Goal: Task Accomplishment & Management: Manage account settings

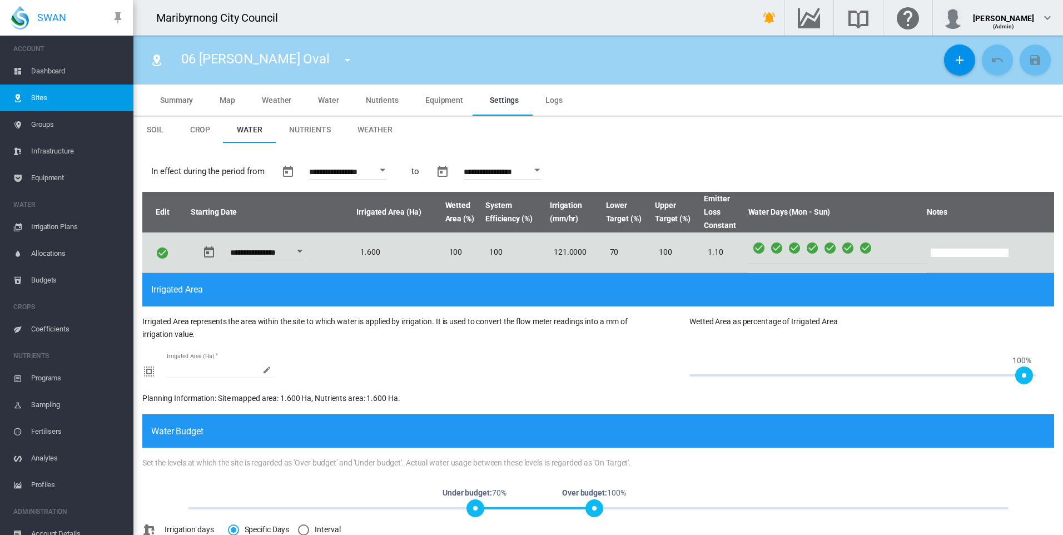
click at [333, 57] on md-menu "01 Angliss Reserve 02 Dobson Oval 03 Dobson Soccer 04 Dodemaide Oval 05 Gridiro…" at bounding box center [347, 59] width 29 height 16
click at [341, 60] on md-icon "icon-menu-down" at bounding box center [347, 59] width 13 height 13
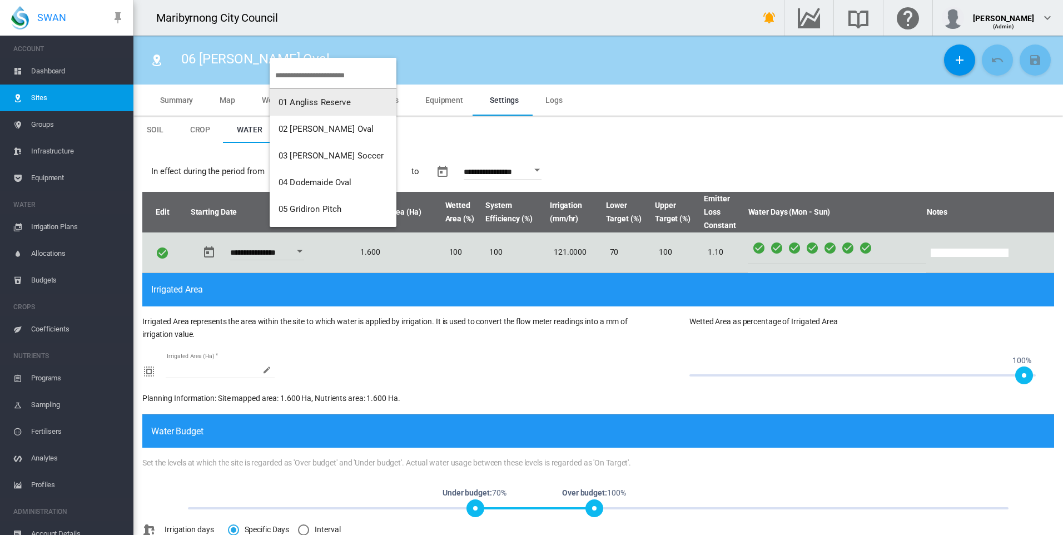
click at [336, 100] on span "01 Angliss Reserve" at bounding box center [315, 102] width 72 height 10
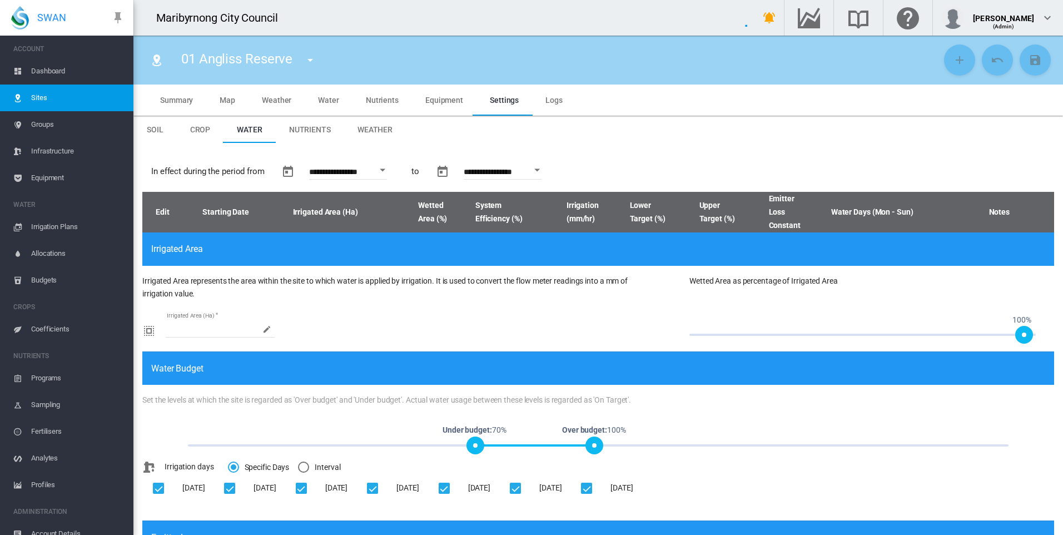
type input "**********"
type input "****"
type input "*********"
type input "**"
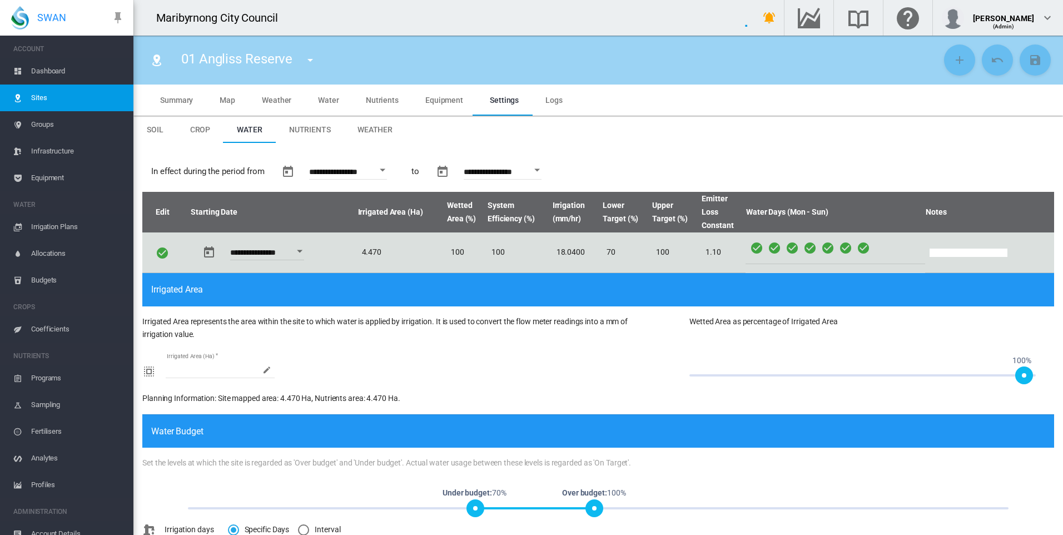
click at [328, 104] on span "Water" at bounding box center [328, 100] width 21 height 9
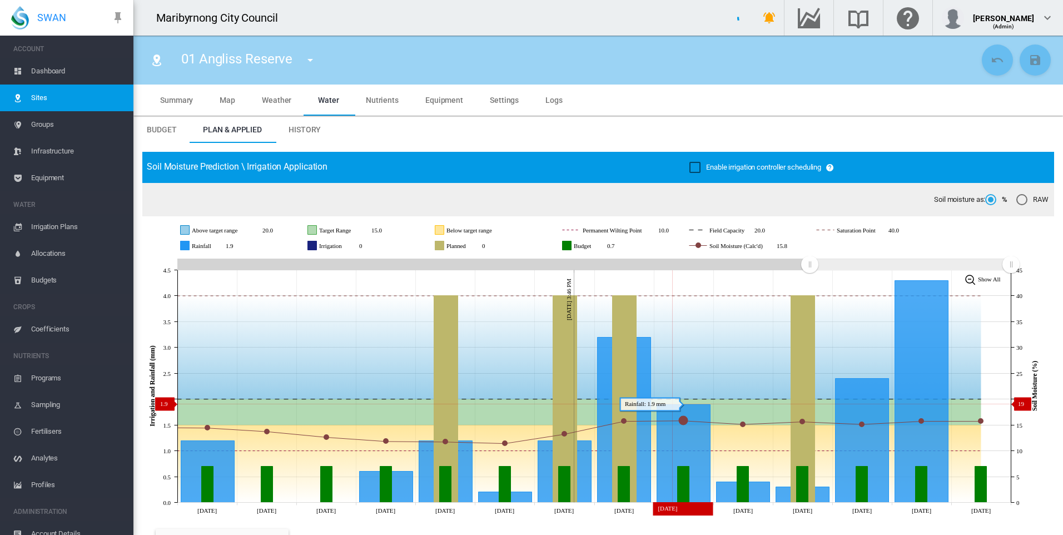
type input "*"
type input "**"
type input "****"
type input "*****"
type input "****"
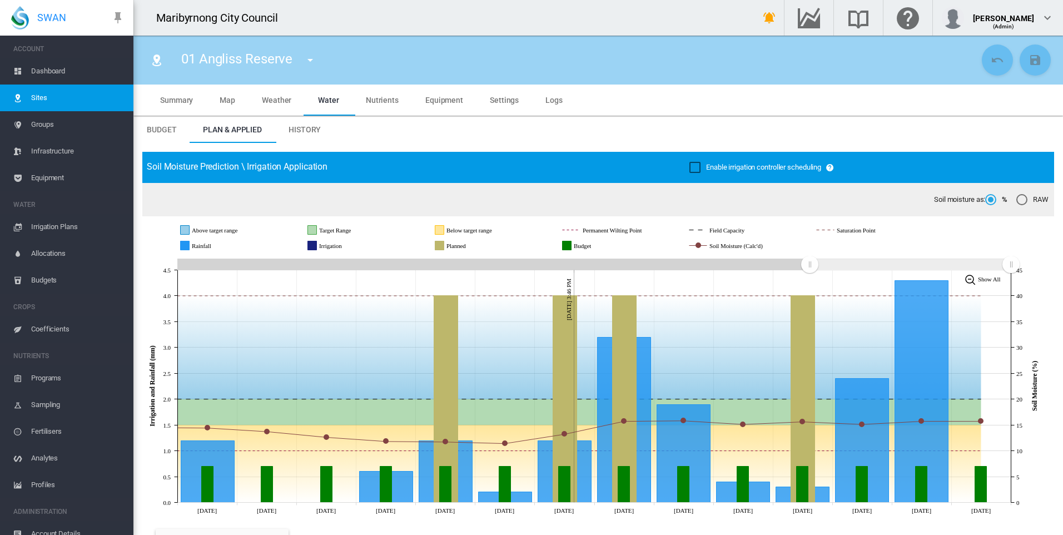
scroll to position [389, 0]
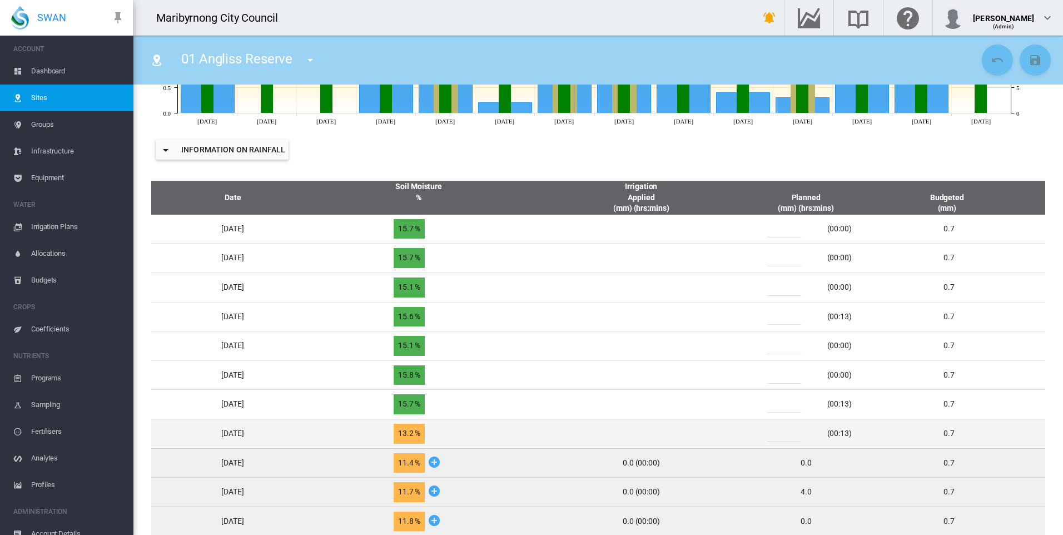
drag, startPoint x: 786, startPoint y: 433, endPoint x: 772, endPoint y: 434, distance: 14.0
click at [772, 434] on div "*" at bounding box center [791, 433] width 67 height 17
type input "*"
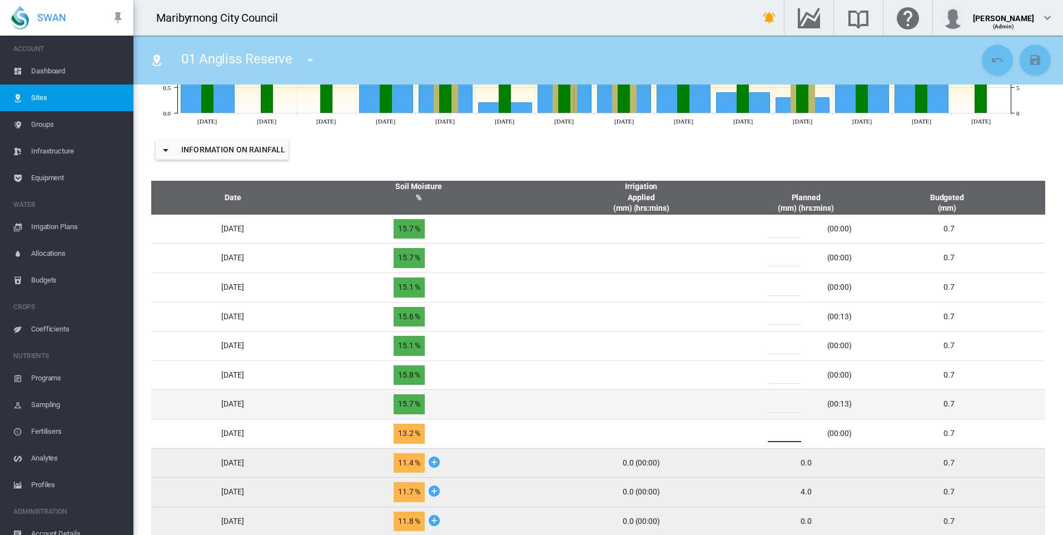
click at [775, 403] on div "*" at bounding box center [791, 404] width 67 height 17
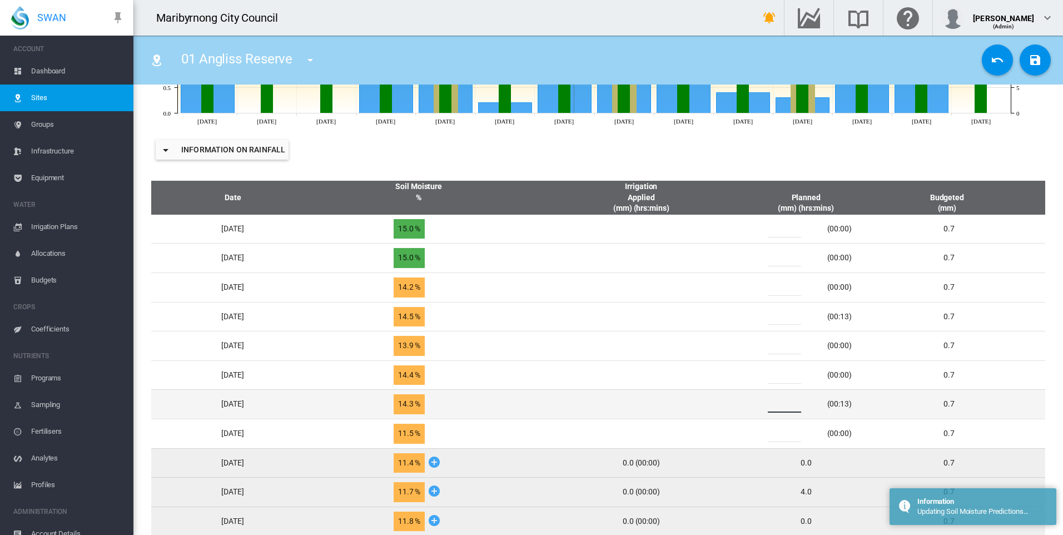
drag, startPoint x: 775, startPoint y: 403, endPoint x: 790, endPoint y: 407, distance: 16.0
click at [790, 407] on input "*" at bounding box center [784, 404] width 33 height 17
drag, startPoint x: 792, startPoint y: 407, endPoint x: 780, endPoint y: 407, distance: 11.7
click at [780, 407] on input "*" at bounding box center [784, 404] width 33 height 17
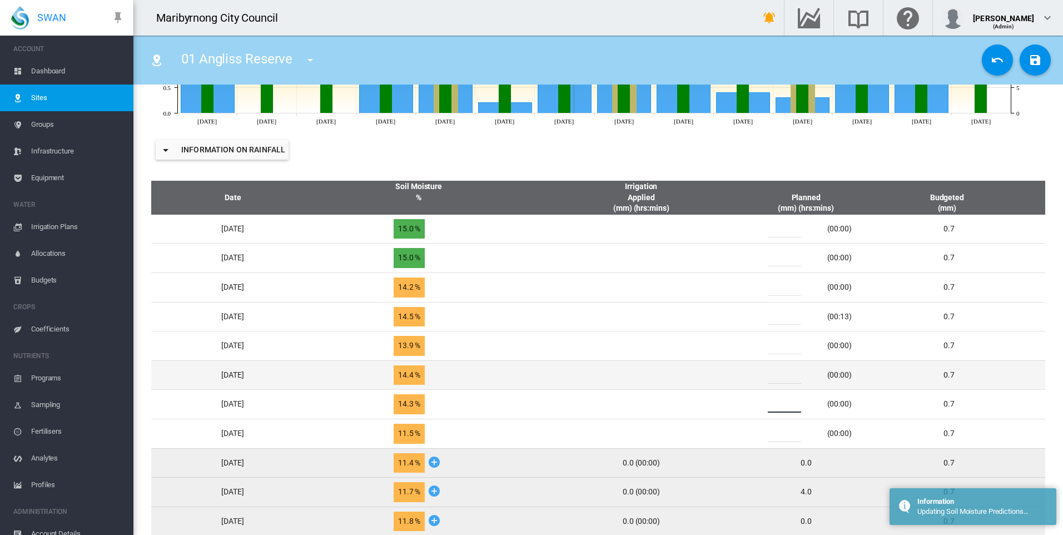
type input "*"
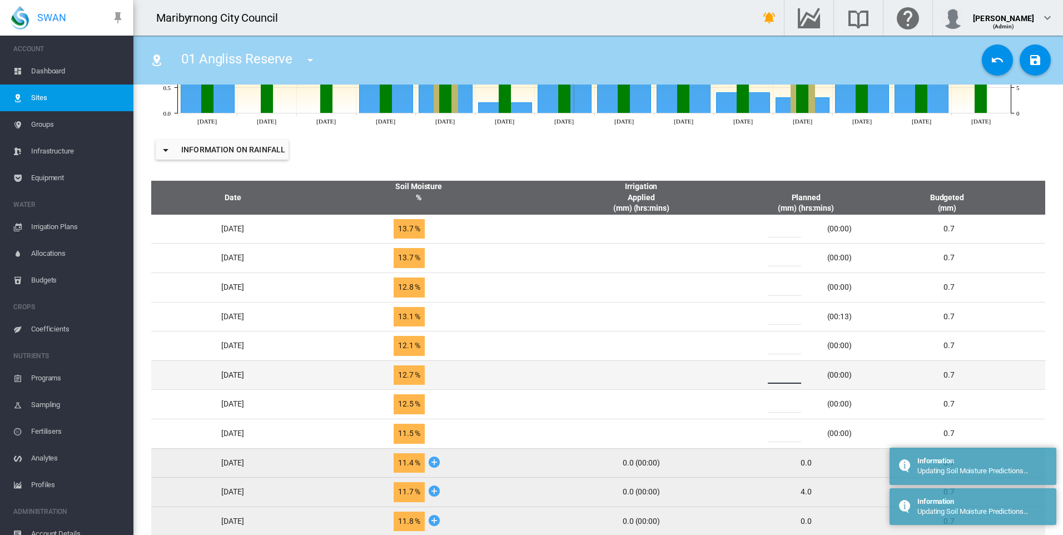
click at [786, 374] on input "*" at bounding box center [784, 375] width 33 height 17
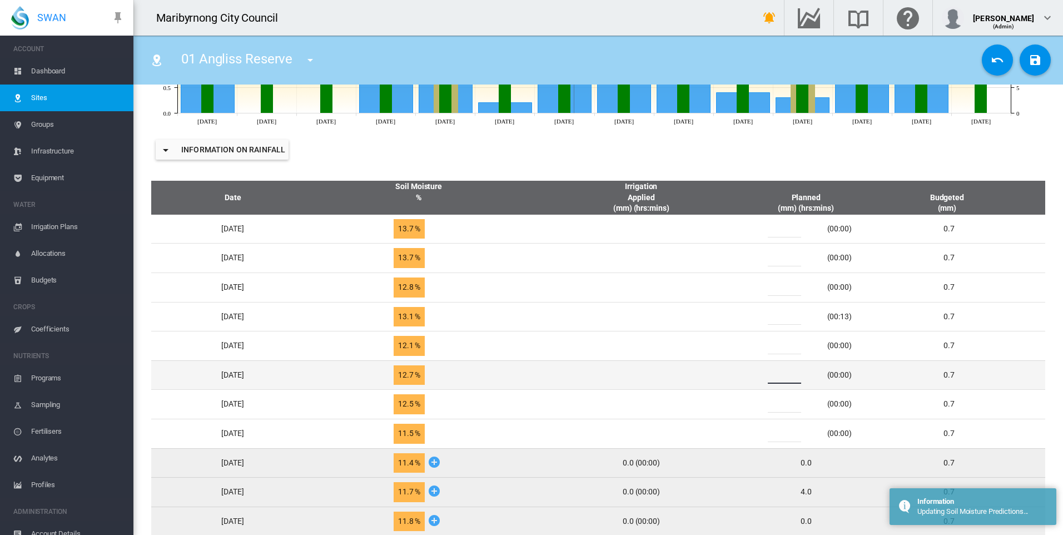
drag, startPoint x: 791, startPoint y: 379, endPoint x: 779, endPoint y: 377, distance: 11.9
click at [779, 377] on div "*" at bounding box center [791, 375] width 67 height 17
type input "*"
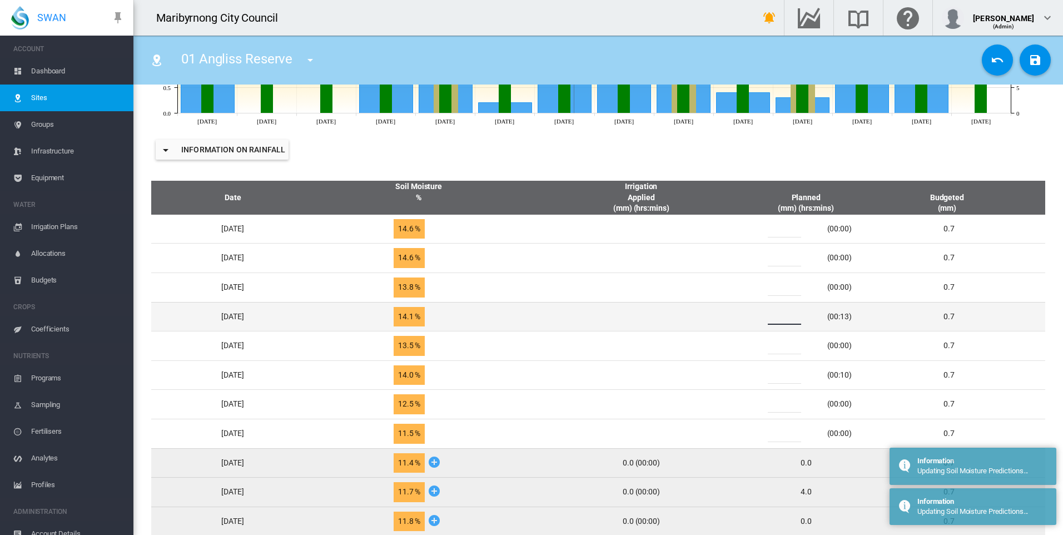
drag, startPoint x: 791, startPoint y: 315, endPoint x: 784, endPoint y: 317, distance: 7.0
click at [784, 317] on input "*" at bounding box center [784, 316] width 33 height 17
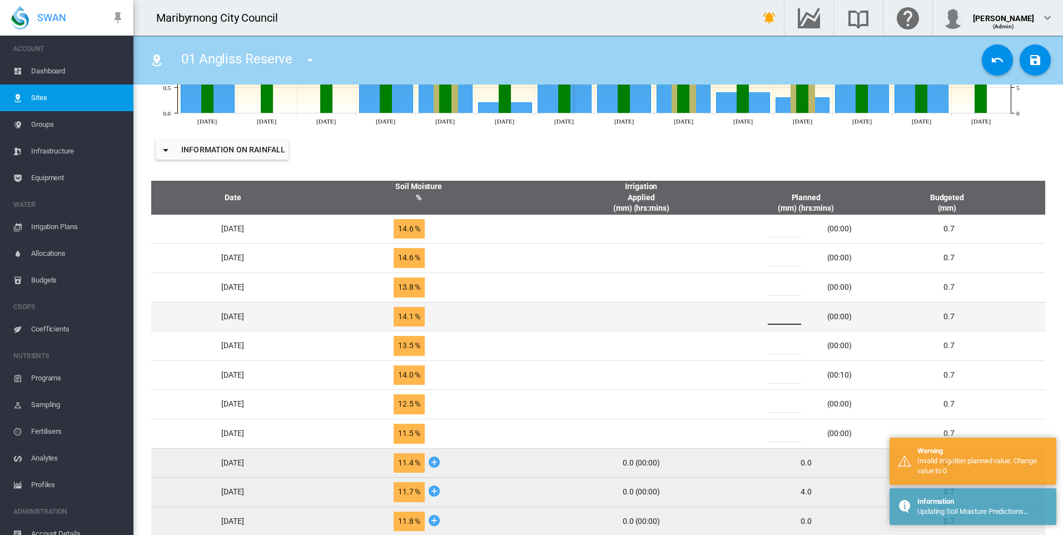
type input "**"
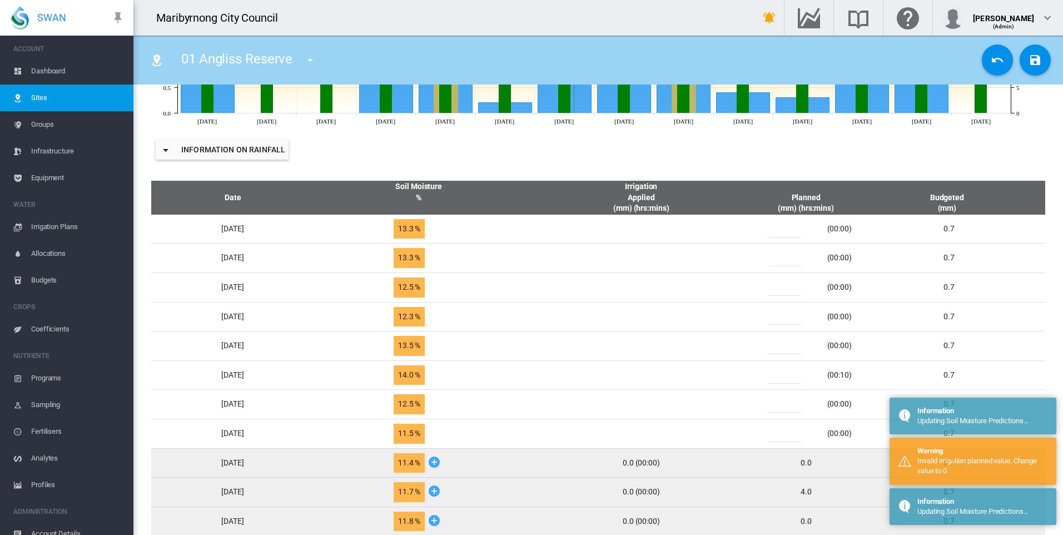
click at [783, 317] on input "*" at bounding box center [784, 316] width 33 height 17
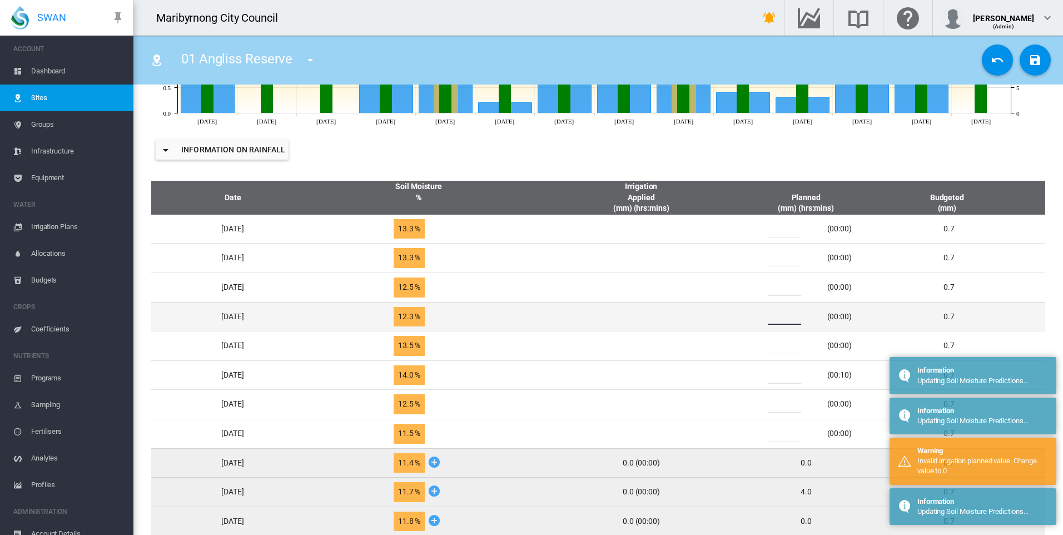
click at [783, 318] on input "*" at bounding box center [784, 316] width 33 height 17
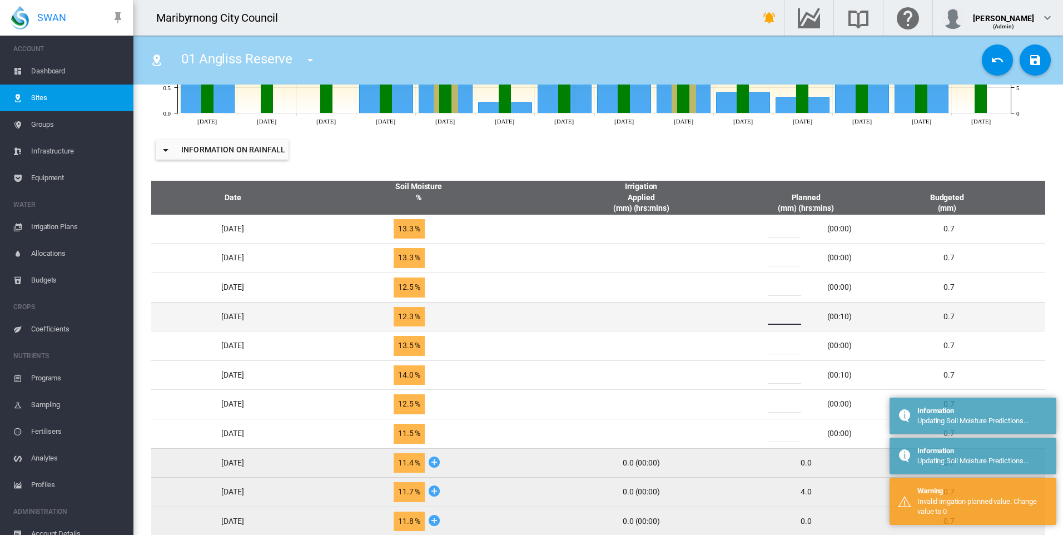
type input "*"
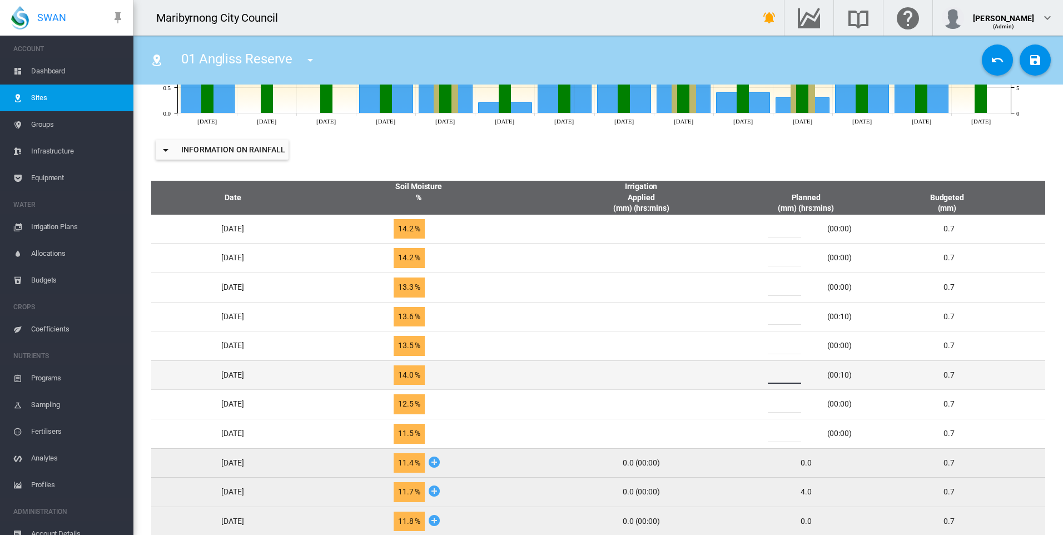
drag, startPoint x: 791, startPoint y: 371, endPoint x: 779, endPoint y: 375, distance: 12.8
click at [780, 373] on input "*" at bounding box center [784, 375] width 33 height 17
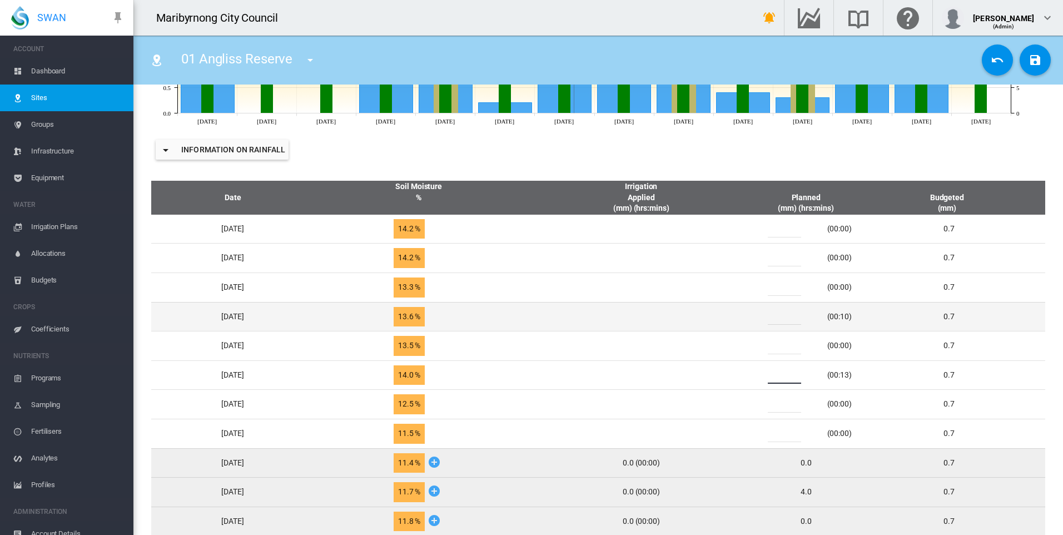
type input "*"
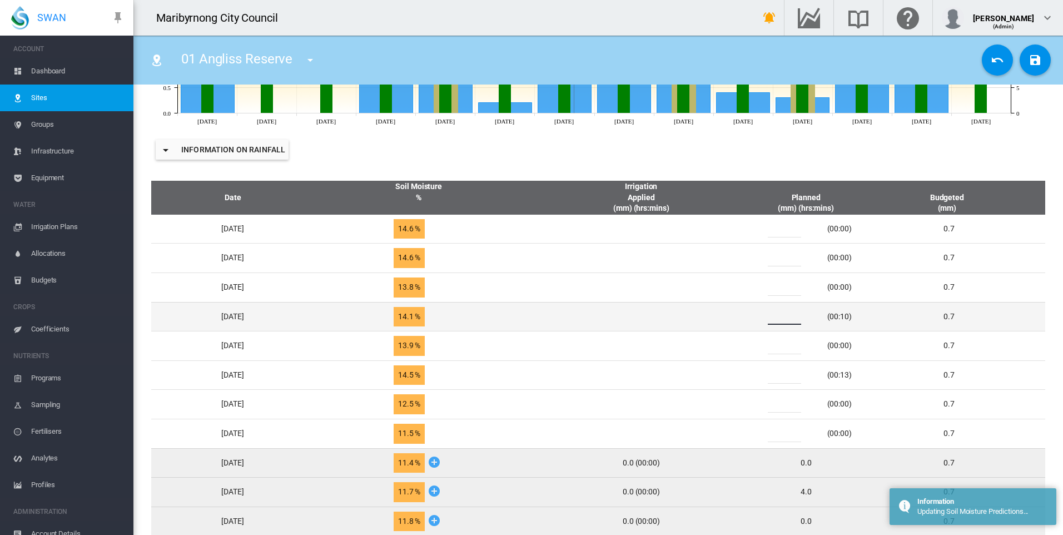
drag, startPoint x: 790, startPoint y: 318, endPoint x: 776, endPoint y: 320, distance: 13.5
click at [776, 320] on div "*" at bounding box center [791, 316] width 67 height 17
type input "*"
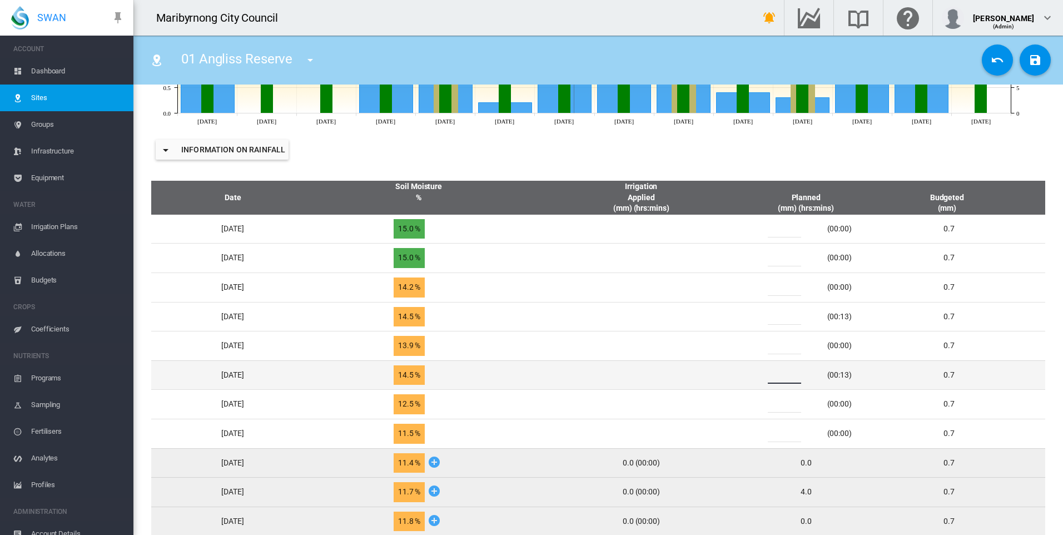
drag, startPoint x: 793, startPoint y: 378, endPoint x: 781, endPoint y: 378, distance: 12.8
click at [781, 378] on input "*" at bounding box center [784, 375] width 33 height 17
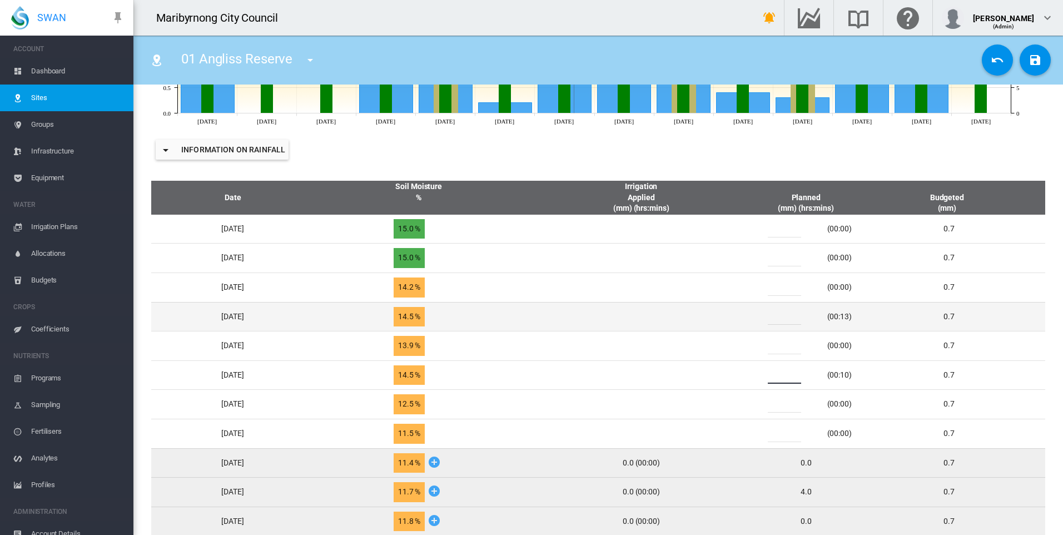
type input "*"
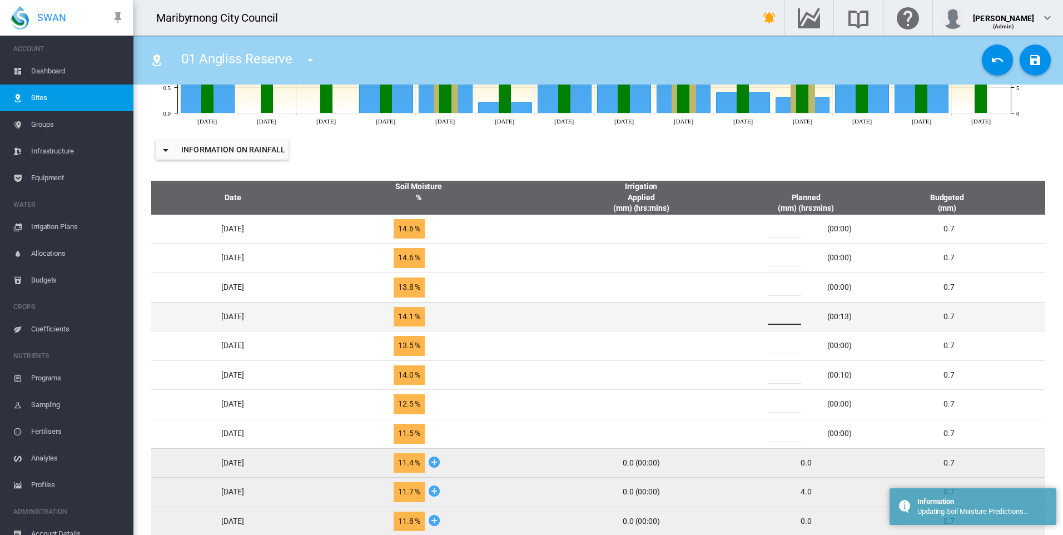
drag, startPoint x: 792, startPoint y: 316, endPoint x: 773, endPoint y: 316, distance: 18.4
click at [773, 316] on div "*" at bounding box center [791, 316] width 67 height 17
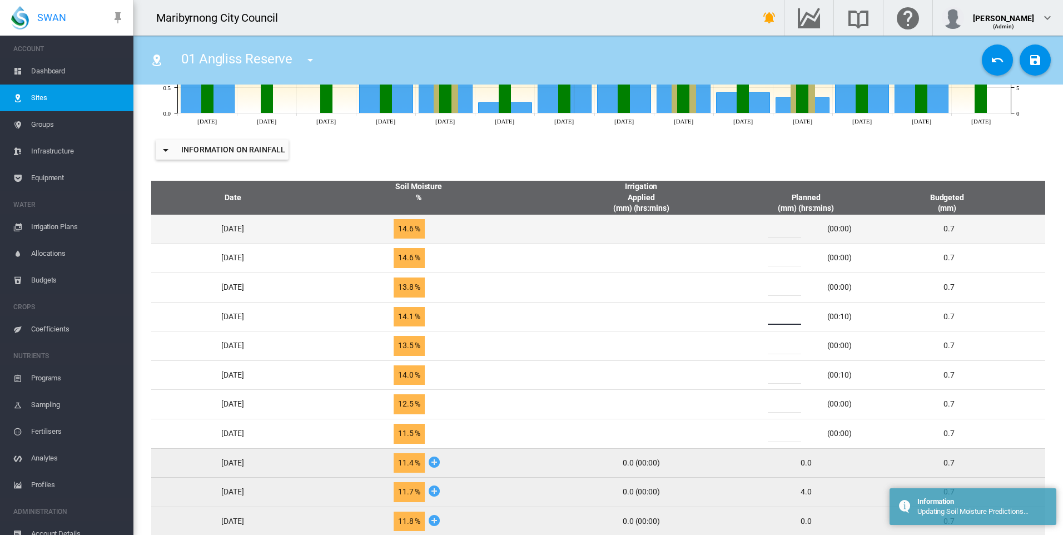
type input "*"
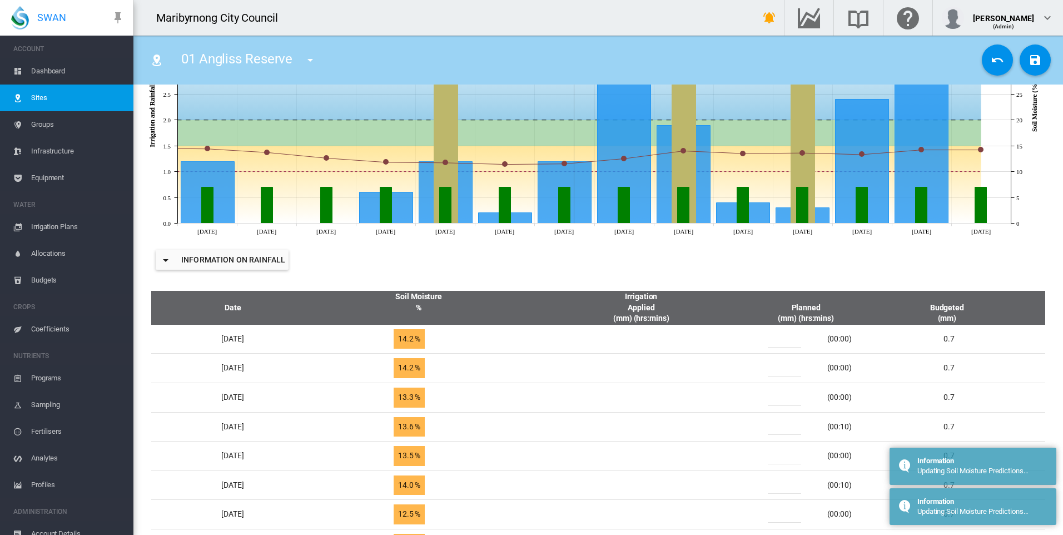
scroll to position [278, 0]
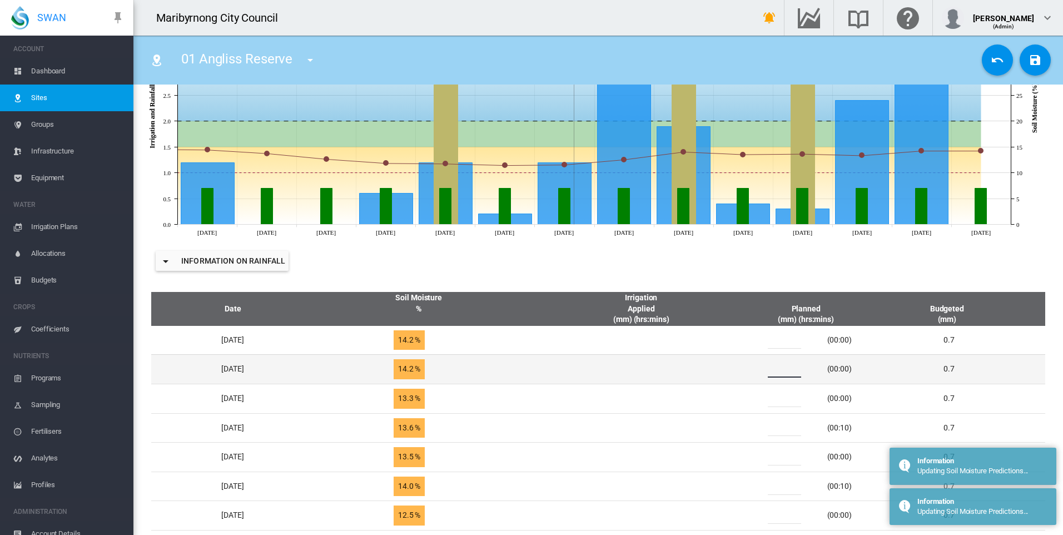
drag, startPoint x: 787, startPoint y: 370, endPoint x: 773, endPoint y: 370, distance: 13.9
click at [773, 370] on div "*" at bounding box center [791, 369] width 67 height 17
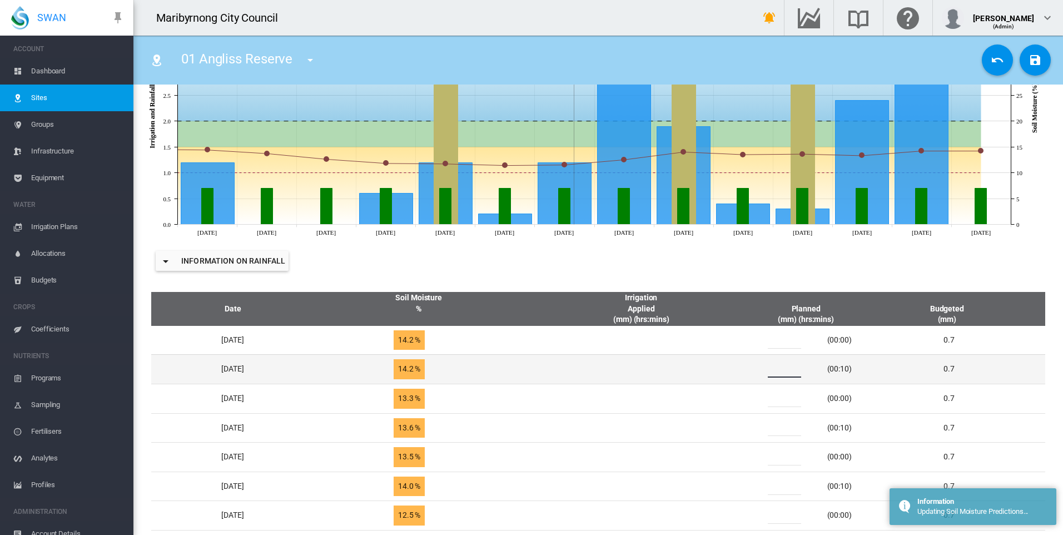
type input "*"
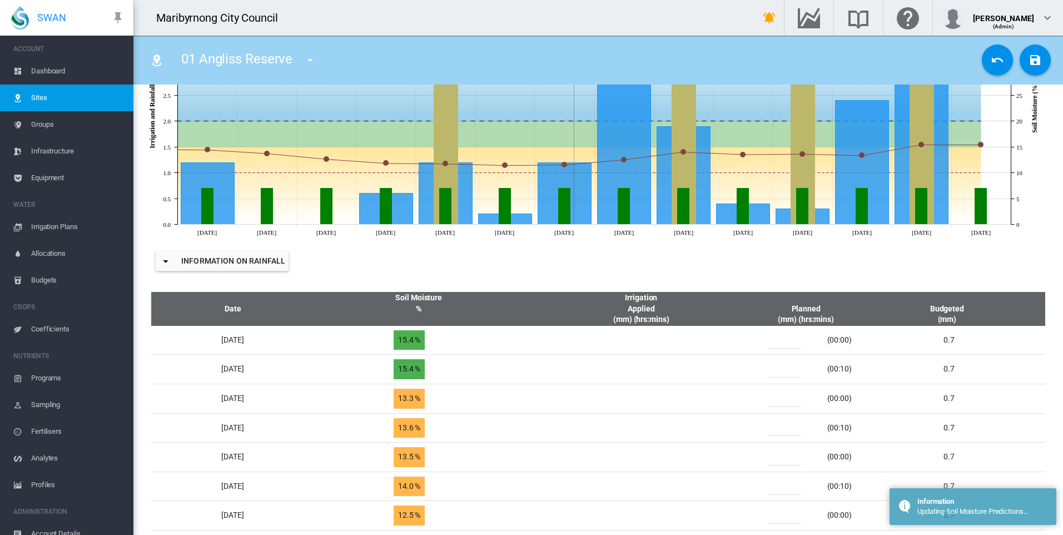
click at [734, 268] on div "Information on Rainfall" at bounding box center [598, 261] width 912 height 44
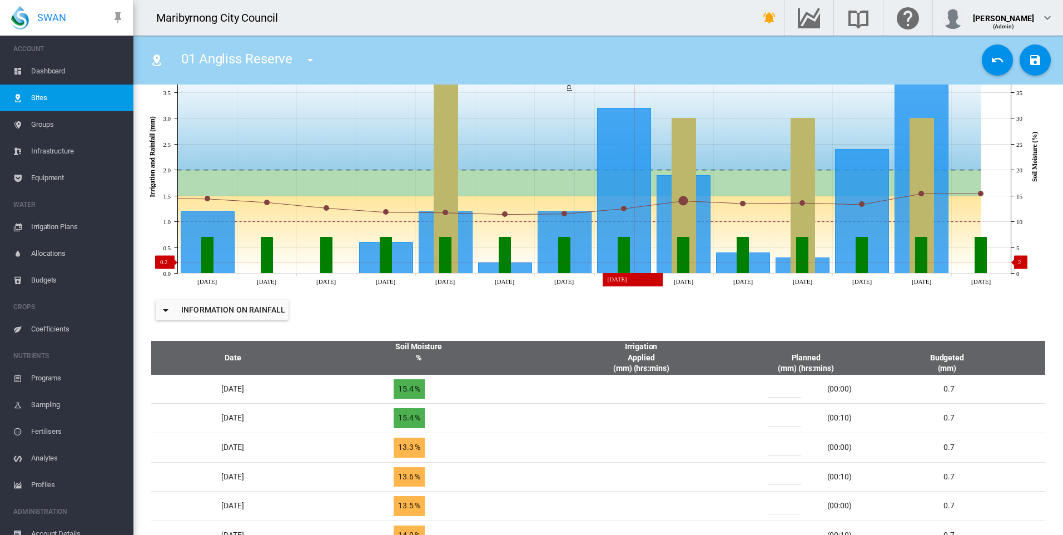
scroll to position [222, 0]
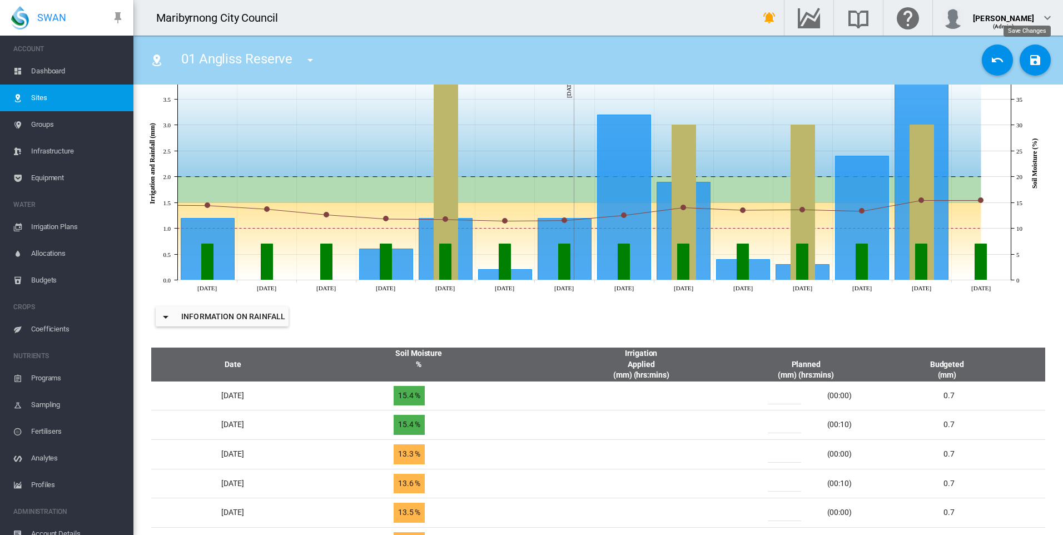
click at [1033, 58] on md-icon "icon-content-save" at bounding box center [1035, 59] width 13 height 13
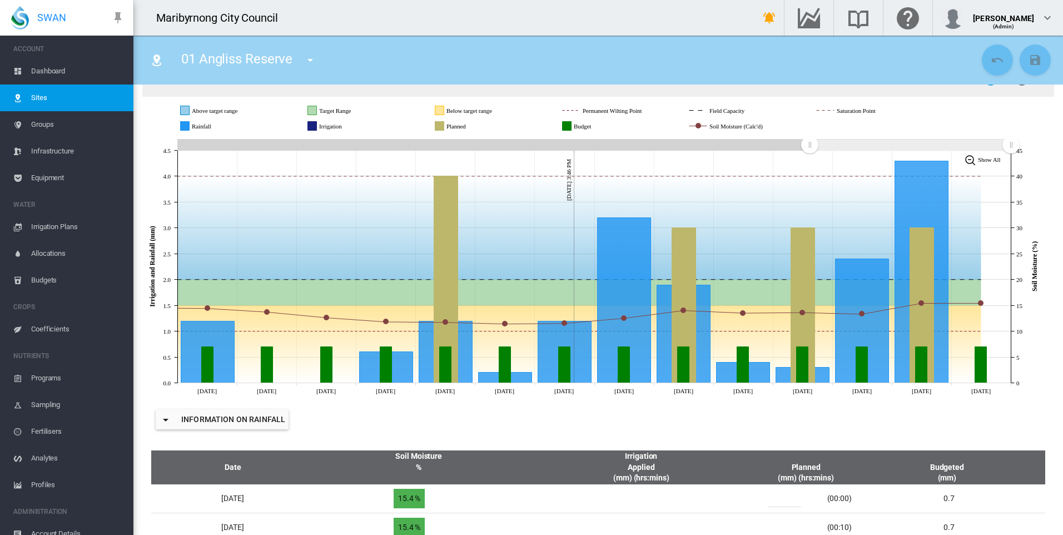
scroll to position [0, 0]
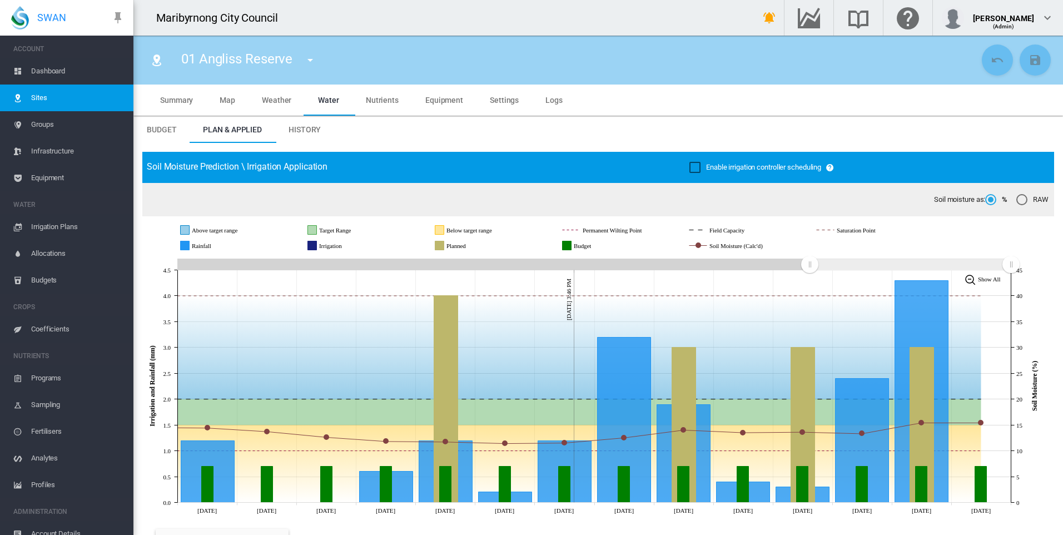
click at [291, 57] on span "01 Angliss Reserve" at bounding box center [236, 59] width 111 height 16
click at [310, 58] on md-icon "icon-menu-down" at bounding box center [310, 59] width 13 height 13
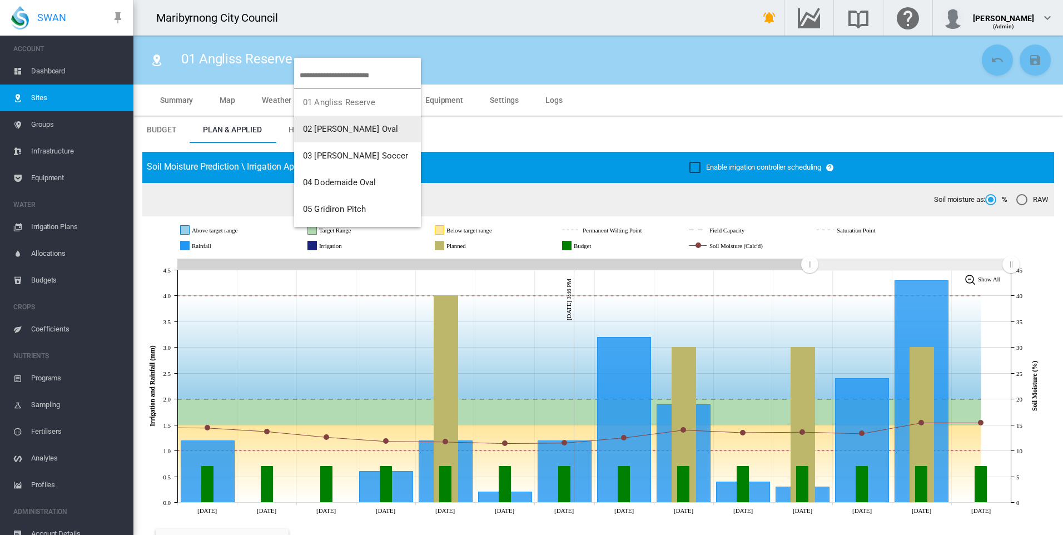
click at [359, 126] on span "02 [PERSON_NAME] Oval" at bounding box center [350, 129] width 95 height 10
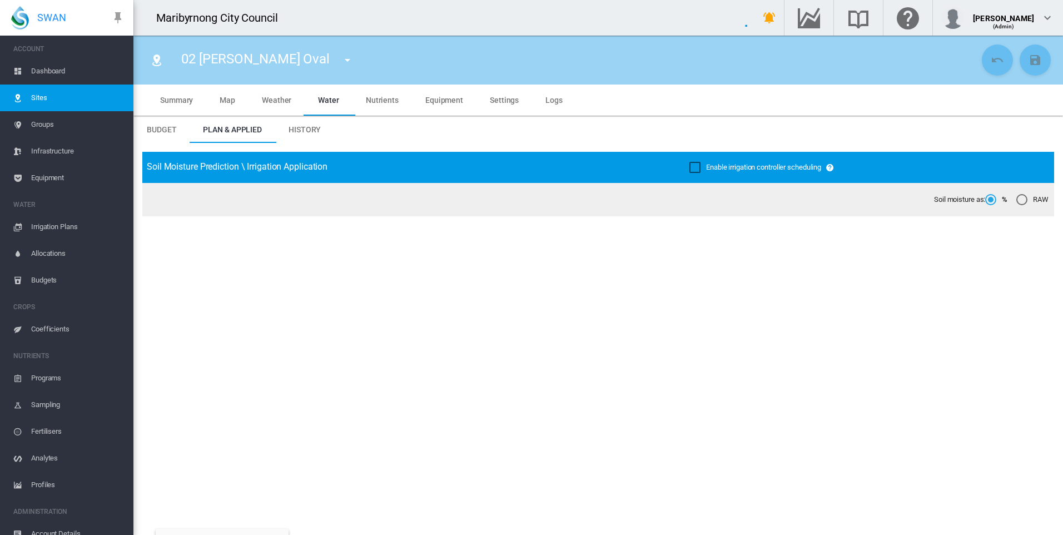
type input "**********"
type input "****"
type input "*********"
type input "**"
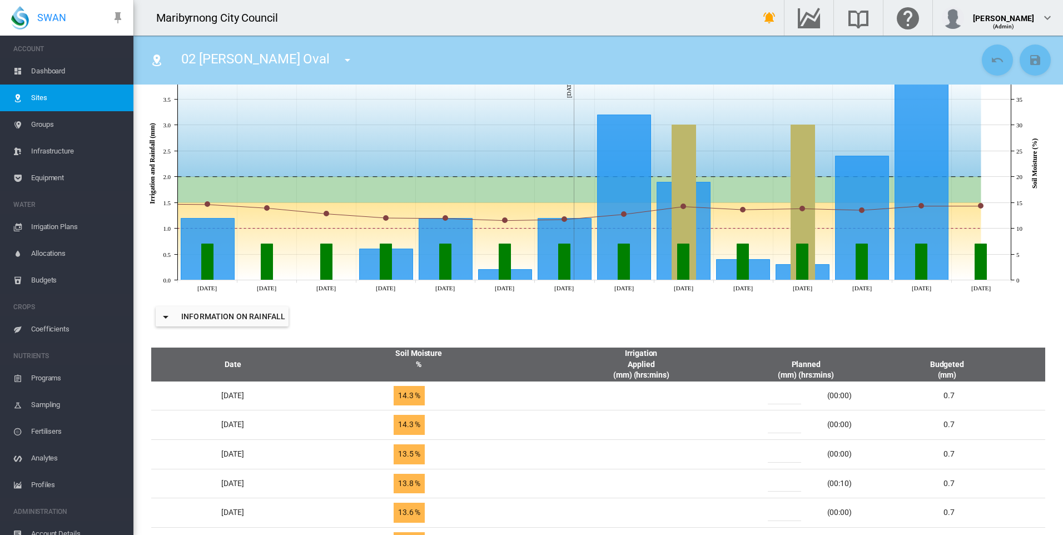
scroll to position [445, 0]
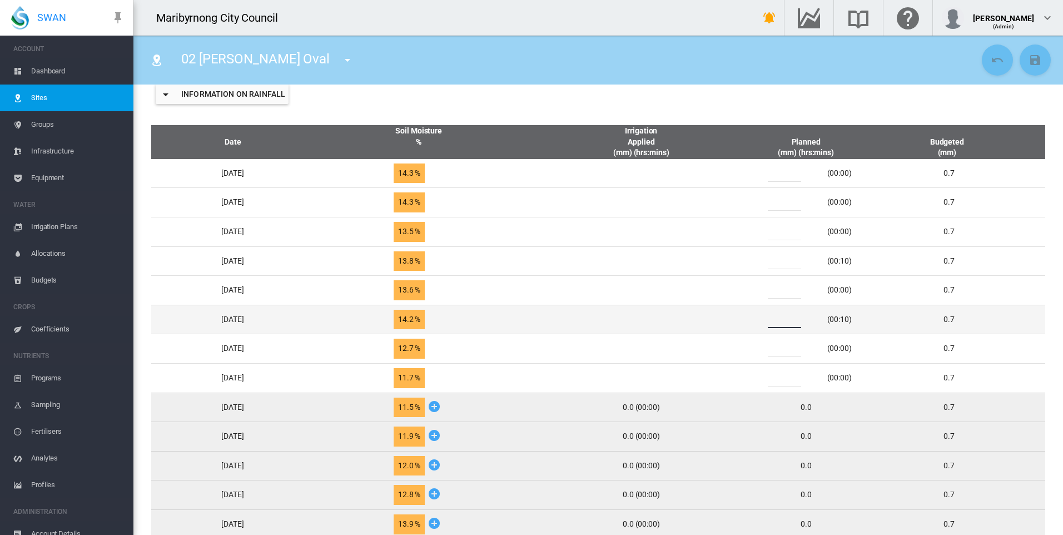
drag, startPoint x: 790, startPoint y: 320, endPoint x: 767, endPoint y: 323, distance: 23.0
click at [768, 323] on div "* (00:10)" at bounding box center [806, 319] width 102 height 17
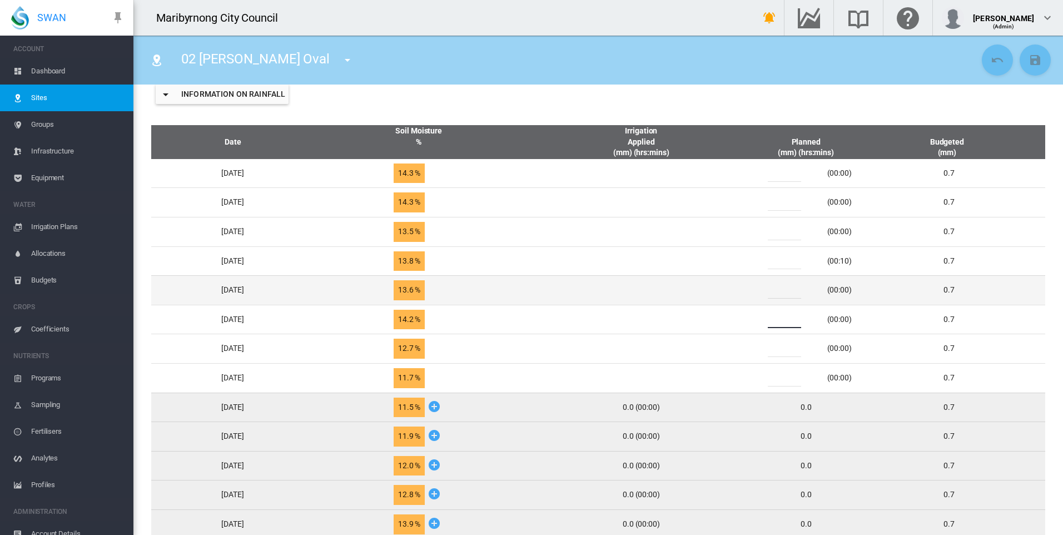
type input "*"
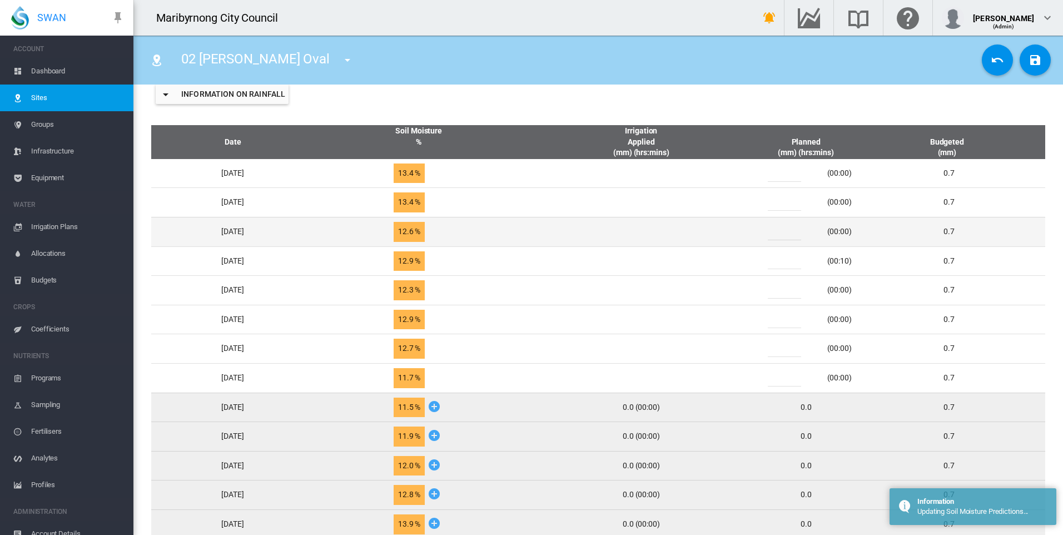
click at [779, 232] on div "*" at bounding box center [791, 232] width 67 height 17
drag, startPoint x: 784, startPoint y: 231, endPoint x: 778, endPoint y: 233, distance: 5.8
click at [778, 233] on div "*" at bounding box center [791, 232] width 67 height 17
type input "*"
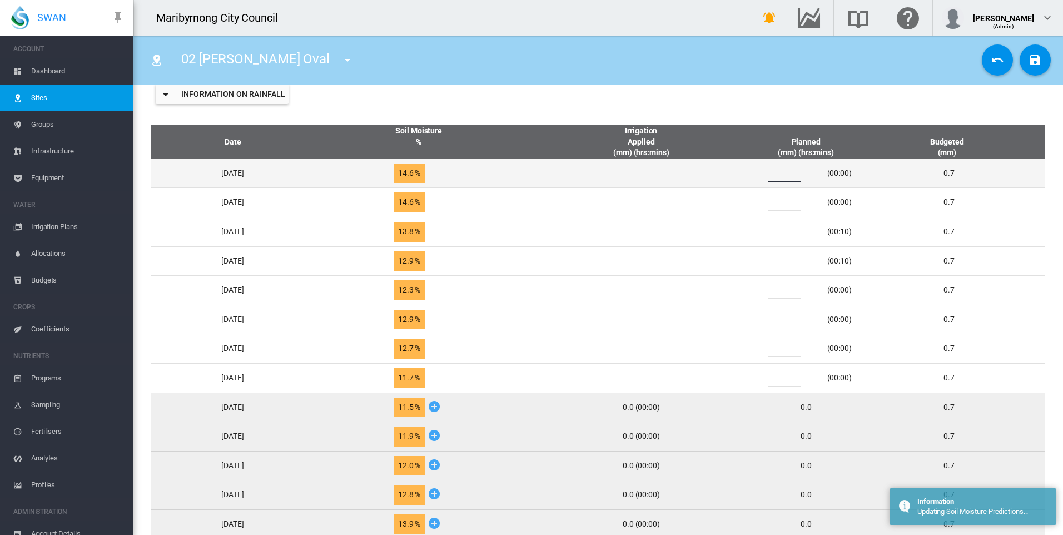
drag, startPoint x: 785, startPoint y: 173, endPoint x: 773, endPoint y: 177, distance: 12.8
click at [773, 177] on div "*" at bounding box center [791, 173] width 67 height 17
type input "*"
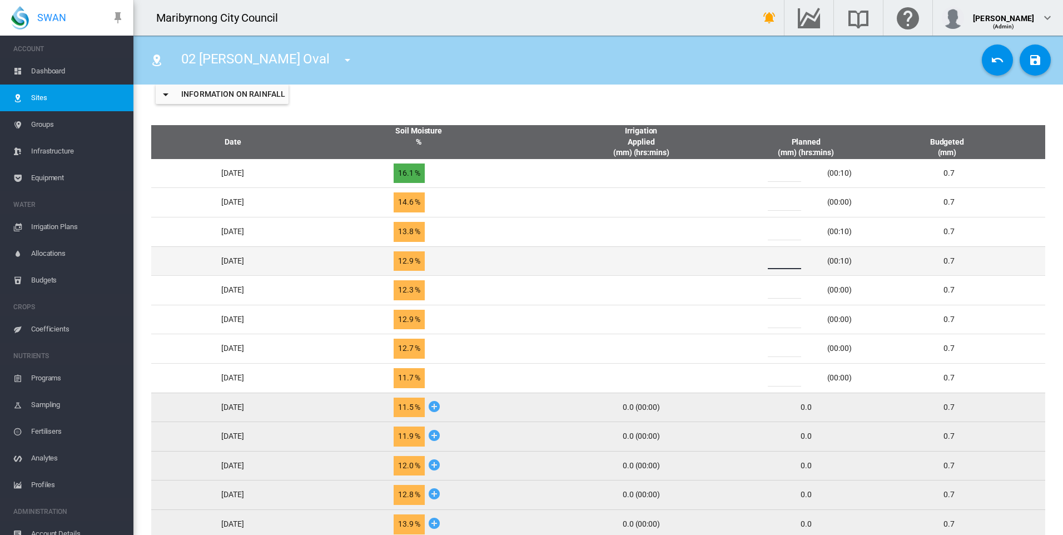
drag, startPoint x: 789, startPoint y: 257, endPoint x: 769, endPoint y: 260, distance: 20.1
click at [769, 260] on div "* (00:10)" at bounding box center [806, 260] width 102 height 17
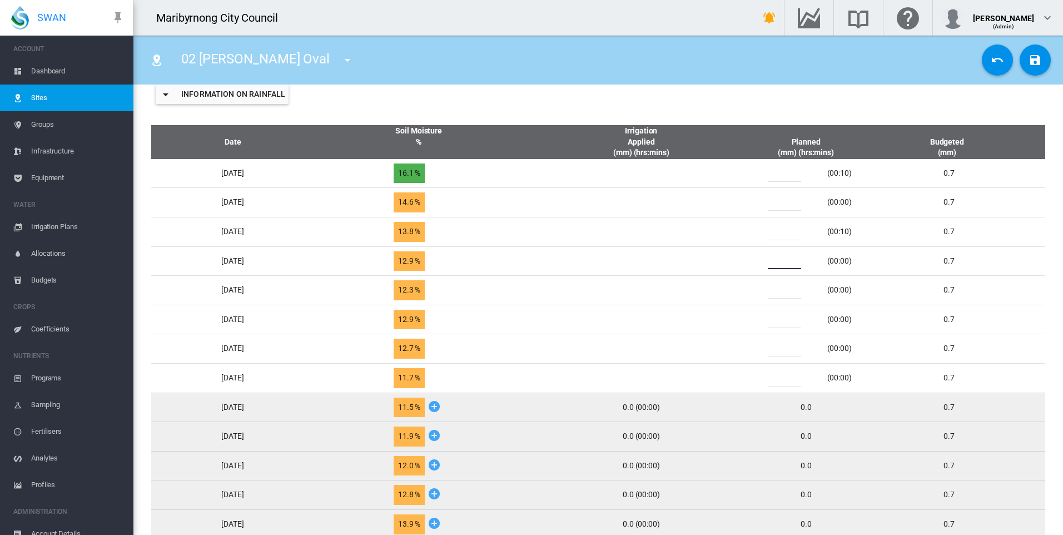
type input "*"
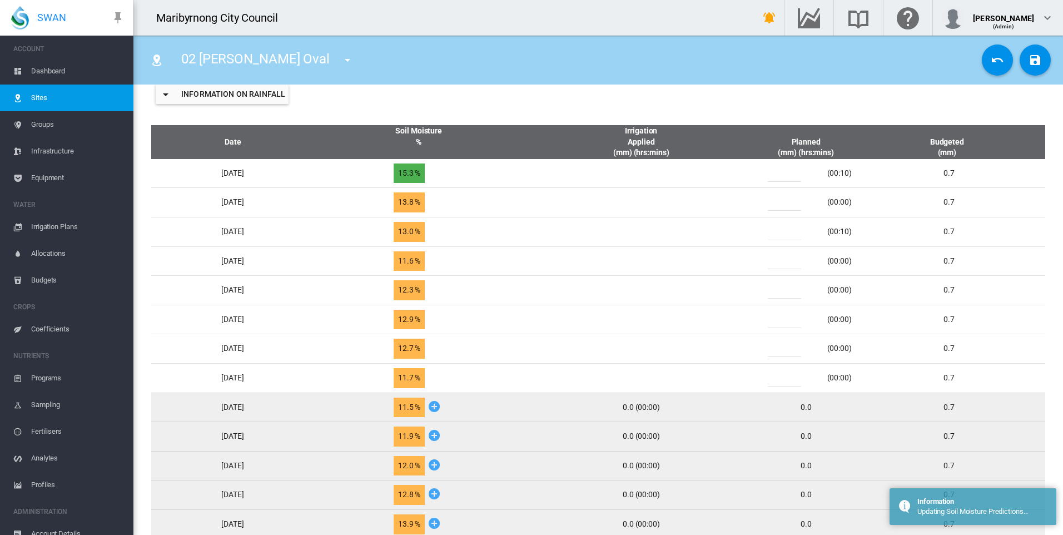
click at [685, 95] on div "Information on Rainfall" at bounding box center [598, 94] width 912 height 44
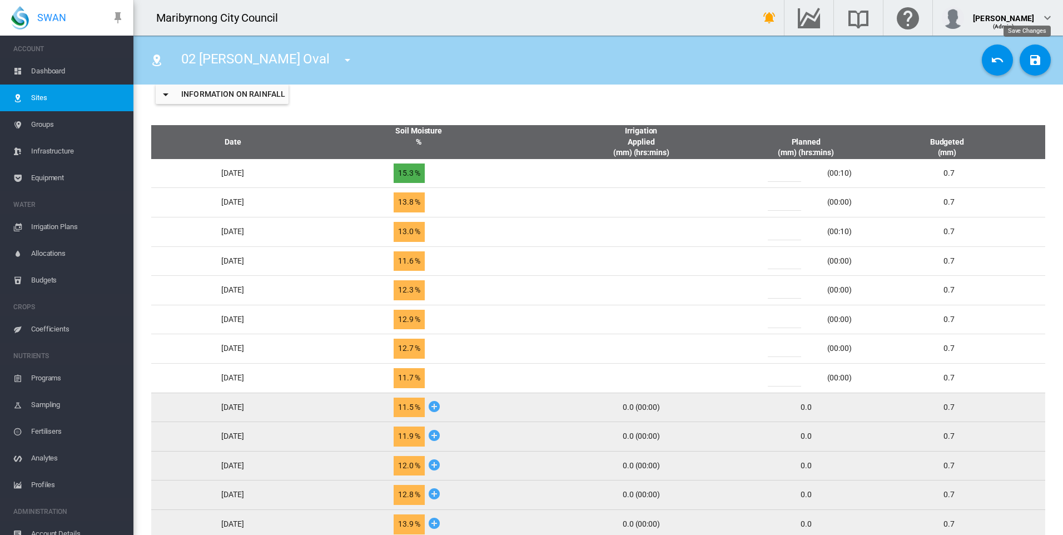
click at [1030, 57] on md-icon "icon-content-save" at bounding box center [1035, 59] width 13 height 13
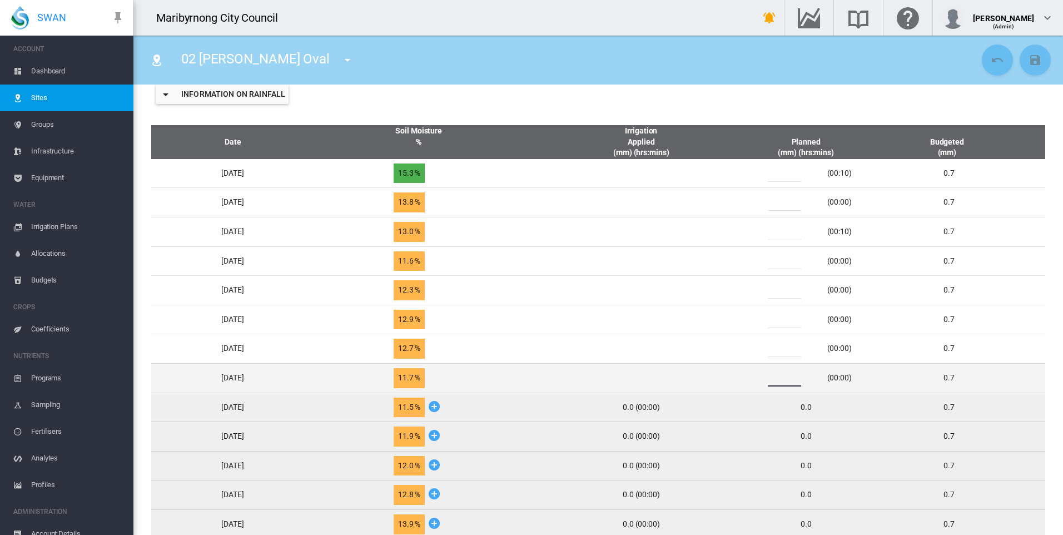
drag, startPoint x: 795, startPoint y: 375, endPoint x: 771, endPoint y: 378, distance: 24.1
click at [771, 378] on div "*" at bounding box center [791, 378] width 67 height 17
type input "*"
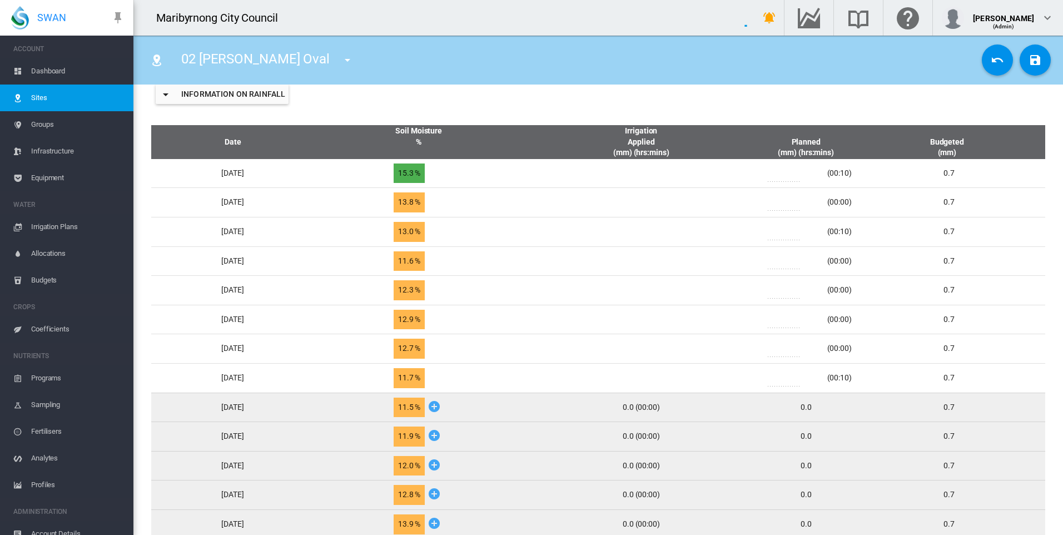
click at [708, 103] on div "Information on Rainfall" at bounding box center [598, 94] width 912 height 44
click at [1031, 64] on md-icon "icon-content-save" at bounding box center [1035, 59] width 13 height 13
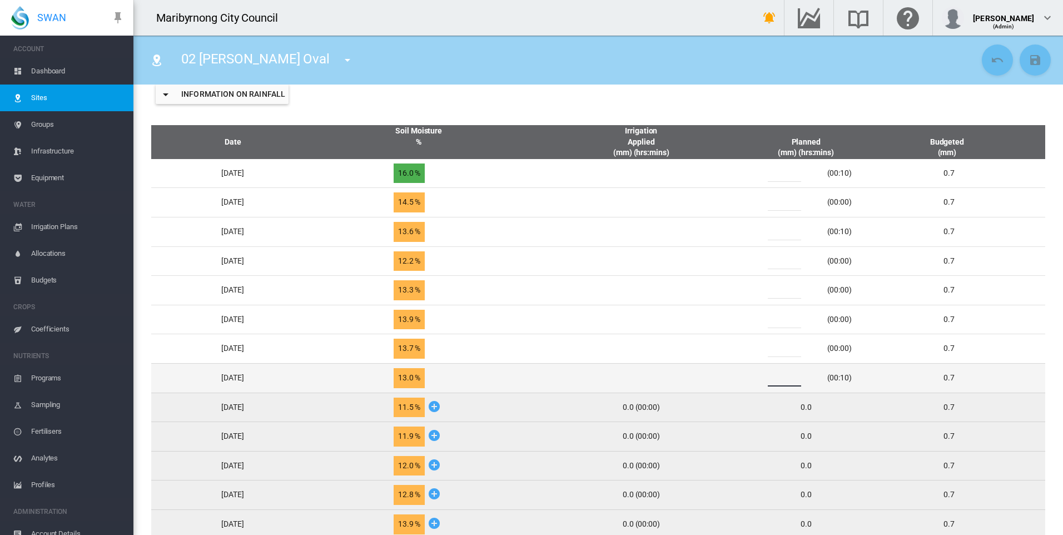
drag, startPoint x: 796, startPoint y: 379, endPoint x: 768, endPoint y: 379, distance: 27.8
click at [768, 379] on div "* (00:10)" at bounding box center [806, 378] width 102 height 17
type input "*"
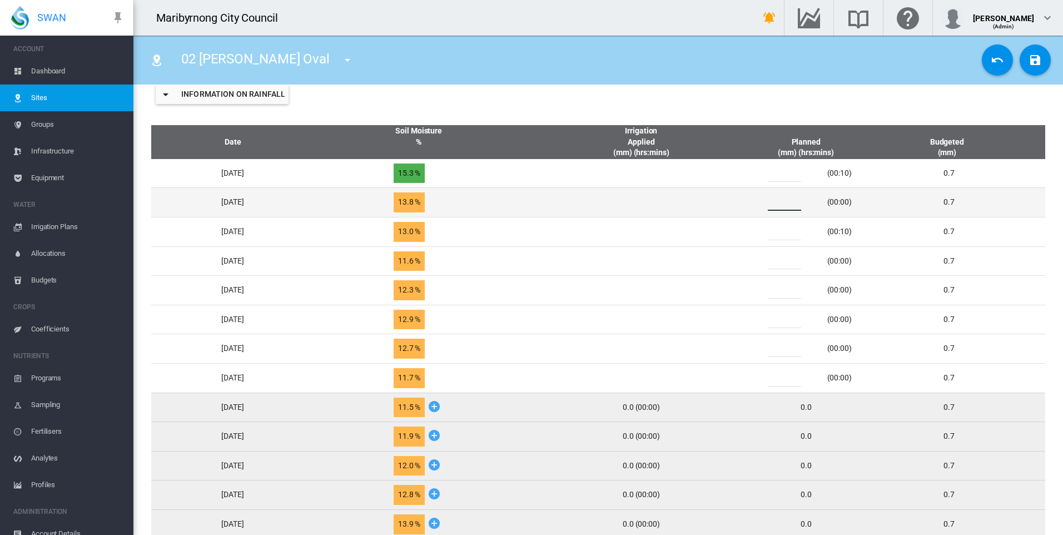
drag, startPoint x: 796, startPoint y: 206, endPoint x: 770, endPoint y: 206, distance: 25.6
click at [770, 206] on div "*" at bounding box center [791, 202] width 67 height 17
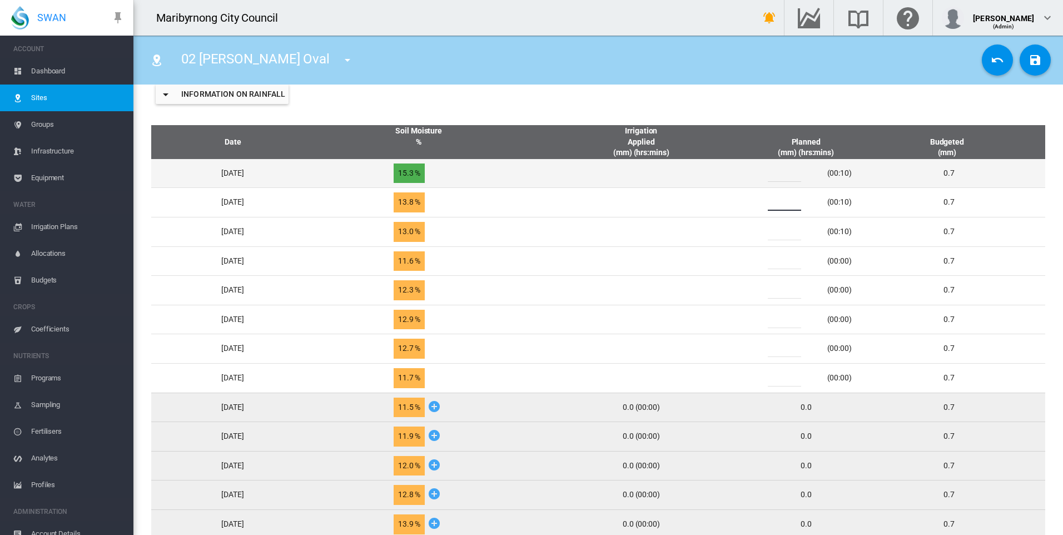
type input "*"
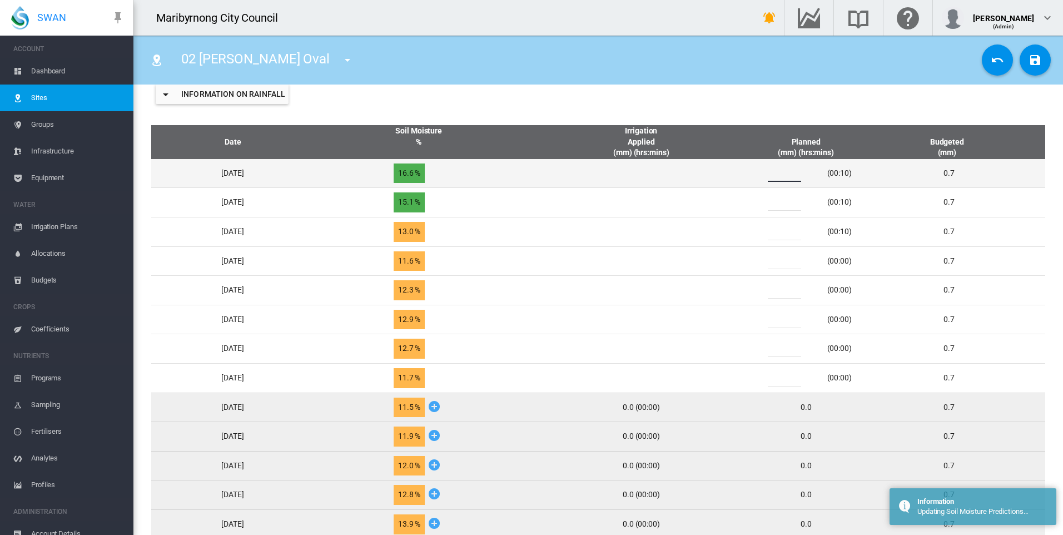
drag, startPoint x: 788, startPoint y: 176, endPoint x: 772, endPoint y: 178, distance: 15.7
click at [772, 178] on div "*" at bounding box center [791, 173] width 67 height 17
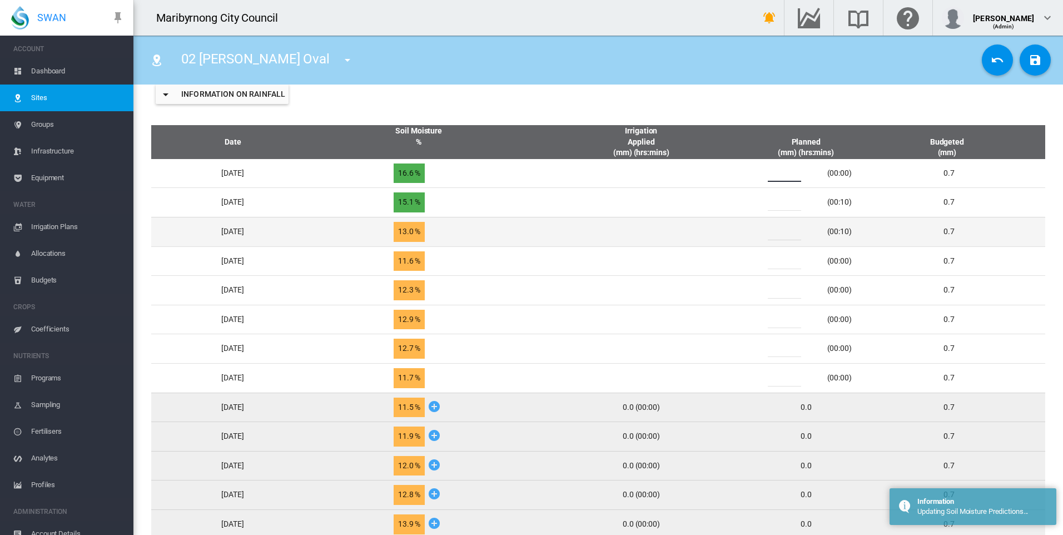
type input "*"
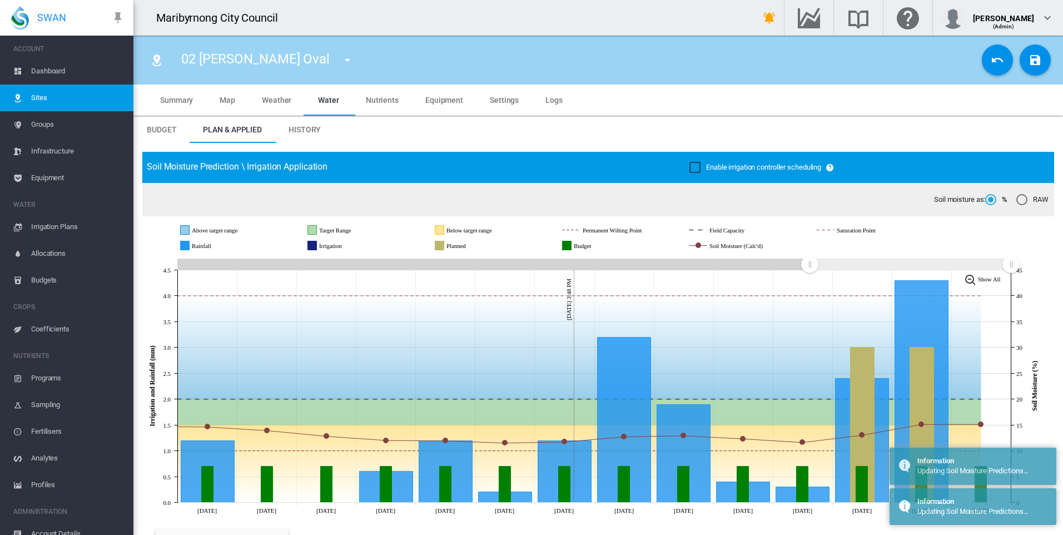
scroll to position [445, 0]
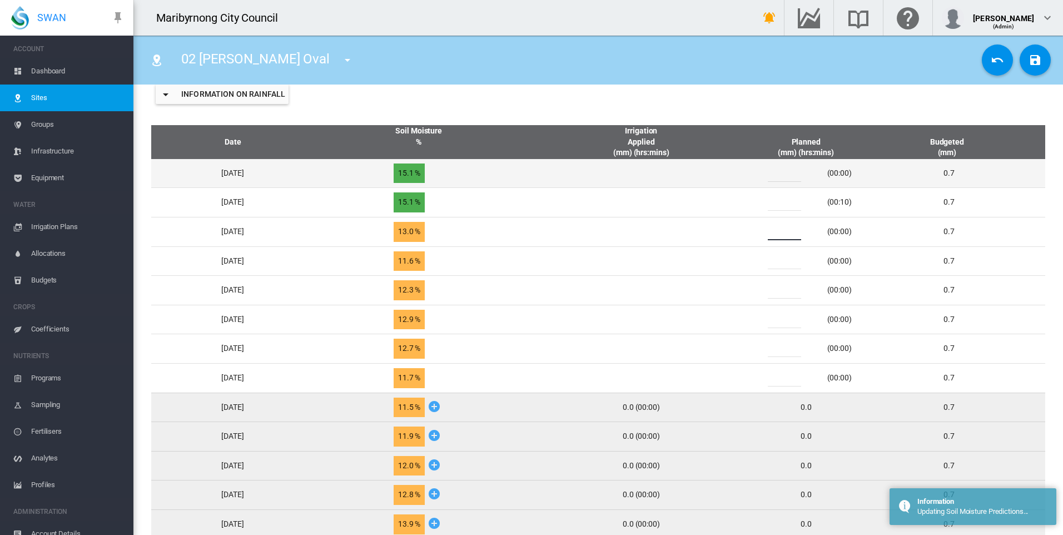
type input "*"
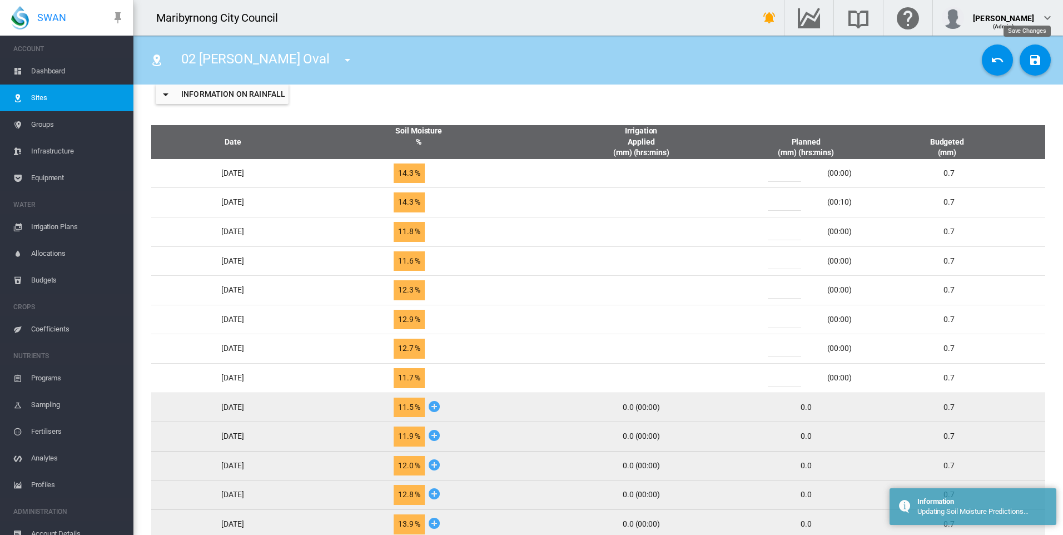
click at [1029, 64] on md-icon "icon-content-save" at bounding box center [1035, 59] width 13 height 13
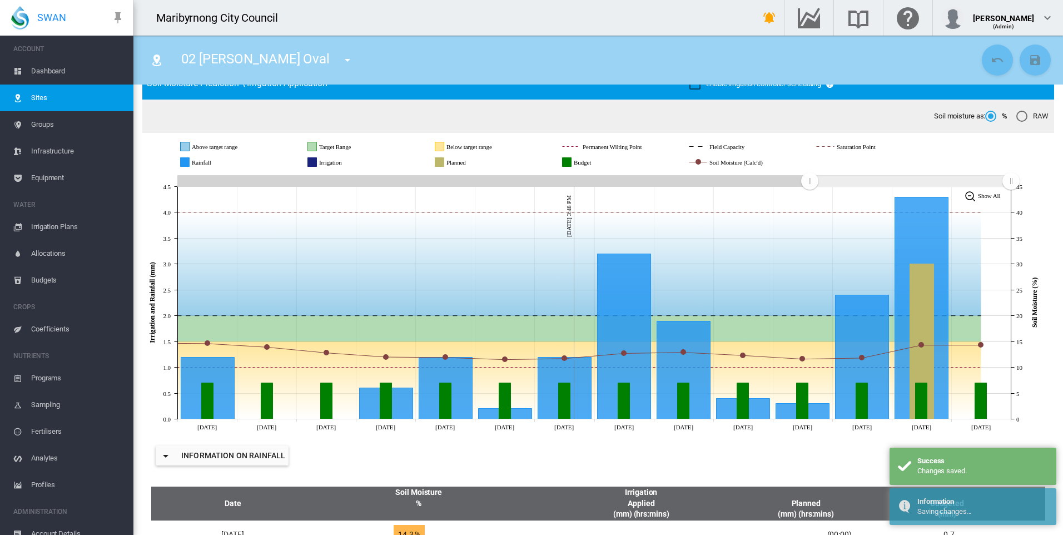
scroll to position [222, 0]
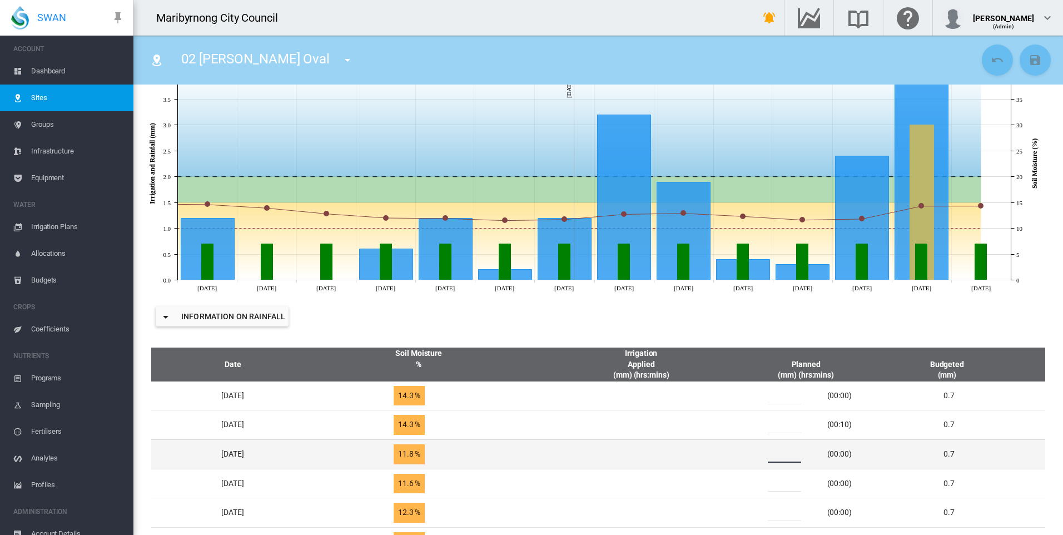
drag, startPoint x: 791, startPoint y: 454, endPoint x: 773, endPoint y: 456, distance: 17.3
click at [773, 456] on div "*" at bounding box center [791, 454] width 67 height 17
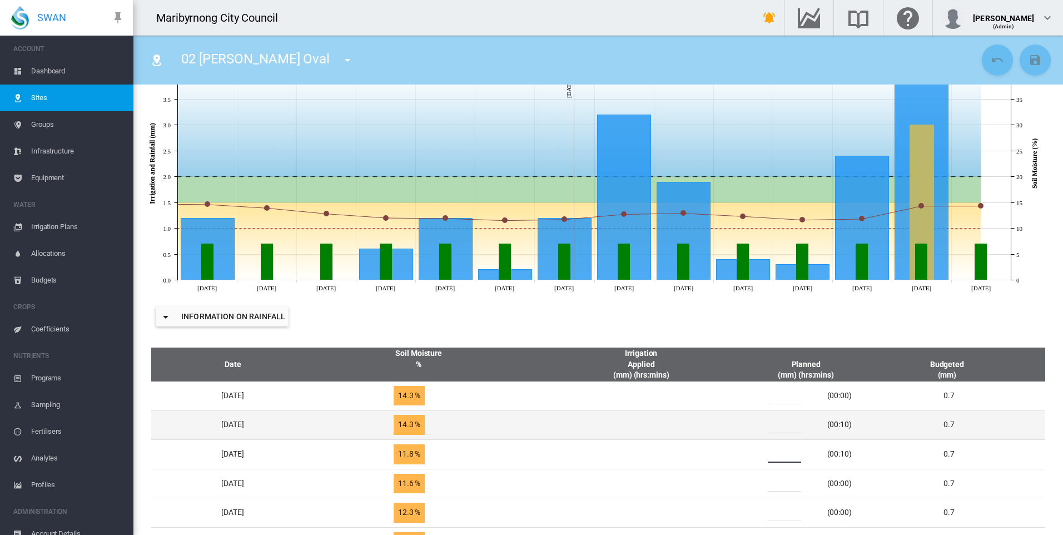
type input "*"
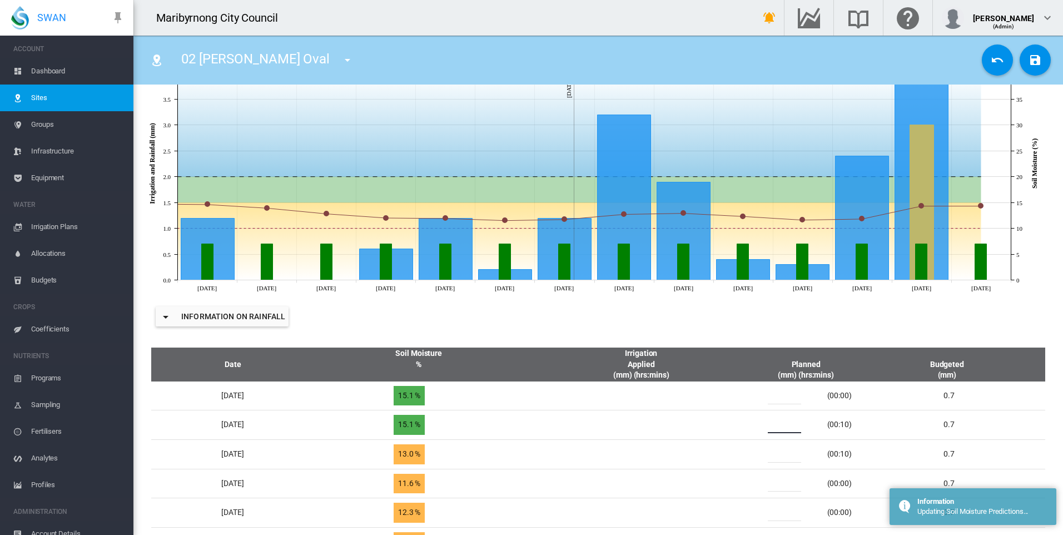
click at [792, 428] on input "*" at bounding box center [784, 424] width 33 height 17
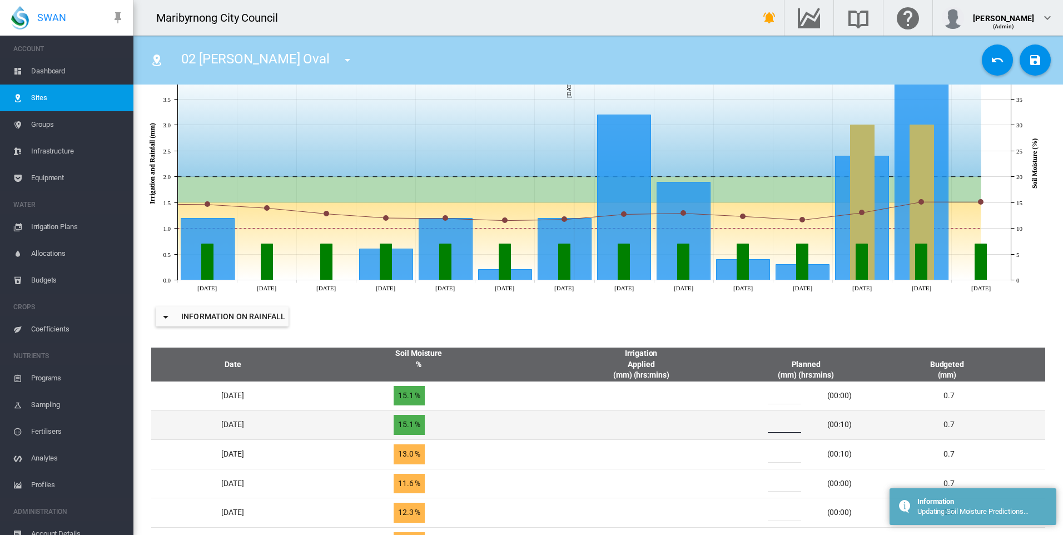
drag, startPoint x: 788, startPoint y: 425, endPoint x: 776, endPoint y: 425, distance: 12.2
click at [777, 425] on div "*" at bounding box center [791, 424] width 67 height 17
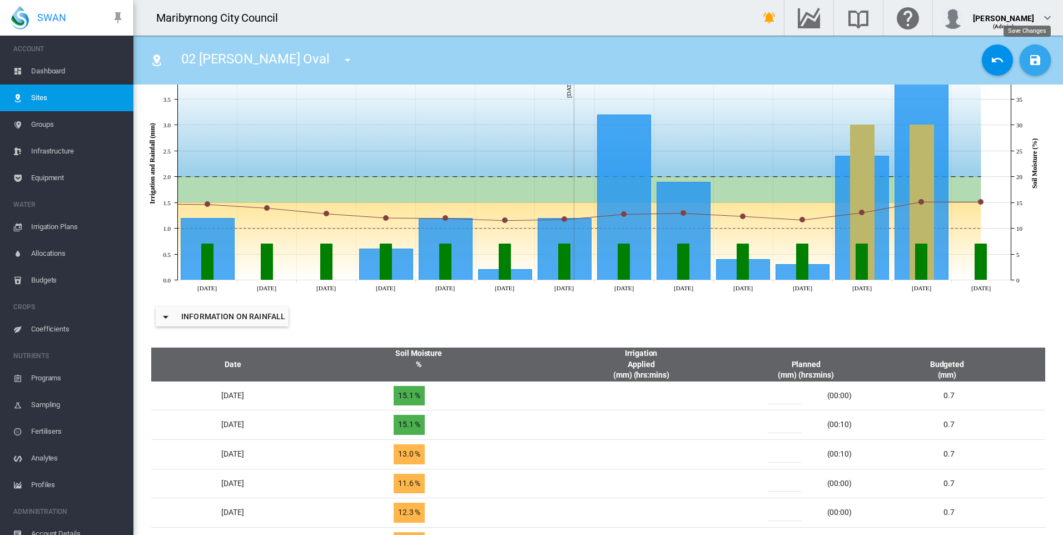
click at [1029, 60] on md-icon "icon-content-save" at bounding box center [1035, 59] width 13 height 13
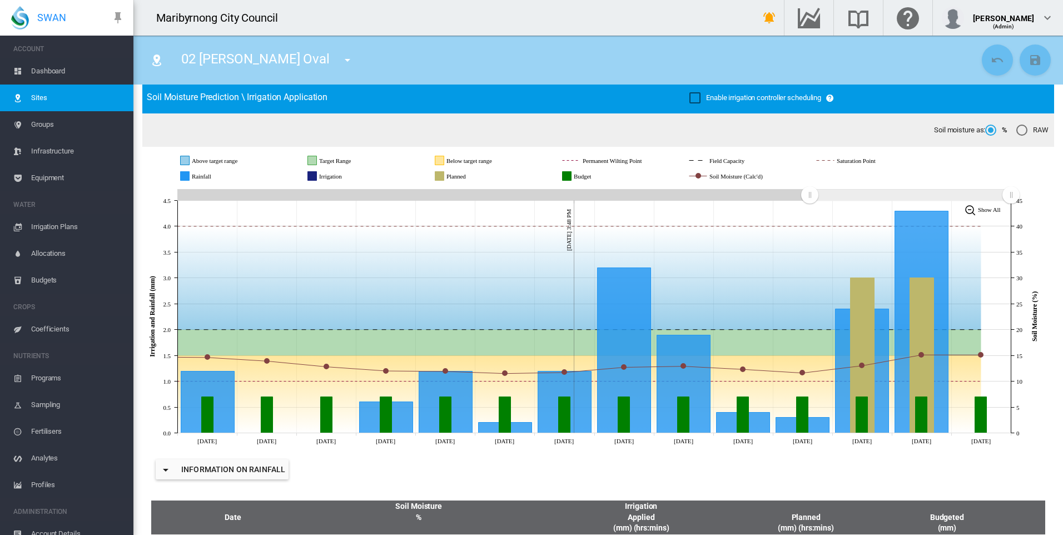
scroll to position [0, 0]
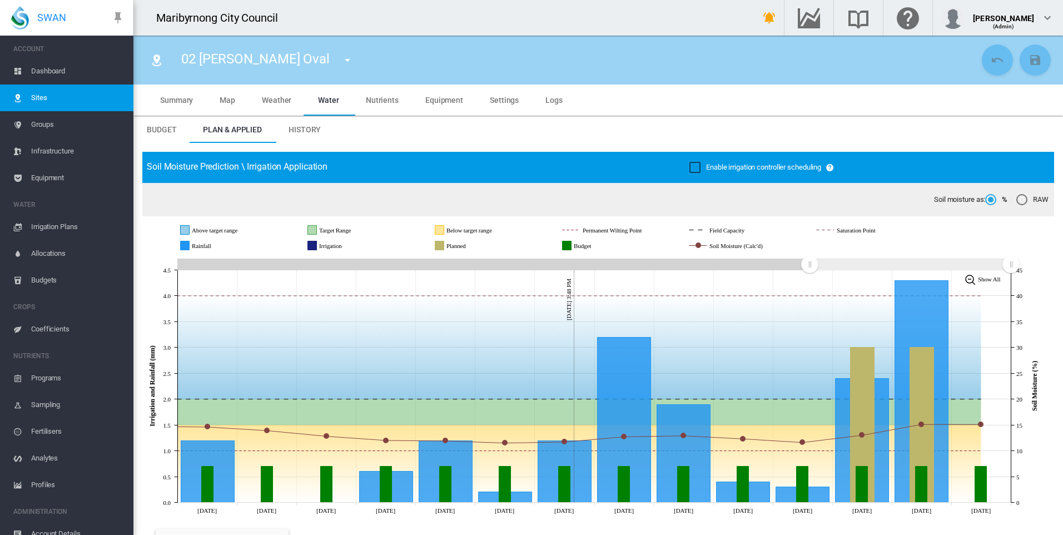
click at [268, 61] on span "02 [PERSON_NAME] Oval" at bounding box center [255, 59] width 148 height 16
click at [341, 59] on md-icon "icon-menu-down" at bounding box center [347, 59] width 13 height 13
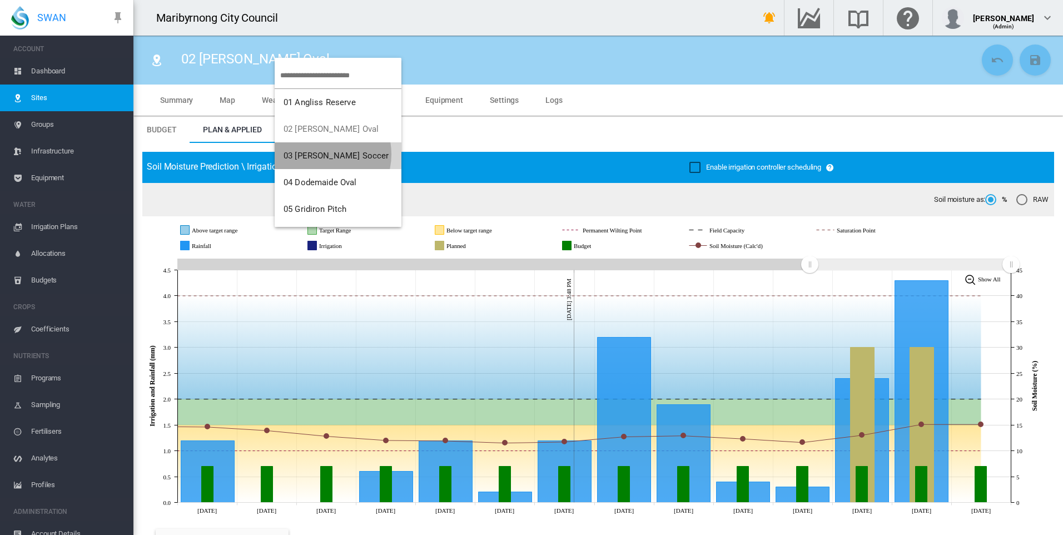
click at [321, 154] on span "03 [PERSON_NAME] Soccer" at bounding box center [336, 156] width 105 height 10
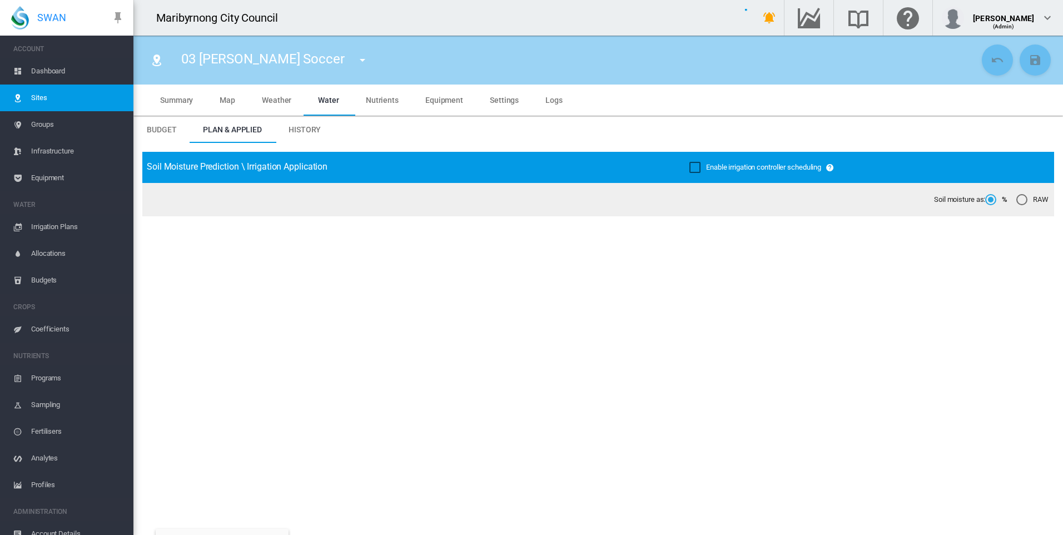
type input "**********"
type input "****"
type input "*********"
type input "**"
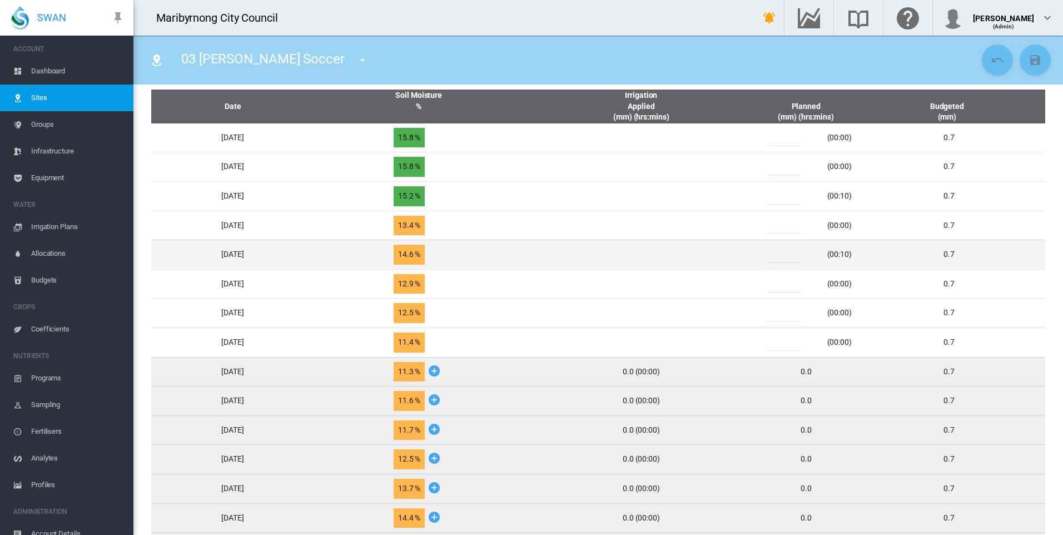
scroll to position [445, 0]
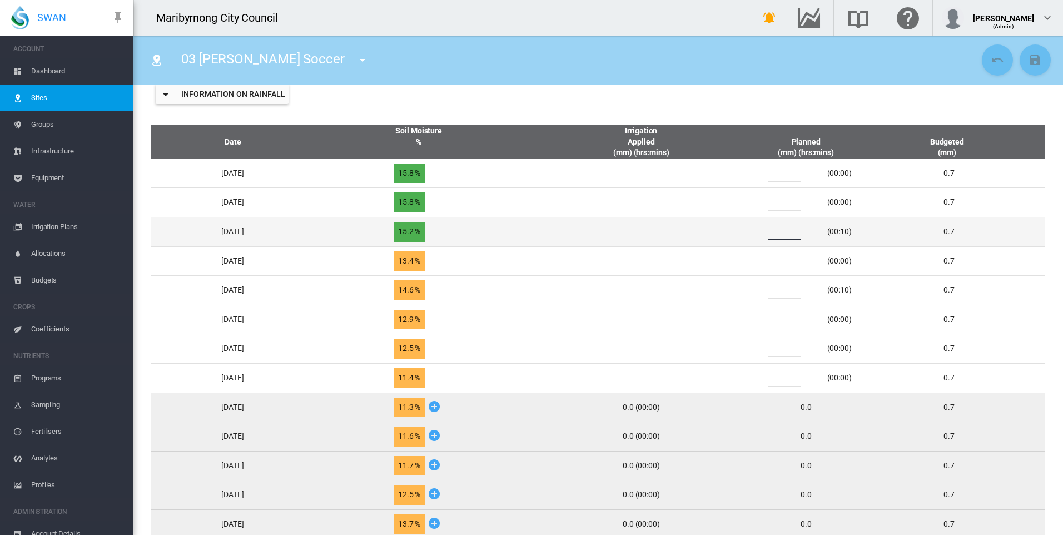
drag, startPoint x: 792, startPoint y: 233, endPoint x: 776, endPoint y: 237, distance: 17.3
click at [776, 237] on div "*" at bounding box center [791, 232] width 67 height 17
type input "*"
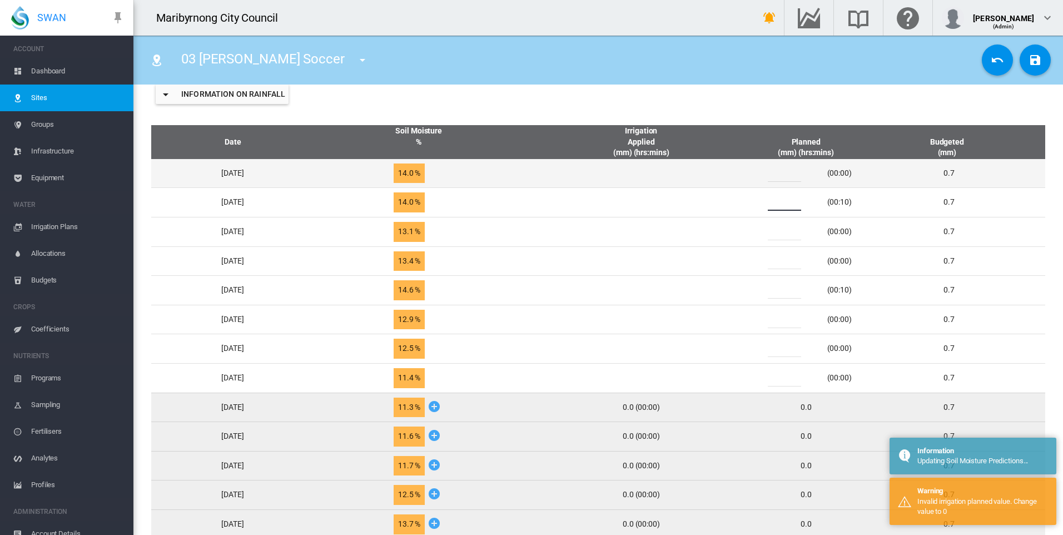
type input "*"
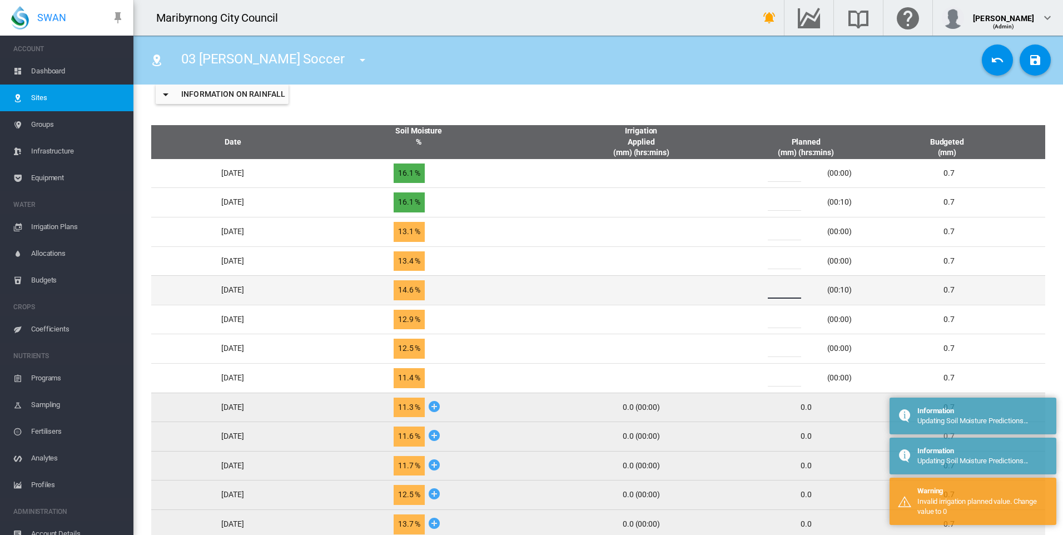
drag, startPoint x: 790, startPoint y: 293, endPoint x: 777, endPoint y: 293, distance: 12.2
click at [777, 293] on div "*" at bounding box center [791, 290] width 67 height 17
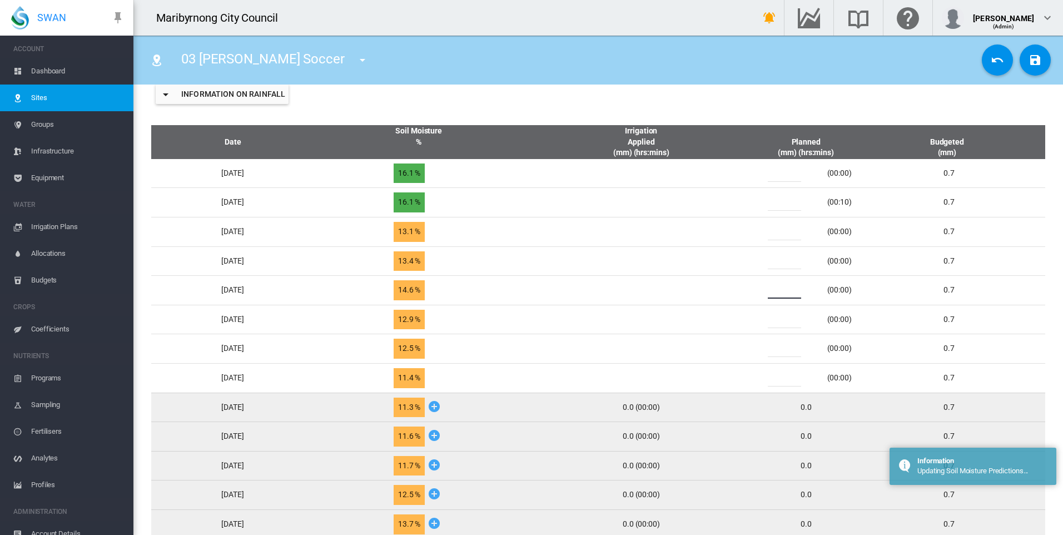
type input "*"
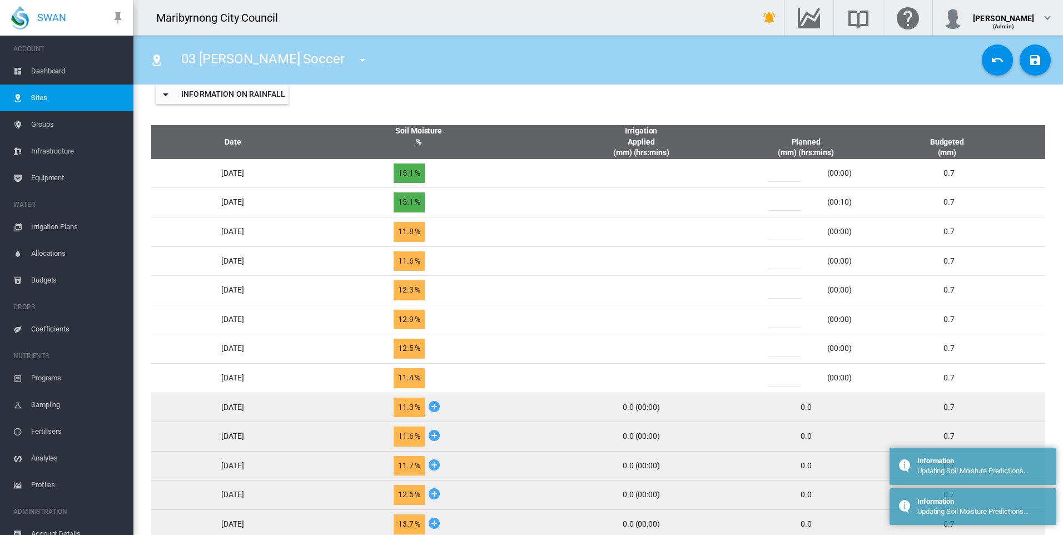
click at [673, 101] on div "Information on Rainfall" at bounding box center [598, 94] width 912 height 44
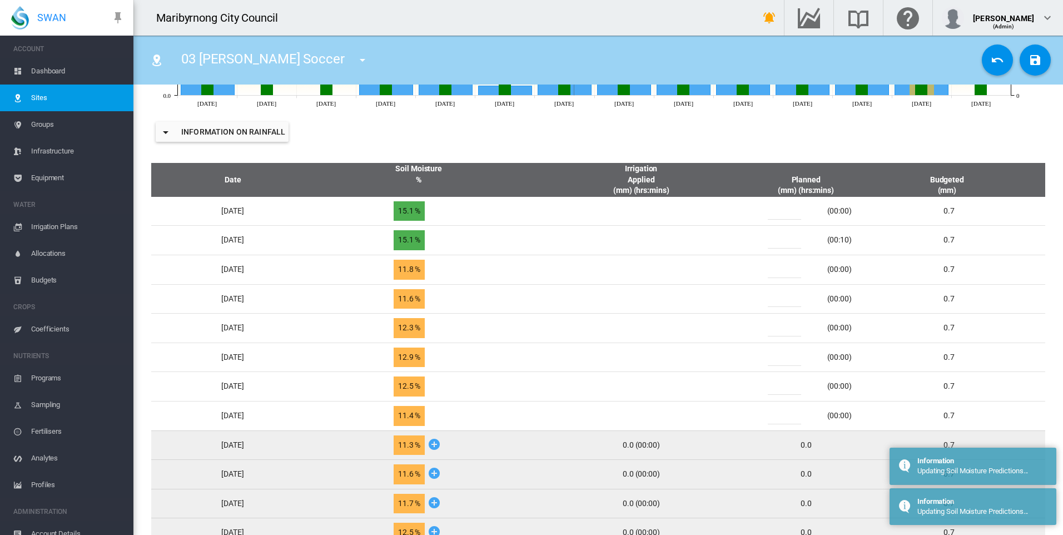
scroll to position [389, 0]
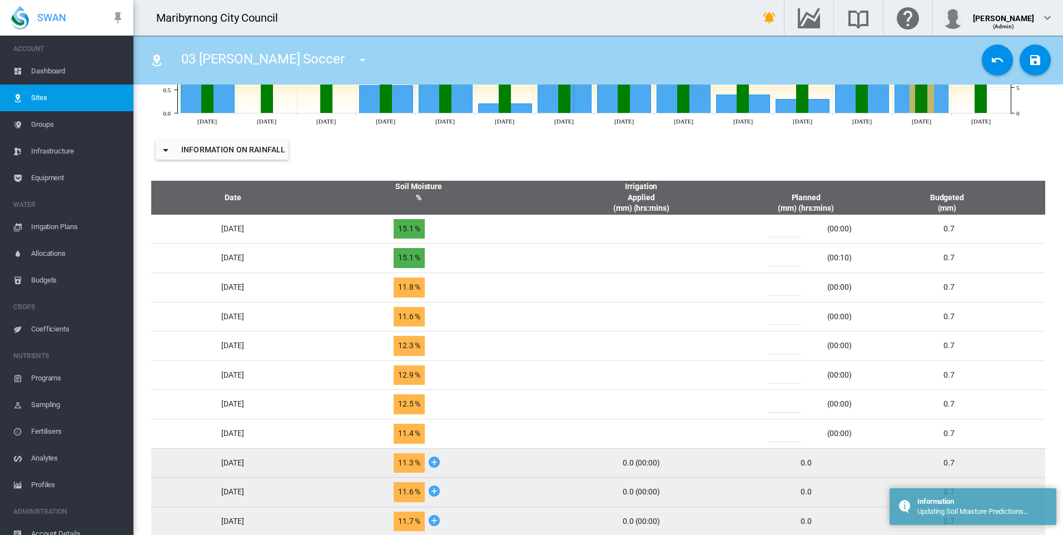
click at [1031, 63] on md-icon "icon-content-save" at bounding box center [1035, 59] width 13 height 13
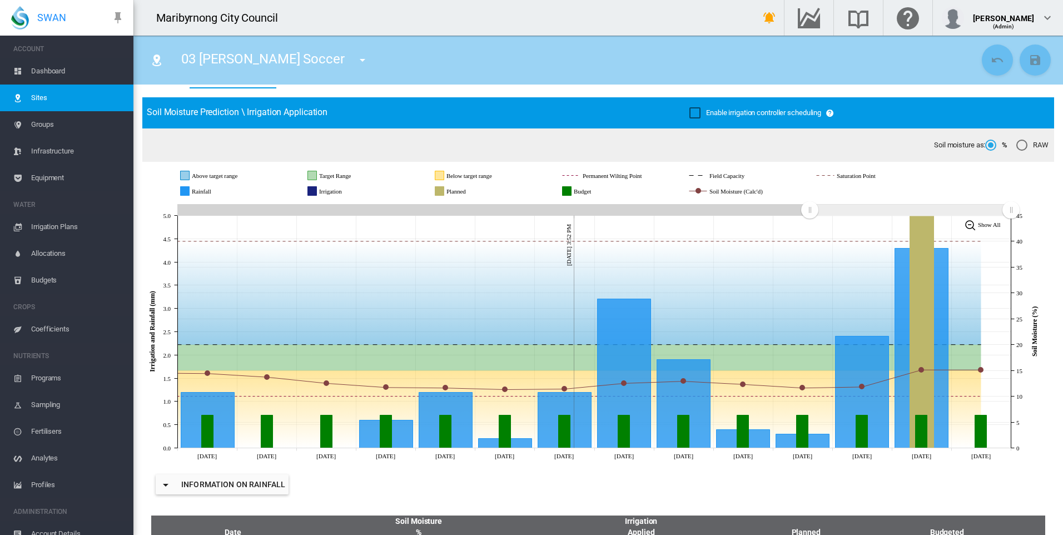
scroll to position [0, 0]
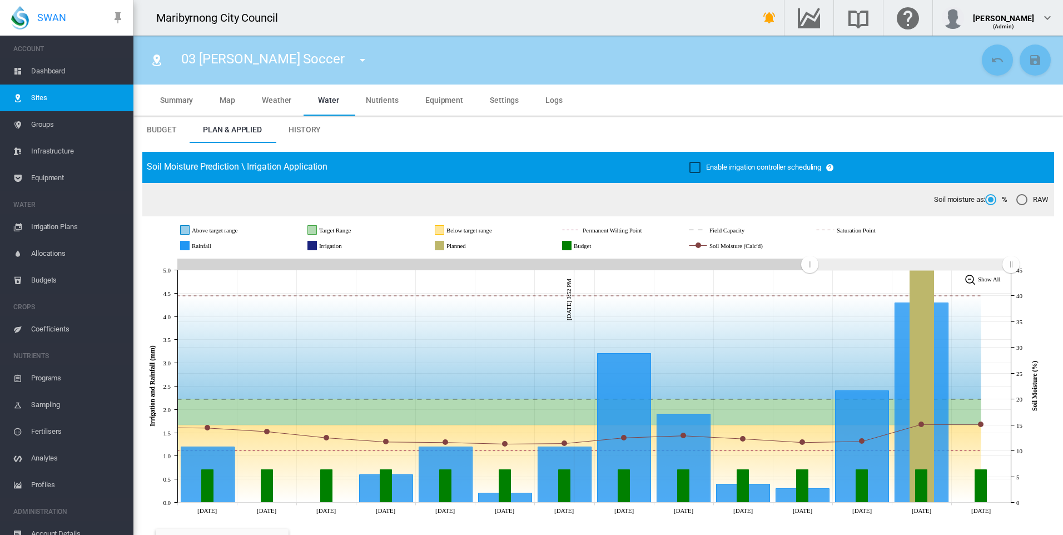
click at [356, 59] on md-icon "icon-menu-down" at bounding box center [362, 59] width 13 height 13
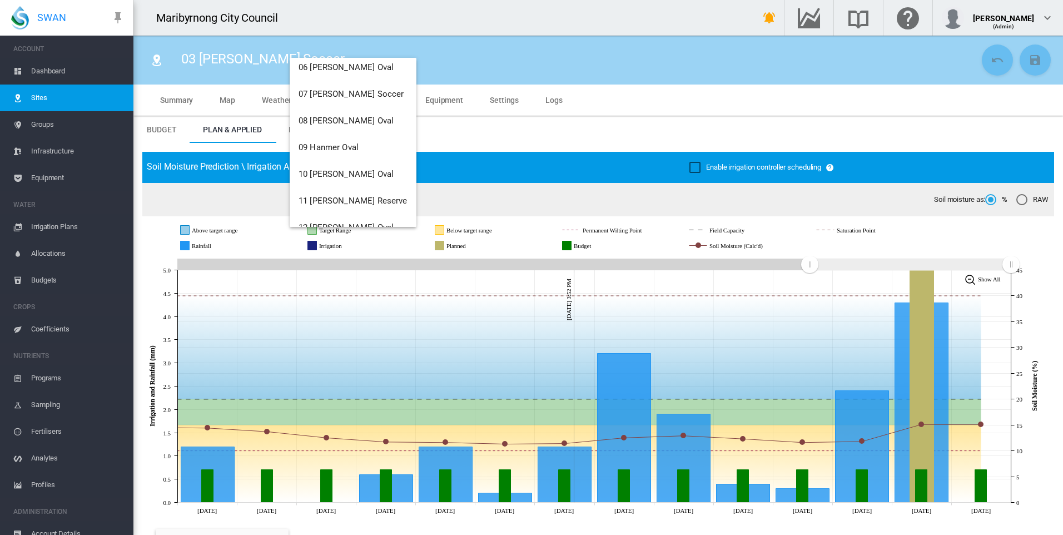
scroll to position [160, 0]
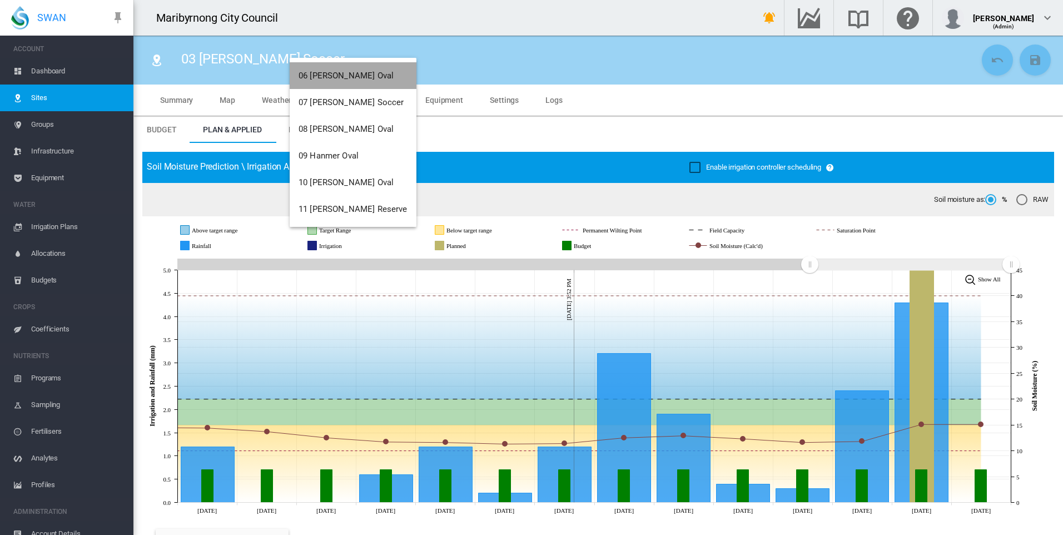
click at [361, 76] on button "06 [PERSON_NAME] Oval" at bounding box center [353, 75] width 127 height 27
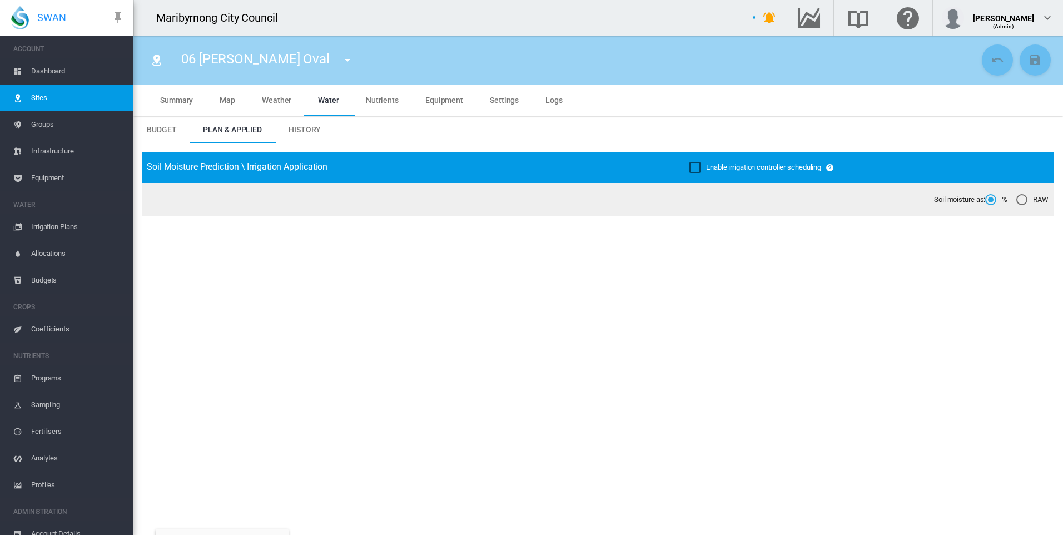
type input "**********"
type input "***"
type input "*********"
type input "**"
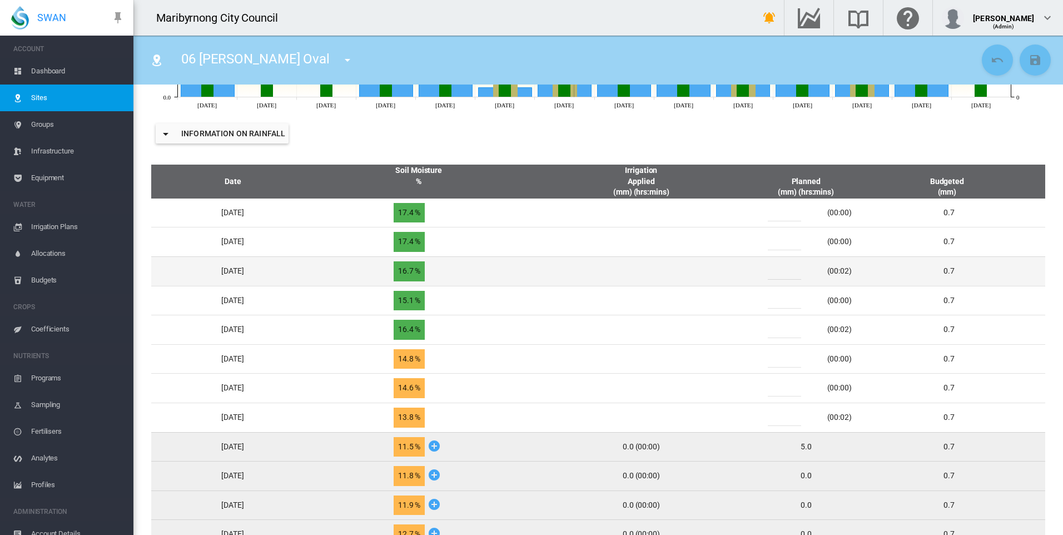
scroll to position [445, 0]
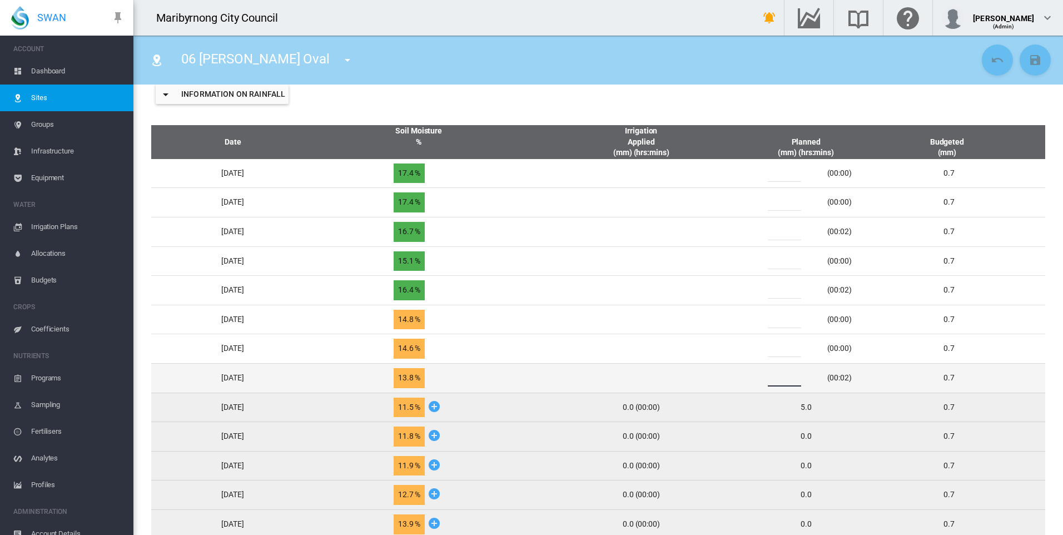
drag, startPoint x: 790, startPoint y: 379, endPoint x: 780, endPoint y: 380, distance: 10.6
click at [780, 380] on div "*" at bounding box center [791, 378] width 67 height 17
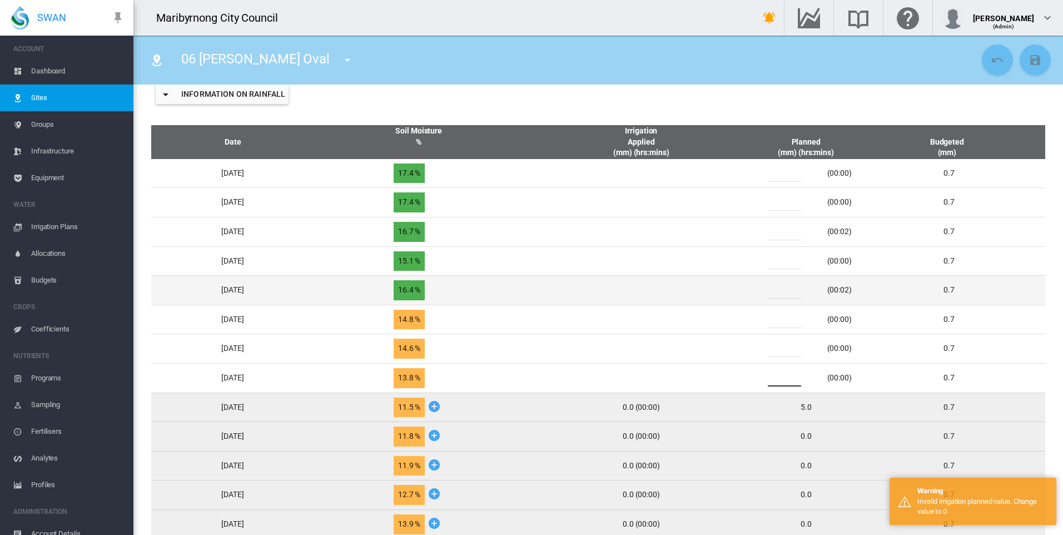
type input "*"
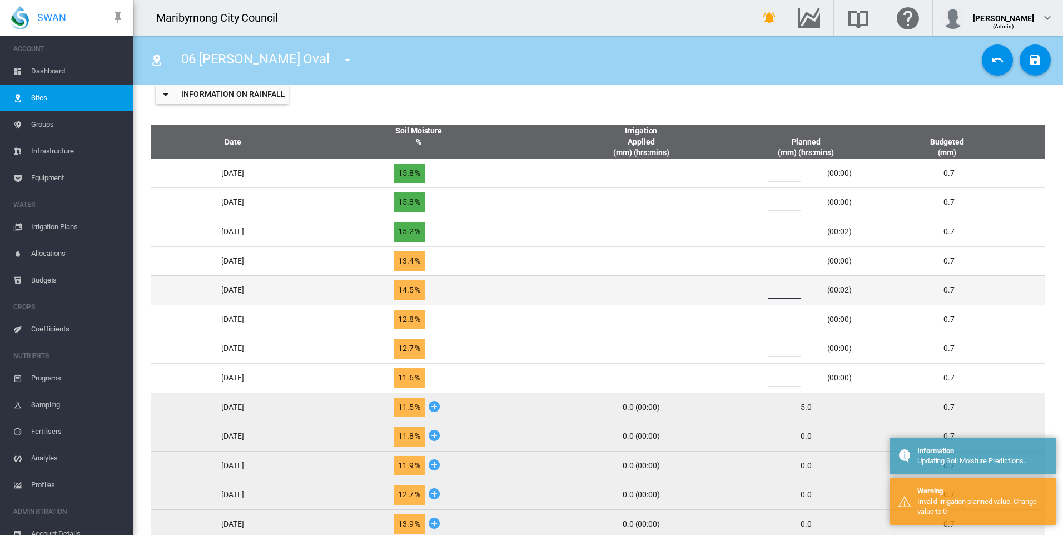
drag, startPoint x: 785, startPoint y: 291, endPoint x: 778, endPoint y: 292, distance: 6.7
click at [778, 292] on div "*" at bounding box center [791, 290] width 67 height 17
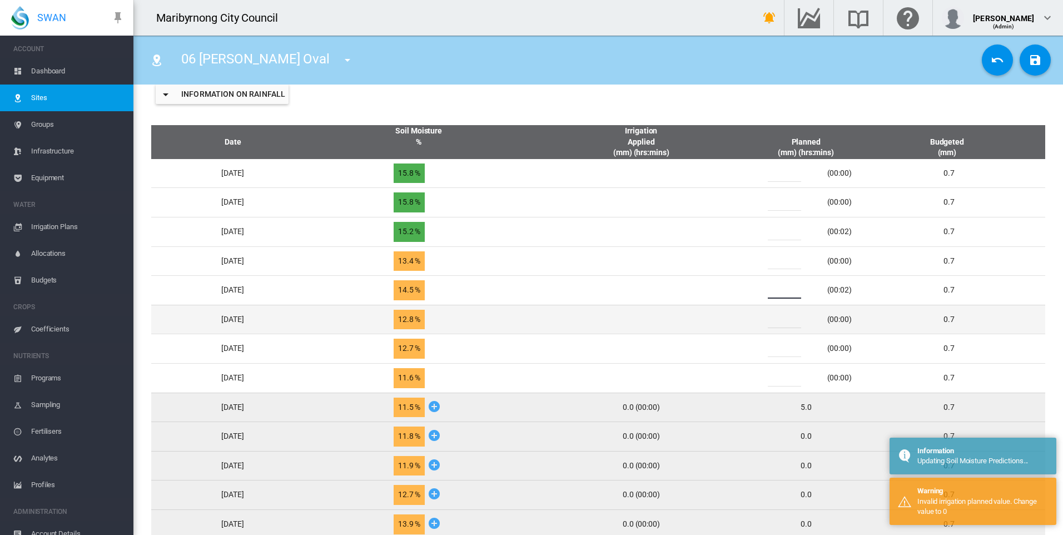
type input "*"
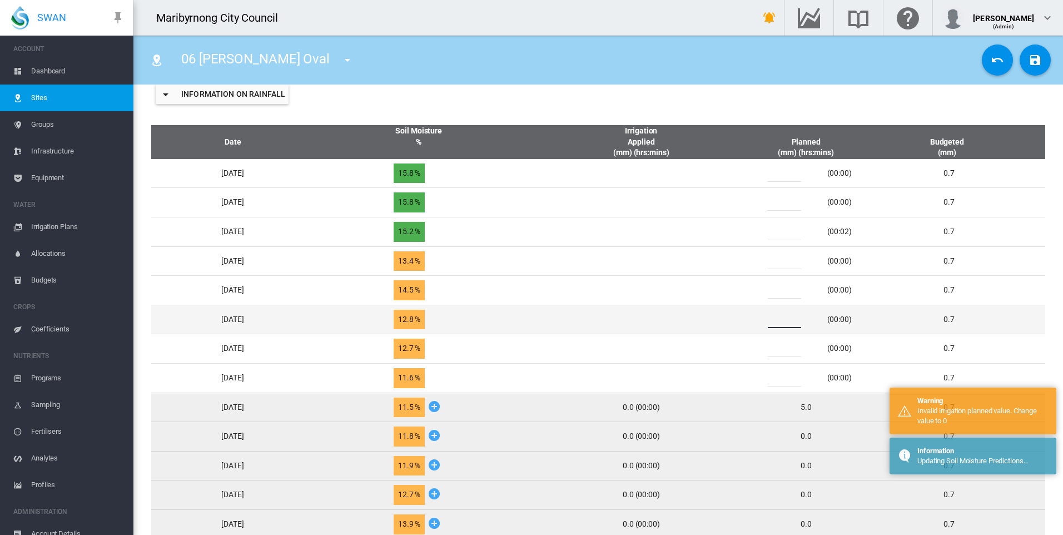
click at [768, 319] on div "* (00:00)" at bounding box center [806, 319] width 102 height 17
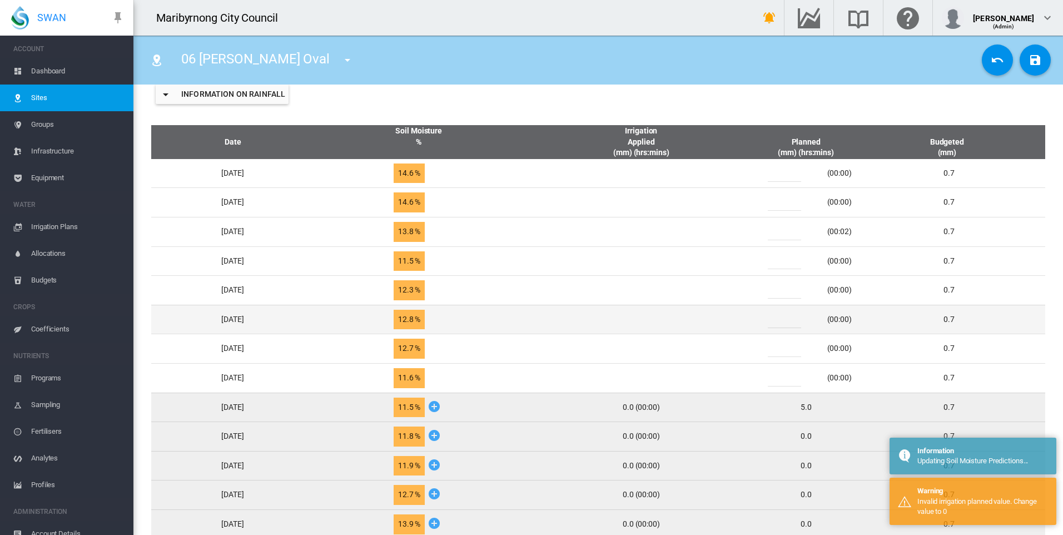
drag, startPoint x: 786, startPoint y: 318, endPoint x: 774, endPoint y: 320, distance: 12.3
click at [775, 320] on div "*" at bounding box center [791, 319] width 67 height 17
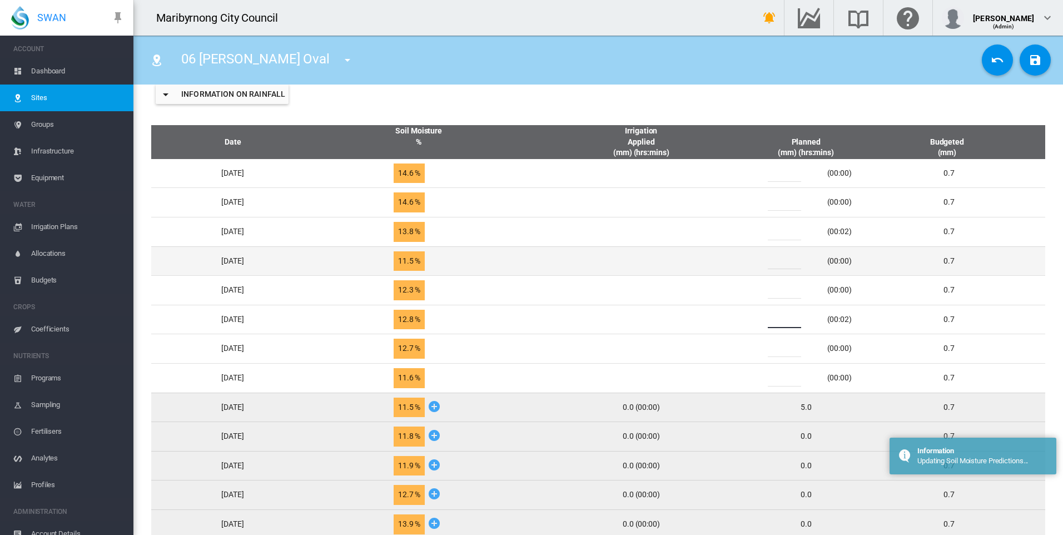
type input "*"
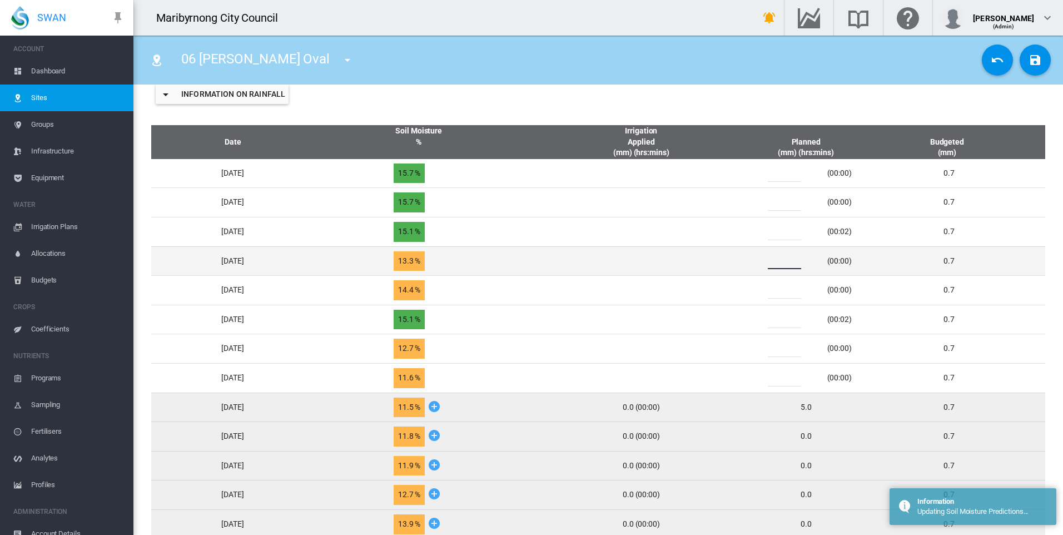
drag, startPoint x: 790, startPoint y: 260, endPoint x: 773, endPoint y: 262, distance: 17.4
click at [773, 262] on div "*" at bounding box center [791, 260] width 67 height 17
type input "*"
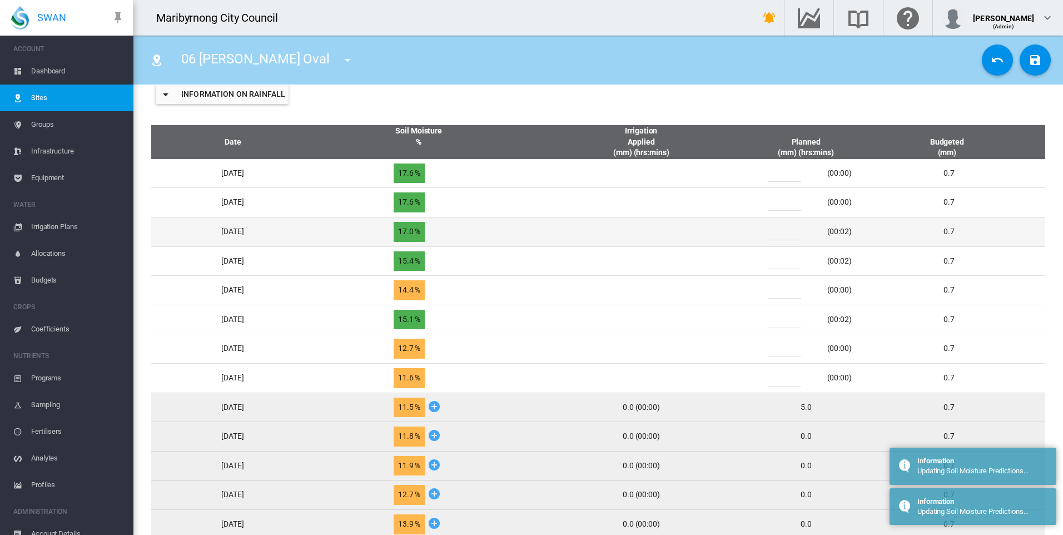
drag, startPoint x: 794, startPoint y: 236, endPoint x: 773, endPoint y: 236, distance: 21.1
click at [773, 236] on div "*" at bounding box center [791, 232] width 67 height 17
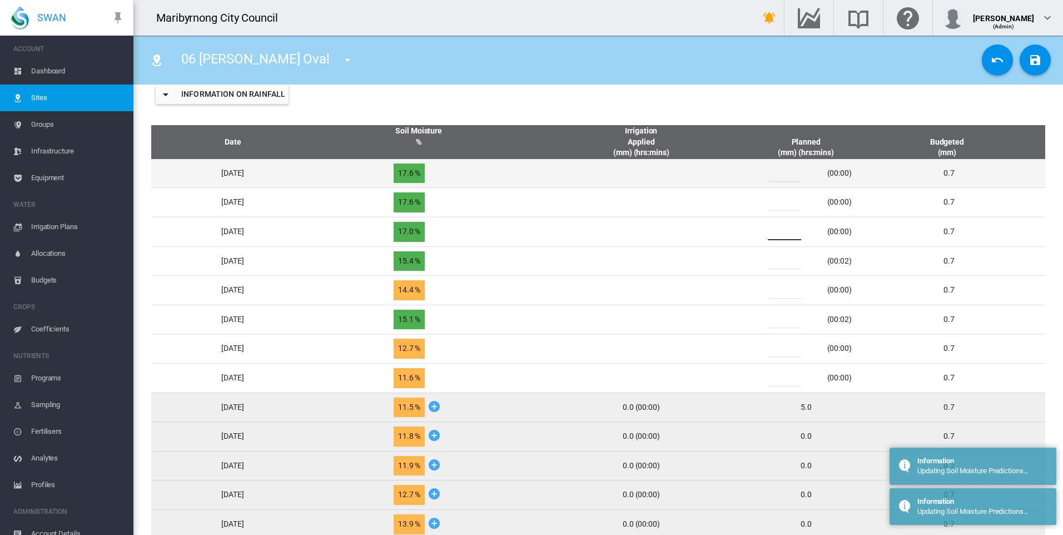
type input "*"
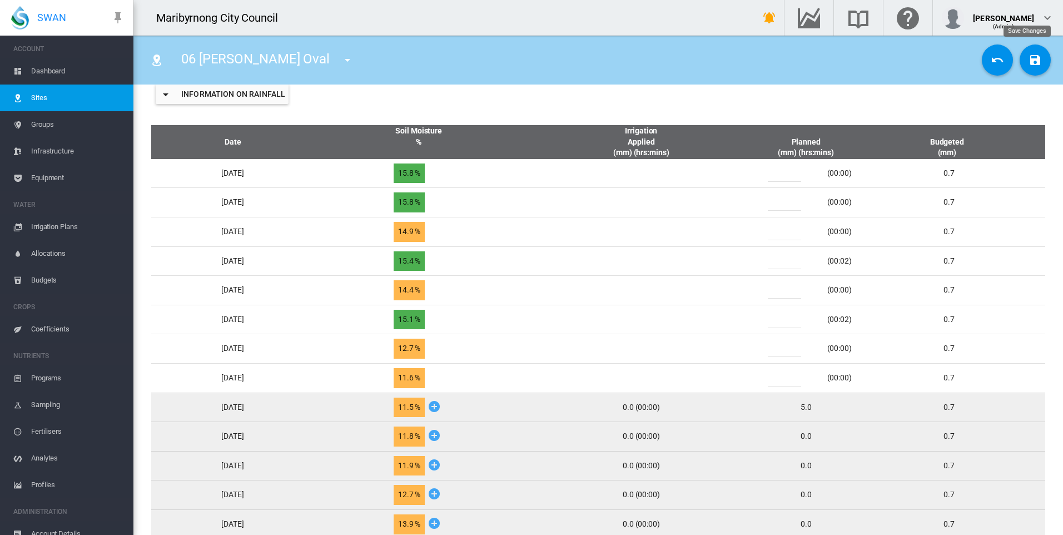
click at [1033, 65] on md-icon "icon-content-save" at bounding box center [1035, 59] width 13 height 13
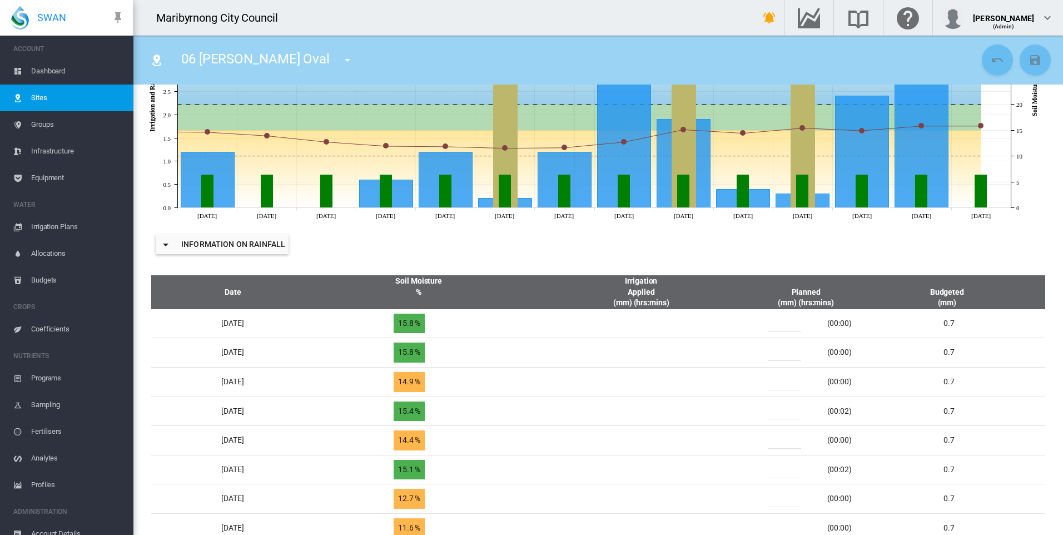
scroll to position [278, 0]
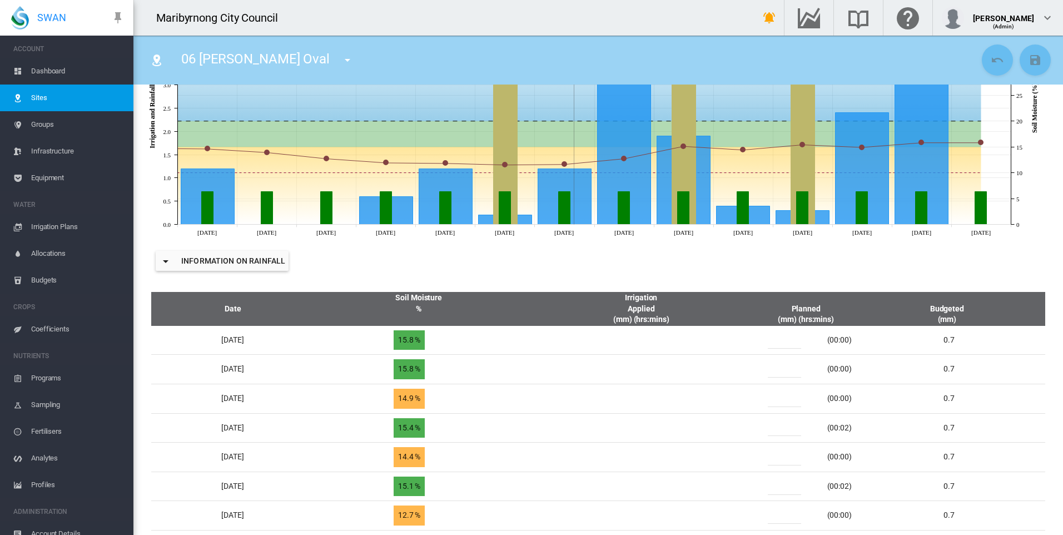
click at [341, 62] on md-icon "icon-menu-down" at bounding box center [347, 59] width 13 height 13
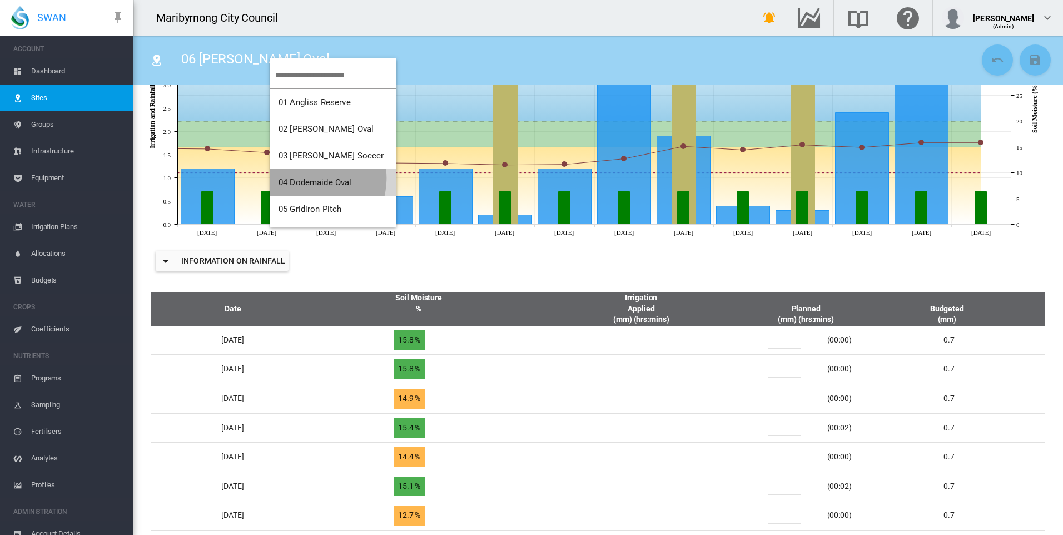
click at [311, 178] on span "04 Dodemaide Oval" at bounding box center [315, 182] width 73 height 10
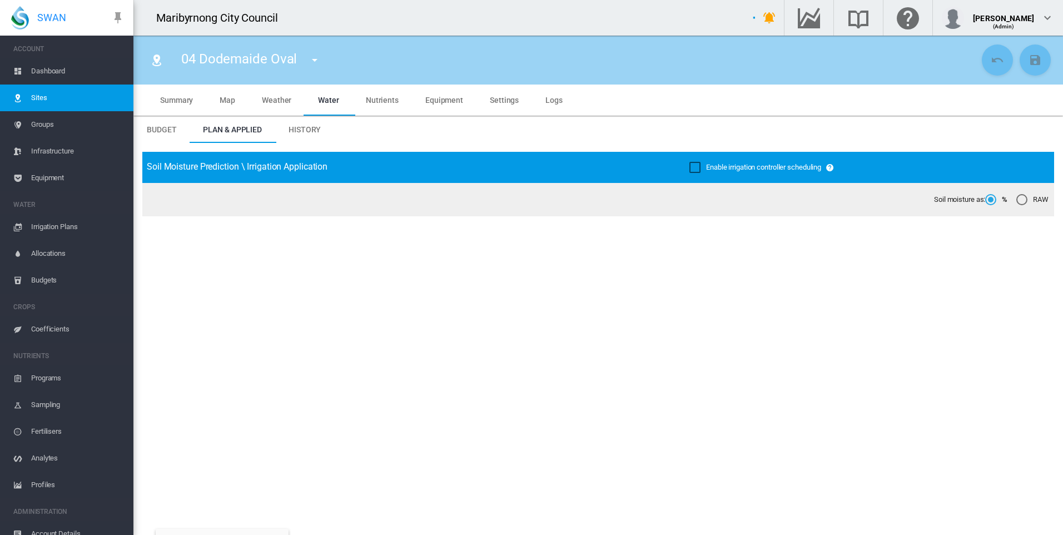
type input "**********"
type input "*****"
type input "*********"
type input "*"
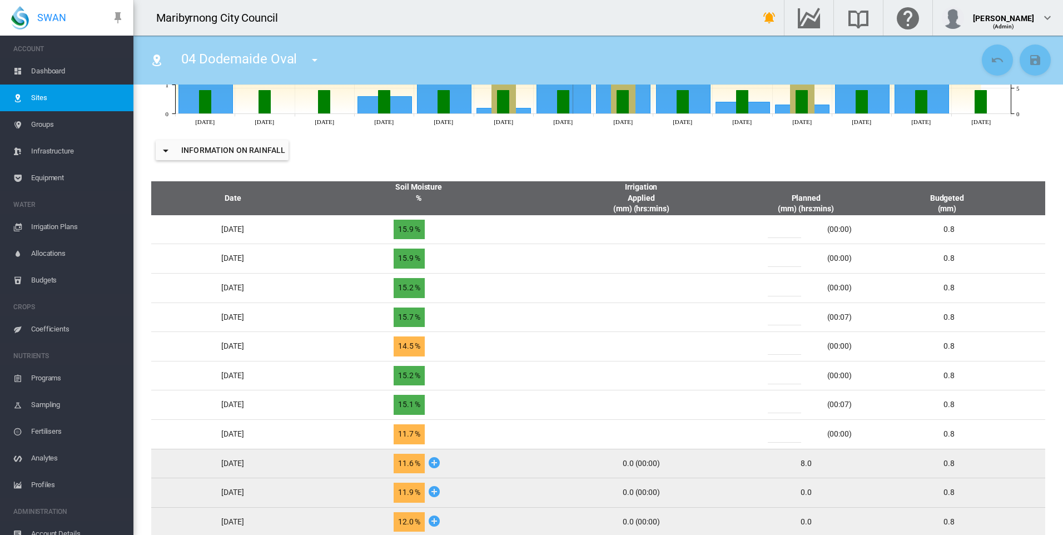
scroll to position [500, 0]
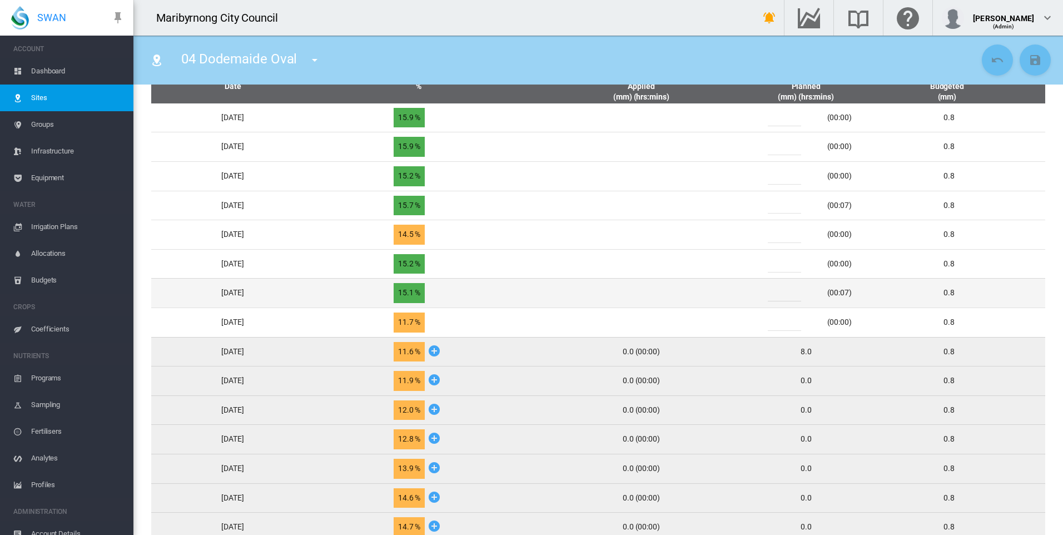
click at [793, 294] on input "***" at bounding box center [784, 293] width 33 height 17
type input "*"
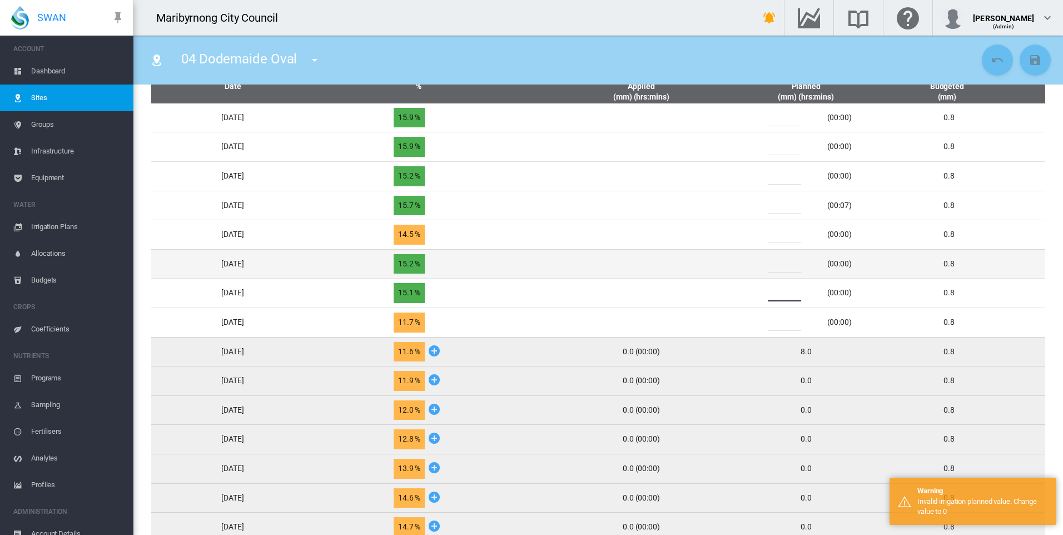
type input "*"
click at [790, 265] on input "*" at bounding box center [784, 264] width 33 height 17
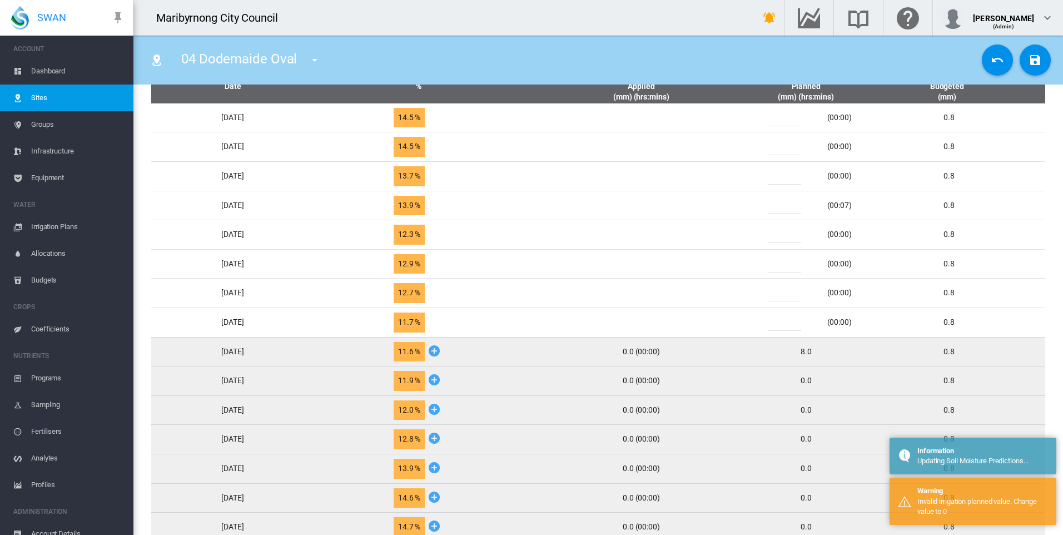
click at [790, 265] on input "*" at bounding box center [784, 264] width 33 height 17
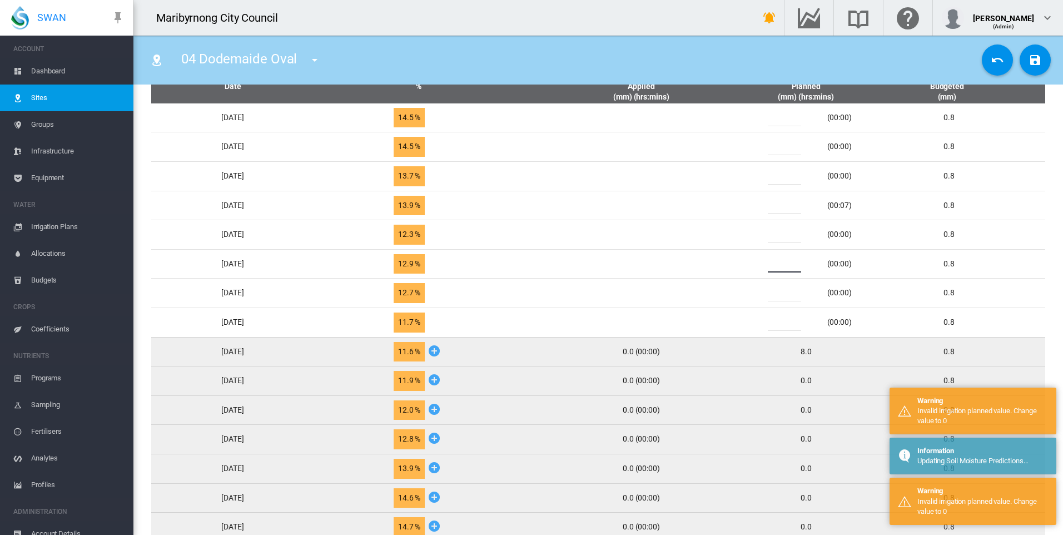
type input "**"
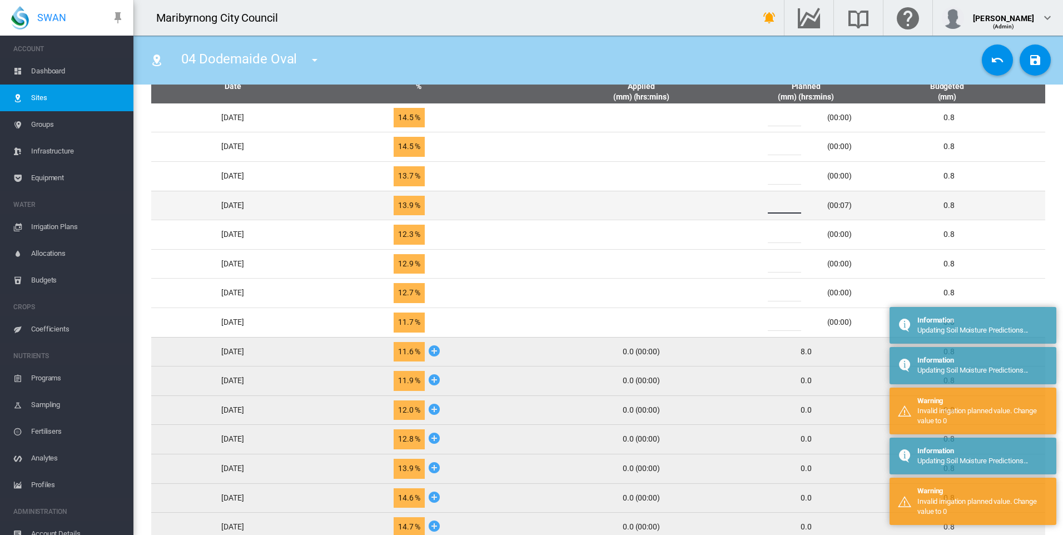
drag, startPoint x: 788, startPoint y: 202, endPoint x: 776, endPoint y: 206, distance: 13.4
click at [776, 206] on div "***" at bounding box center [791, 205] width 67 height 17
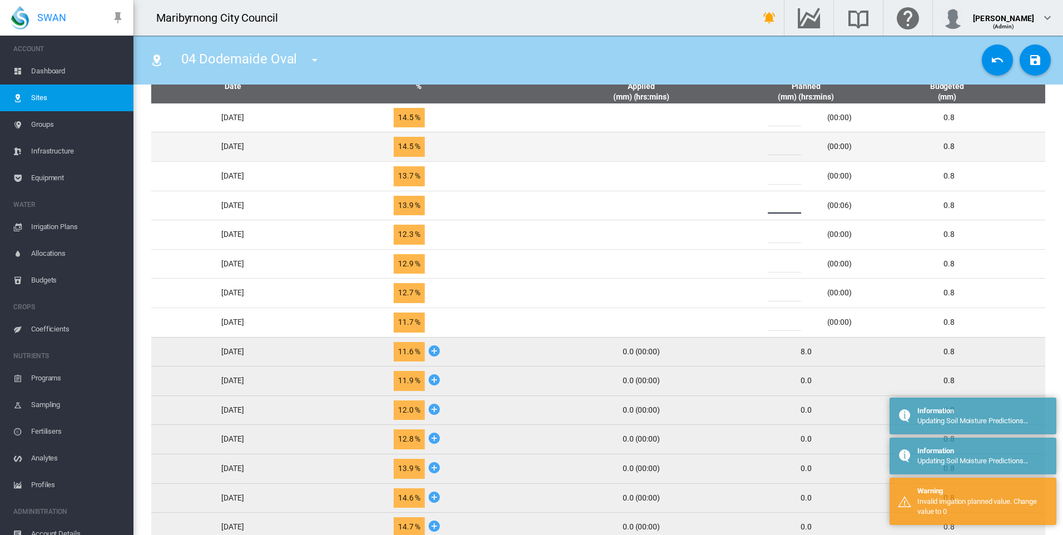
type input "*"
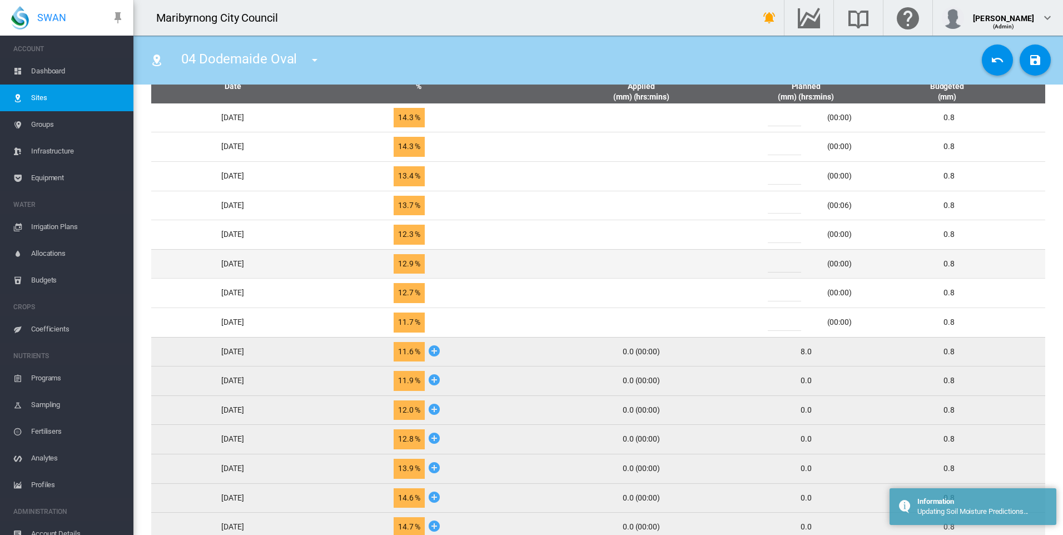
click at [789, 266] on input "*" at bounding box center [784, 264] width 33 height 17
type input "*"
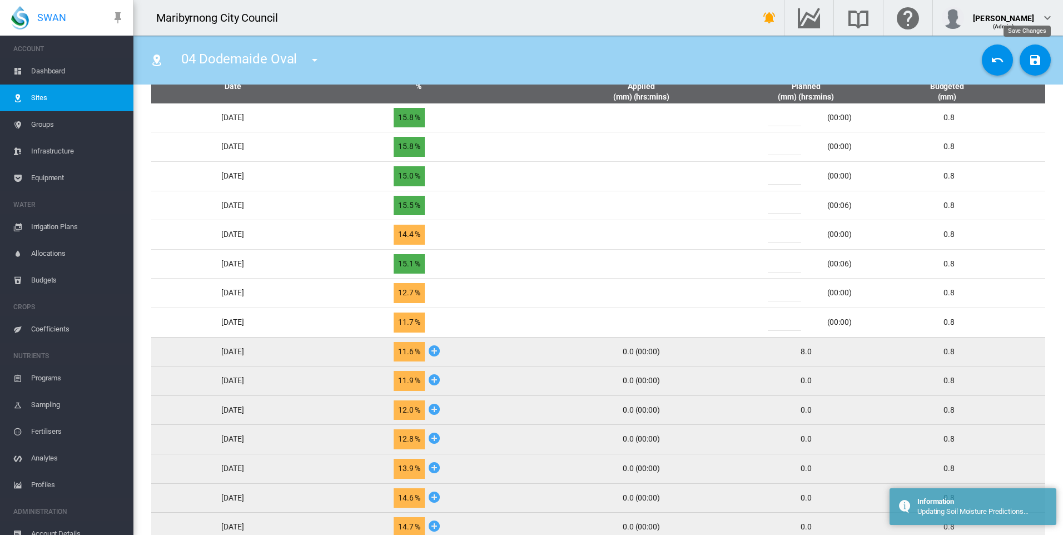
click at [1029, 65] on md-icon "icon-content-save" at bounding box center [1035, 59] width 13 height 13
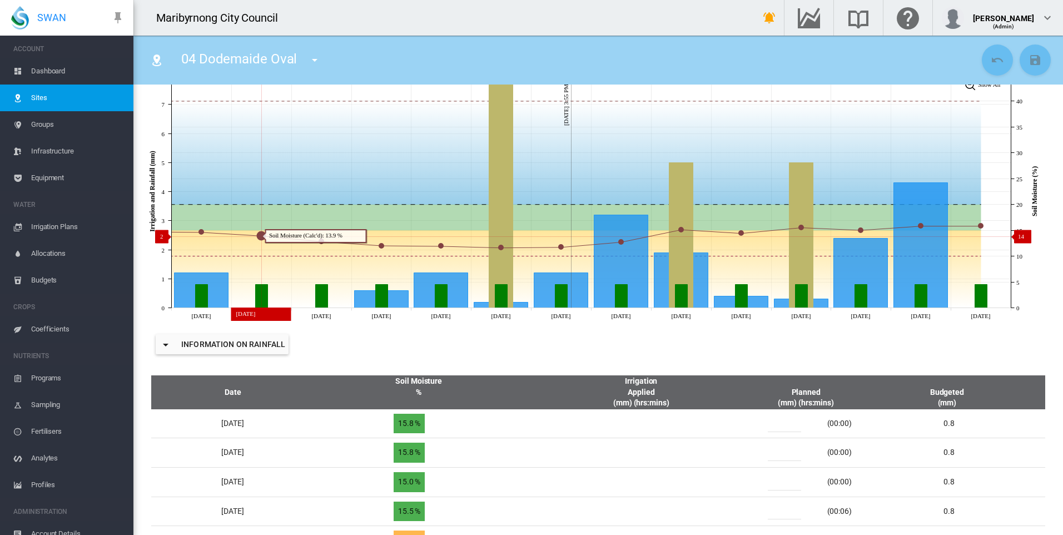
scroll to position [167, 0]
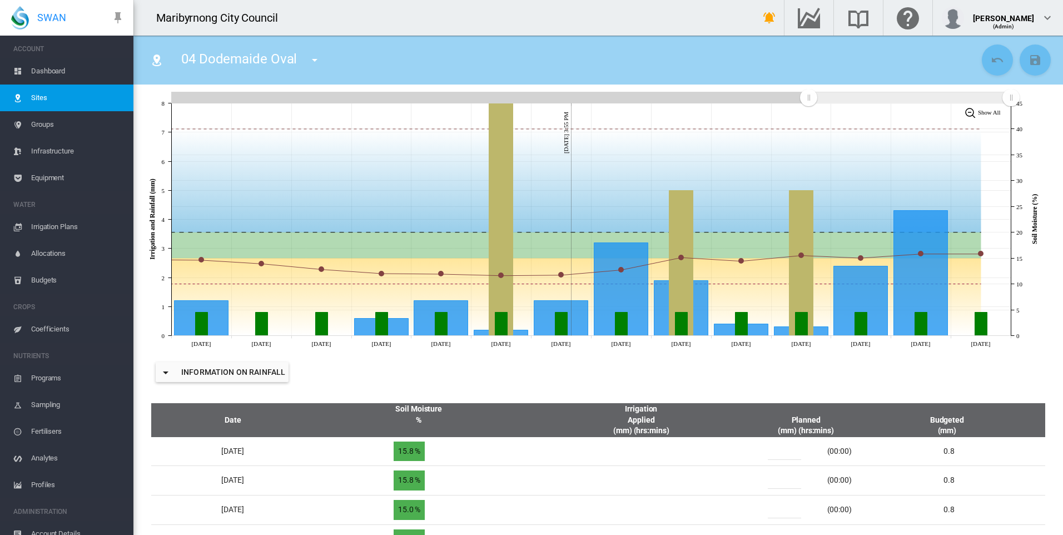
click at [312, 60] on md-icon "icon-menu-down" at bounding box center [314, 59] width 13 height 13
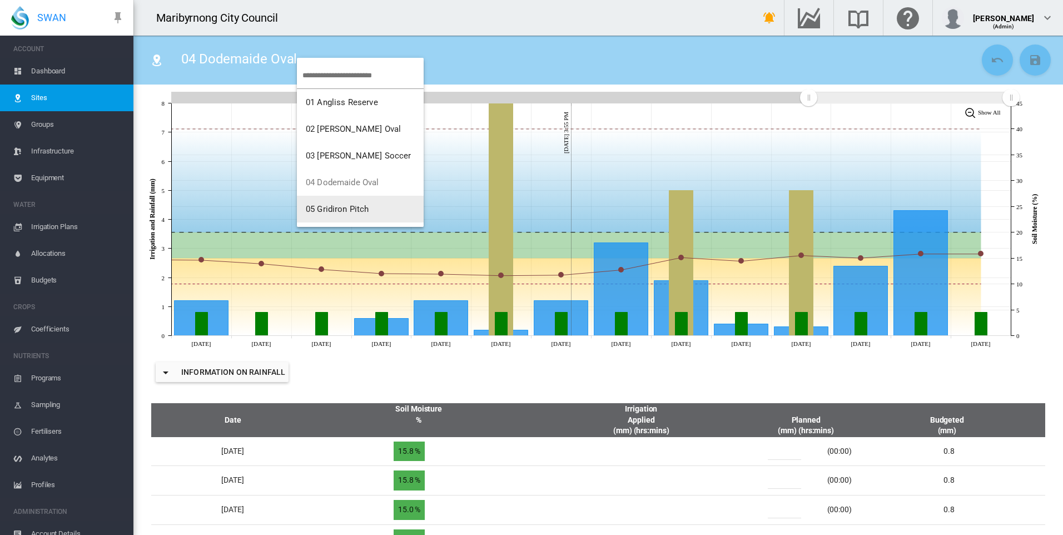
click at [340, 202] on button "05 Gridiron Pitch" at bounding box center [360, 209] width 127 height 27
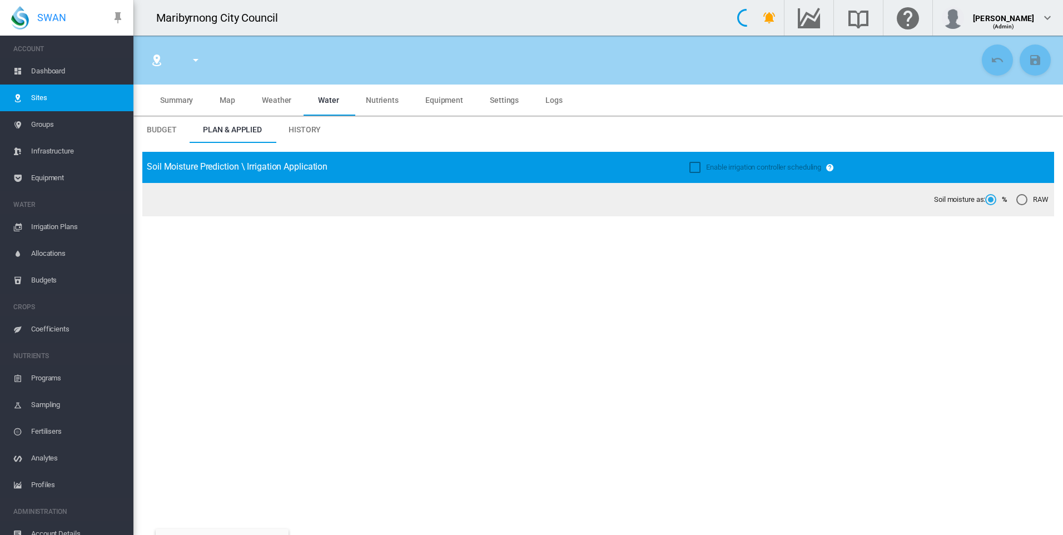
type input "**********"
type input "****"
type input "*********"
type input "*"
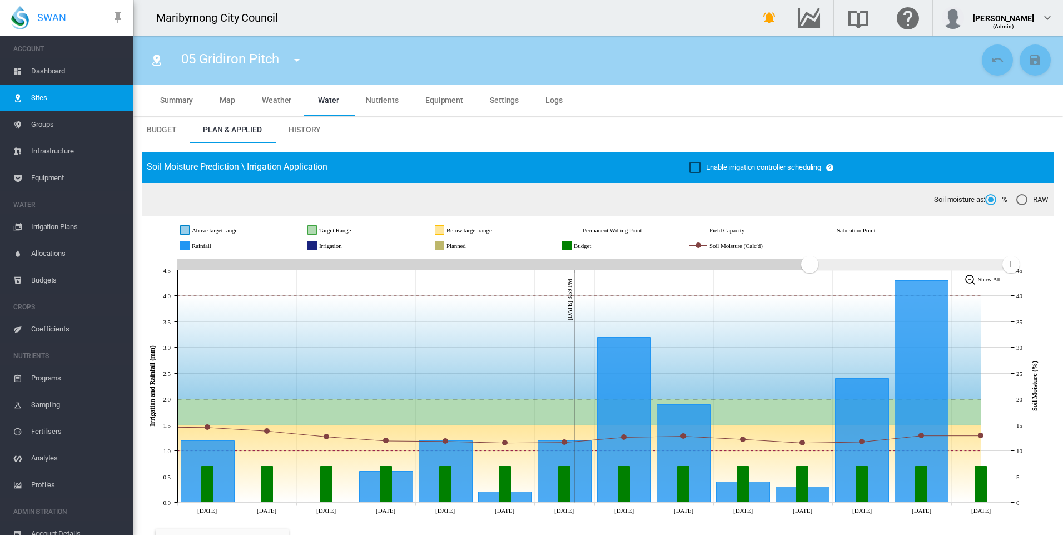
scroll to position [500, 0]
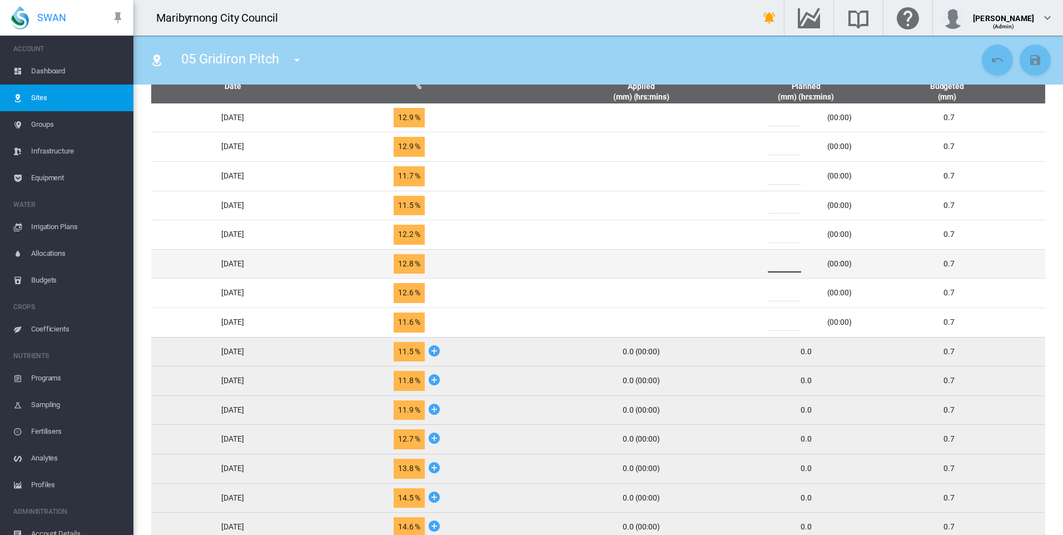
drag, startPoint x: 791, startPoint y: 266, endPoint x: 768, endPoint y: 270, distance: 22.5
click at [768, 270] on div "* (00:00)" at bounding box center [806, 264] width 102 height 17
type input "*"
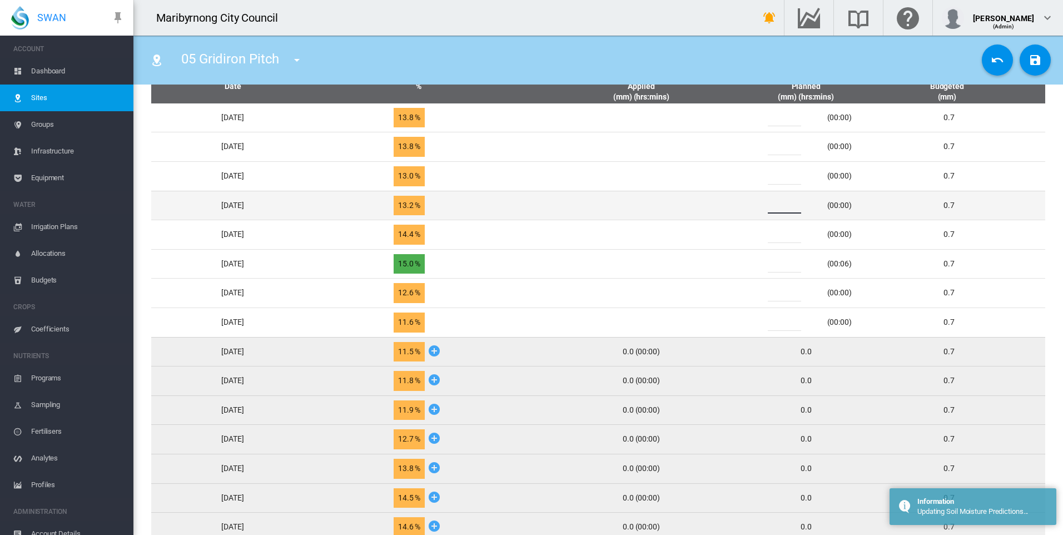
click at [788, 205] on input "*" at bounding box center [784, 205] width 33 height 17
drag, startPoint x: 791, startPoint y: 205, endPoint x: 776, endPoint y: 205, distance: 15.0
click at [776, 205] on div "*" at bounding box center [791, 205] width 67 height 17
type input "*"
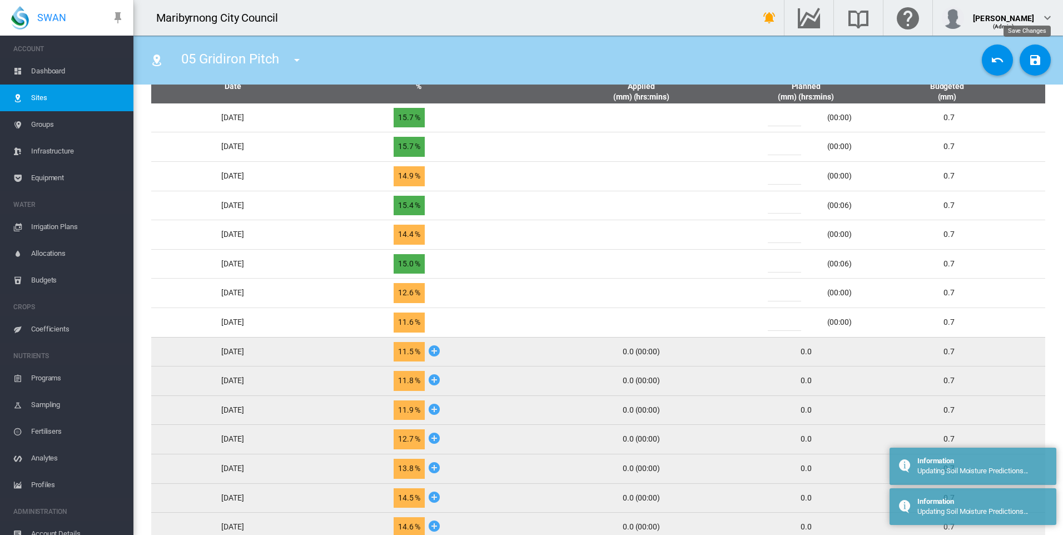
click at [1031, 59] on md-icon "icon-content-save" at bounding box center [1035, 59] width 13 height 13
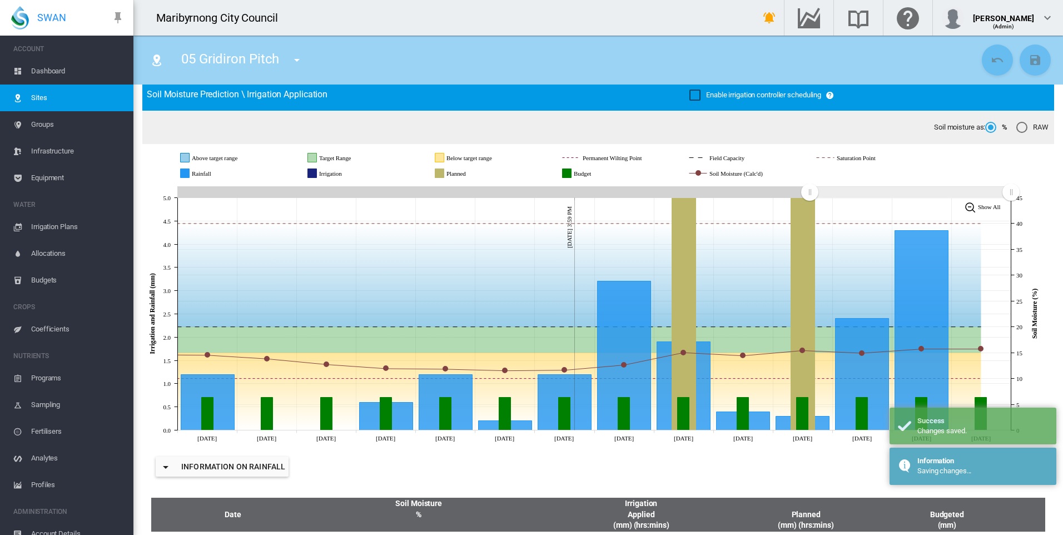
scroll to position [0, 0]
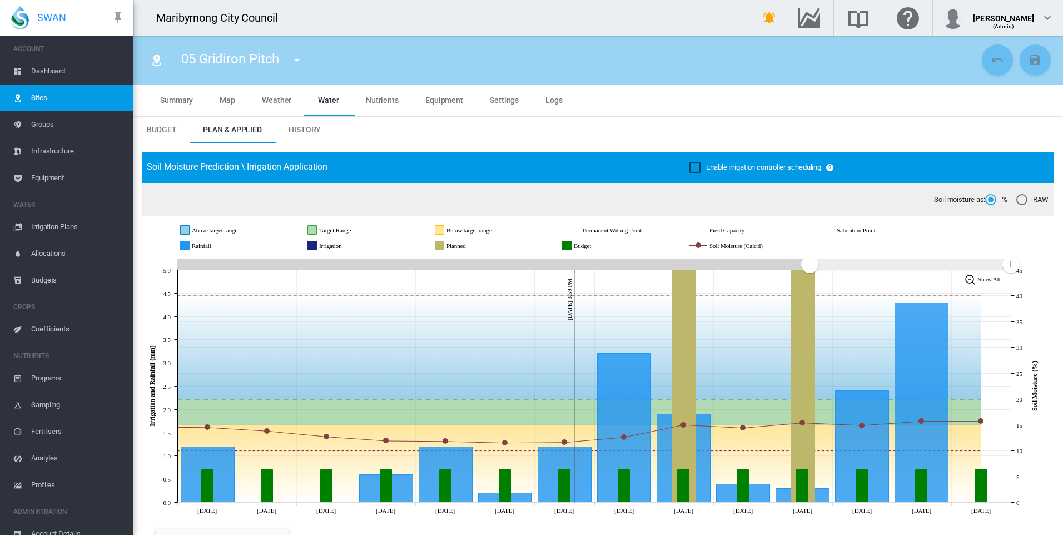
click at [243, 53] on span "05 Gridiron Pitch" at bounding box center [230, 59] width 98 height 16
click at [299, 57] on md-icon "icon-menu-down" at bounding box center [296, 59] width 13 height 13
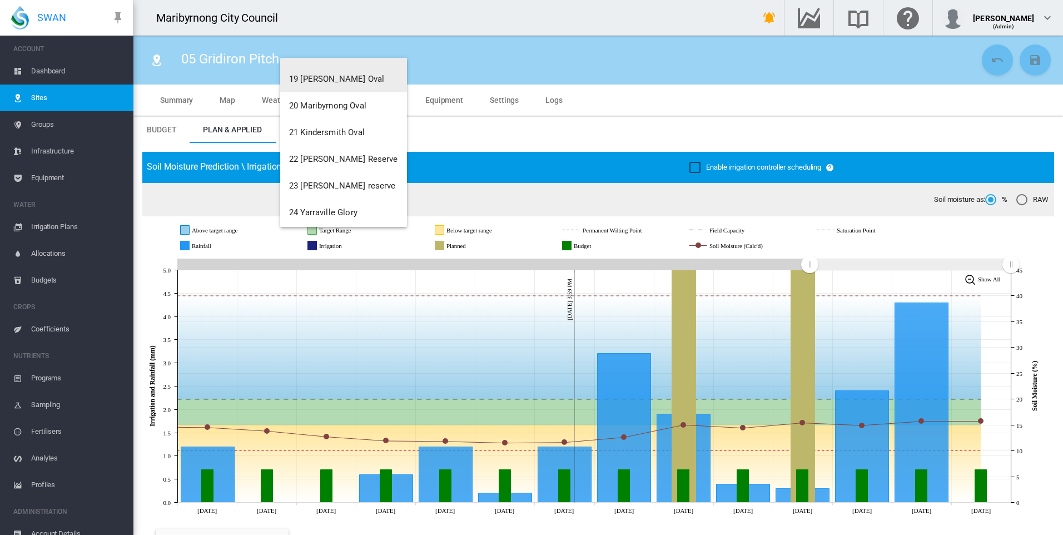
scroll to position [507, 0]
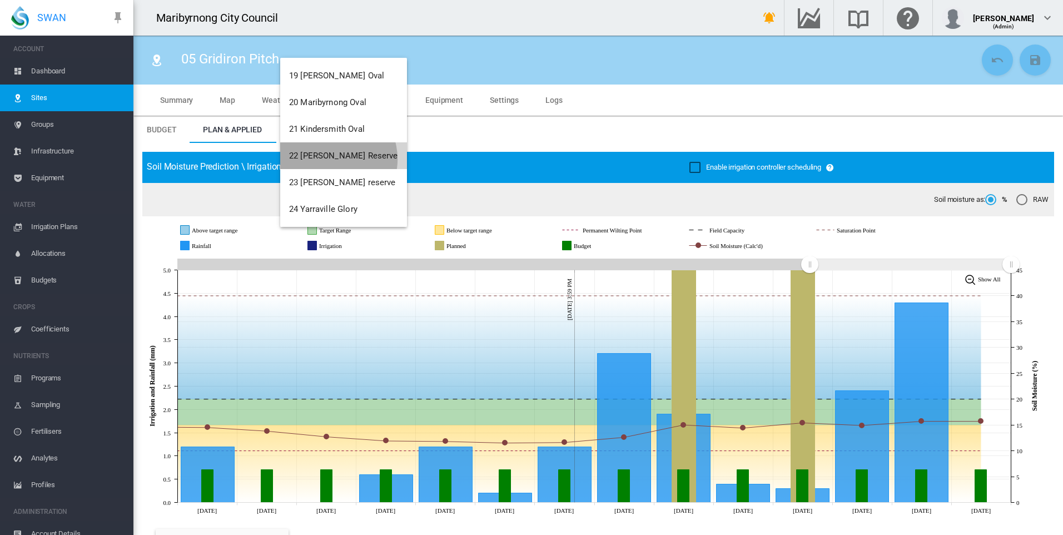
click at [331, 159] on span "22 [PERSON_NAME] Reserve" at bounding box center [343, 156] width 109 height 10
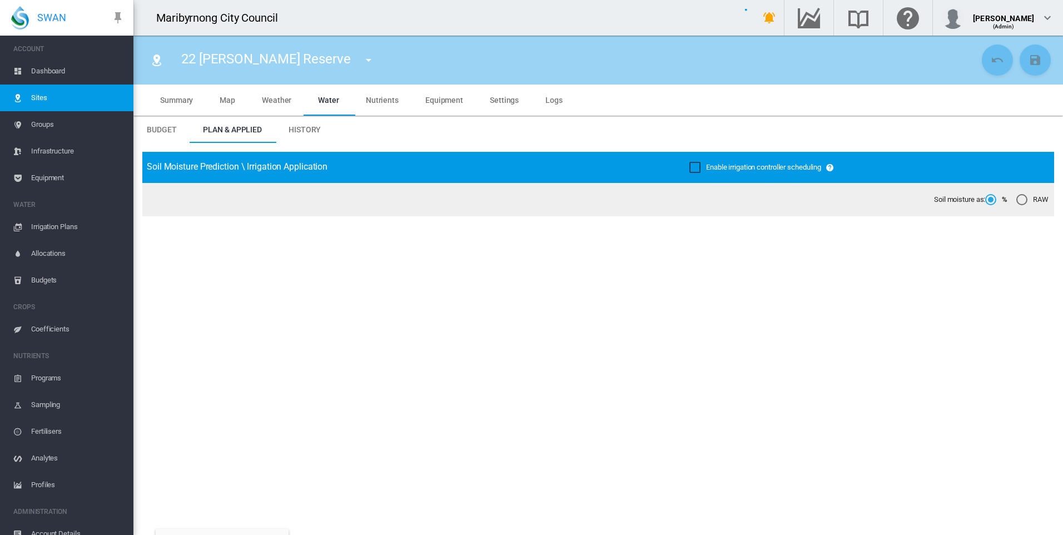
type input "**********"
type input "****"
type input "*********"
type input "**"
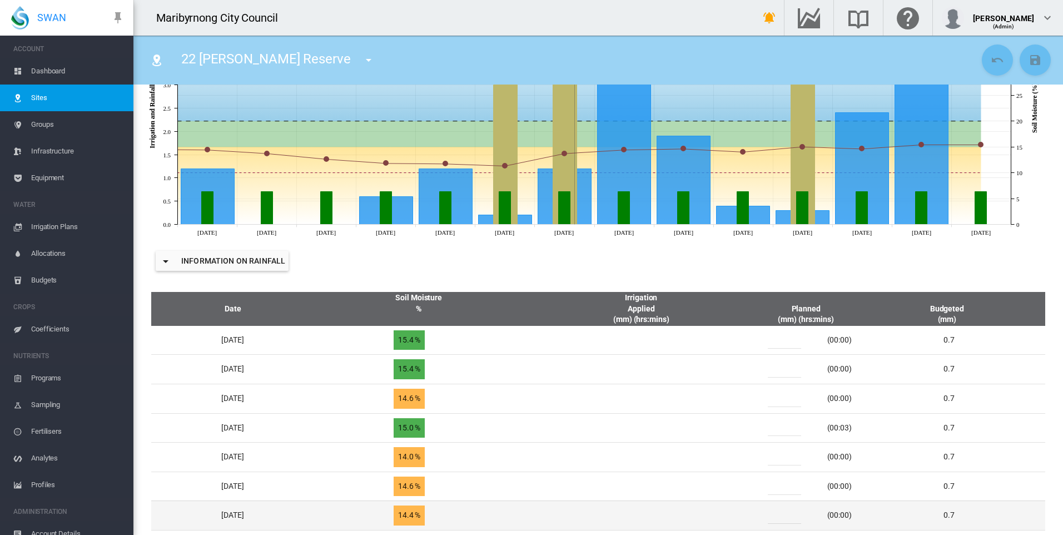
scroll to position [445, 0]
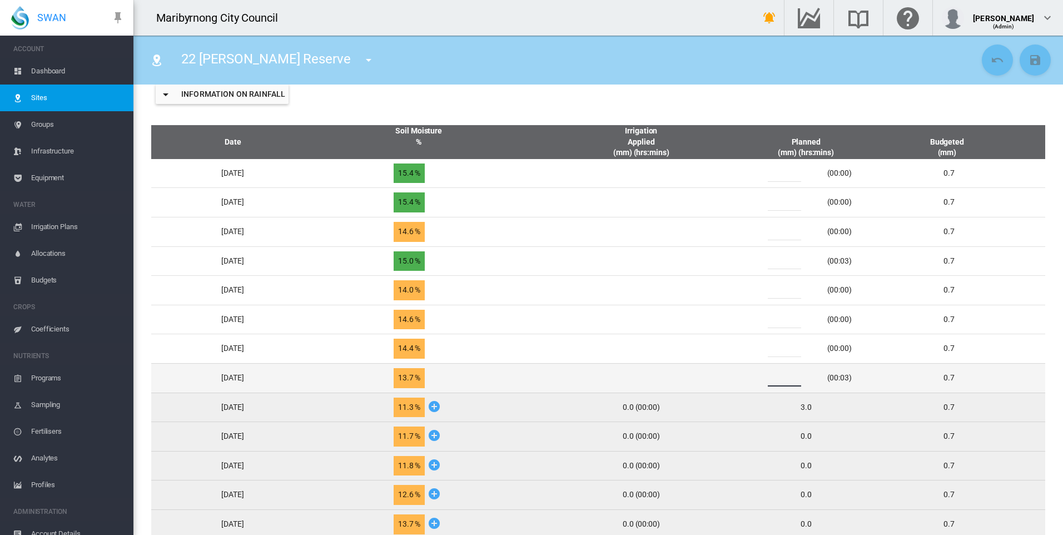
drag, startPoint x: 791, startPoint y: 377, endPoint x: 777, endPoint y: 379, distance: 14.6
click at [777, 379] on div "*" at bounding box center [791, 378] width 67 height 17
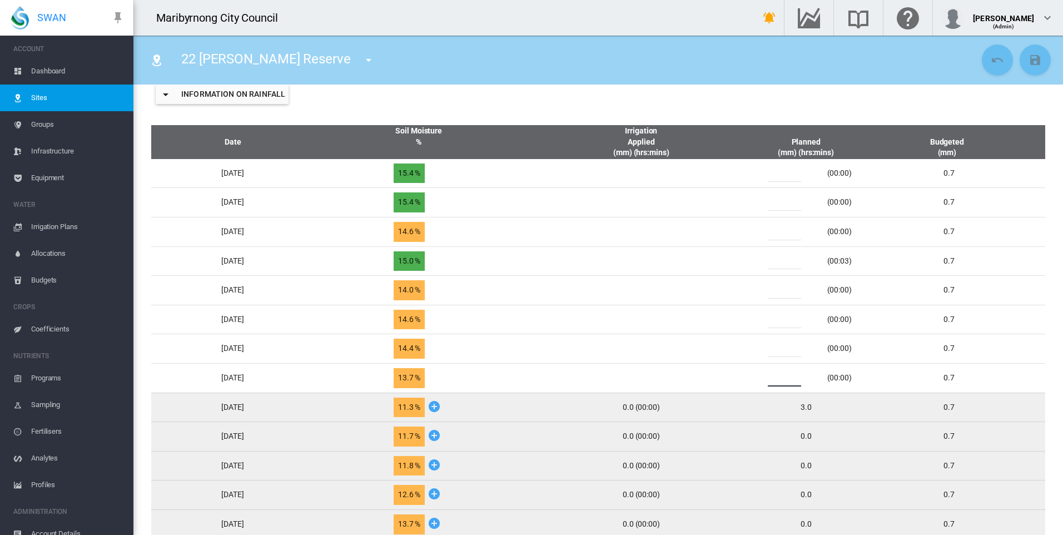
type input "*"
click at [704, 107] on div "Information on Rainfall" at bounding box center [598, 94] width 912 height 44
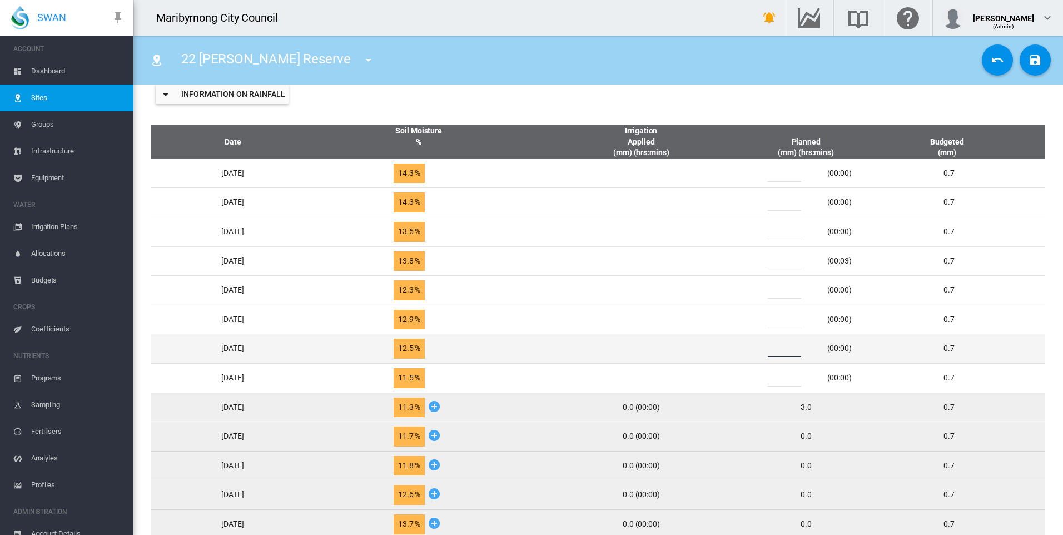
drag, startPoint x: 790, startPoint y: 350, endPoint x: 778, endPoint y: 350, distance: 11.7
click at [778, 350] on div "*" at bounding box center [791, 348] width 67 height 17
type input "*"
drag, startPoint x: 787, startPoint y: 349, endPoint x: 778, endPoint y: 350, distance: 8.4
click at [778, 350] on div "*" at bounding box center [791, 348] width 67 height 17
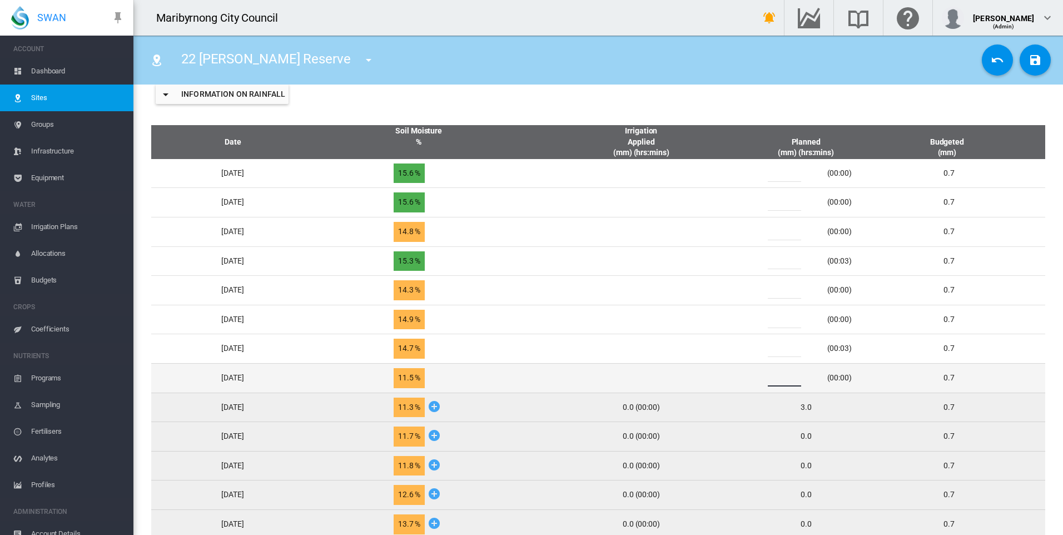
click at [780, 382] on input "*" at bounding box center [784, 378] width 33 height 17
type input "*"
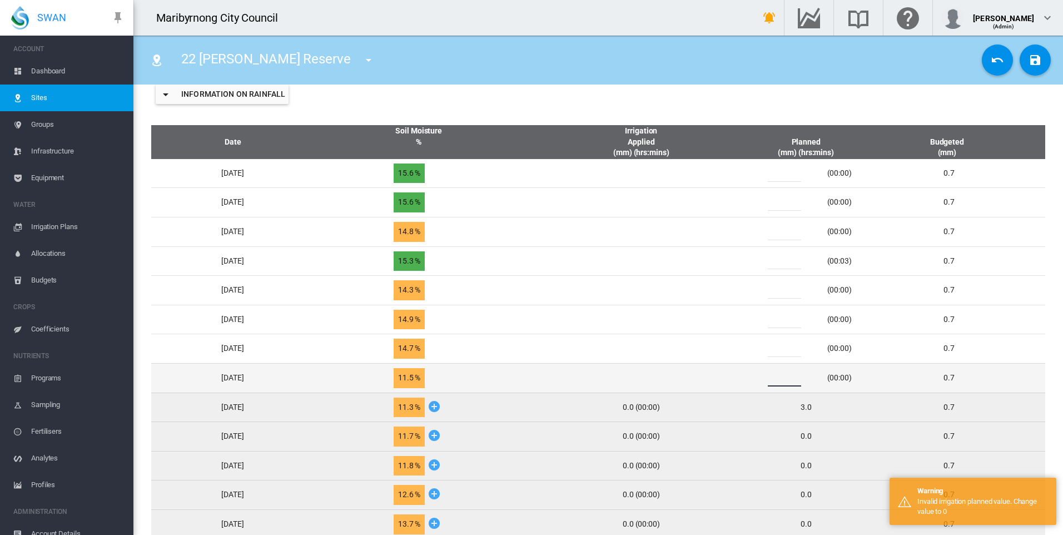
type input "*"
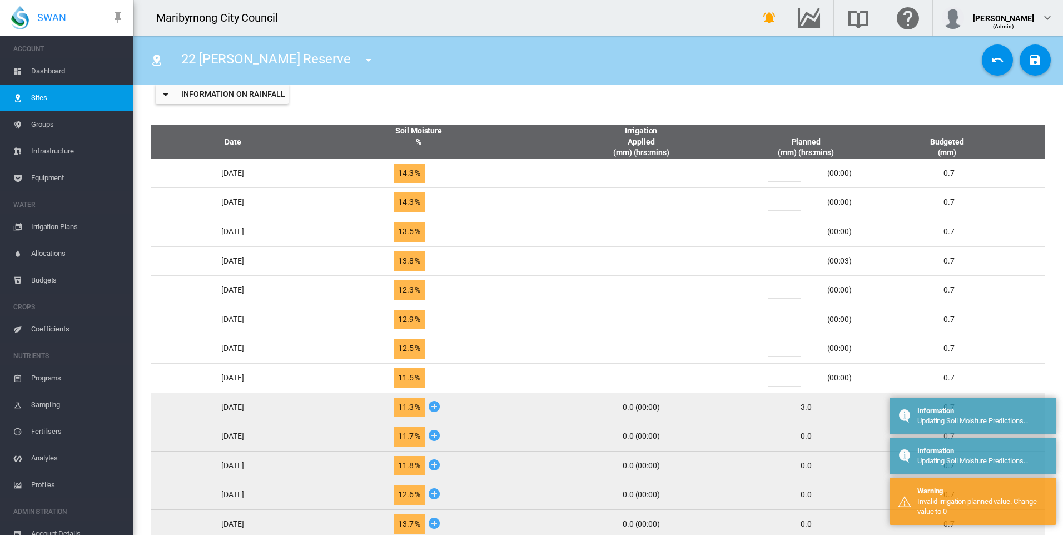
click at [607, 95] on div "Information on Rainfall" at bounding box center [598, 94] width 912 height 44
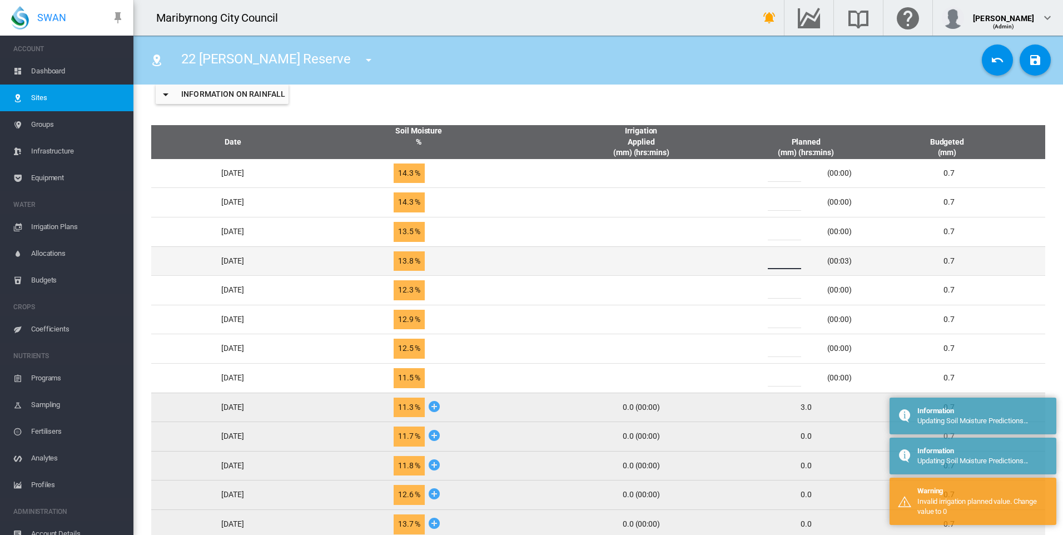
drag, startPoint x: 793, startPoint y: 259, endPoint x: 777, endPoint y: 261, distance: 16.8
click at [777, 261] on div "*" at bounding box center [791, 260] width 67 height 17
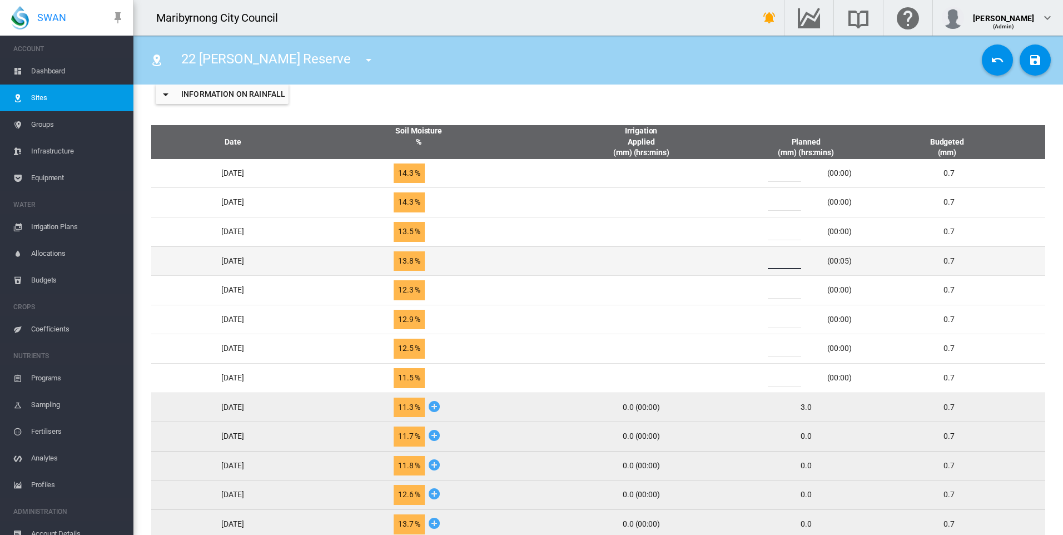
type input "*"
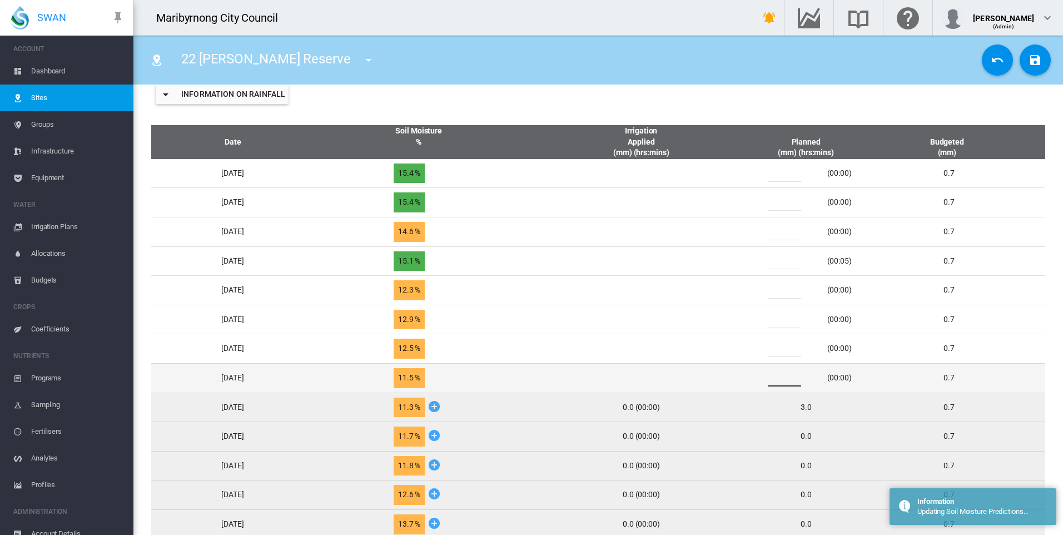
drag, startPoint x: 790, startPoint y: 378, endPoint x: 770, endPoint y: 378, distance: 20.0
click at [770, 378] on div "* (00:00)" at bounding box center [806, 378] width 102 height 17
type input "*"
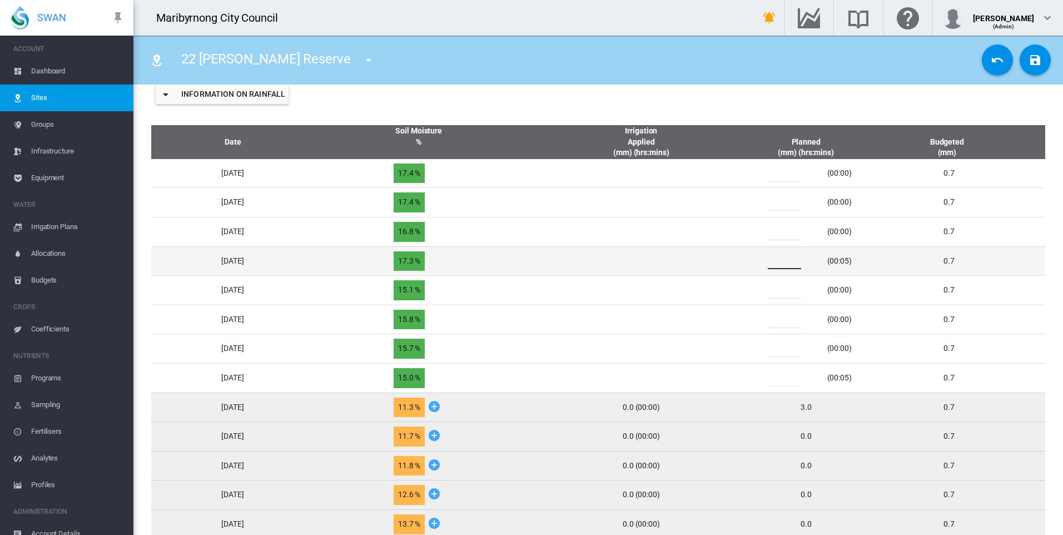
drag, startPoint x: 795, startPoint y: 260, endPoint x: 776, endPoint y: 262, distance: 19.1
click at [776, 262] on div "*" at bounding box center [791, 260] width 67 height 17
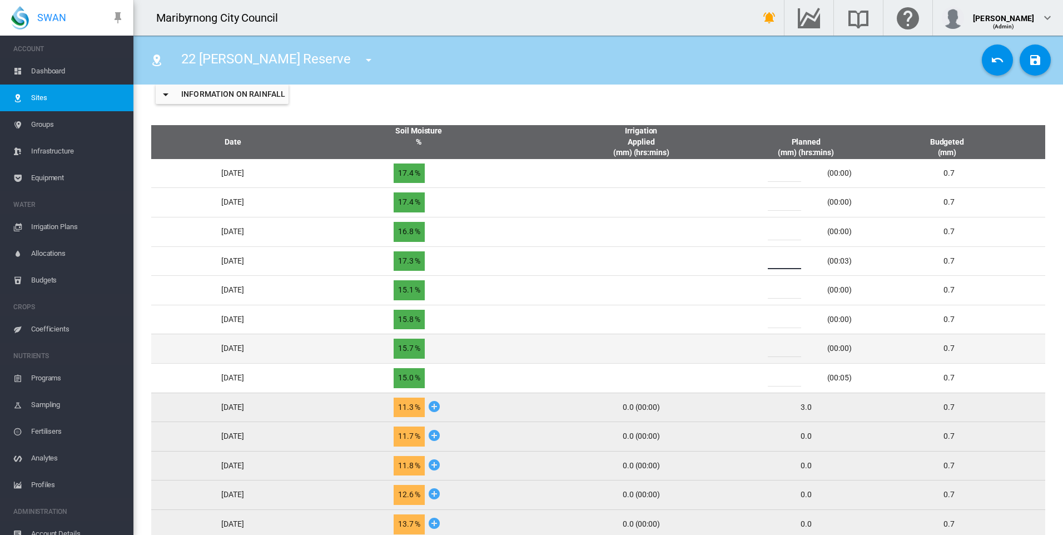
type input "*"
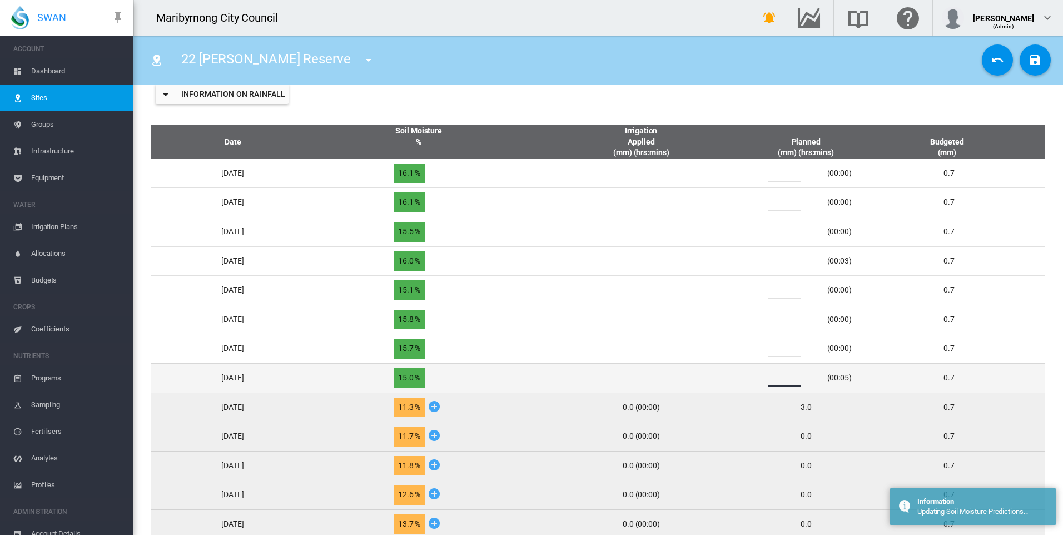
drag, startPoint x: 797, startPoint y: 383, endPoint x: 780, endPoint y: 379, distance: 17.7
click at [781, 379] on input "*" at bounding box center [784, 378] width 33 height 17
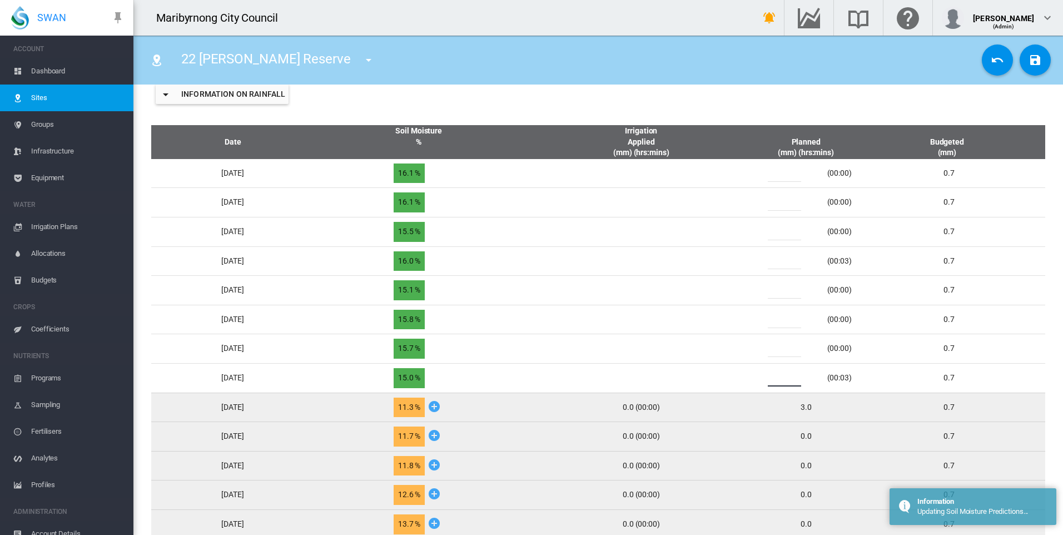
type input "*"
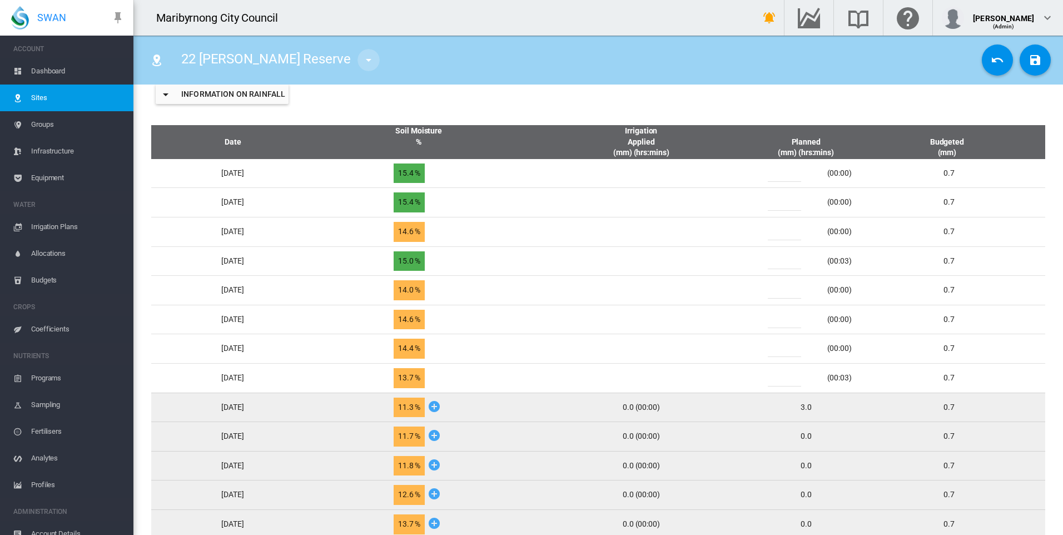
click at [362, 59] on md-icon "icon-menu-down" at bounding box center [368, 59] width 13 height 13
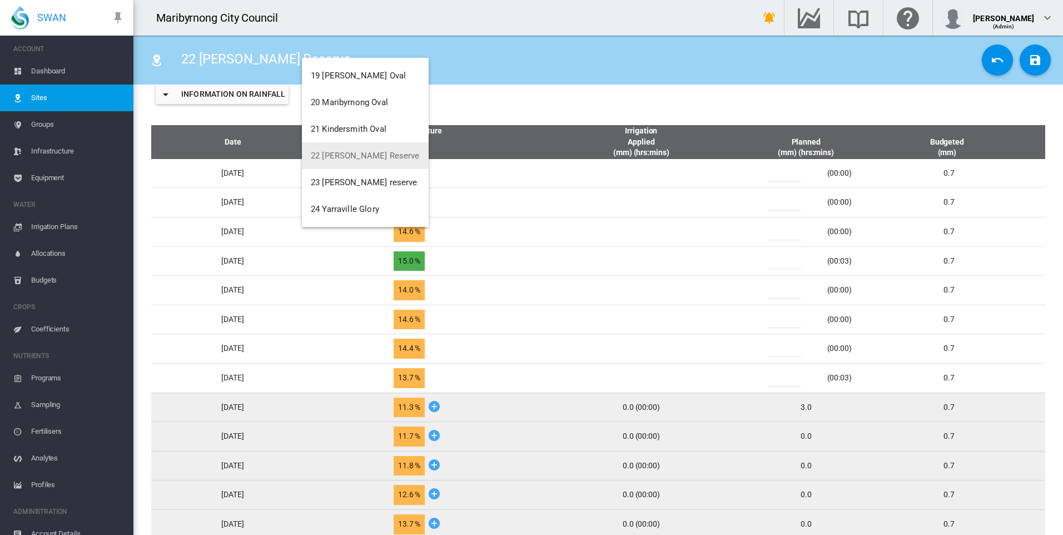
scroll to position [452, 0]
click at [363, 162] on span "20 Maribyrnong Oval" at bounding box center [349, 158] width 77 height 10
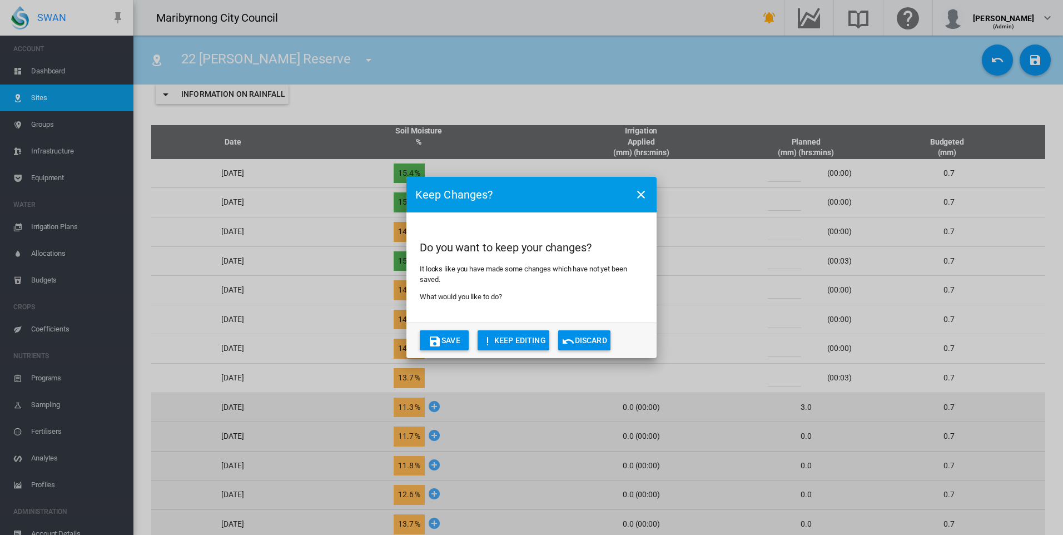
click at [450, 340] on button "Save" at bounding box center [444, 340] width 49 height 20
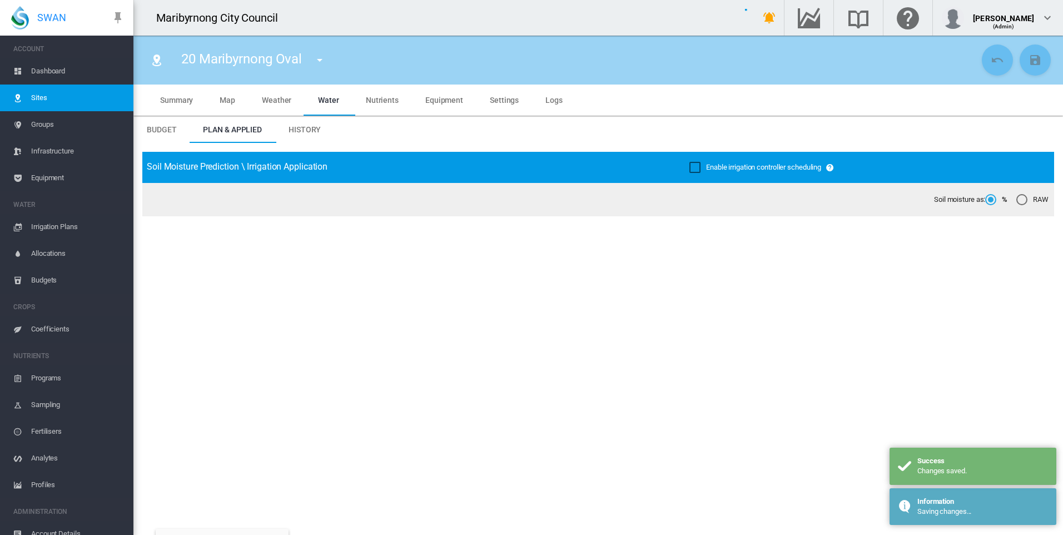
type input "**********"
type input "****"
type input "*********"
type input "*"
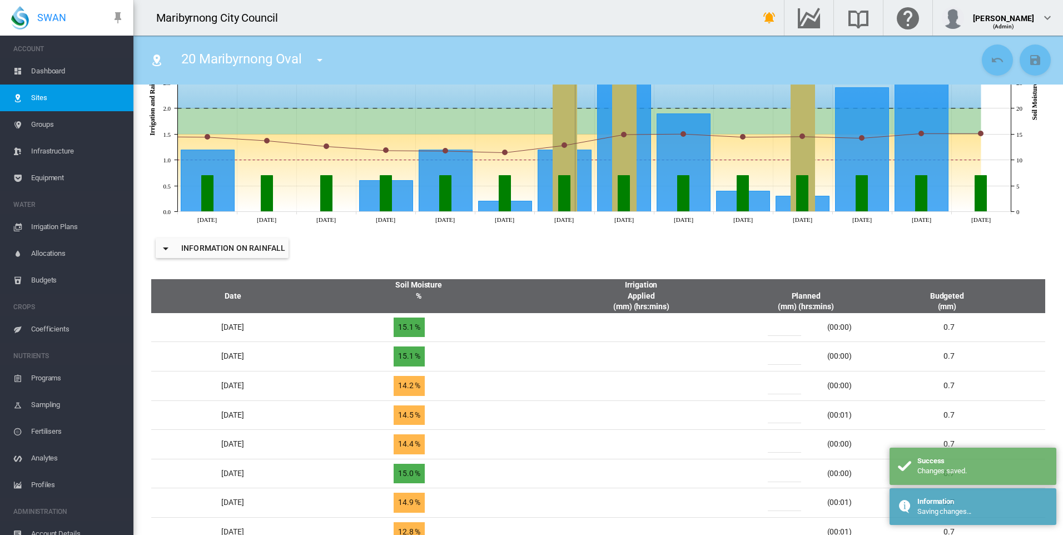
scroll to position [389, 0]
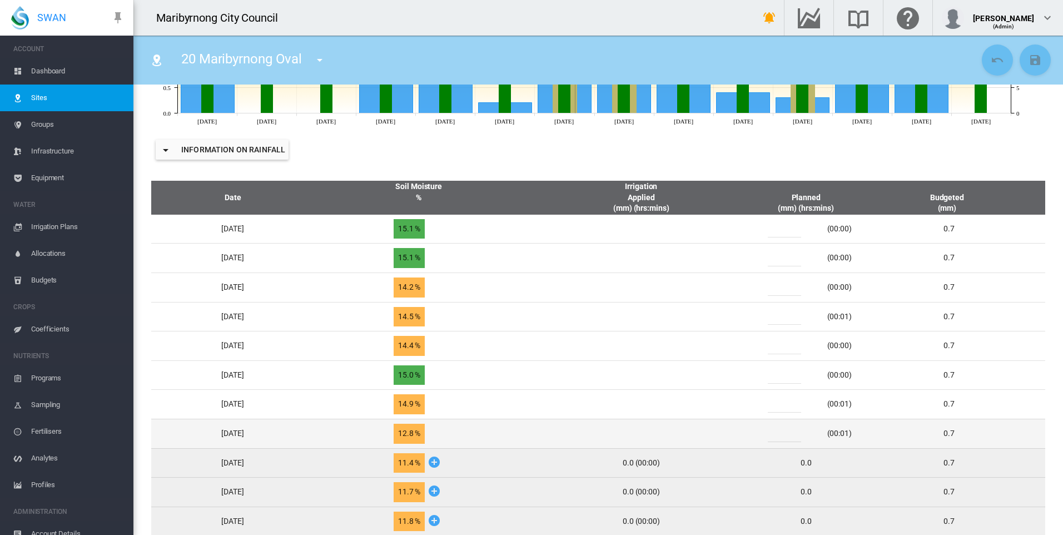
drag, startPoint x: 789, startPoint y: 432, endPoint x: 778, endPoint y: 432, distance: 11.1
click at [778, 432] on div "*" at bounding box center [791, 433] width 67 height 17
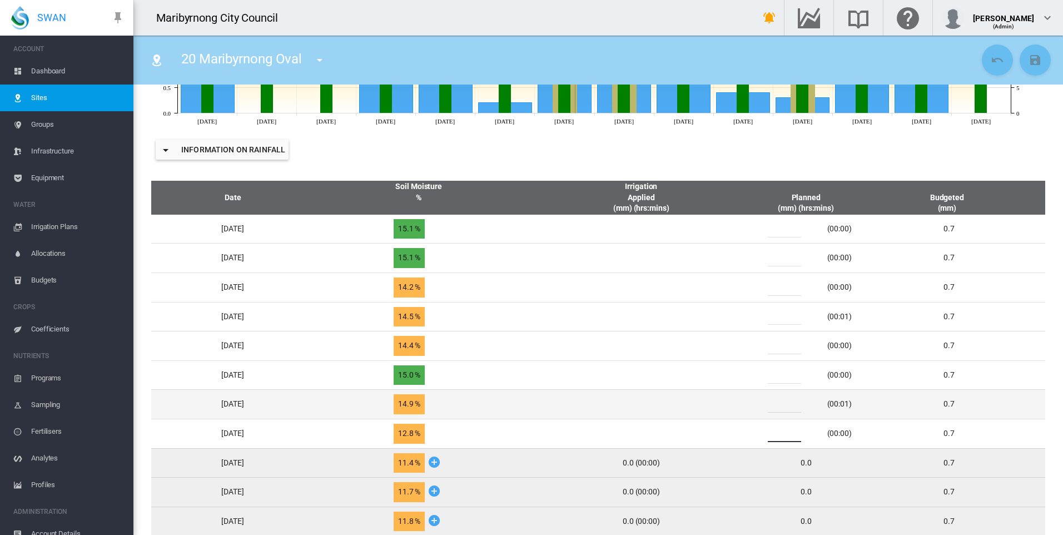
type input "*"
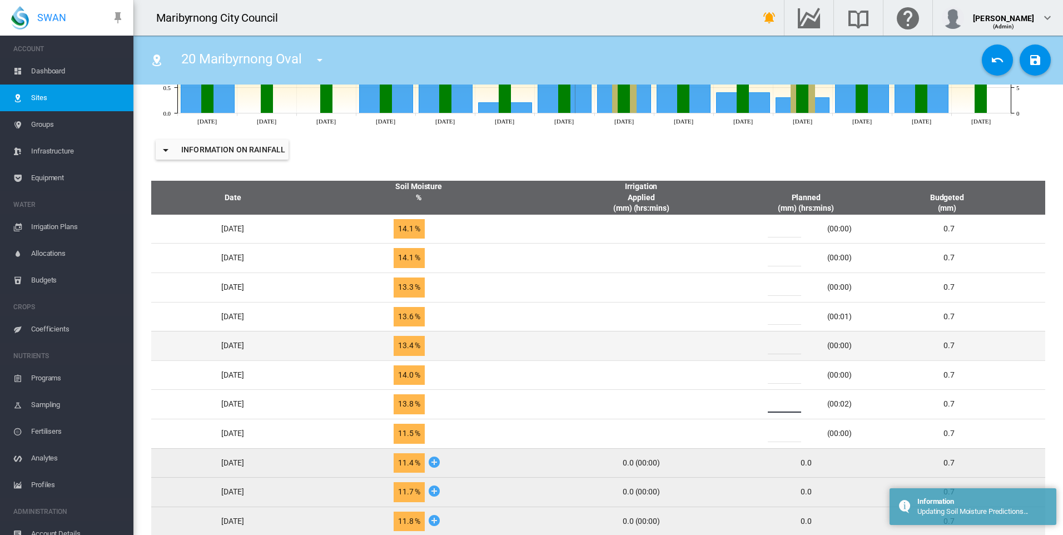
type input "*"
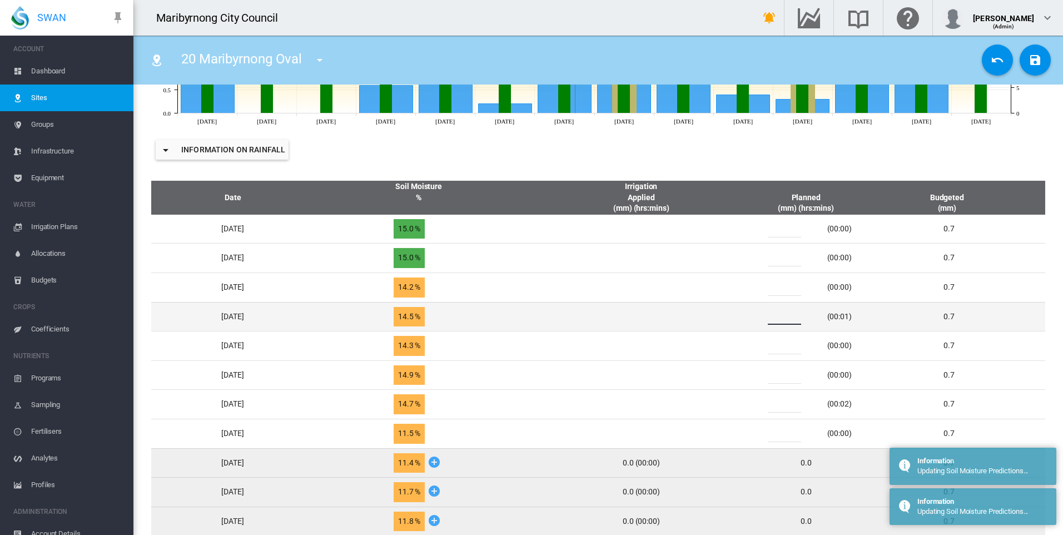
drag, startPoint x: 792, startPoint y: 316, endPoint x: 771, endPoint y: 318, distance: 21.7
click at [771, 317] on div "*" at bounding box center [791, 316] width 67 height 17
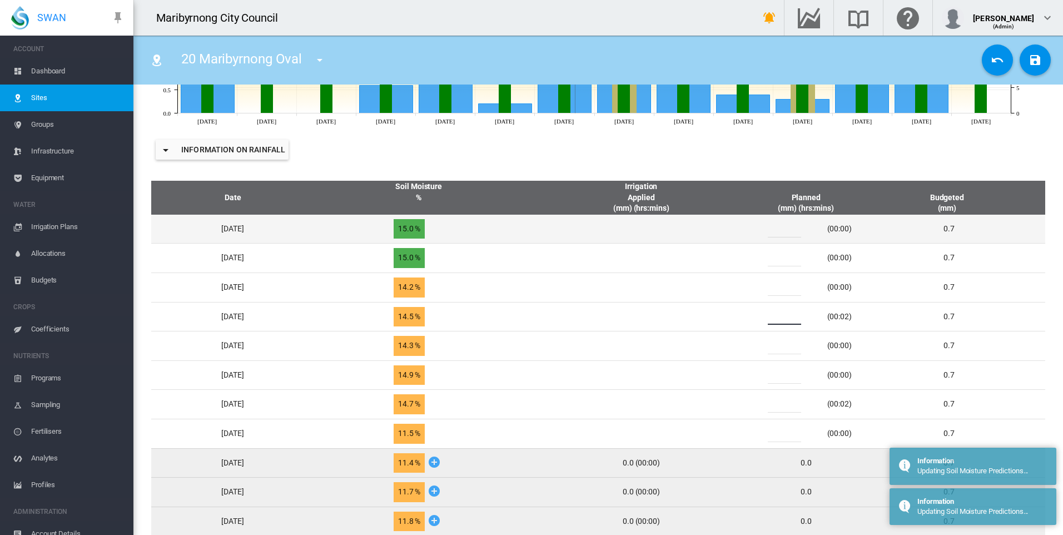
type input "*"
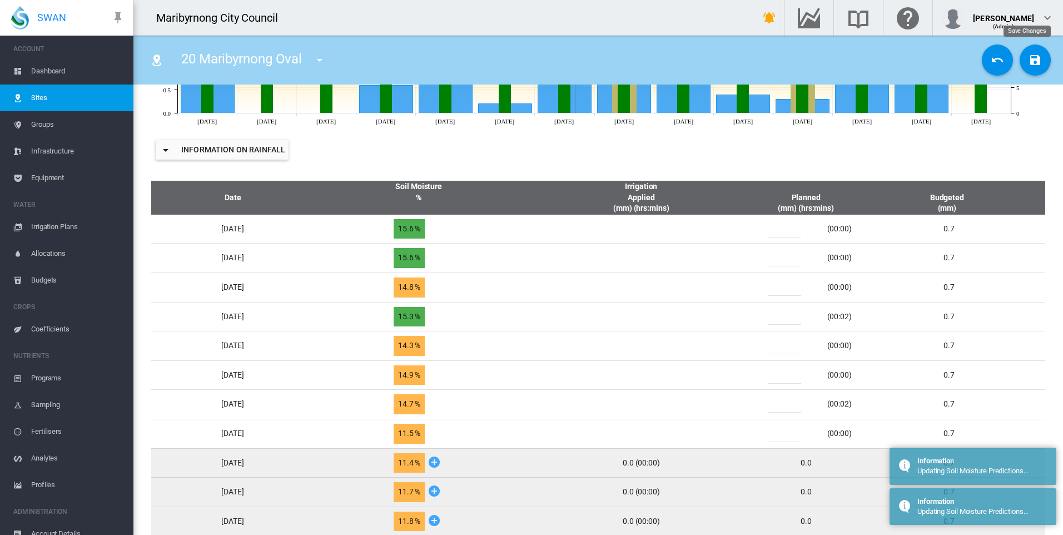
click at [1029, 59] on md-icon "icon-content-save" at bounding box center [1035, 59] width 13 height 13
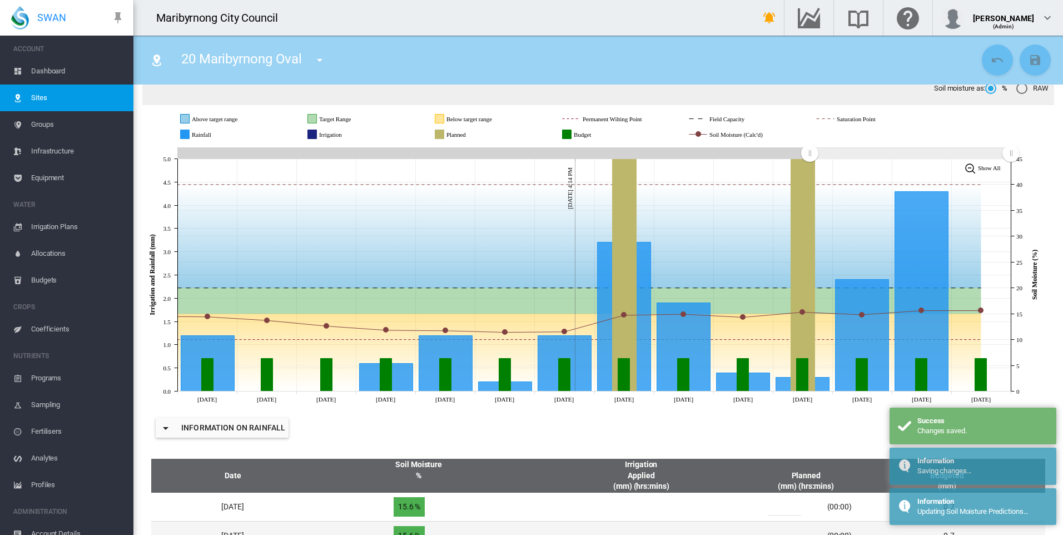
scroll to position [0, 0]
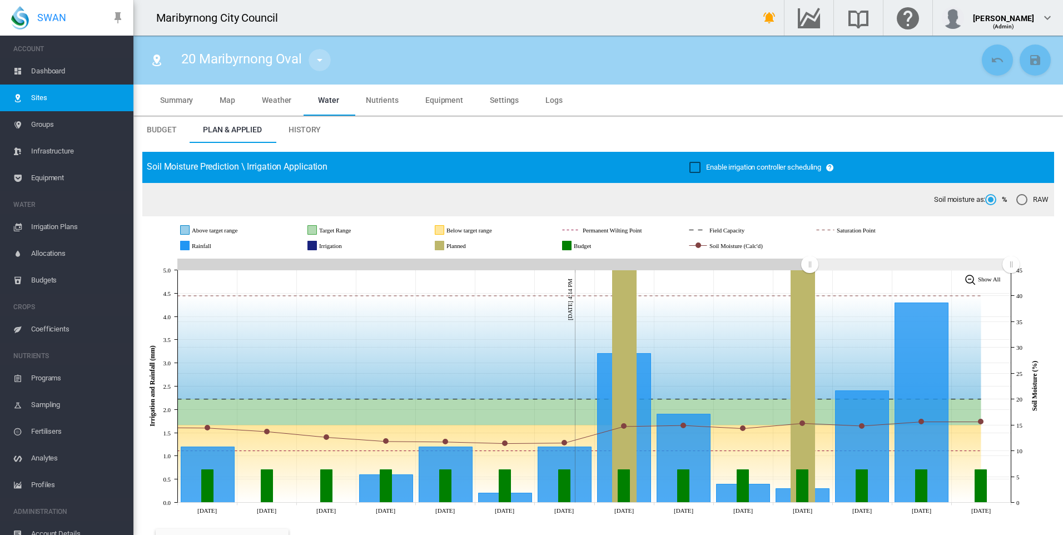
click at [319, 57] on md-icon "icon-menu-down" at bounding box center [319, 59] width 13 height 13
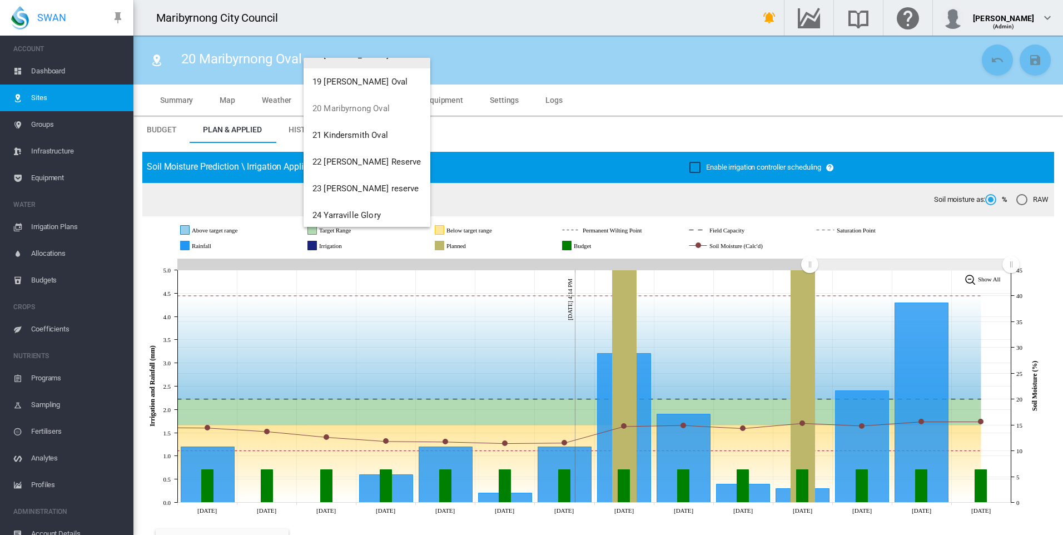
scroll to position [507, 0]
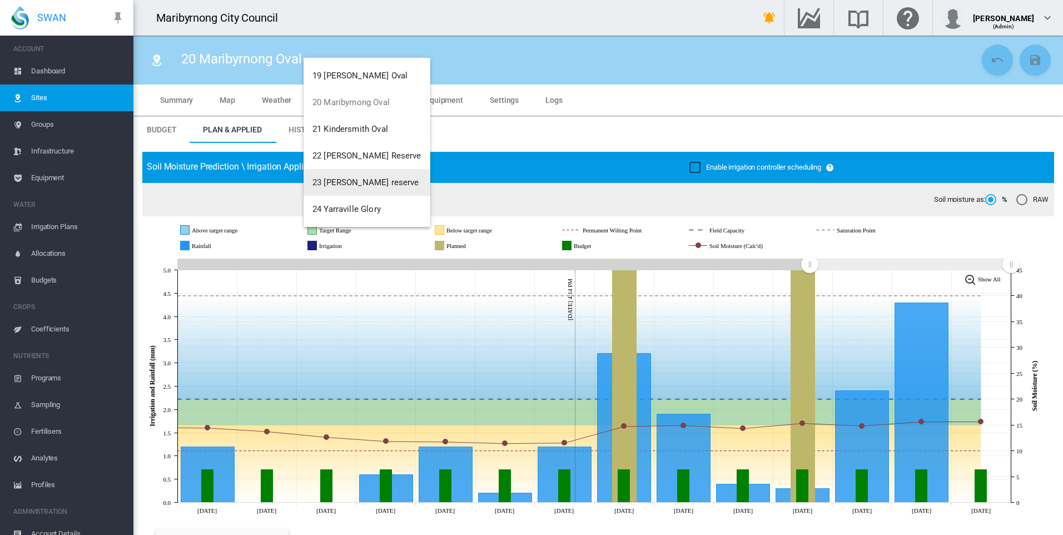
click at [365, 179] on span "23 [PERSON_NAME] reserve" at bounding box center [366, 182] width 107 height 10
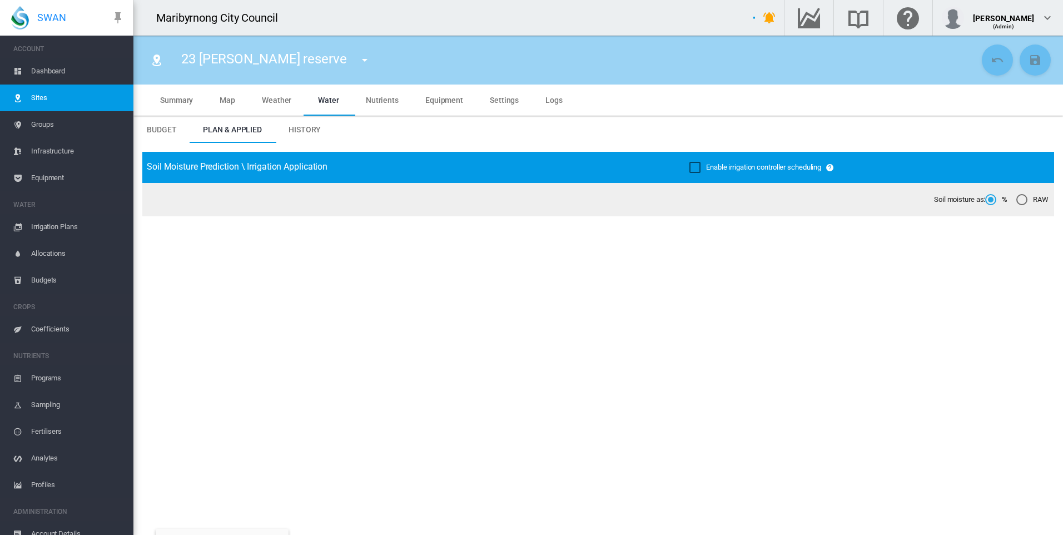
type input "**********"
type input "****"
type input "*********"
type input "**"
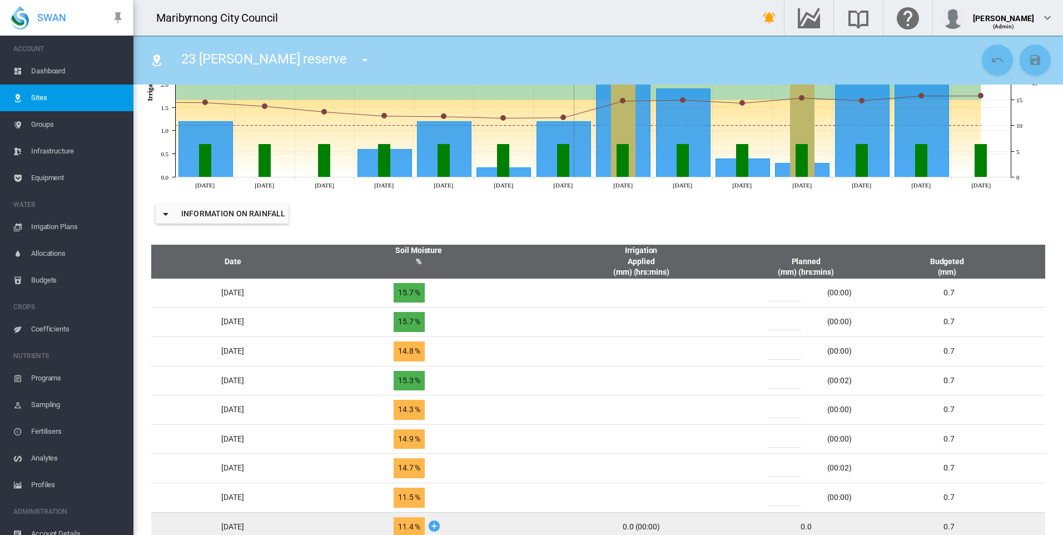
scroll to position [389, 0]
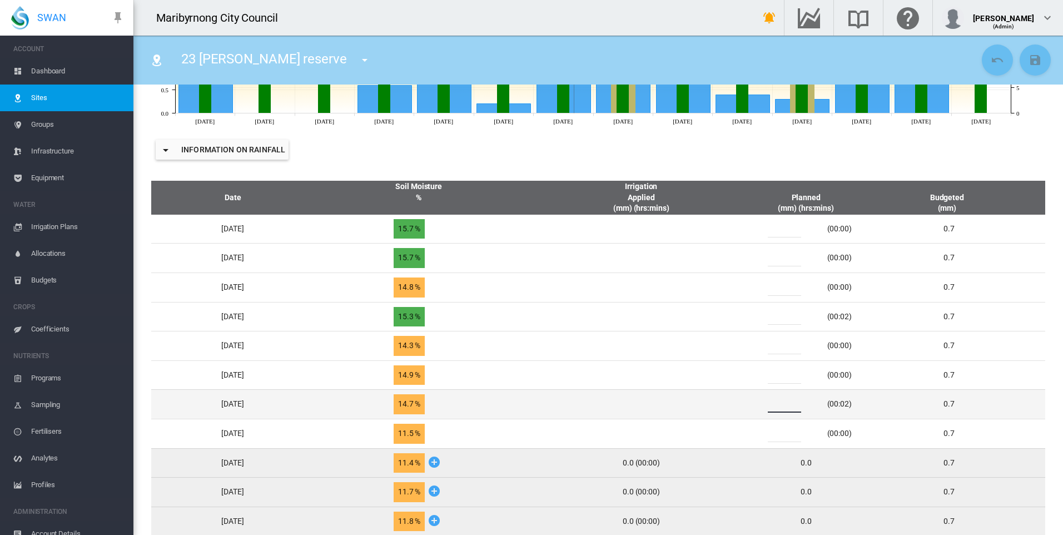
drag, startPoint x: 797, startPoint y: 403, endPoint x: 790, endPoint y: 404, distance: 6.7
click at [790, 404] on input "*" at bounding box center [784, 404] width 33 height 17
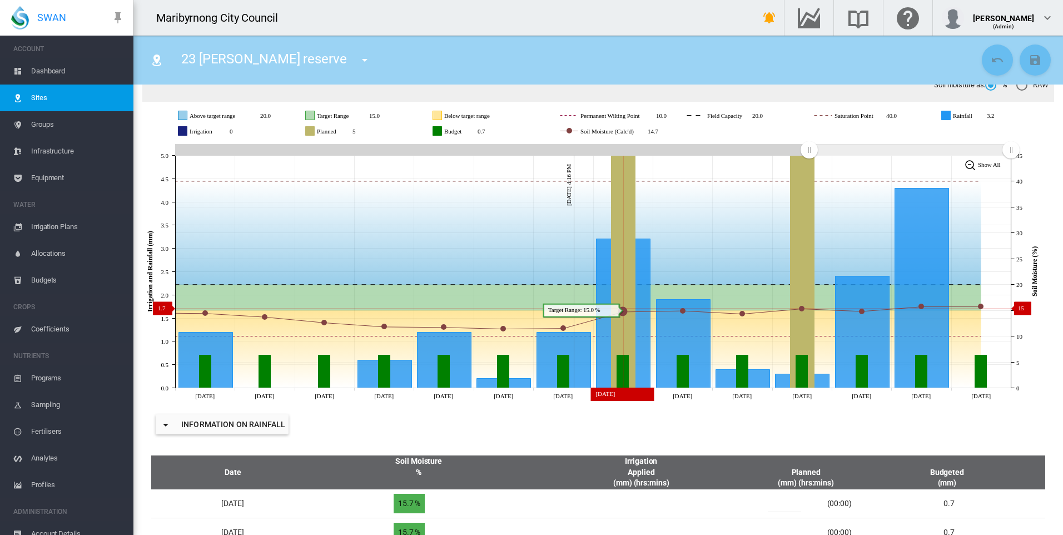
scroll to position [0, 0]
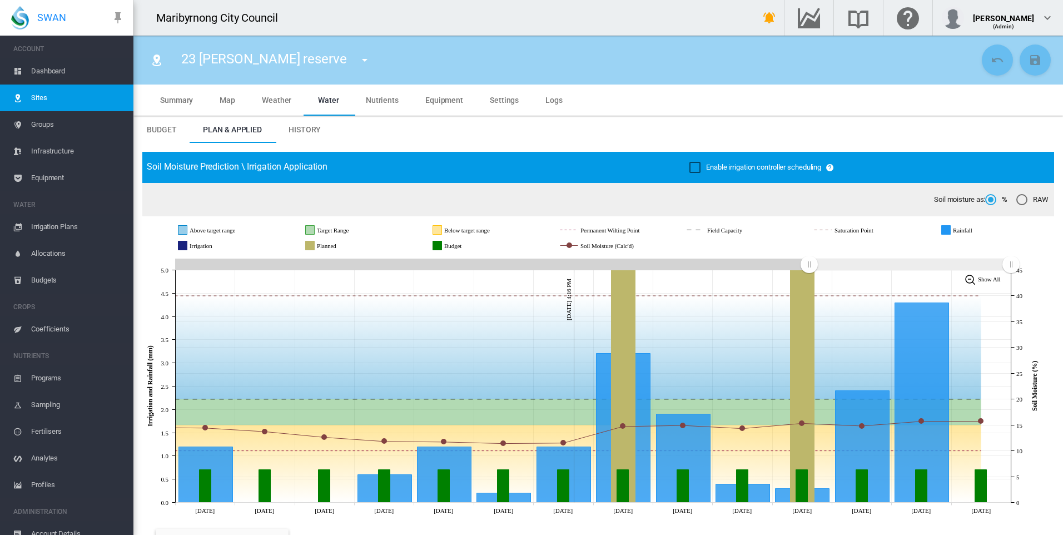
click at [358, 56] on md-icon "icon-menu-down" at bounding box center [364, 59] width 13 height 13
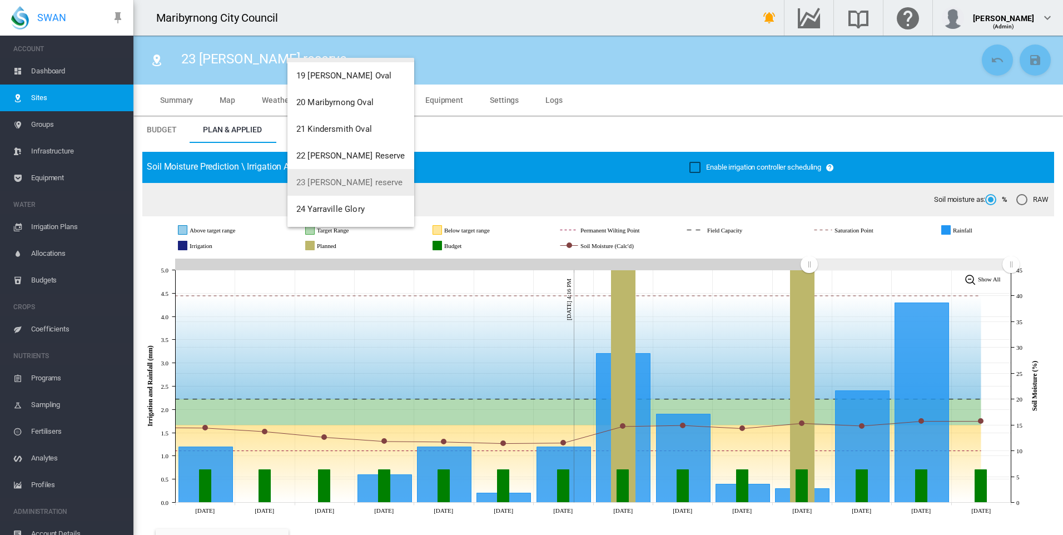
scroll to position [452, 0]
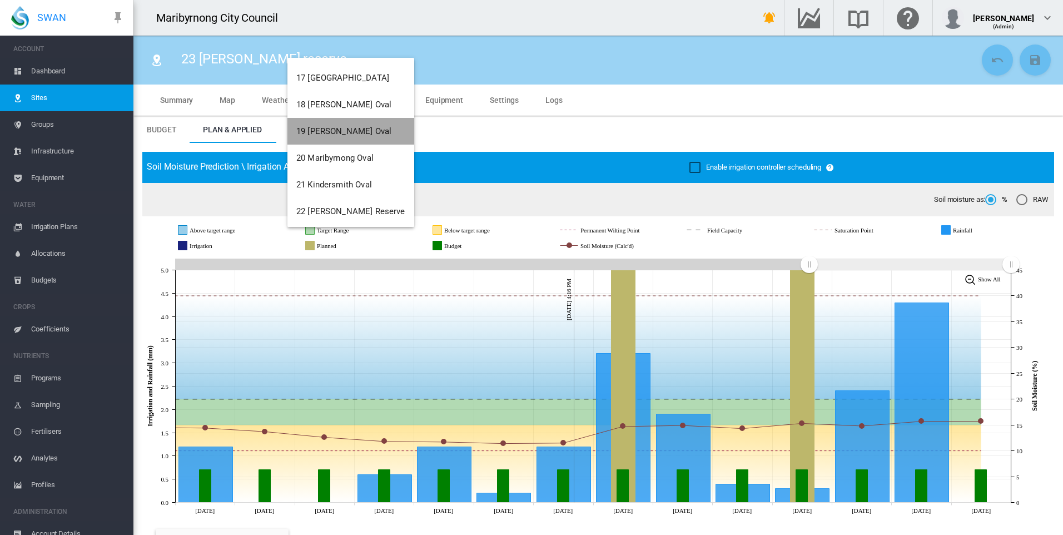
click at [355, 126] on button "19 [PERSON_NAME] Oval" at bounding box center [350, 131] width 127 height 27
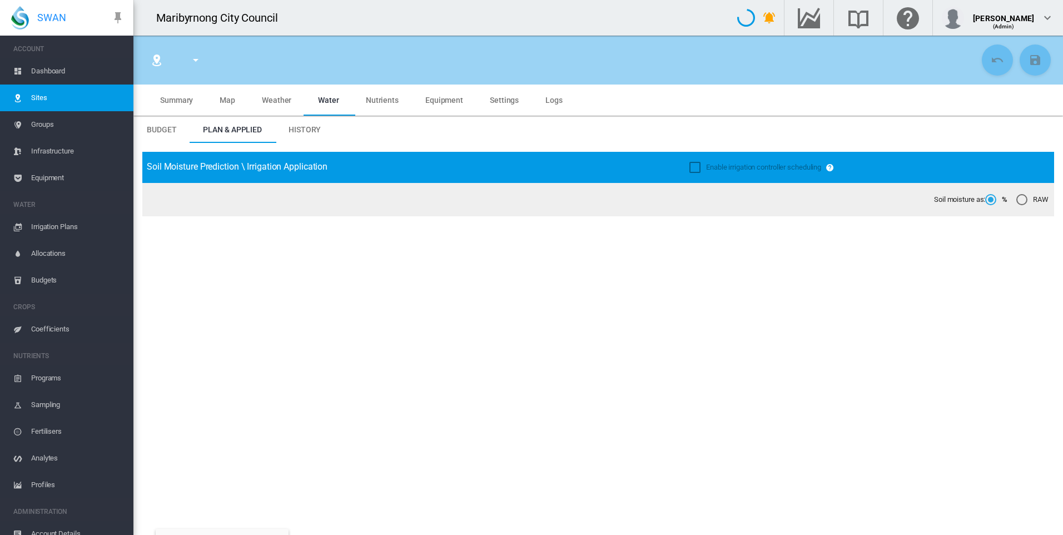
type input "**********"
type input "****"
type input "*********"
type input "*"
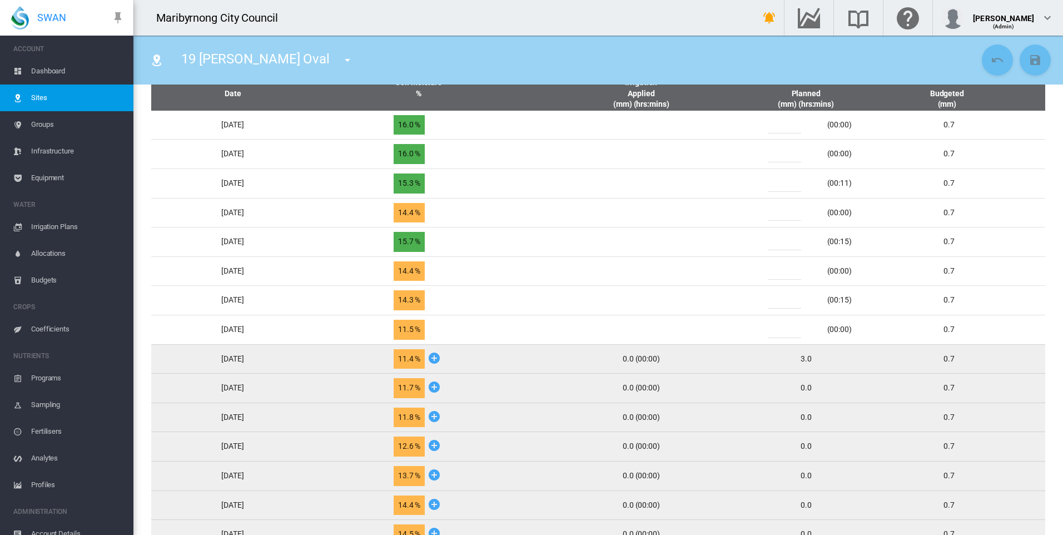
scroll to position [500, 0]
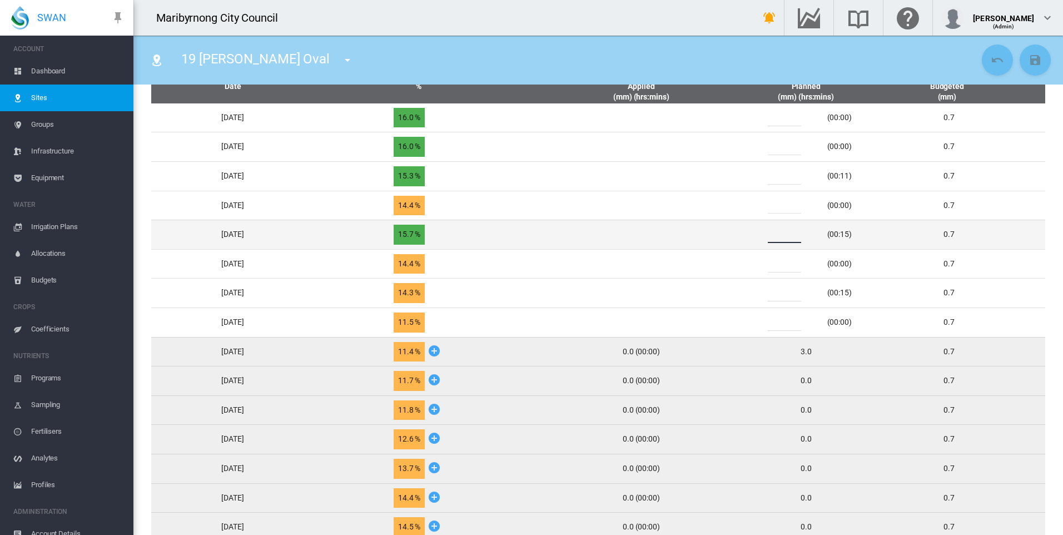
drag, startPoint x: 788, startPoint y: 233, endPoint x: 781, endPoint y: 236, distance: 8.3
click at [781, 236] on input "*" at bounding box center [784, 234] width 33 height 17
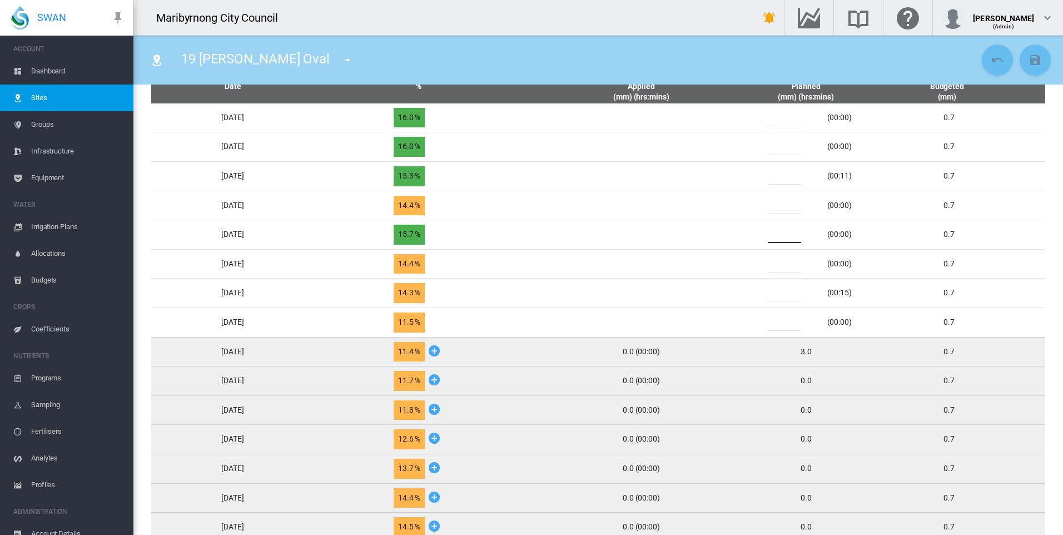
type input "*"
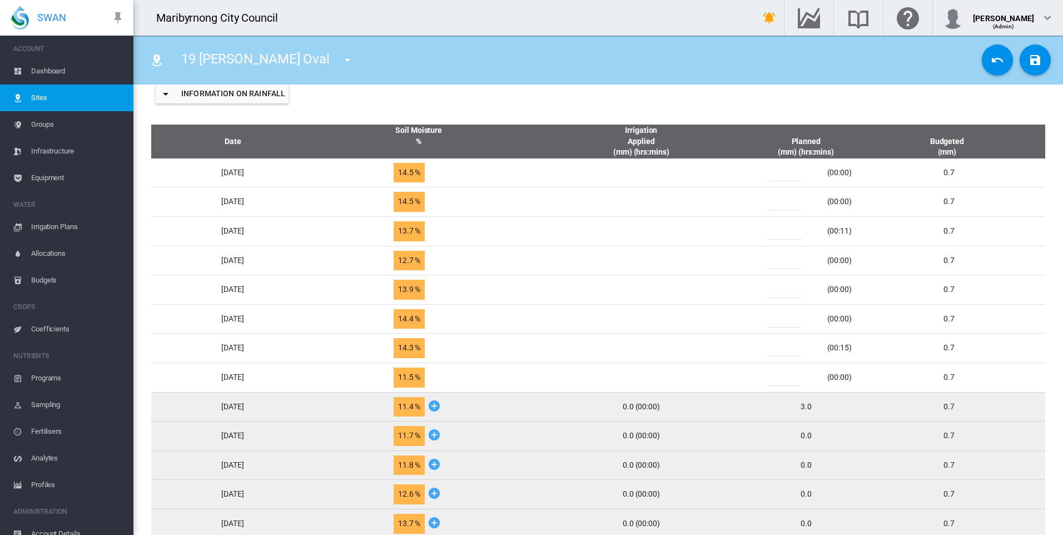
scroll to position [445, 0]
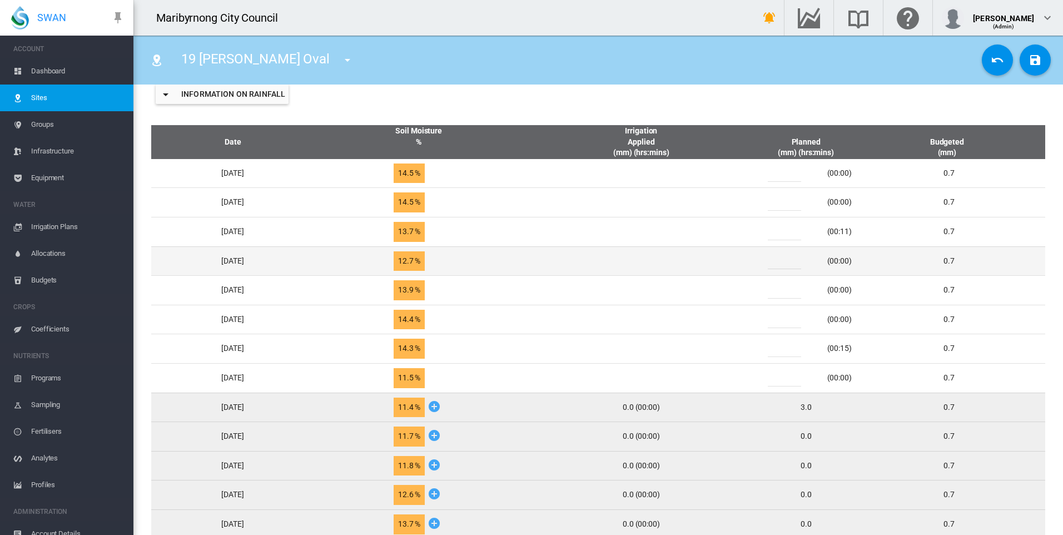
drag, startPoint x: 791, startPoint y: 261, endPoint x: 756, endPoint y: 263, distance: 35.1
click at [756, 263] on tr "[DATE] 12.7 % *" at bounding box center [598, 260] width 894 height 29
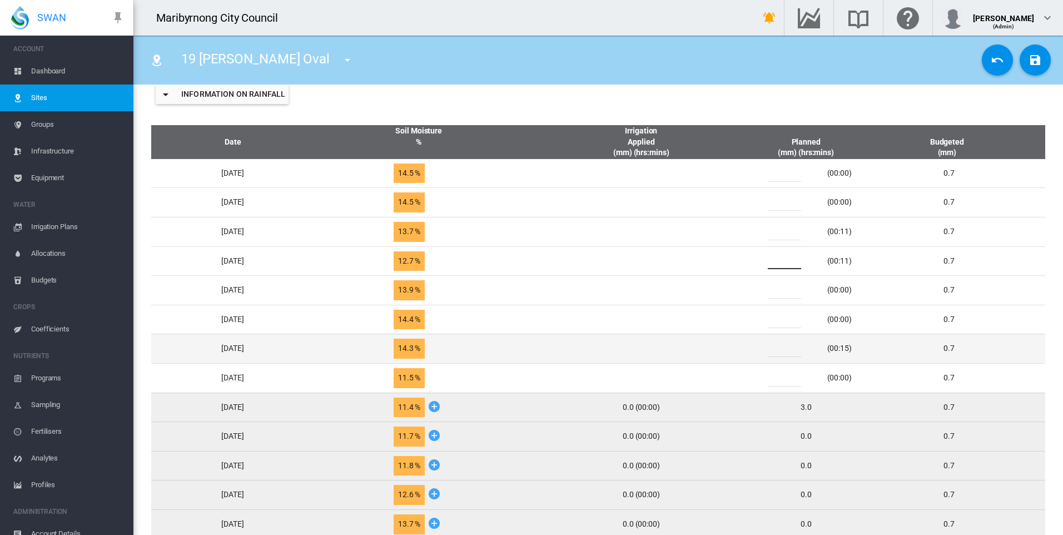
type input "*"
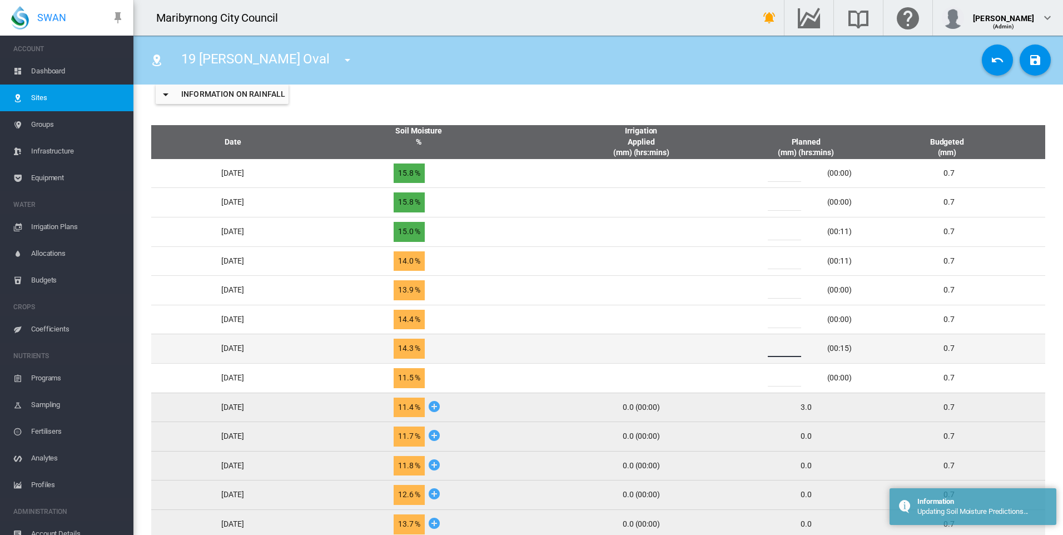
drag, startPoint x: 790, startPoint y: 349, endPoint x: 772, endPoint y: 351, distance: 18.4
click at [772, 351] on div "*" at bounding box center [791, 348] width 67 height 17
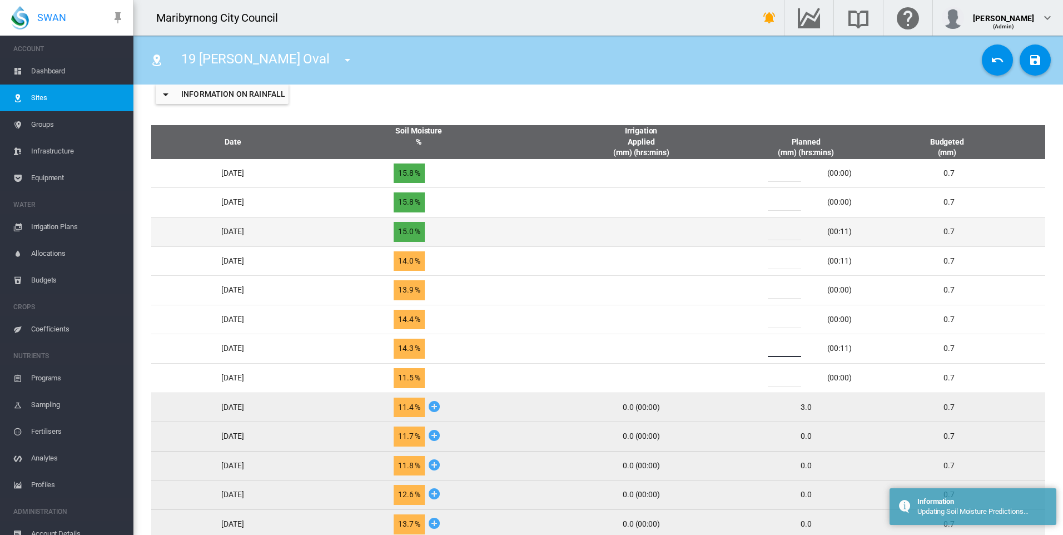
type input "*"
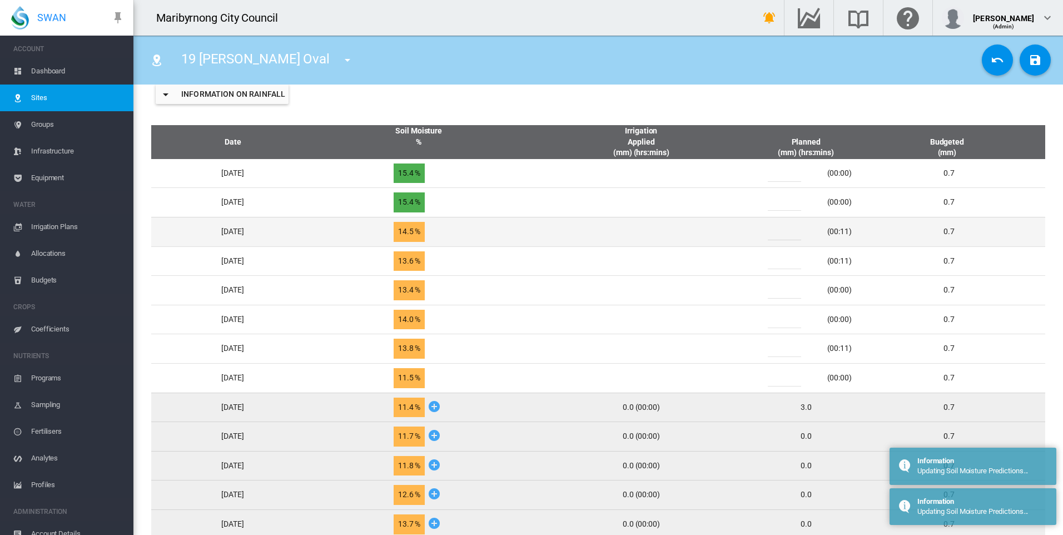
click at [787, 234] on input "*" at bounding box center [784, 232] width 33 height 17
drag, startPoint x: 788, startPoint y: 233, endPoint x: 773, endPoint y: 234, distance: 14.5
click at [773, 234] on div "*" at bounding box center [791, 232] width 67 height 17
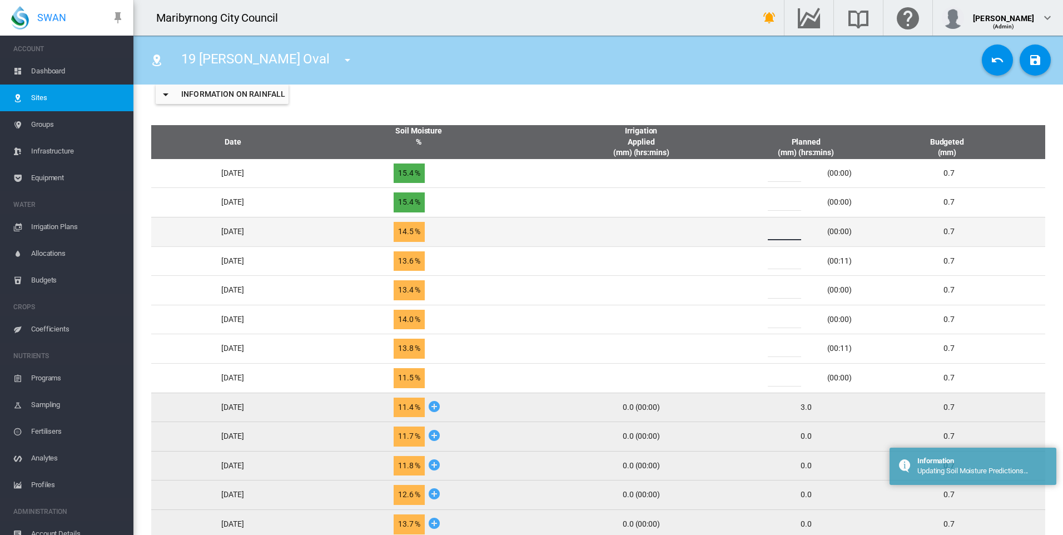
type input "*"
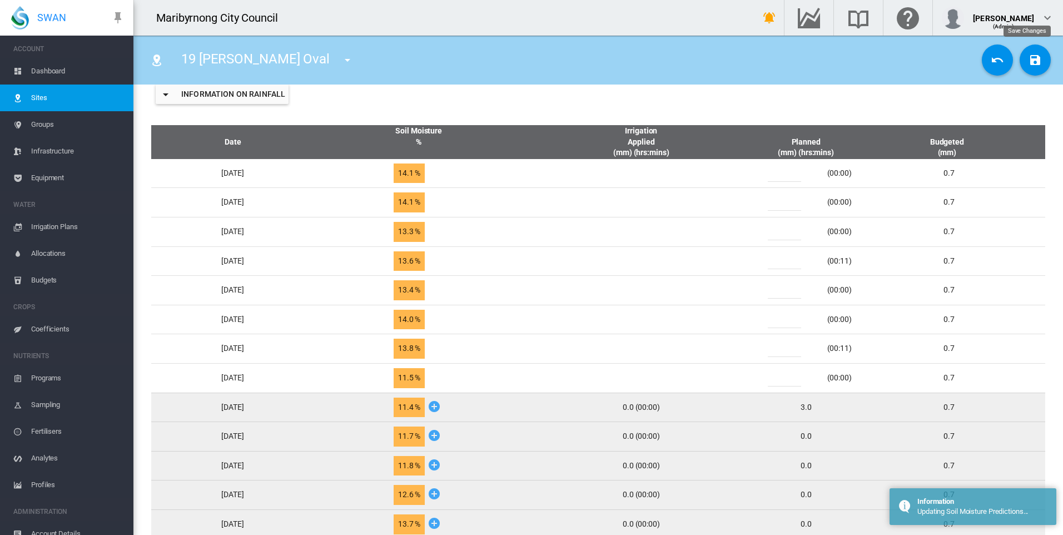
click at [1028, 67] on button "Save Changes" at bounding box center [1035, 59] width 31 height 31
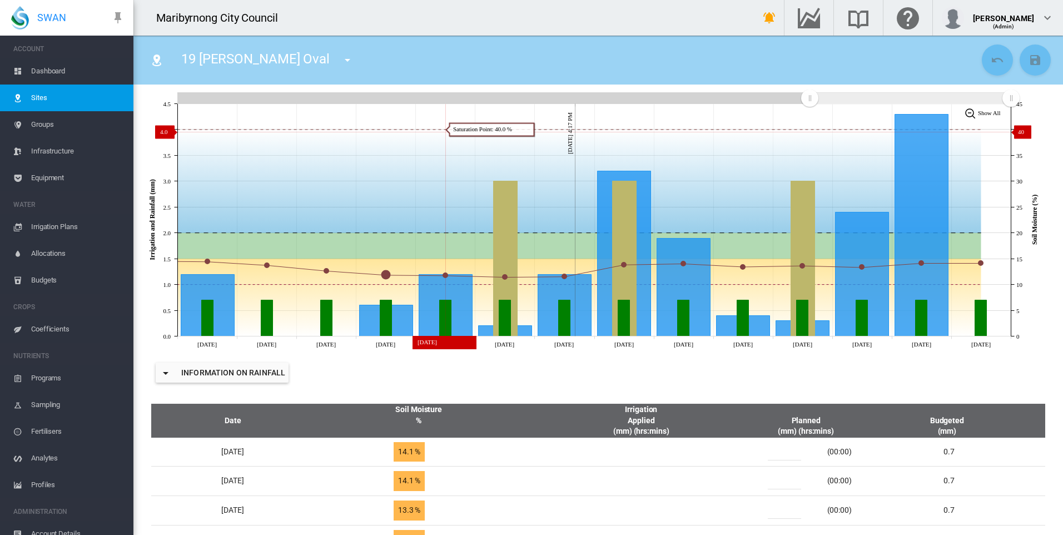
scroll to position [56, 0]
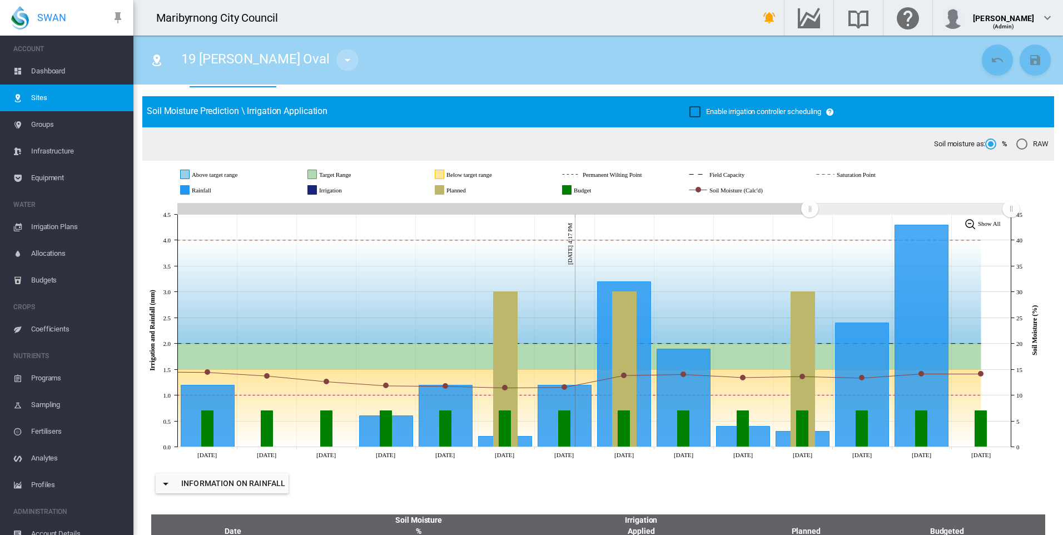
click at [341, 57] on md-icon "icon-menu-down" at bounding box center [347, 59] width 13 height 13
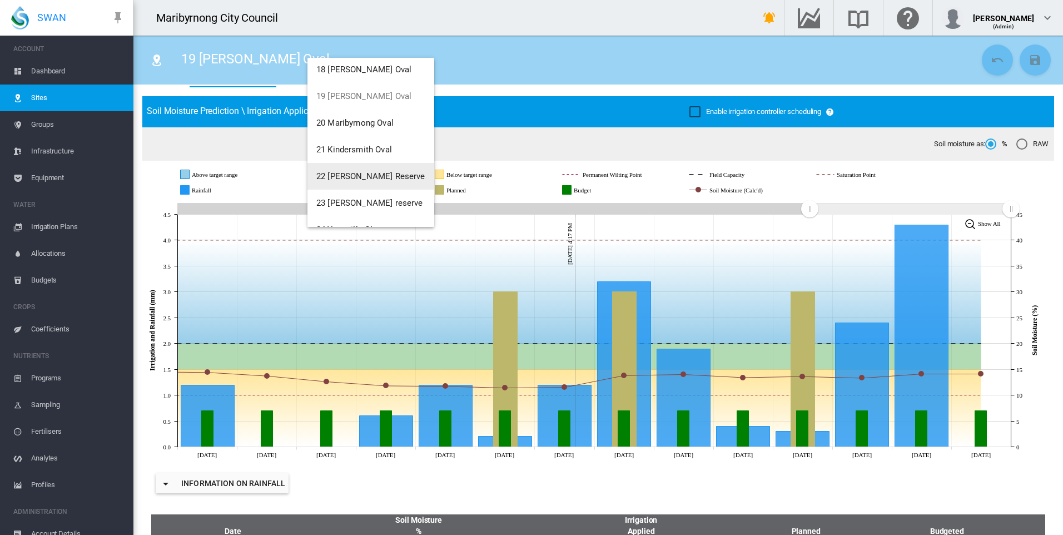
scroll to position [500, 0]
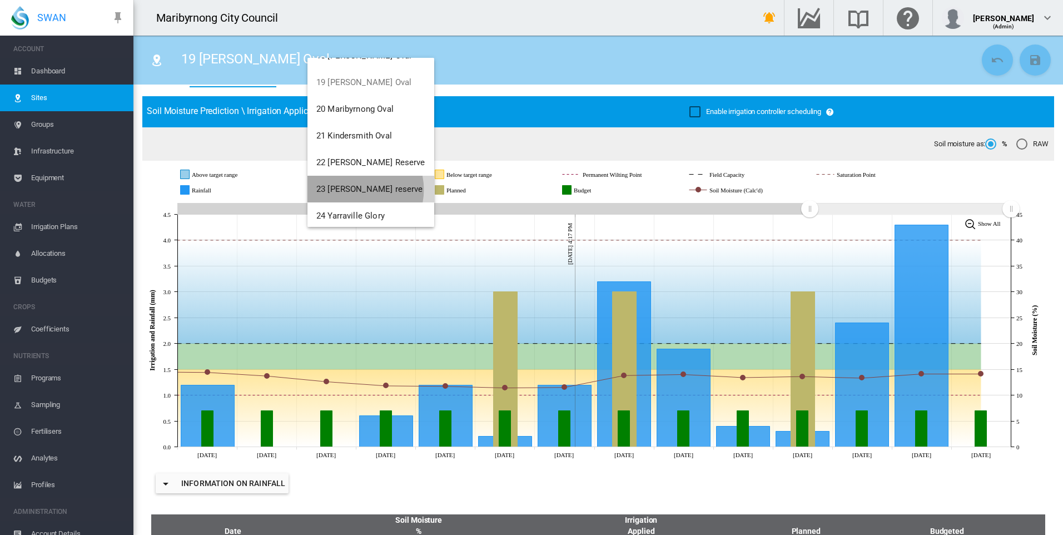
click at [355, 190] on span "23 [PERSON_NAME] reserve" at bounding box center [369, 189] width 107 height 10
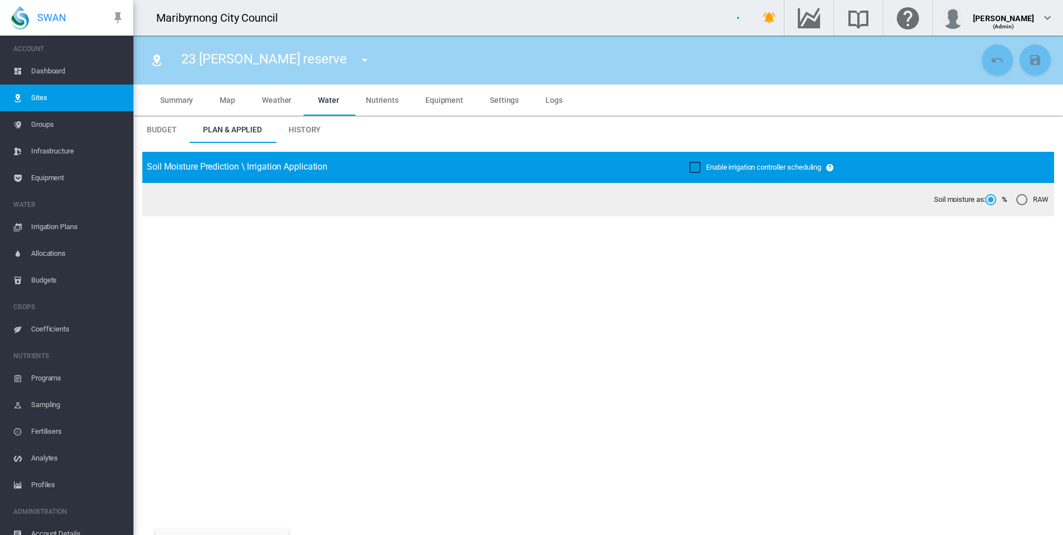
type input "**********"
type input "****"
type input "*********"
type input "**"
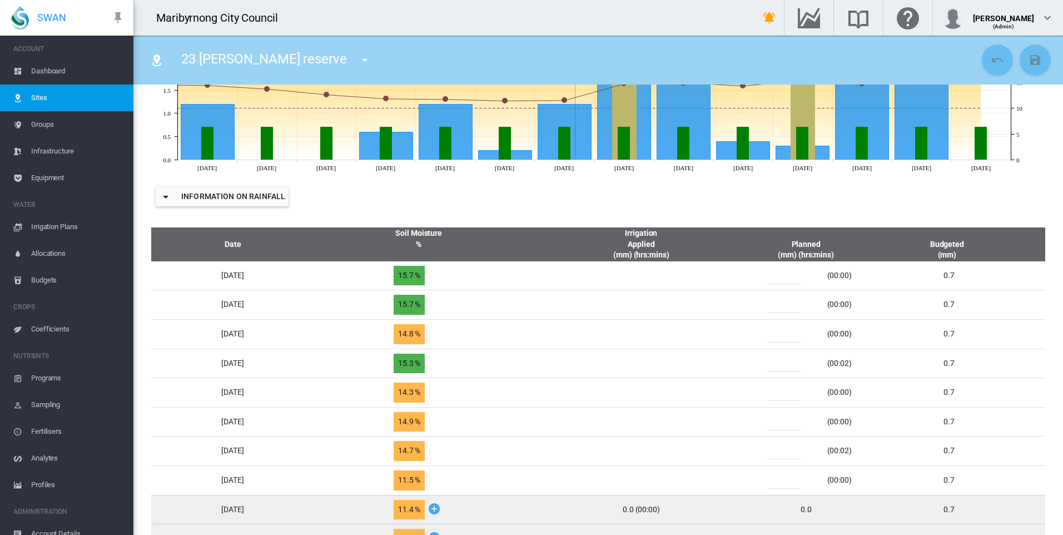
scroll to position [167, 0]
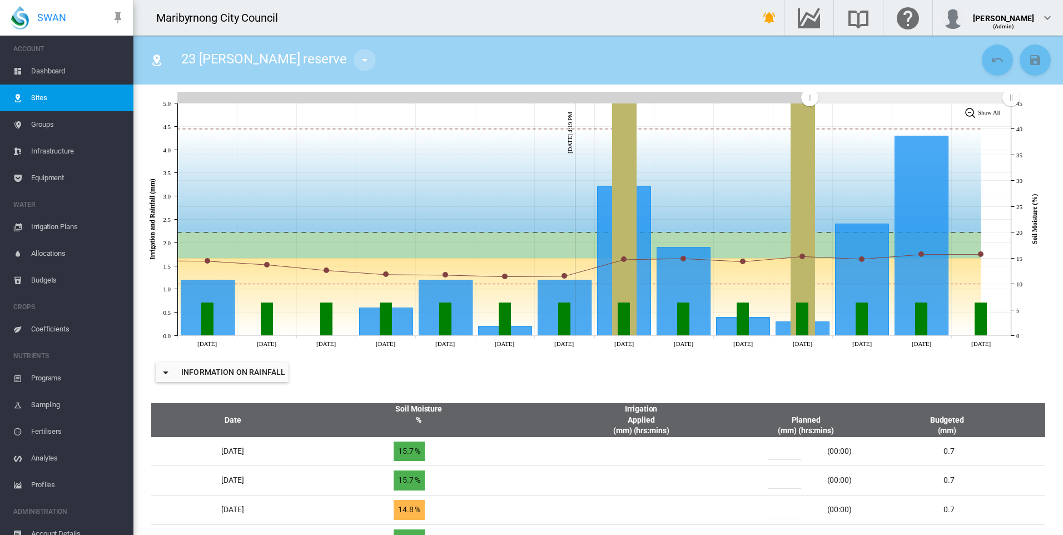
click at [358, 59] on md-icon "icon-menu-down" at bounding box center [364, 59] width 13 height 13
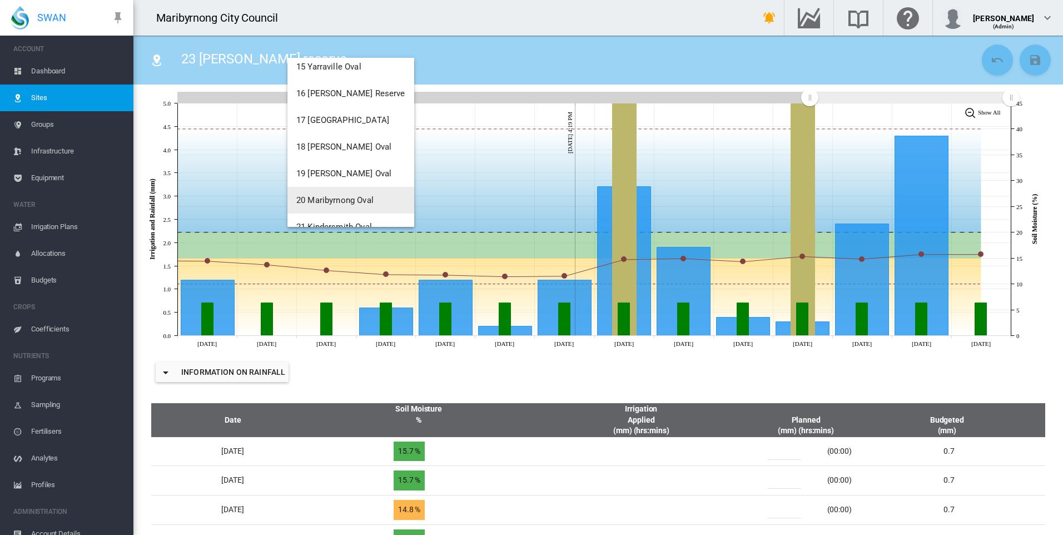
scroll to position [396, 0]
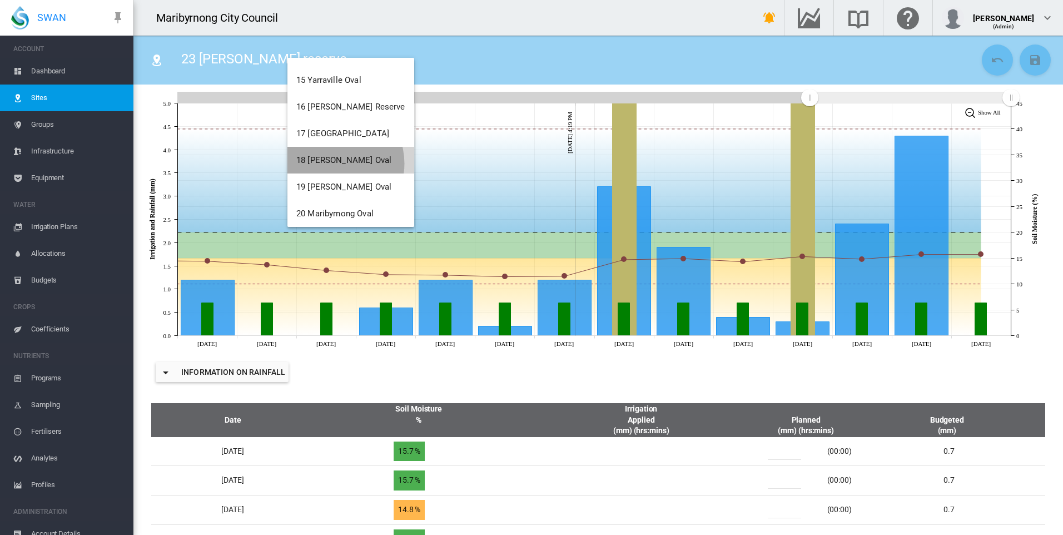
click at [333, 163] on span "18 [PERSON_NAME] Oval" at bounding box center [343, 160] width 95 height 10
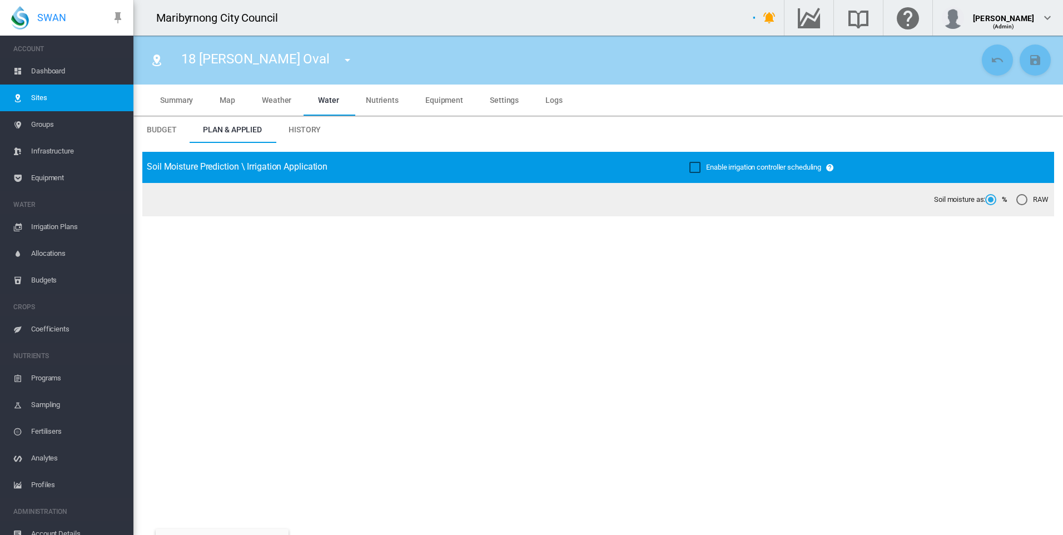
type input "**********"
type input "***"
type input "*********"
type input "**"
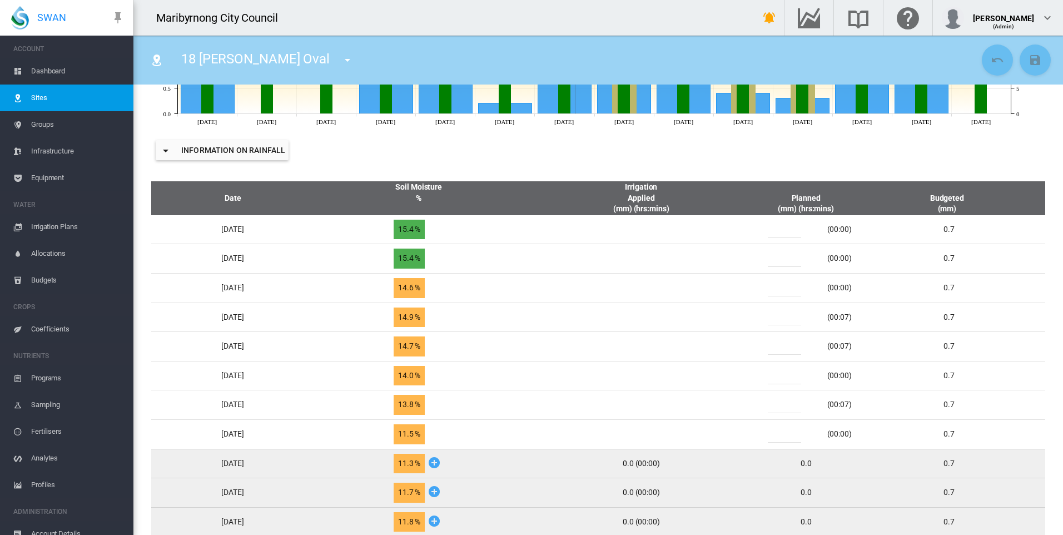
scroll to position [389, 0]
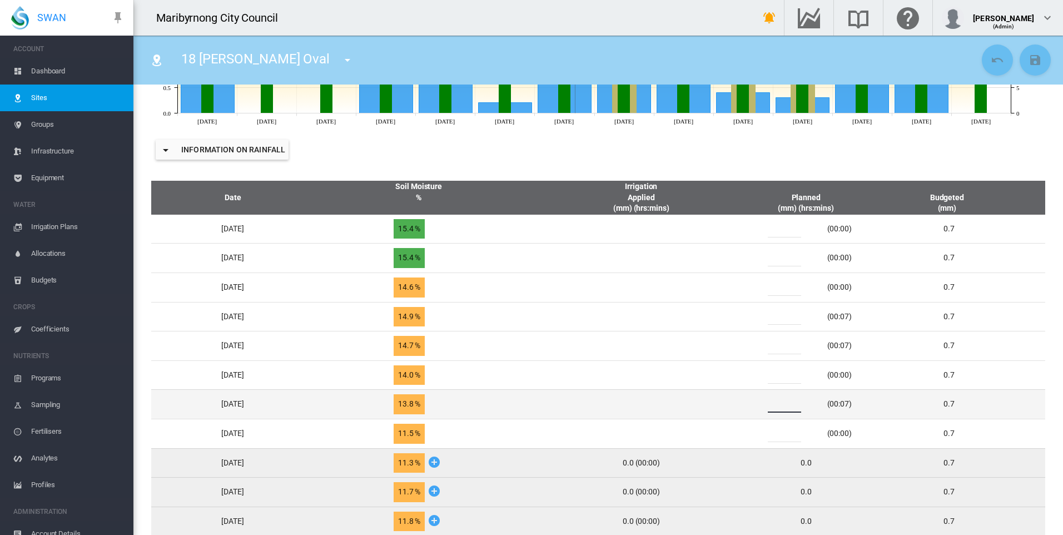
drag, startPoint x: 796, startPoint y: 408, endPoint x: 776, endPoint y: 408, distance: 19.5
click at [776, 408] on div "*" at bounding box center [791, 404] width 67 height 17
type input "*"
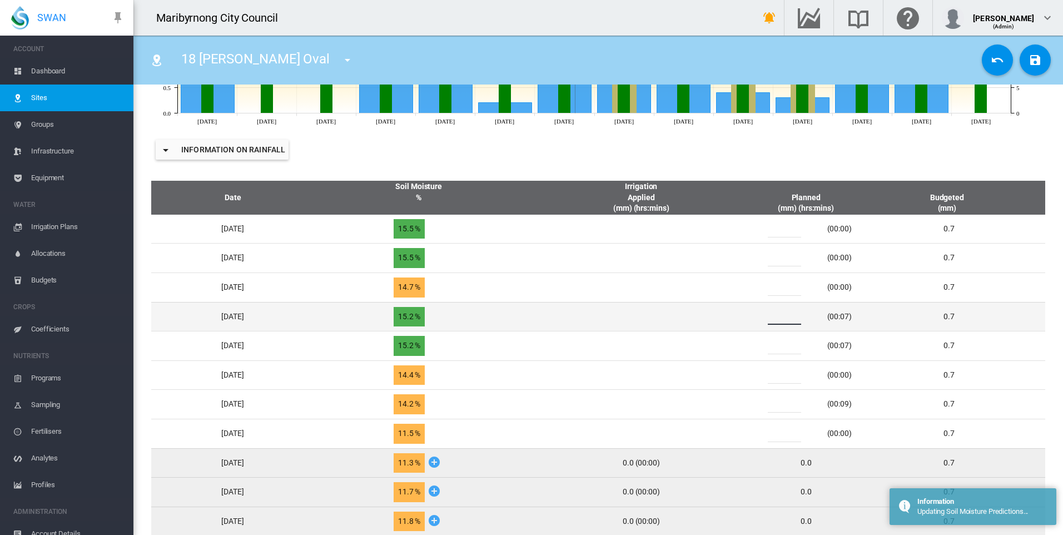
drag, startPoint x: 795, startPoint y: 319, endPoint x: 770, endPoint y: 320, distance: 24.5
click at [770, 320] on div "*" at bounding box center [791, 316] width 67 height 17
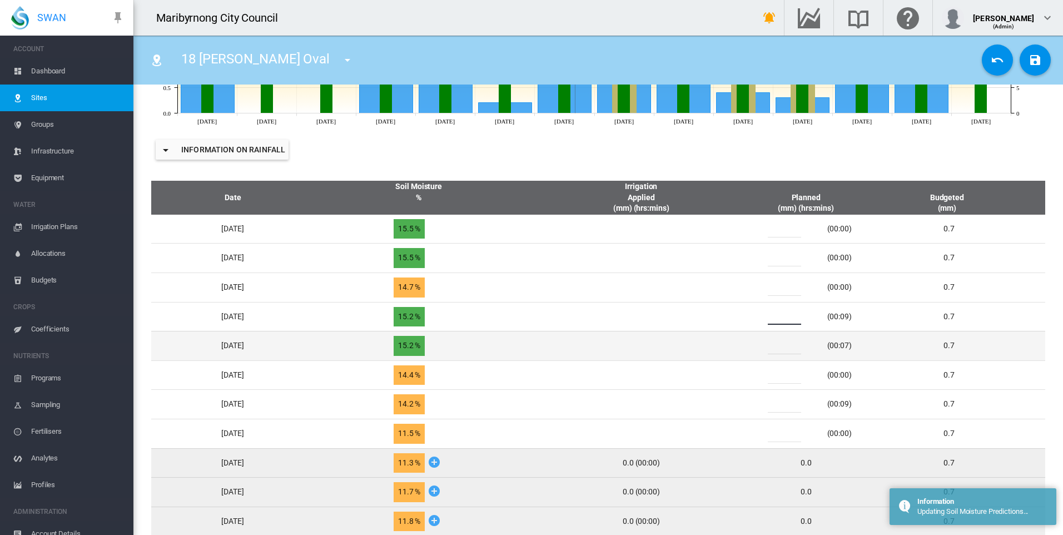
type input "*"
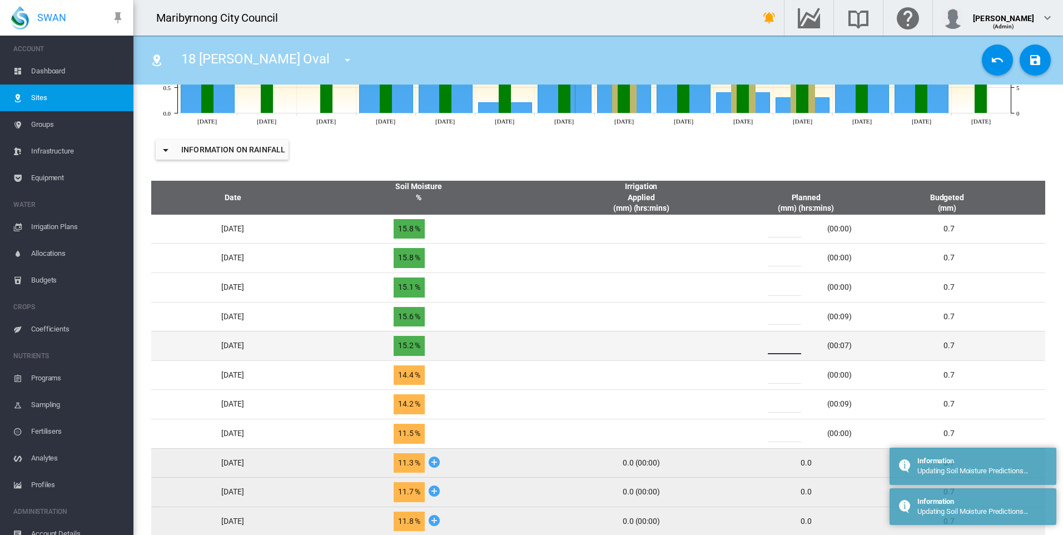
drag, startPoint x: 790, startPoint y: 348, endPoint x: 777, endPoint y: 349, distance: 13.4
click at [778, 349] on div "*" at bounding box center [791, 346] width 67 height 17
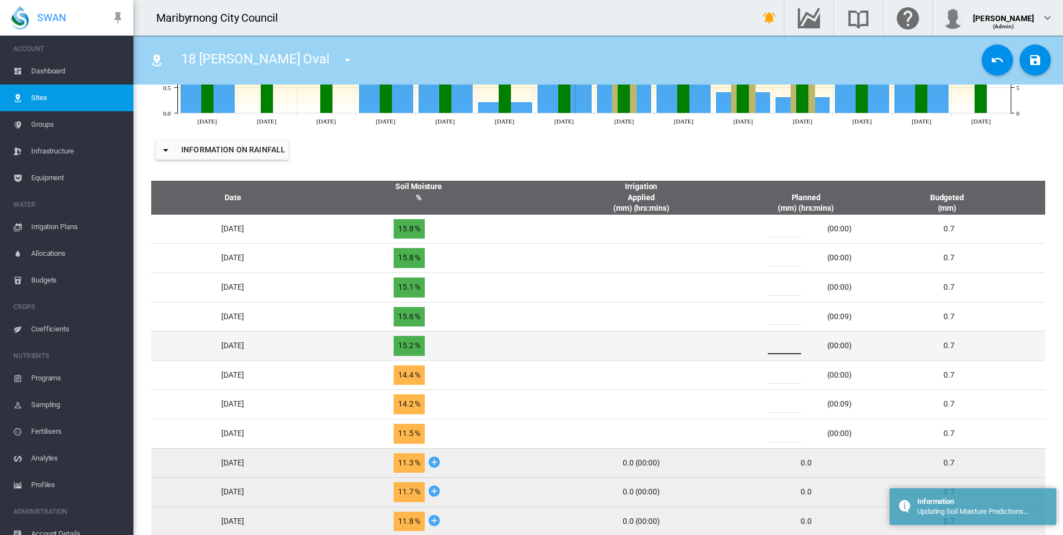
type input "*"
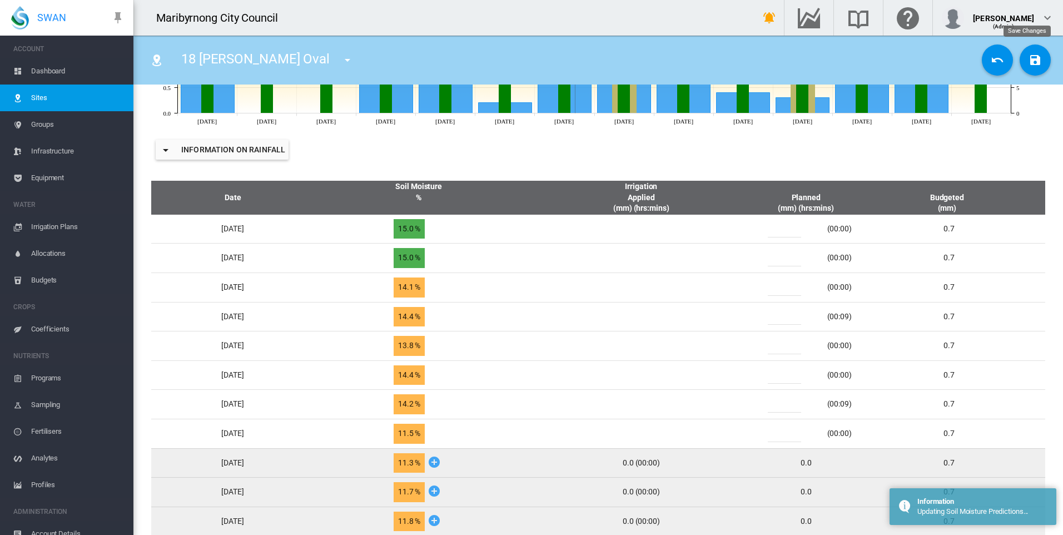
click at [1029, 65] on md-icon "icon-content-save" at bounding box center [1035, 59] width 13 height 13
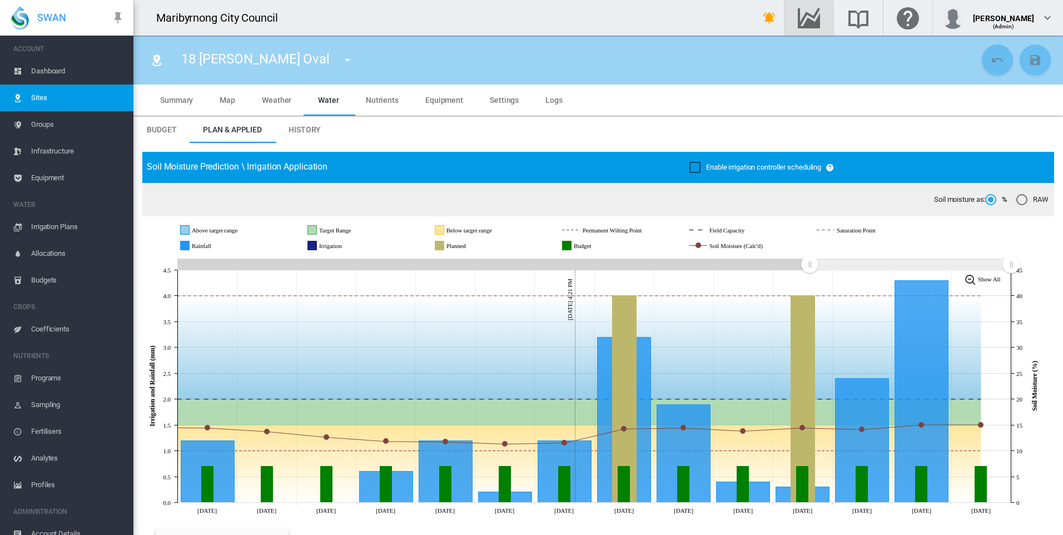
scroll to position [389, 0]
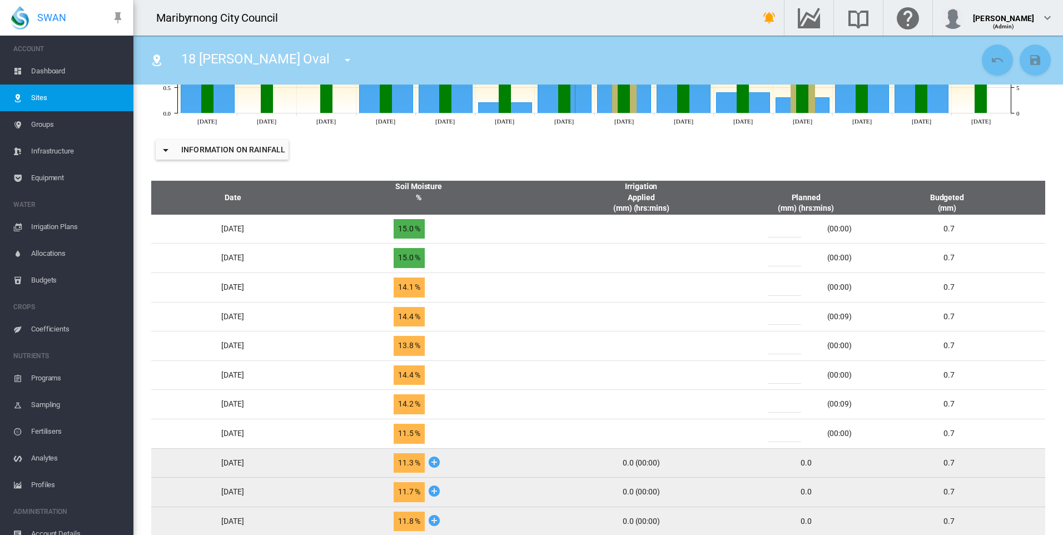
click at [341, 55] on md-icon "icon-menu-down" at bounding box center [347, 59] width 13 height 13
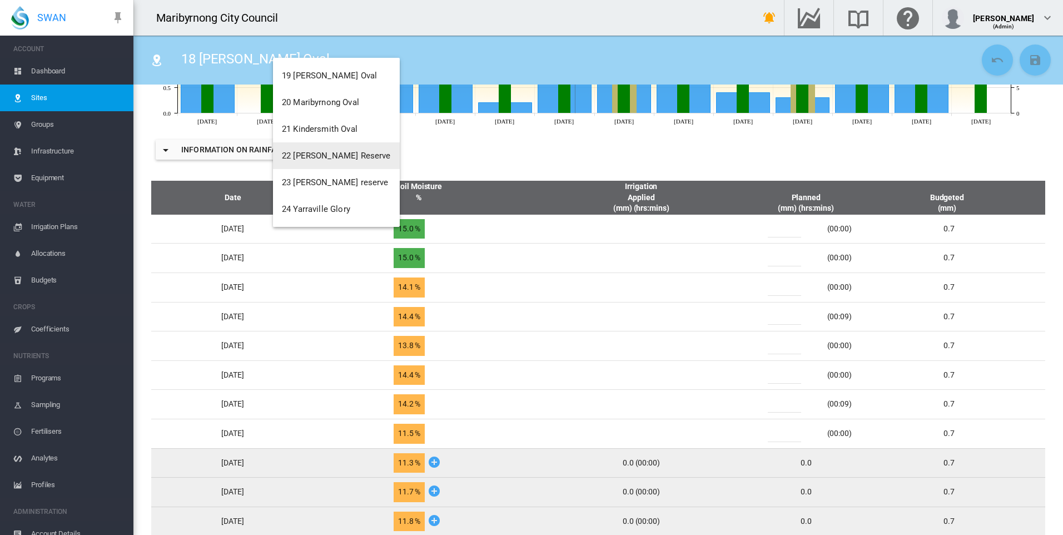
scroll to position [452, 0]
click at [333, 78] on span "17 [GEOGRAPHIC_DATA]" at bounding box center [328, 78] width 93 height 10
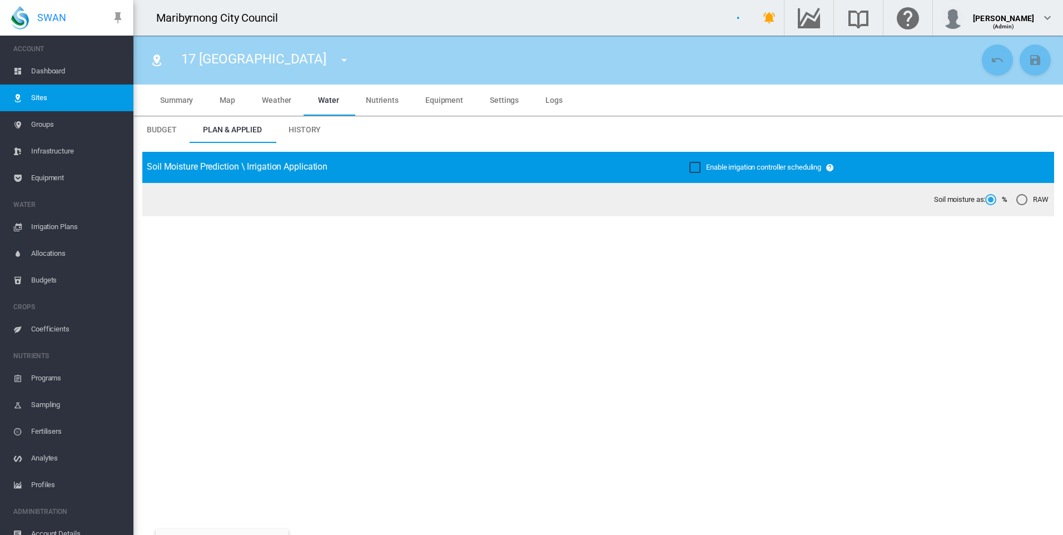
type input "**********"
type input "****"
type input "*********"
type input "**"
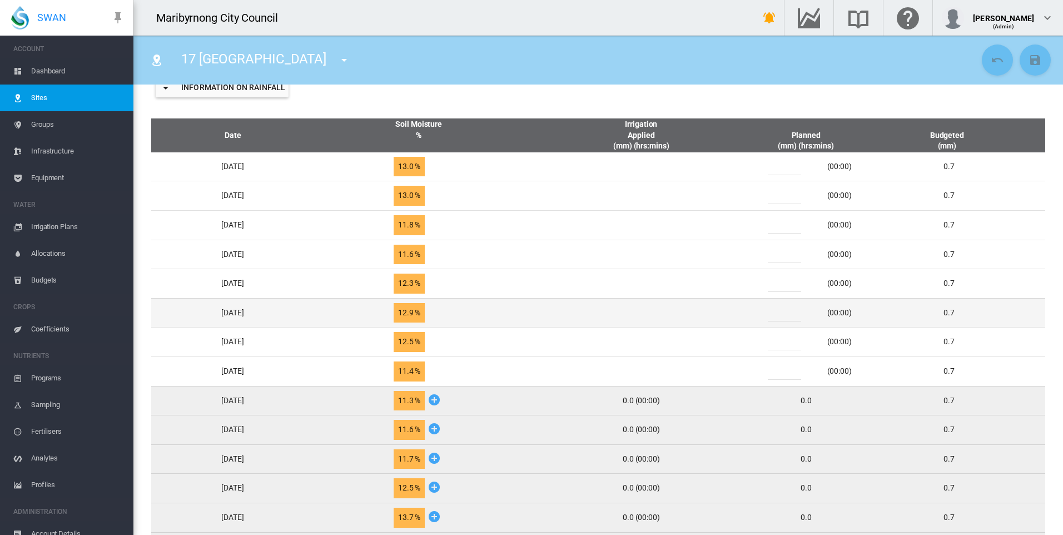
scroll to position [445, 0]
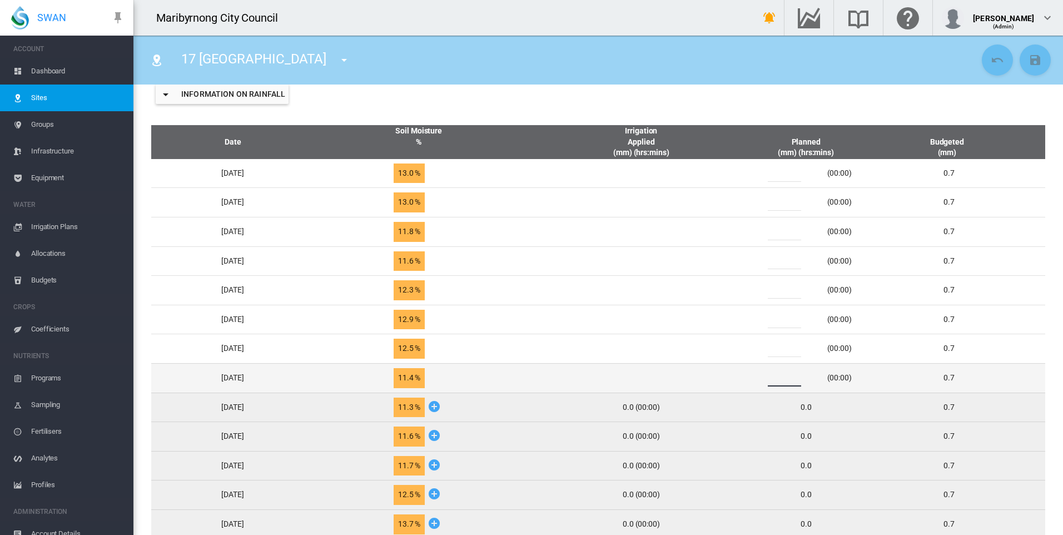
drag, startPoint x: 792, startPoint y: 378, endPoint x: 768, endPoint y: 378, distance: 23.9
click at [768, 378] on div "* (00:00)" at bounding box center [806, 378] width 102 height 17
type input "*"
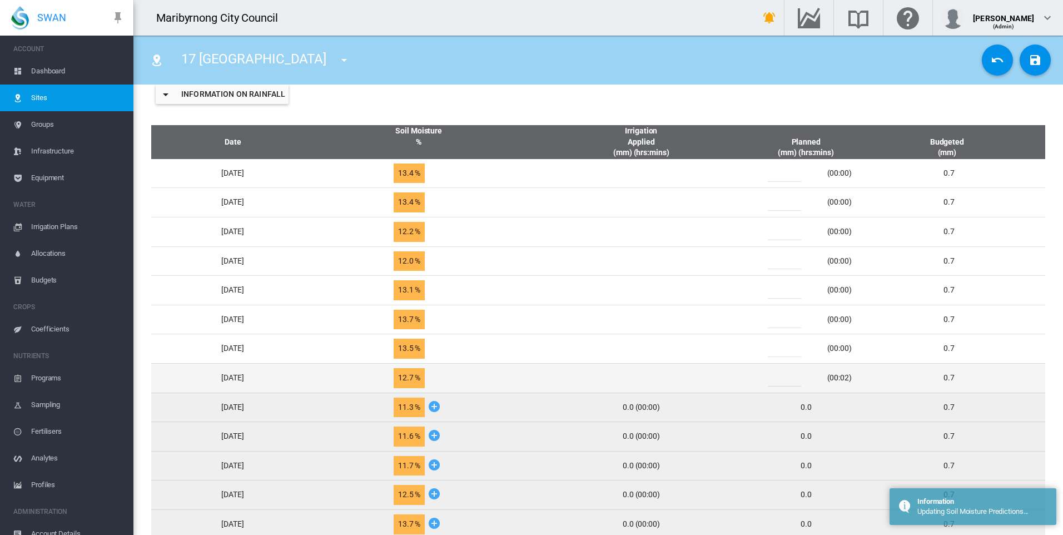
drag, startPoint x: 790, startPoint y: 379, endPoint x: 778, endPoint y: 379, distance: 11.7
click at [778, 379] on div "*" at bounding box center [791, 378] width 67 height 17
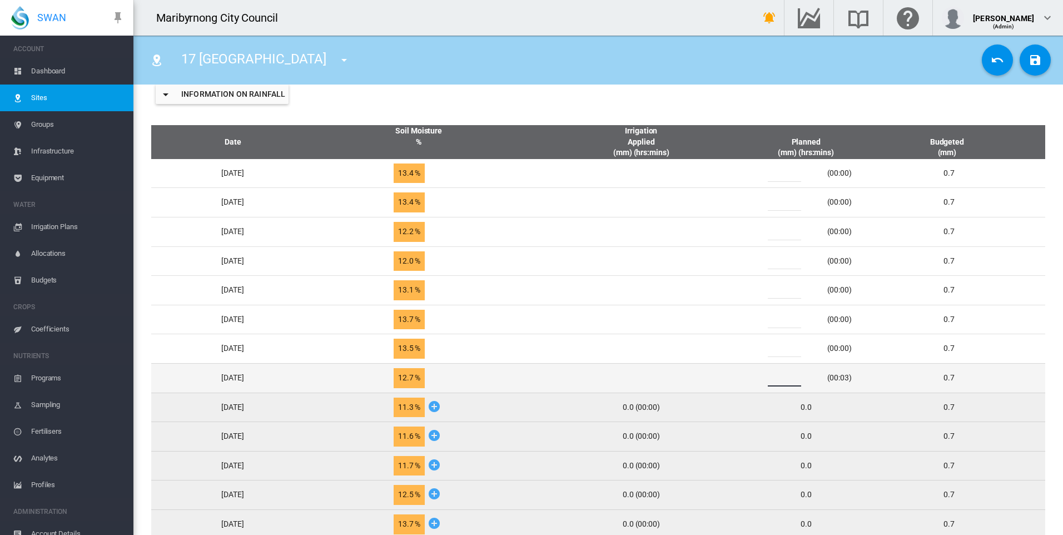
type input "*"
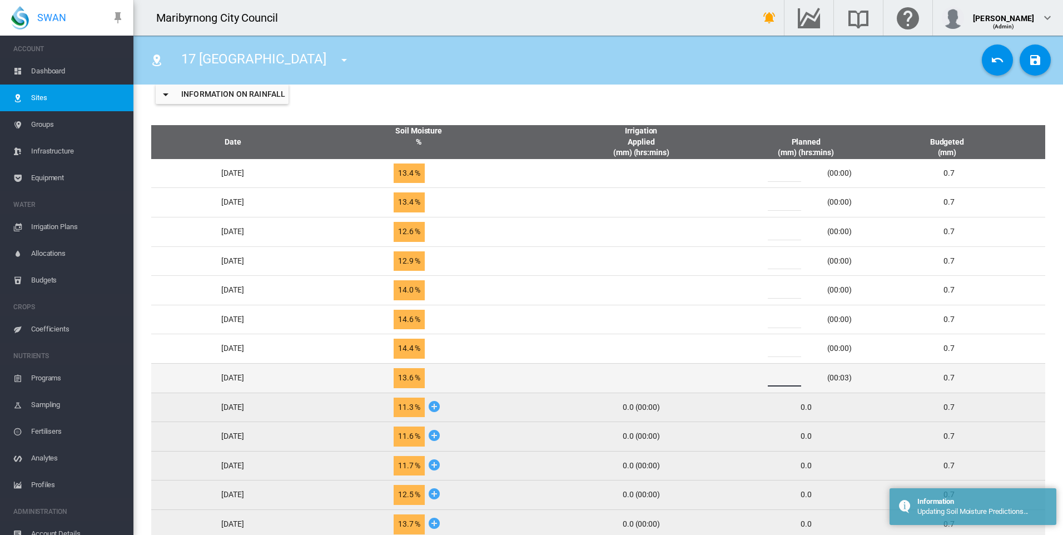
drag, startPoint x: 787, startPoint y: 378, endPoint x: 778, endPoint y: 380, distance: 8.5
click at [778, 380] on div "*" at bounding box center [791, 378] width 67 height 17
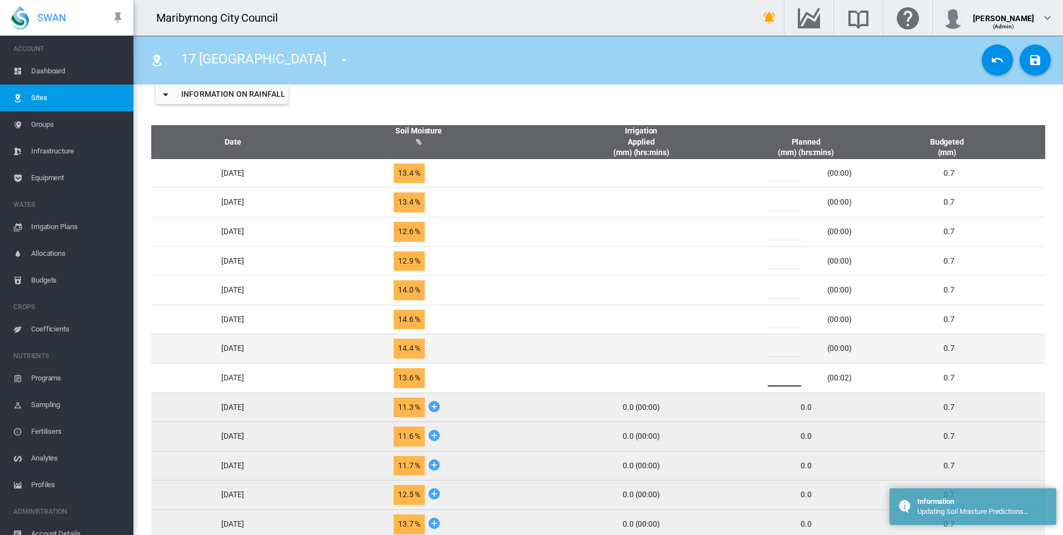
type input "*"
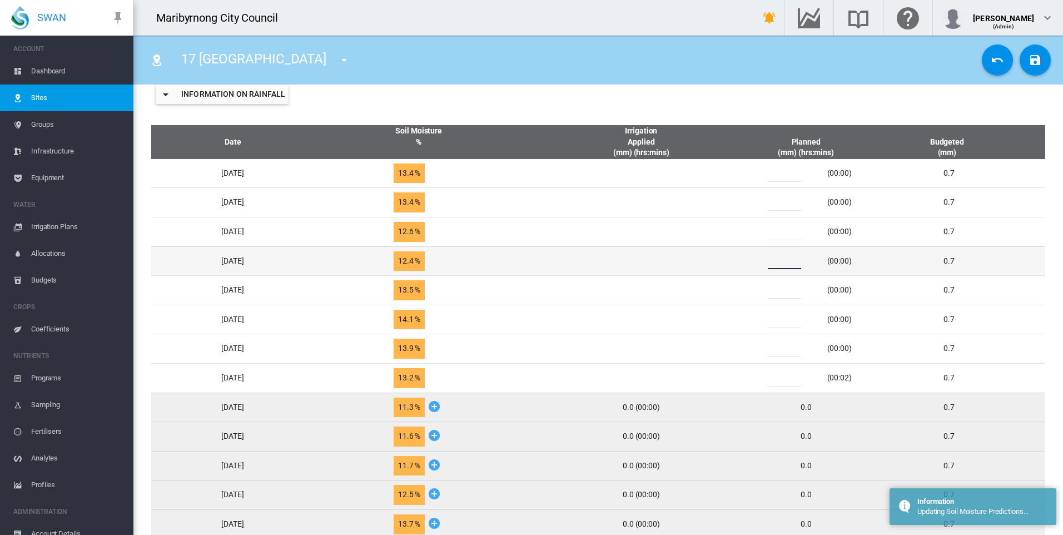
click at [785, 265] on input "*" at bounding box center [784, 260] width 33 height 17
drag, startPoint x: 786, startPoint y: 261, endPoint x: 775, endPoint y: 261, distance: 10.6
click at [775, 261] on div "*" at bounding box center [791, 260] width 67 height 17
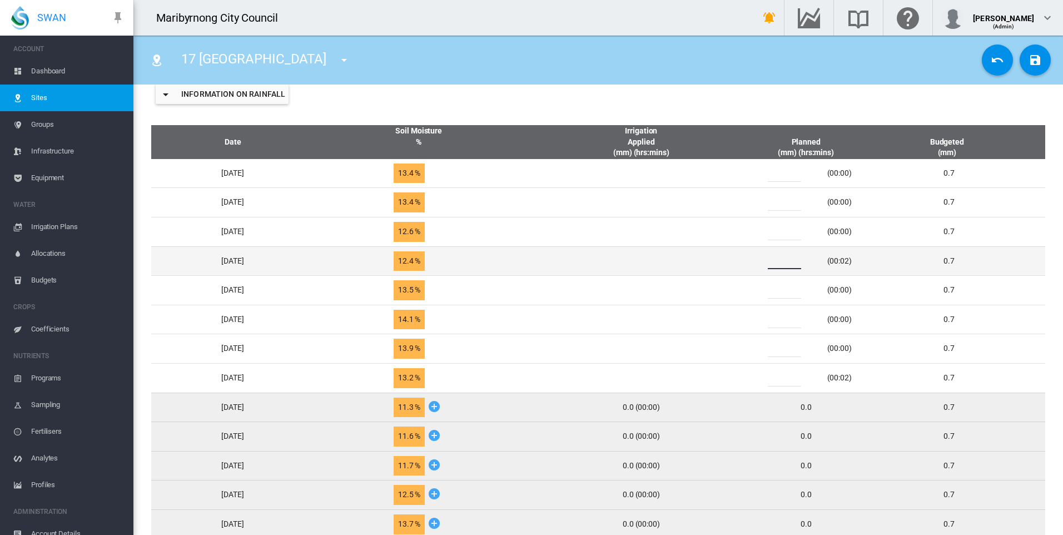
type input "*"
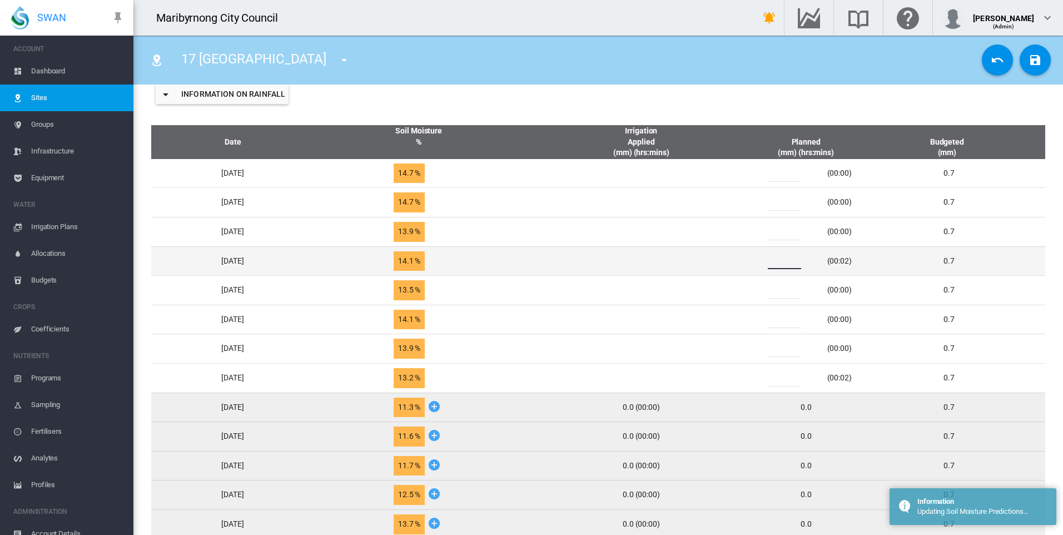
drag, startPoint x: 790, startPoint y: 261, endPoint x: 777, endPoint y: 262, distance: 12.8
click at [778, 262] on div "*" at bounding box center [791, 260] width 67 height 17
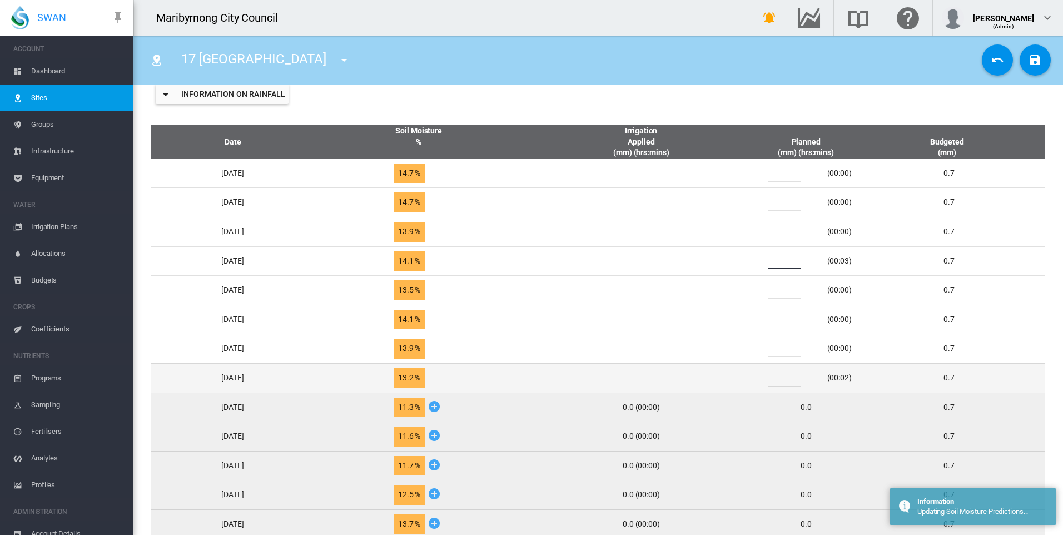
type input "*"
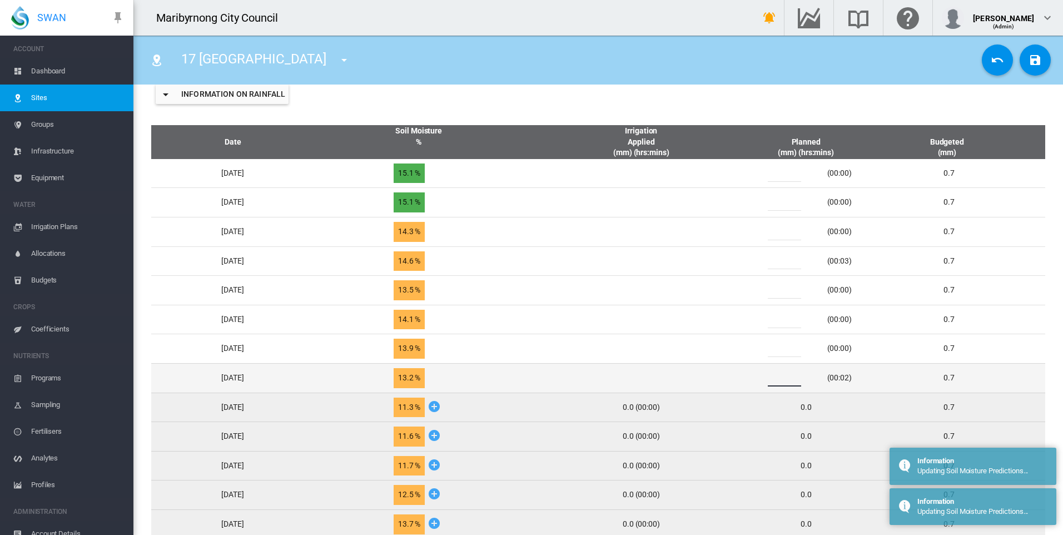
drag, startPoint x: 790, startPoint y: 376, endPoint x: 766, endPoint y: 376, distance: 23.4
click at [766, 376] on td "* (00:02)" at bounding box center [806, 377] width 111 height 29
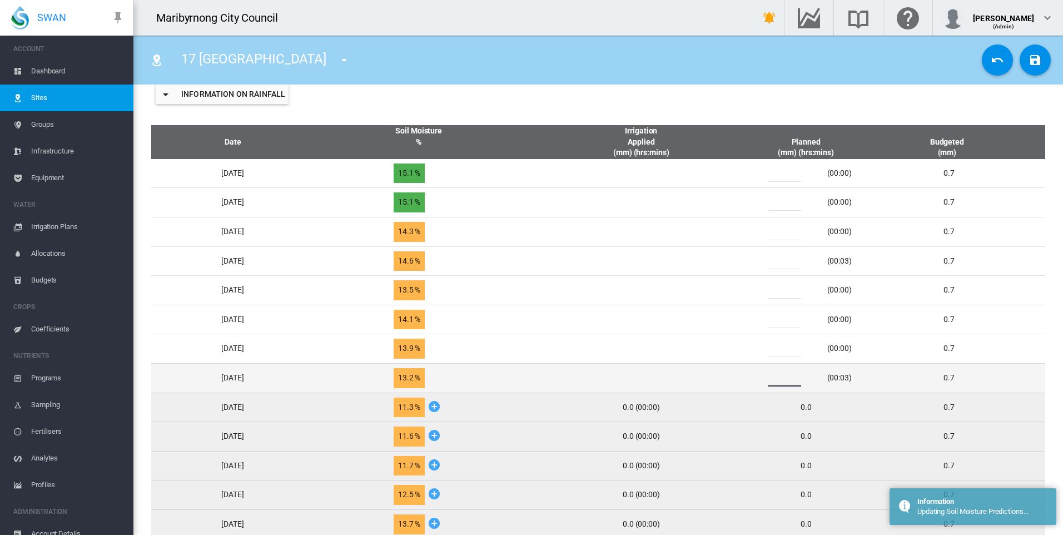
type input "*"
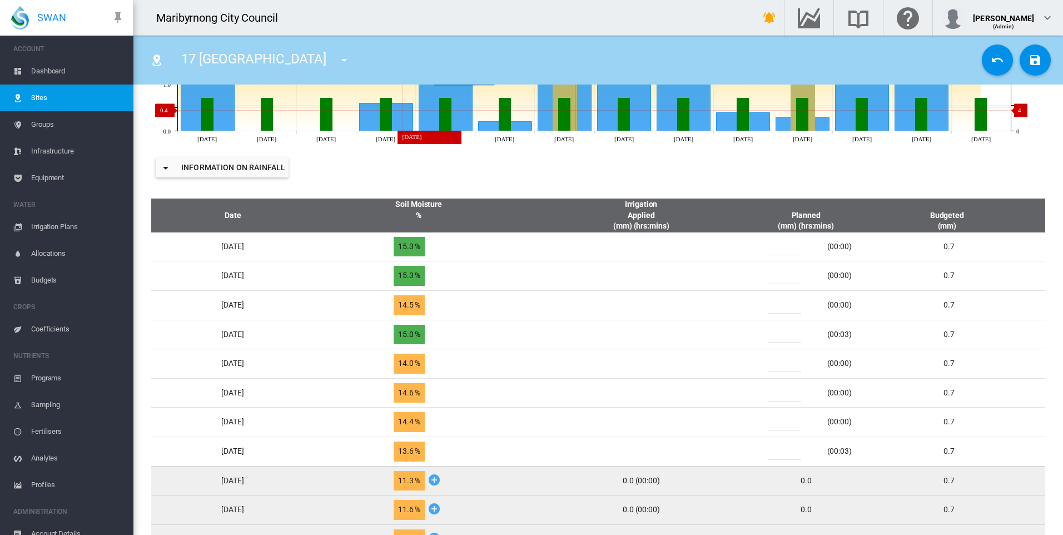
scroll to position [278, 0]
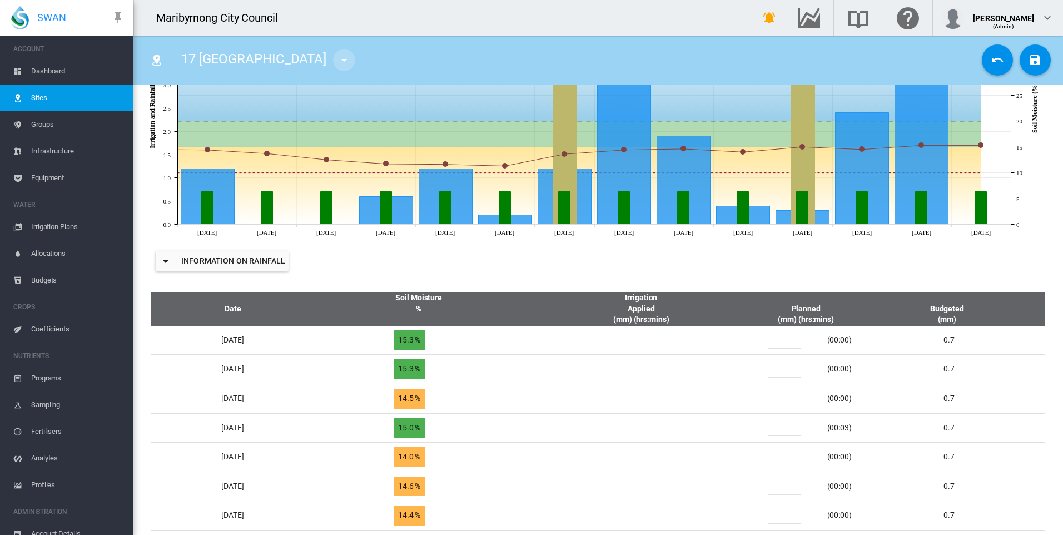
click at [338, 57] on md-icon "icon-menu-down" at bounding box center [344, 59] width 13 height 13
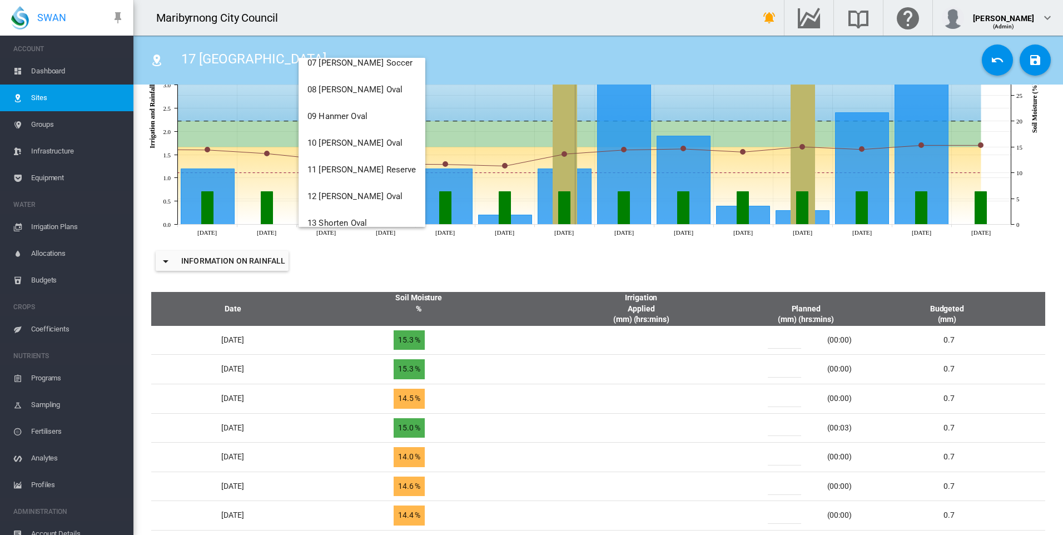
scroll to position [334, 0]
click at [349, 167] on span "16 [PERSON_NAME] Reserve" at bounding box center [362, 169] width 109 height 10
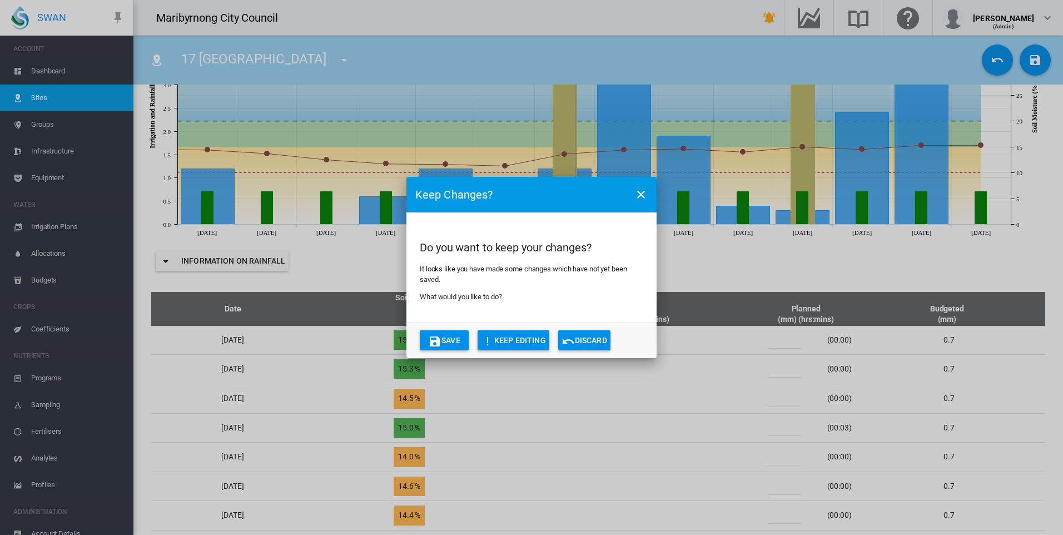
click at [447, 338] on button "Save" at bounding box center [444, 340] width 49 height 20
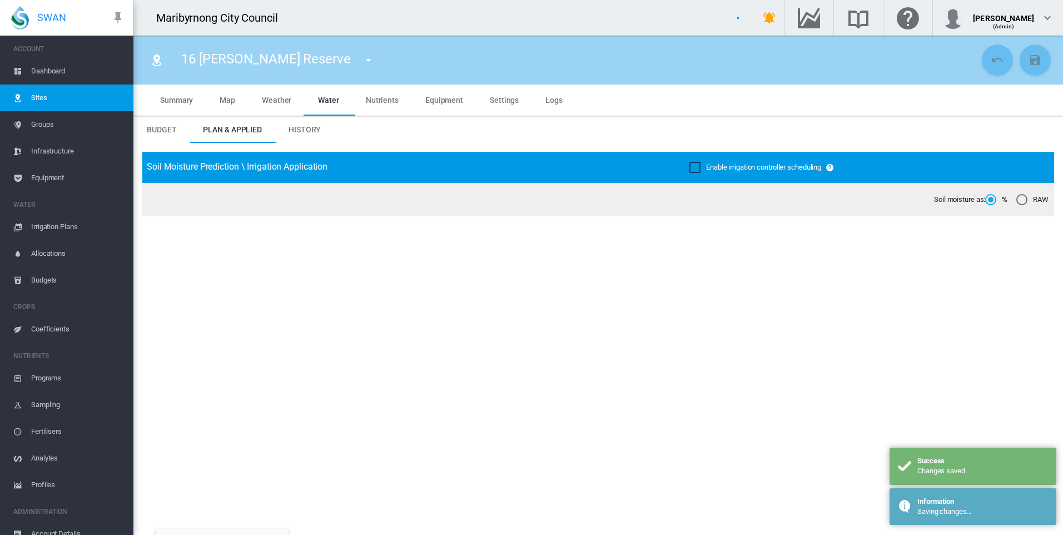
type input "**********"
type input "****"
type input "*********"
type input "**"
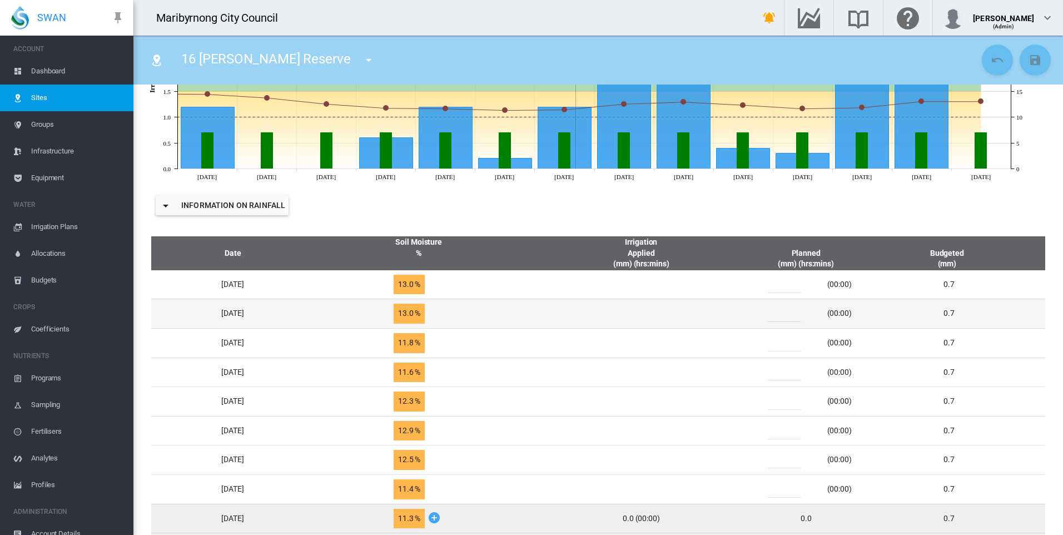
scroll to position [445, 0]
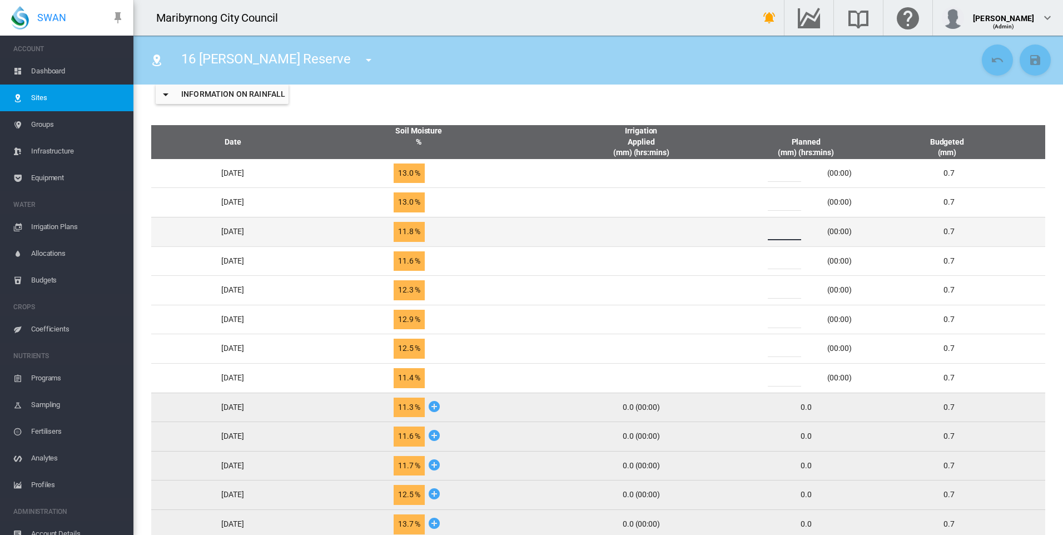
drag, startPoint x: 792, startPoint y: 234, endPoint x: 770, endPoint y: 234, distance: 21.7
click at [770, 234] on div "*" at bounding box center [791, 232] width 67 height 17
type input "*"
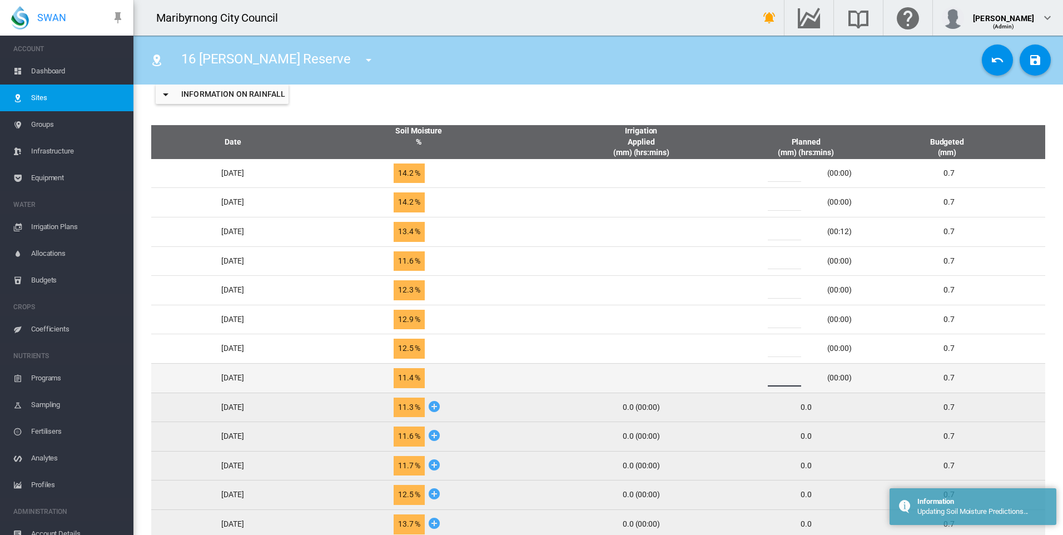
drag, startPoint x: 792, startPoint y: 377, endPoint x: 773, endPoint y: 380, distance: 19.1
click at [773, 380] on div "*" at bounding box center [791, 378] width 67 height 17
type input "*"
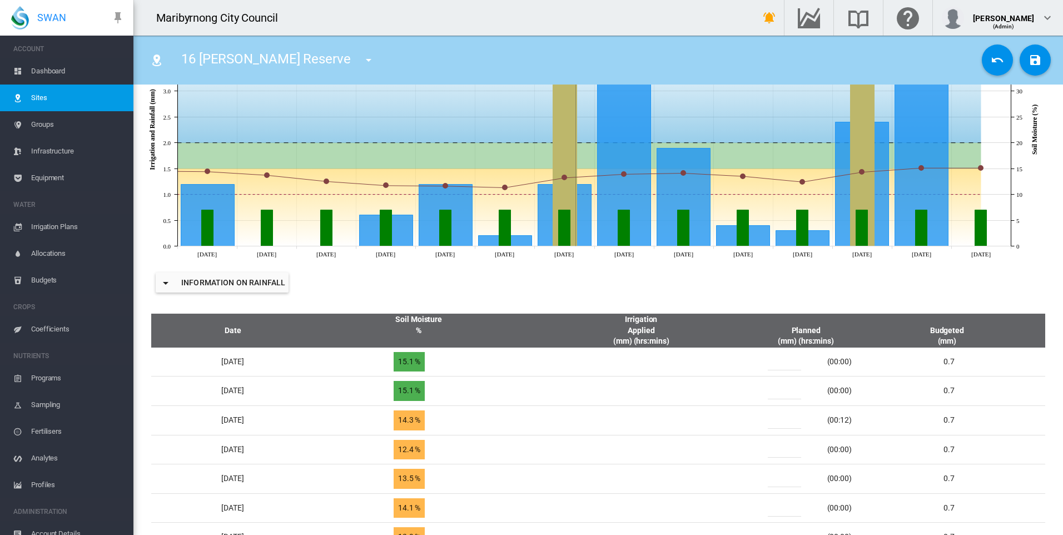
scroll to position [222, 0]
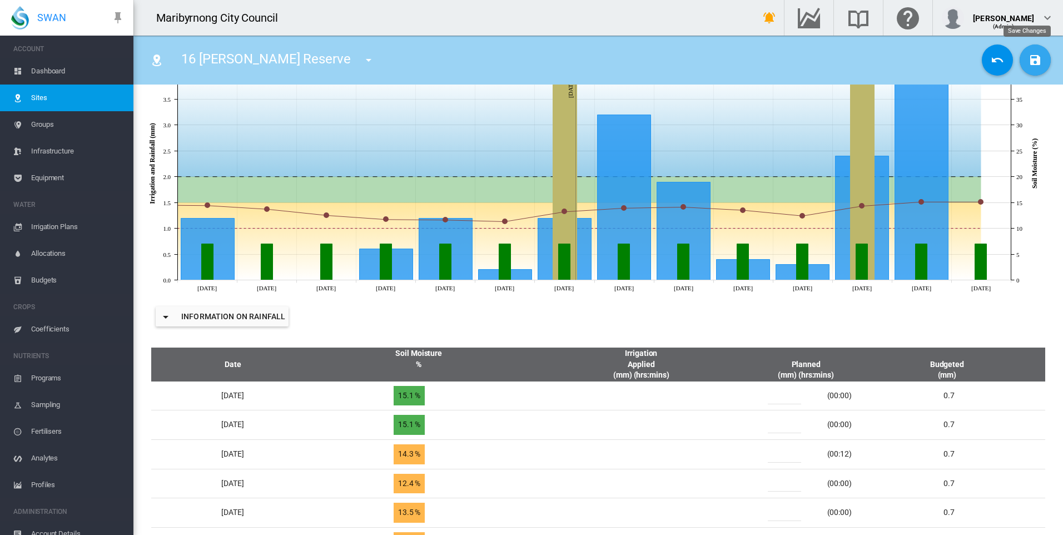
click at [1029, 57] on md-icon "icon-content-save" at bounding box center [1035, 59] width 13 height 13
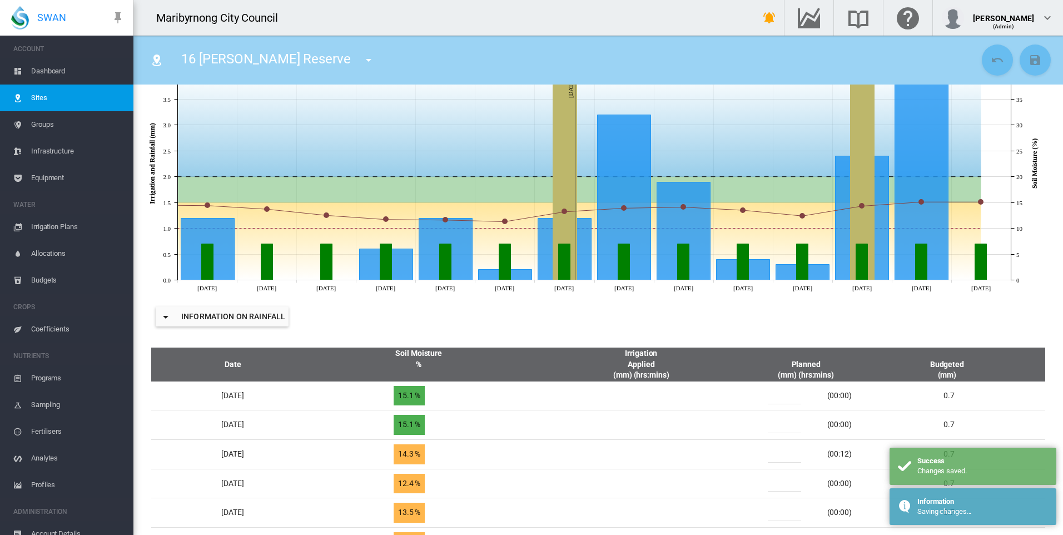
scroll to position [0, 0]
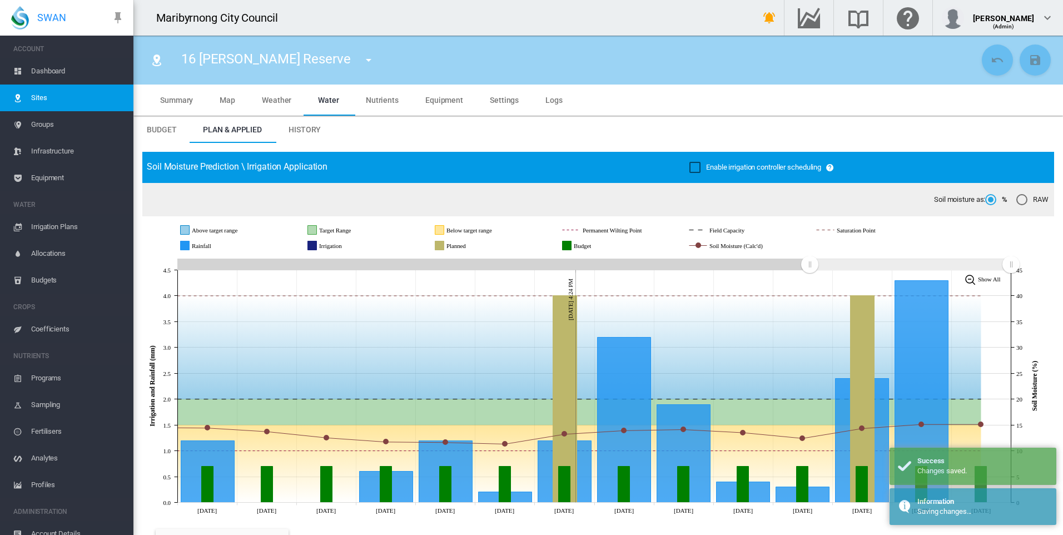
click at [362, 62] on md-icon "icon-menu-down" at bounding box center [368, 59] width 13 height 13
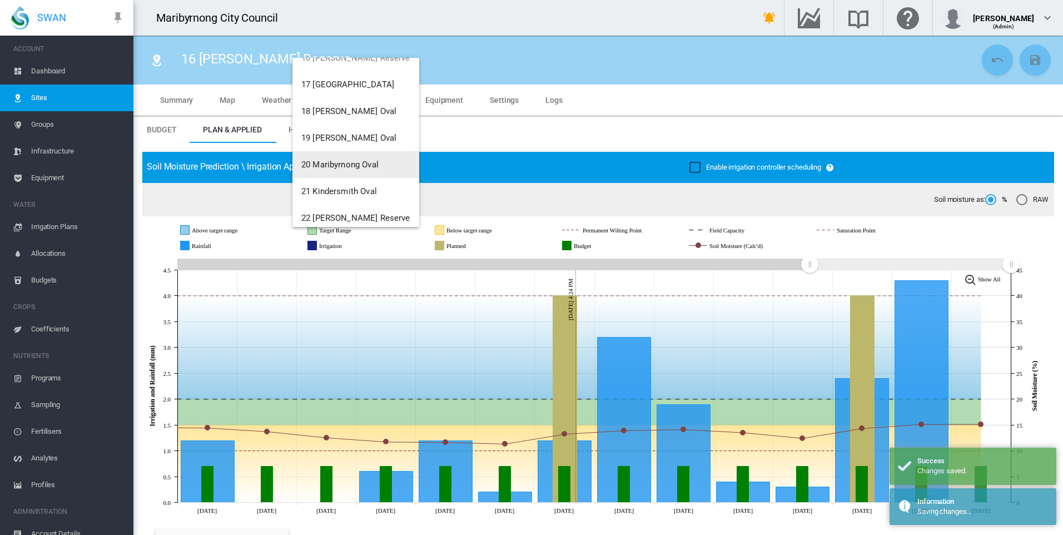
scroll to position [334, 0]
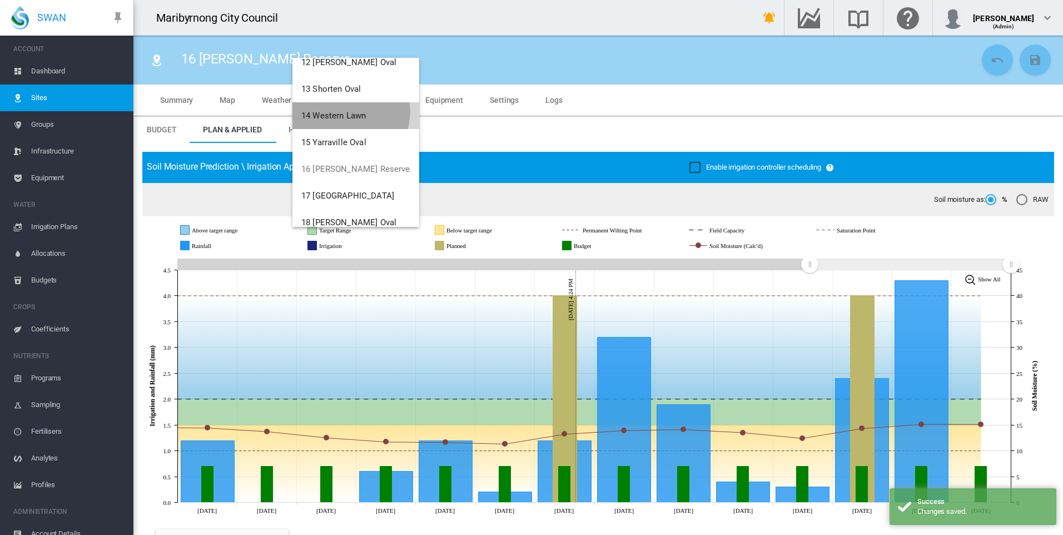
click at [342, 111] on span "14 Western Lawn" at bounding box center [333, 116] width 65 height 10
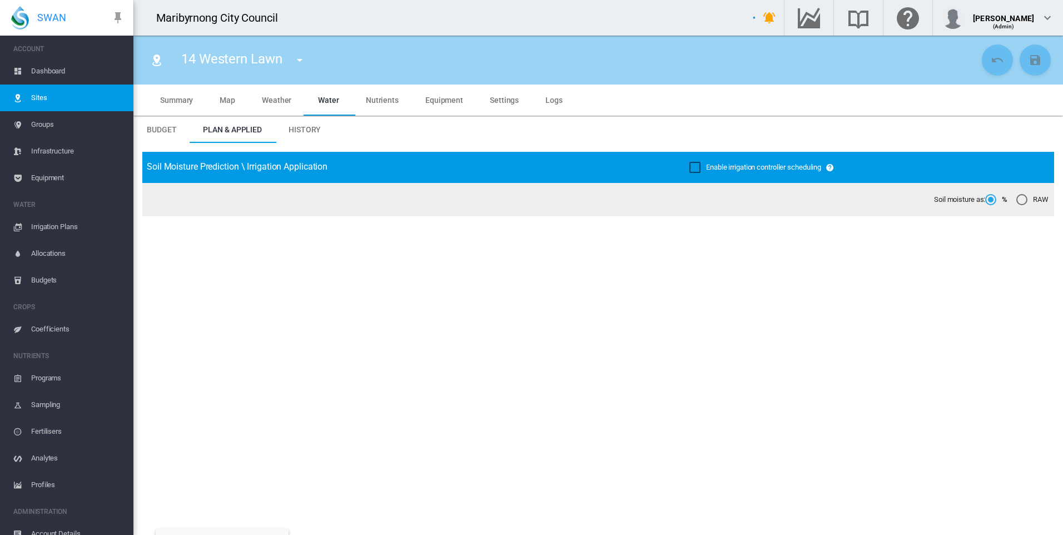
type input "**********"
type input "****"
type input "*********"
type input "*"
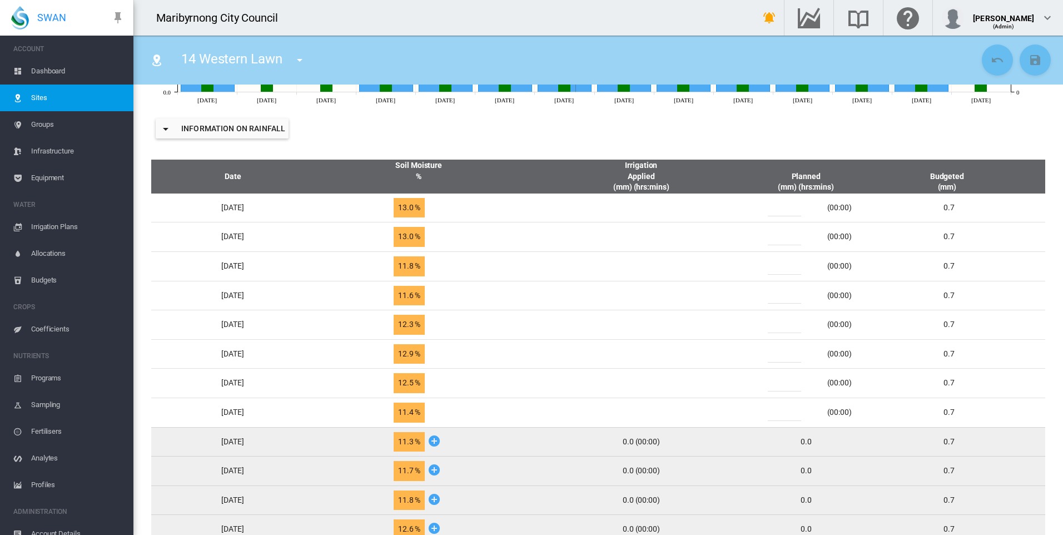
scroll to position [500, 0]
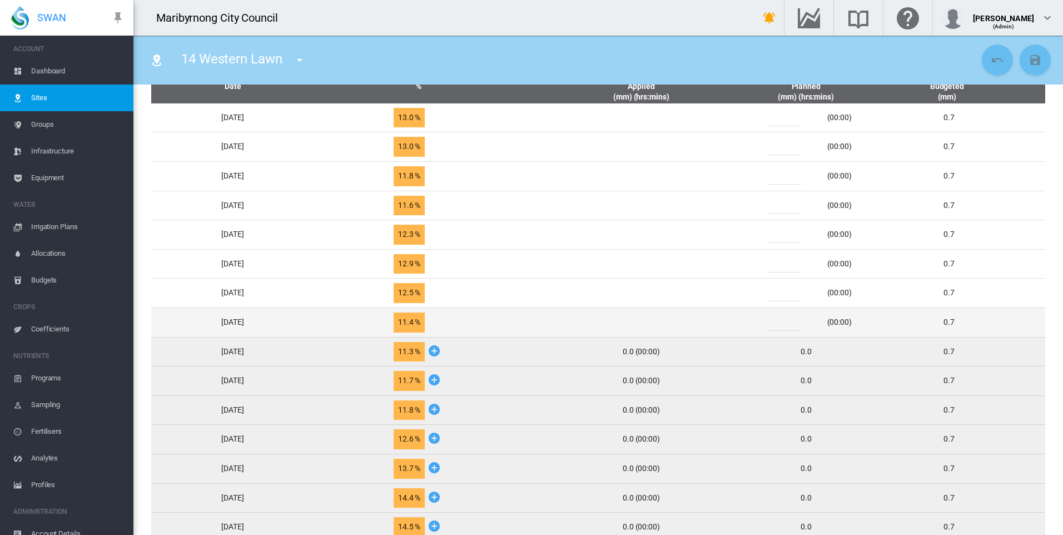
drag, startPoint x: 796, startPoint y: 322, endPoint x: 766, endPoint y: 322, distance: 30.6
click at [766, 322] on td "* (00:00)" at bounding box center [806, 322] width 111 height 29
type input "*"
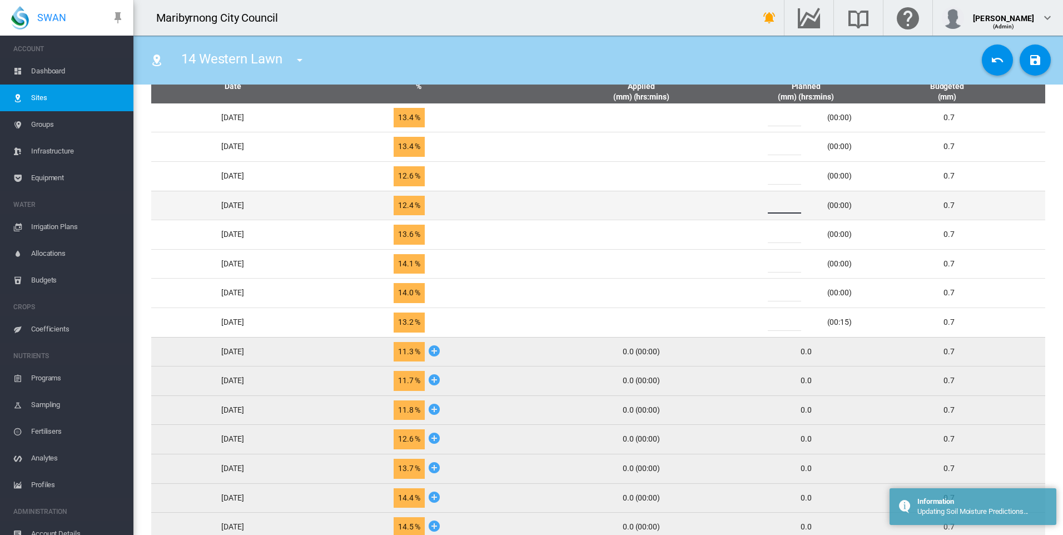
drag, startPoint x: 793, startPoint y: 210, endPoint x: 778, endPoint y: 209, distance: 15.6
click at [778, 209] on div "*" at bounding box center [791, 205] width 67 height 17
type input "*"
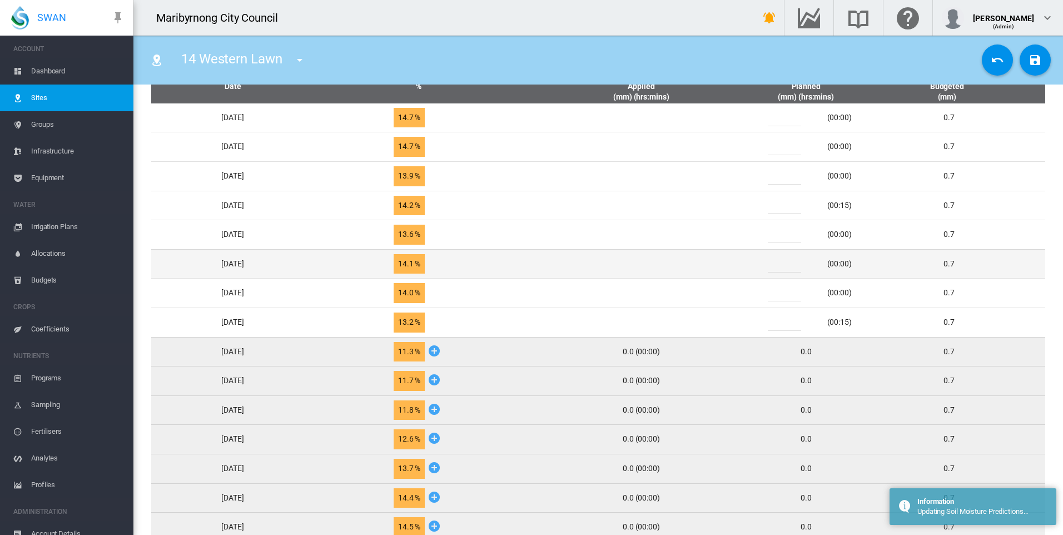
click at [771, 264] on div "*" at bounding box center [791, 264] width 67 height 17
type input "*"
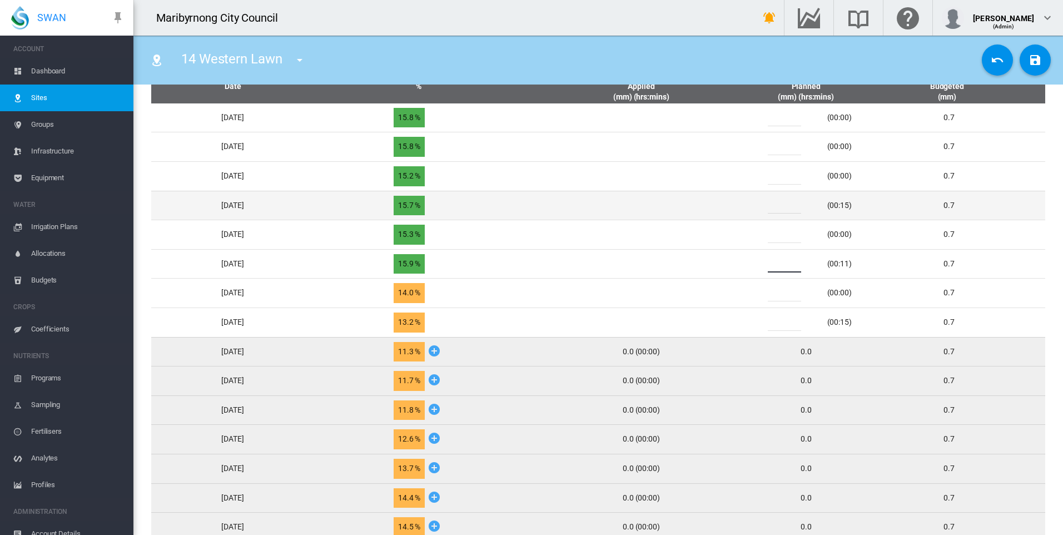
type input "*"
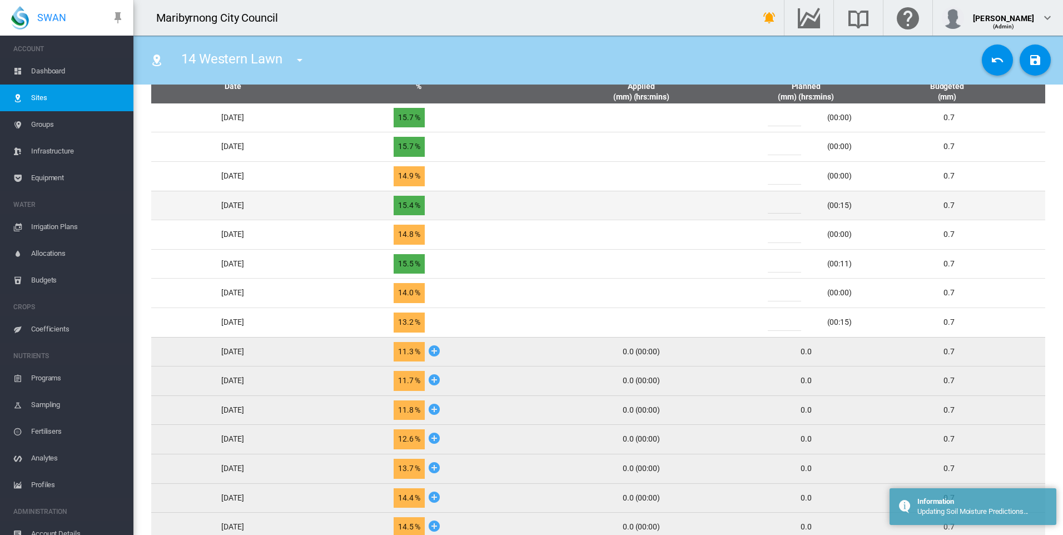
drag, startPoint x: 789, startPoint y: 205, endPoint x: 774, endPoint y: 207, distance: 15.1
click at [774, 207] on div "*" at bounding box center [791, 205] width 67 height 17
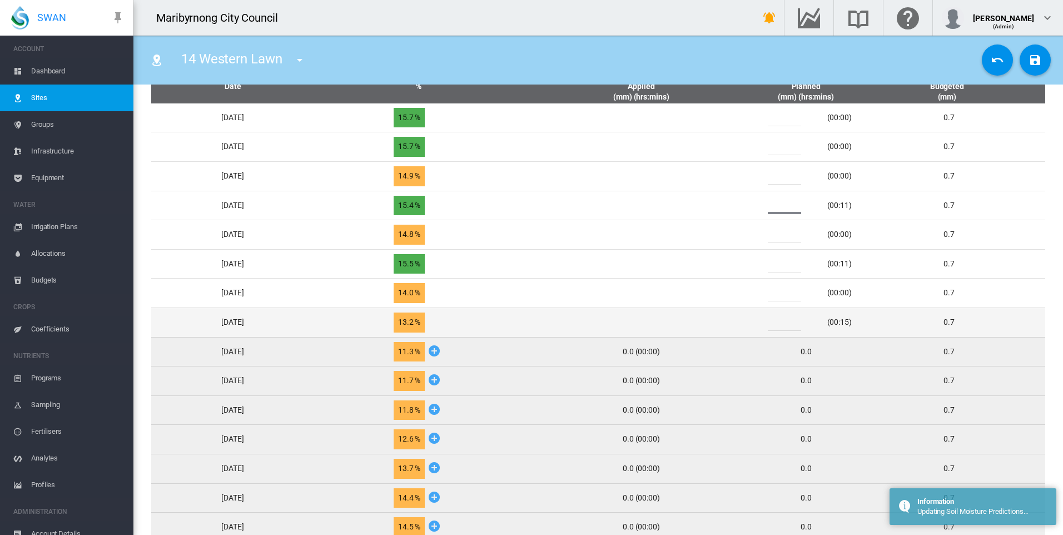
type input "*"
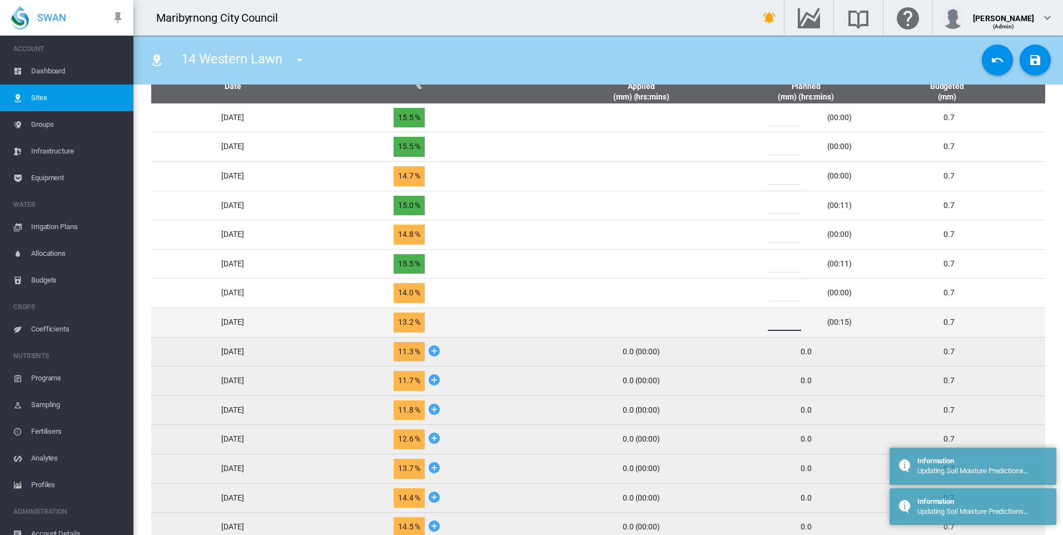
click at [782, 324] on input "*" at bounding box center [784, 322] width 33 height 17
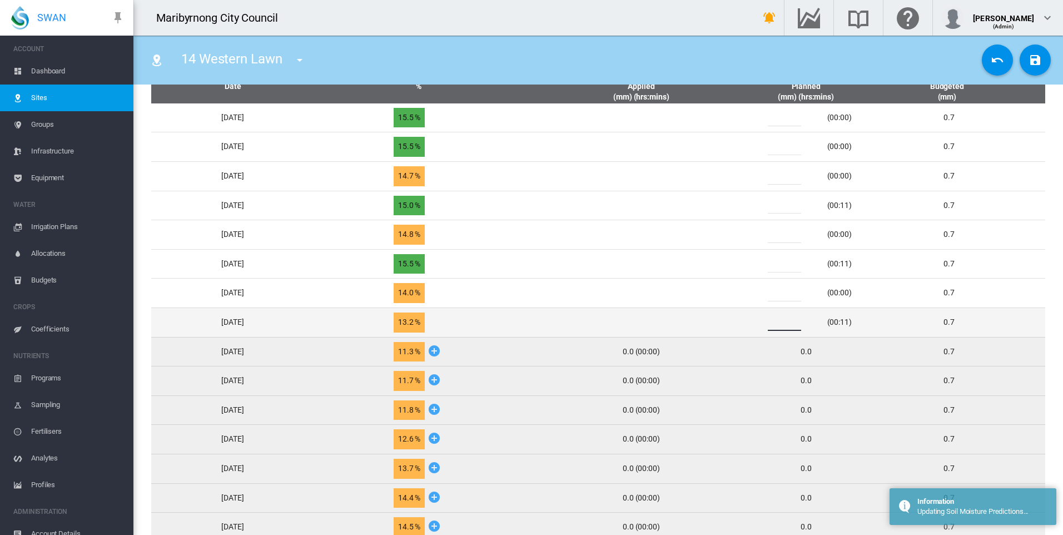
type input "*"
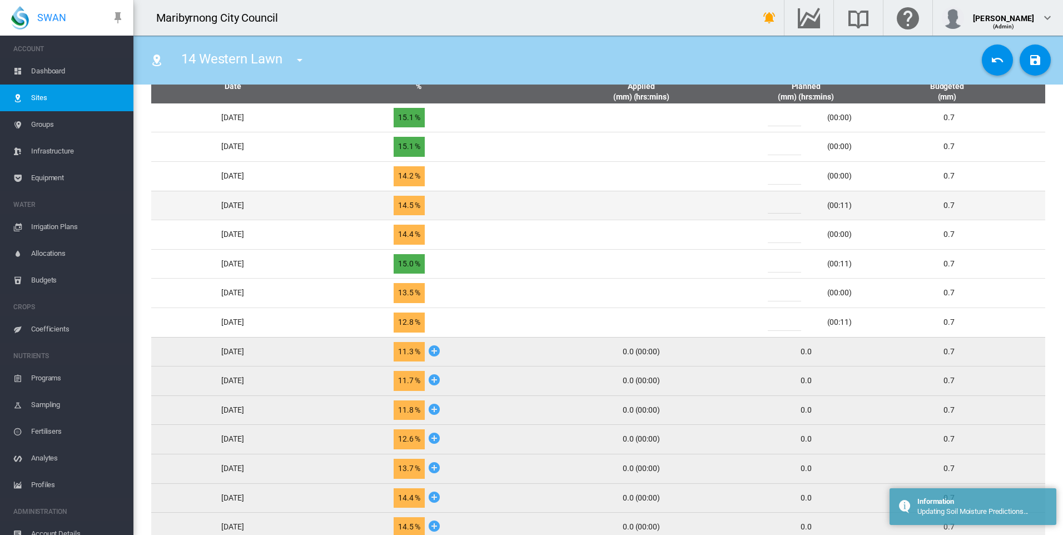
drag, startPoint x: 788, startPoint y: 209, endPoint x: 782, endPoint y: 209, distance: 6.7
click at [782, 209] on input "*" at bounding box center [784, 205] width 33 height 17
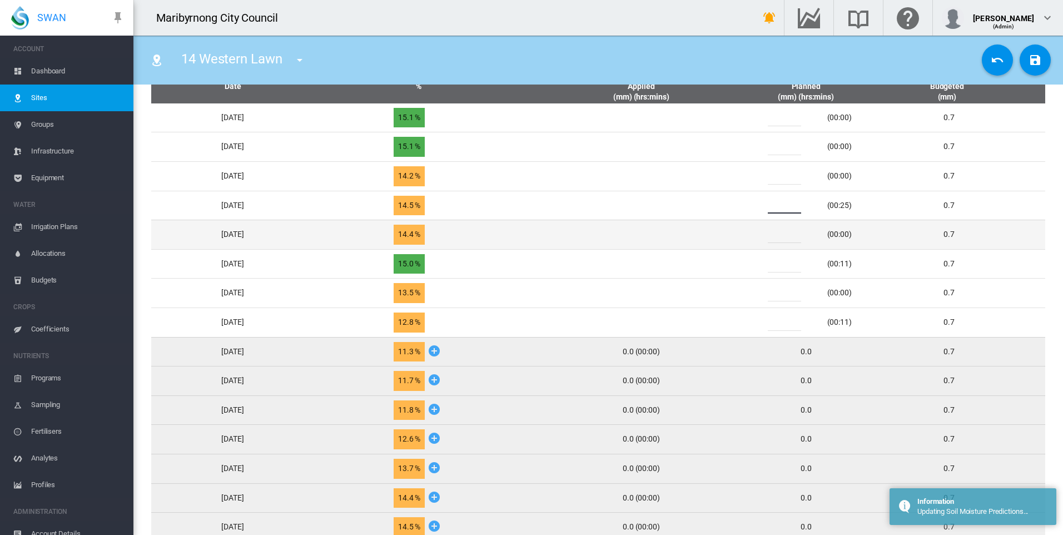
type input "*"
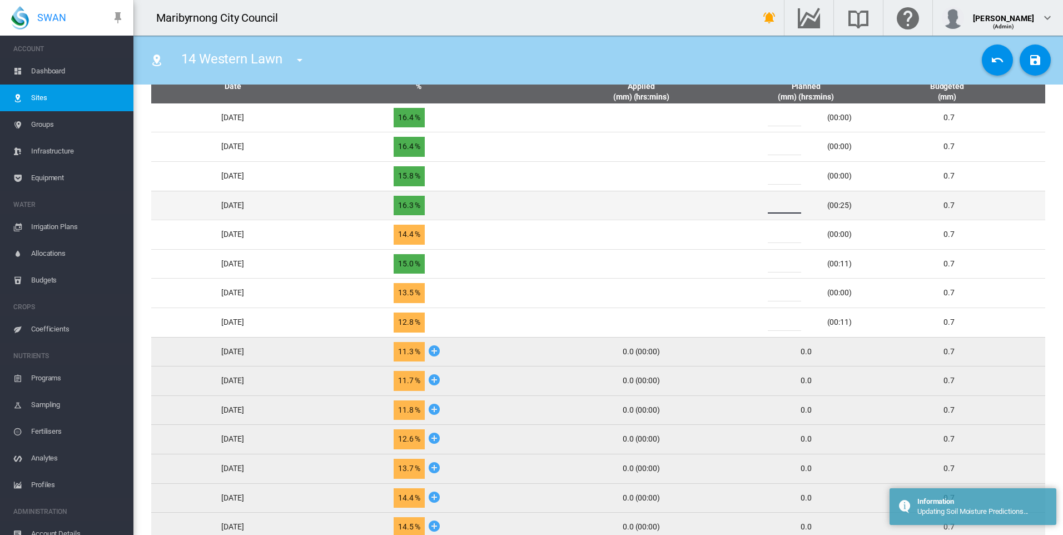
drag, startPoint x: 789, startPoint y: 205, endPoint x: 782, endPoint y: 205, distance: 7.3
click at [782, 205] on input "*" at bounding box center [784, 205] width 33 height 17
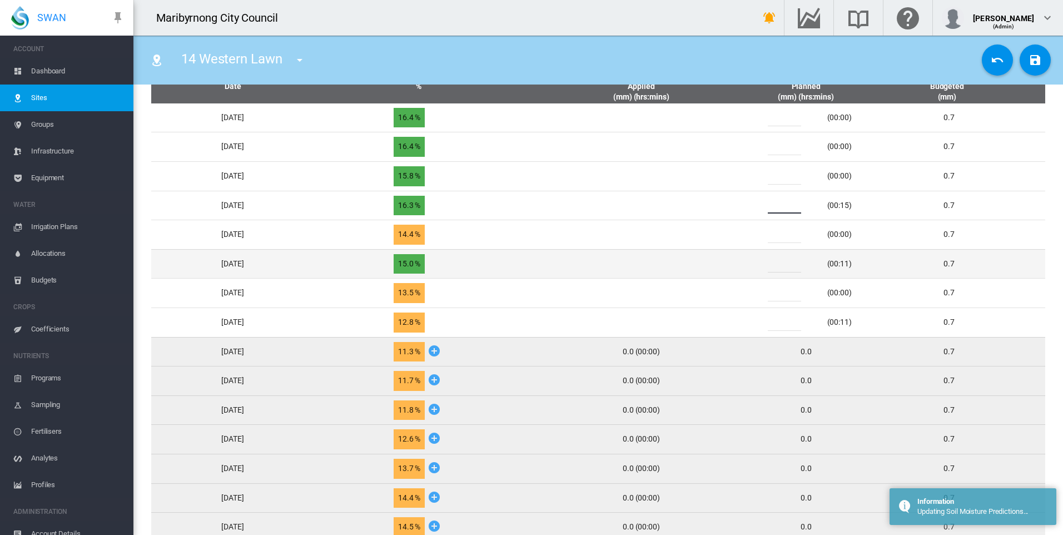
type input "*"
drag, startPoint x: 790, startPoint y: 264, endPoint x: 780, endPoint y: 265, distance: 10.1
click at [780, 265] on input "*" at bounding box center [784, 264] width 33 height 17
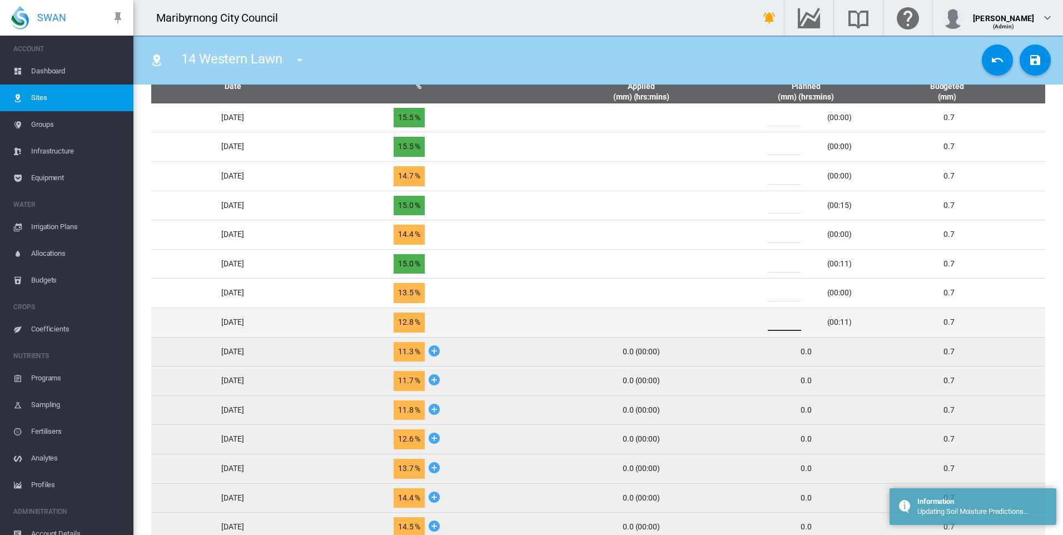
drag, startPoint x: 791, startPoint y: 320, endPoint x: 771, endPoint y: 321, distance: 20.1
click at [771, 321] on div "*" at bounding box center [791, 322] width 67 height 17
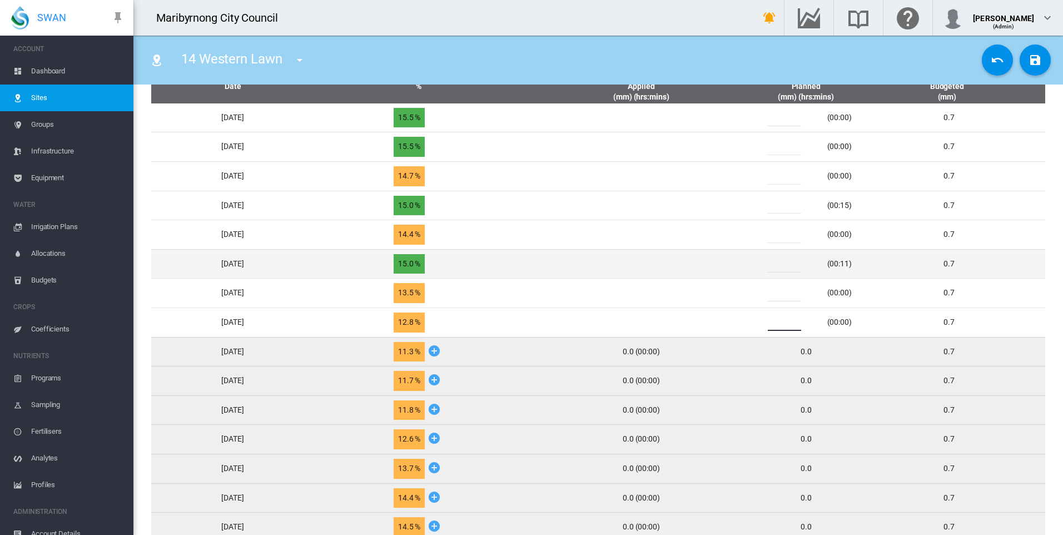
type input "*"
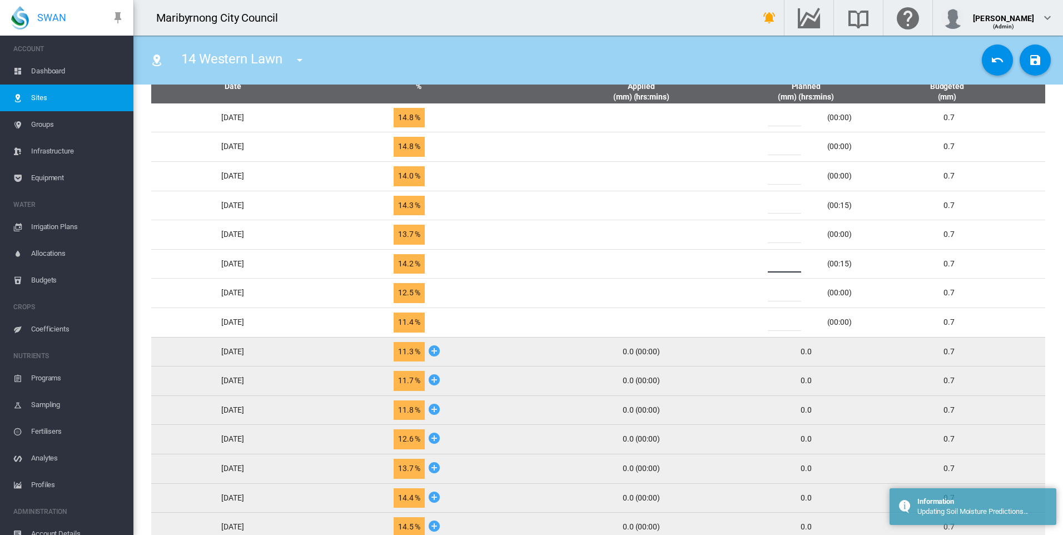
type input "*"
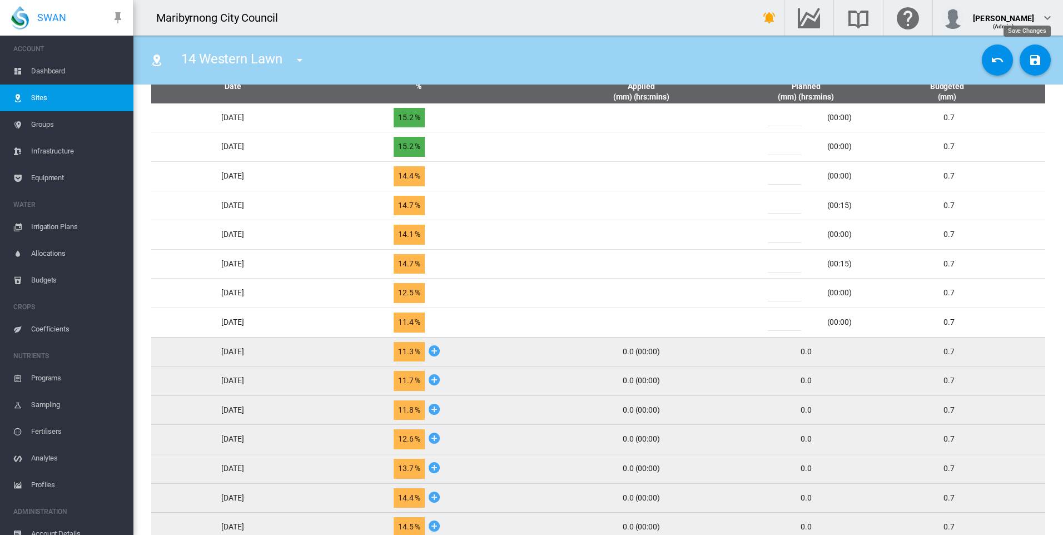
click at [1029, 64] on md-icon "icon-content-save" at bounding box center [1035, 59] width 13 height 13
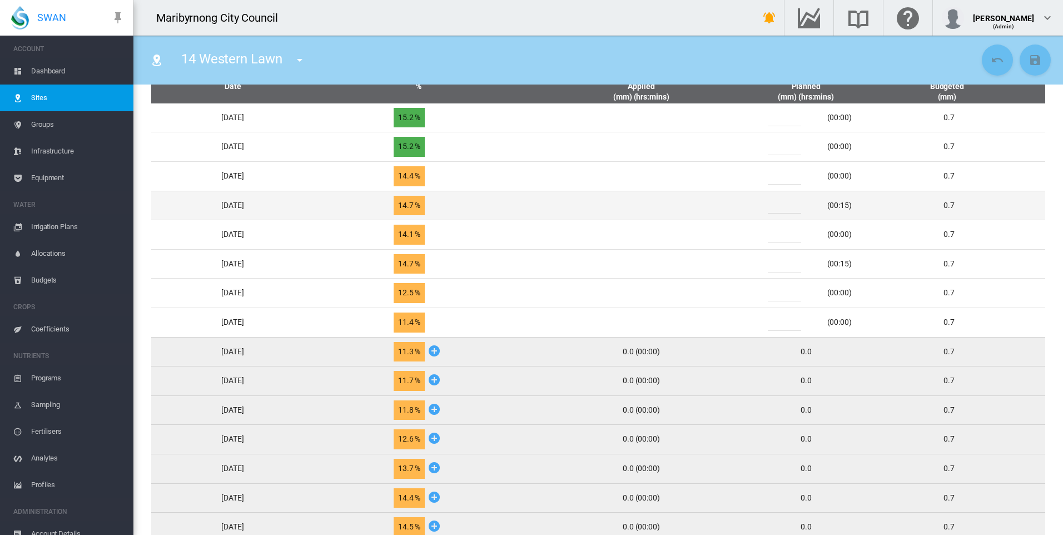
drag, startPoint x: 789, startPoint y: 210, endPoint x: 769, endPoint y: 211, distance: 20.1
click at [770, 211] on div "* (00:15)" at bounding box center [806, 205] width 102 height 17
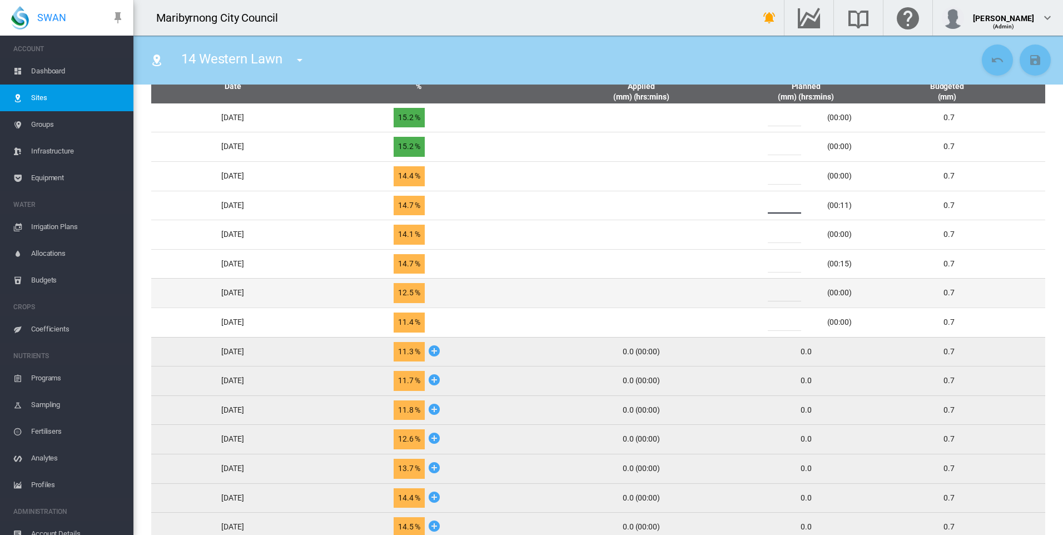
type input "*"
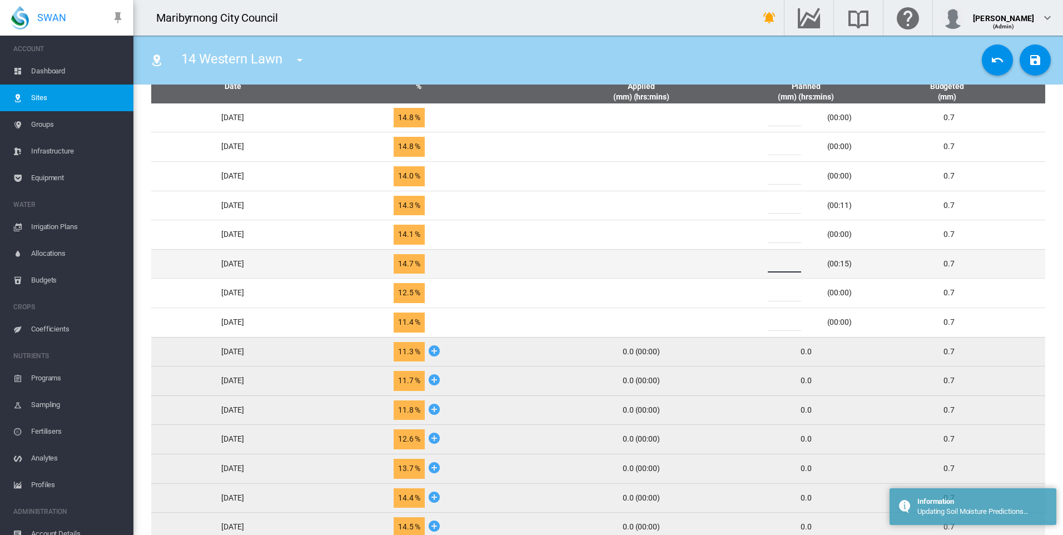
drag, startPoint x: 790, startPoint y: 267, endPoint x: 783, endPoint y: 267, distance: 6.7
click at [785, 267] on input "*" at bounding box center [784, 264] width 33 height 17
type input "*"
drag, startPoint x: 786, startPoint y: 261, endPoint x: 780, endPoint y: 261, distance: 6.1
click at [780, 261] on input "*" at bounding box center [784, 264] width 33 height 17
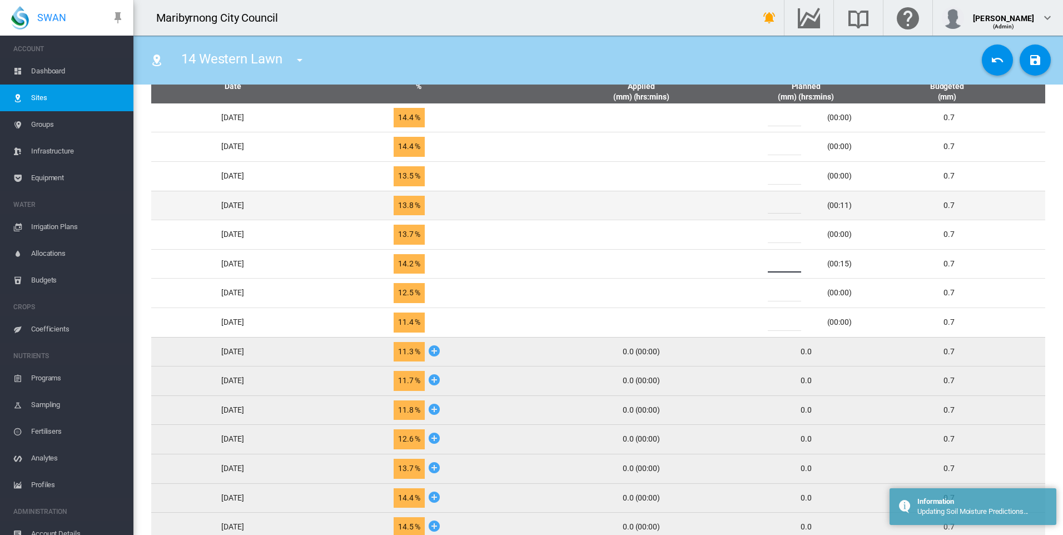
type input "*"
drag, startPoint x: 790, startPoint y: 206, endPoint x: 775, endPoint y: 206, distance: 15.0
click at [775, 206] on div "*" at bounding box center [791, 205] width 67 height 17
type input "*"
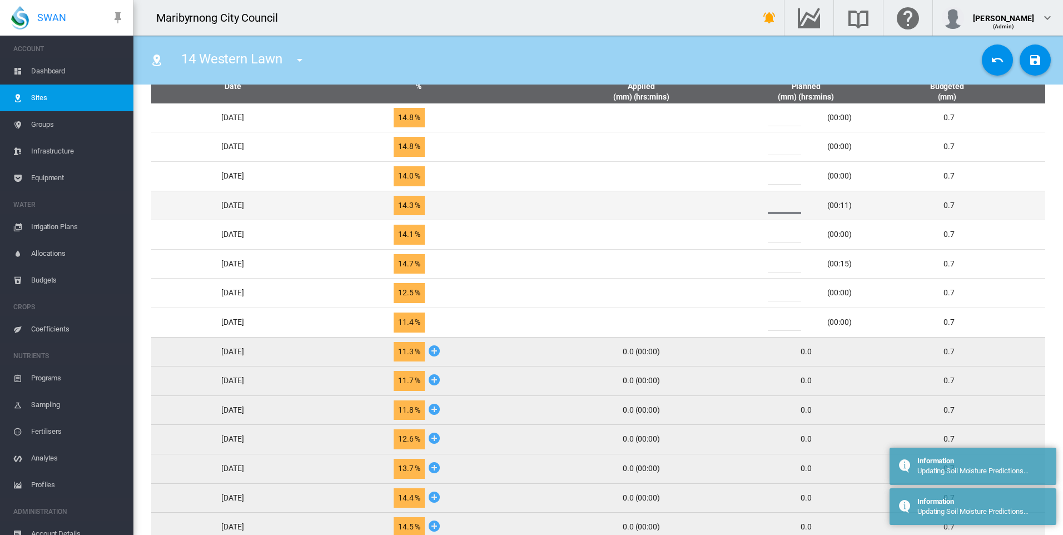
drag, startPoint x: 791, startPoint y: 207, endPoint x: 784, endPoint y: 207, distance: 7.2
click at [785, 207] on input "*" at bounding box center [784, 205] width 33 height 17
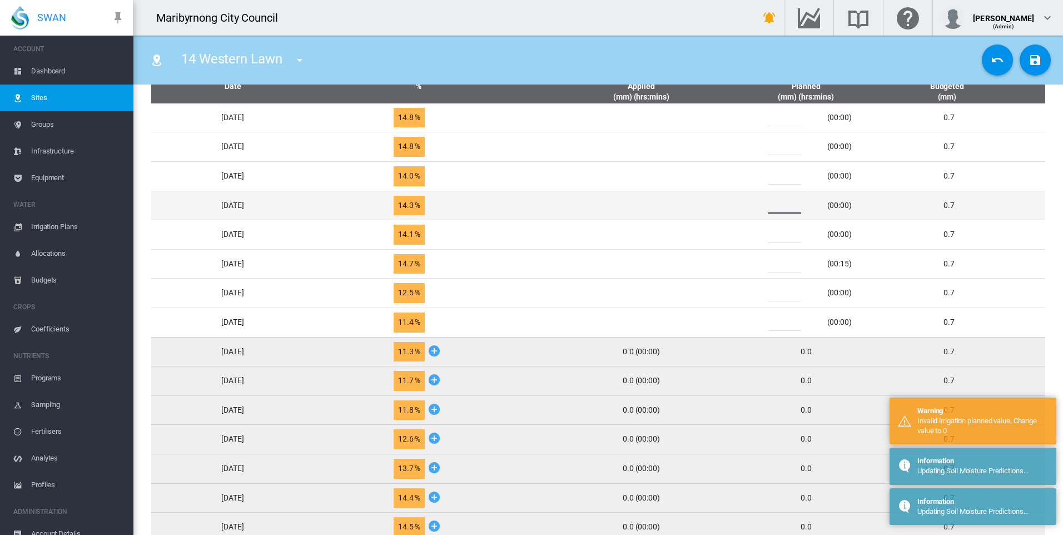
type input "**"
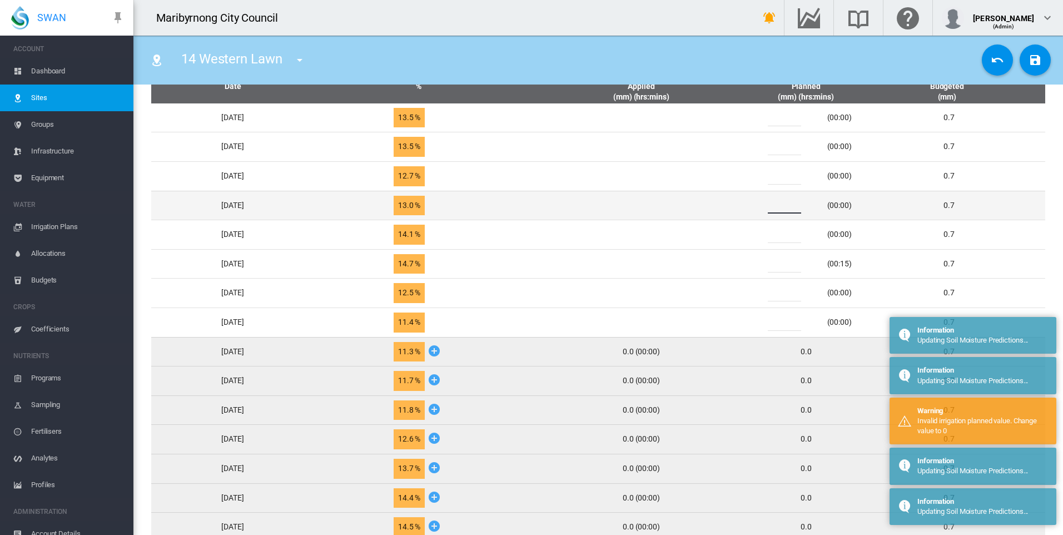
click at [783, 206] on input "*" at bounding box center [784, 205] width 33 height 17
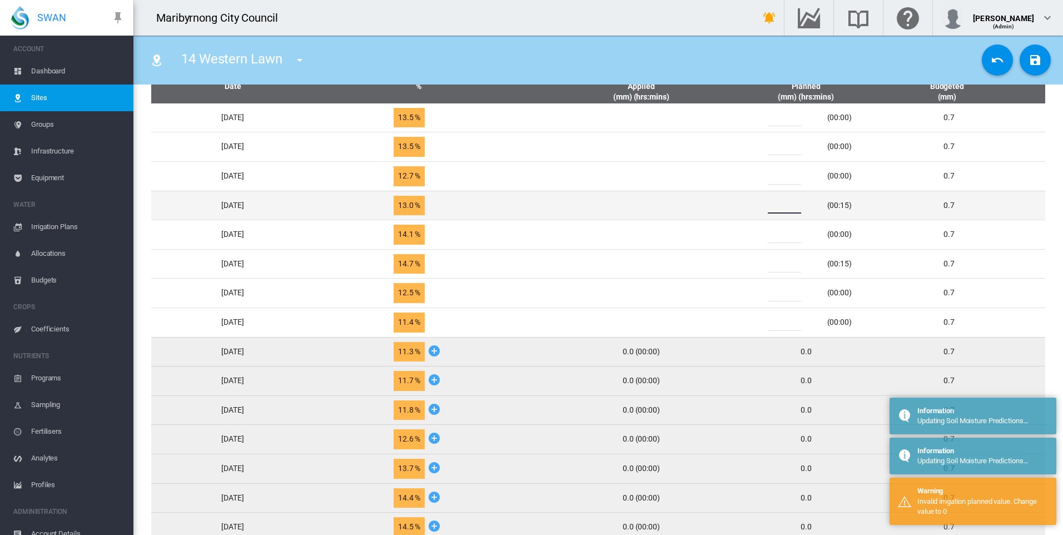
type input "*"
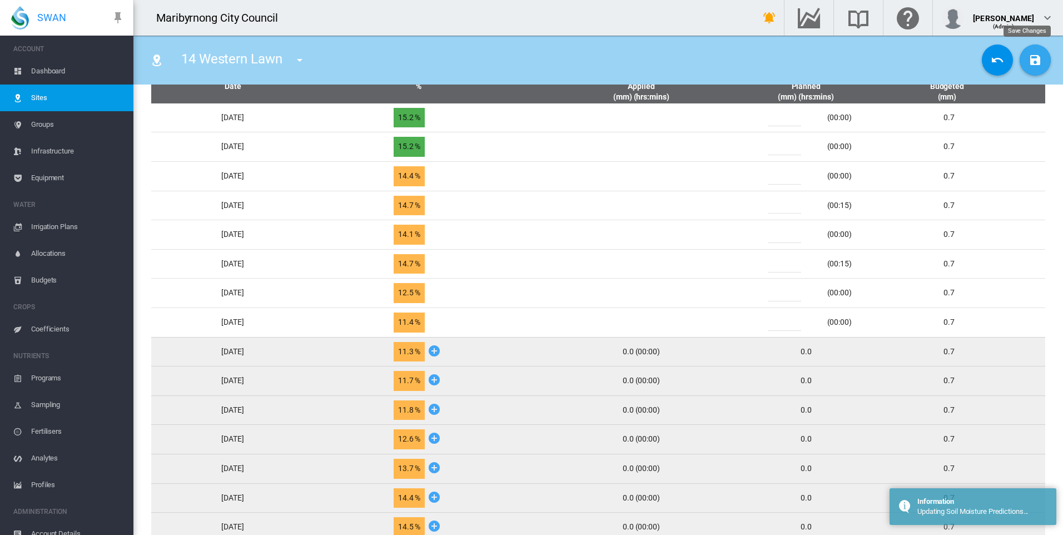
click at [1031, 68] on button "Save Changes" at bounding box center [1035, 59] width 31 height 31
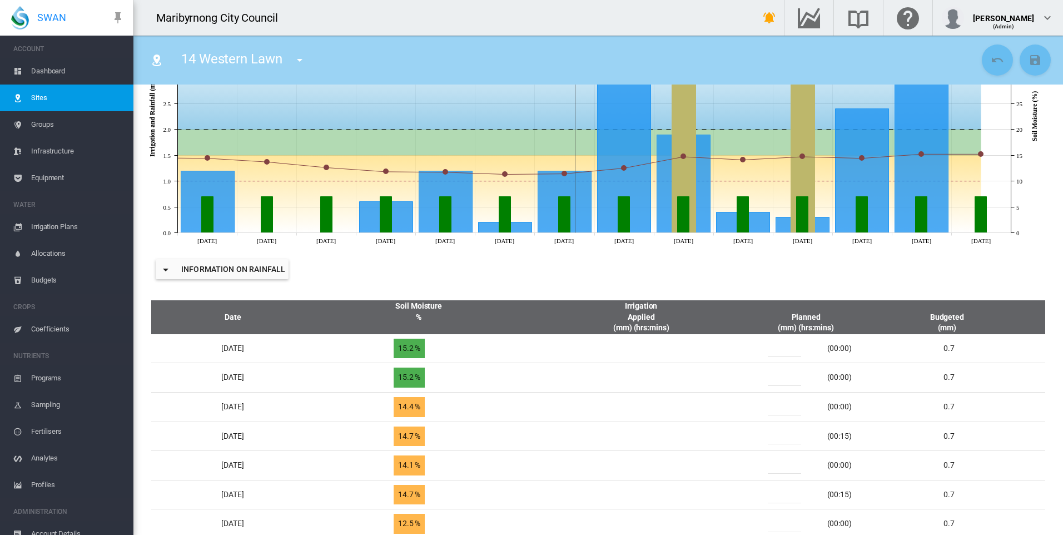
scroll to position [111, 0]
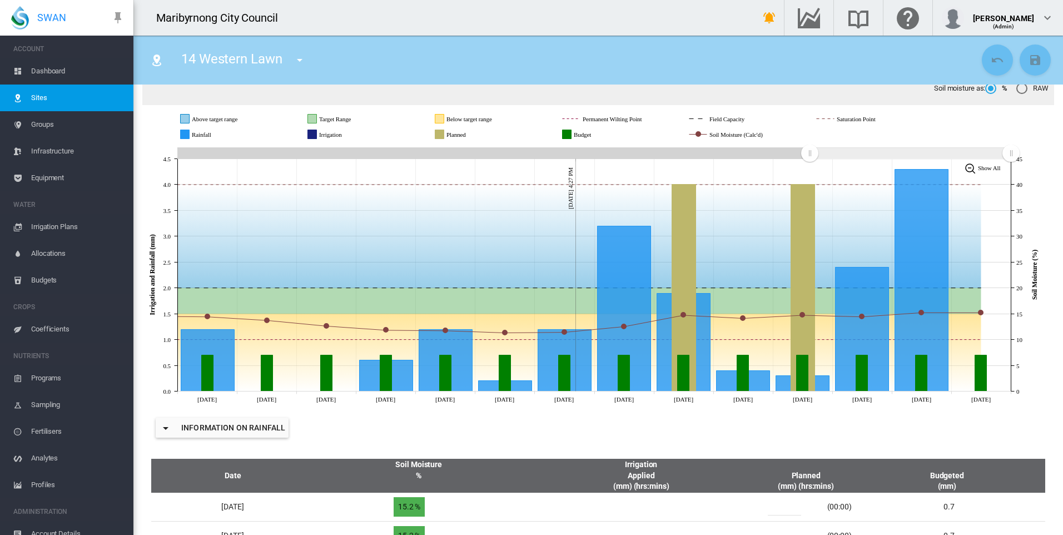
click at [290, 61] on button "button" at bounding box center [300, 60] width 22 height 22
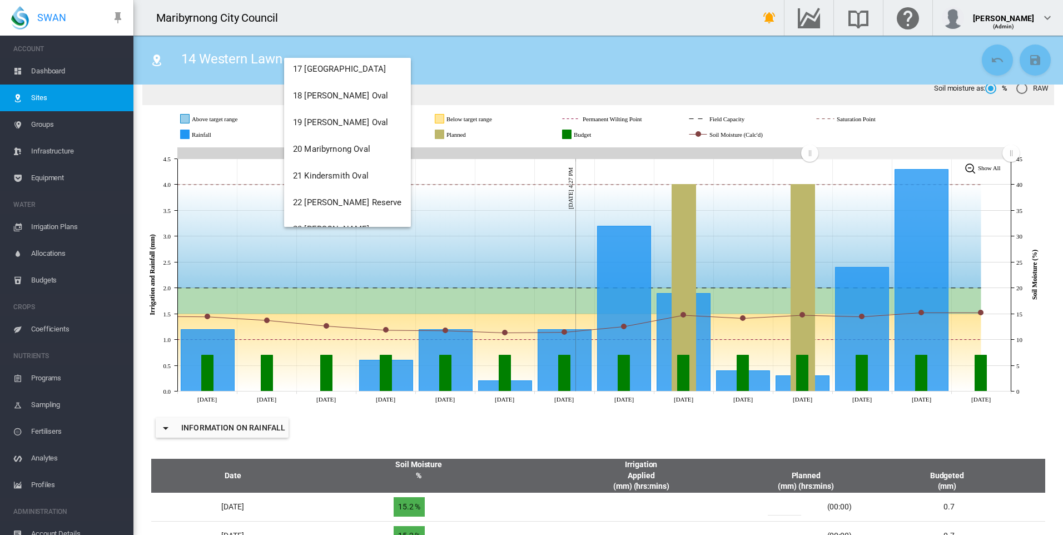
scroll to position [507, 0]
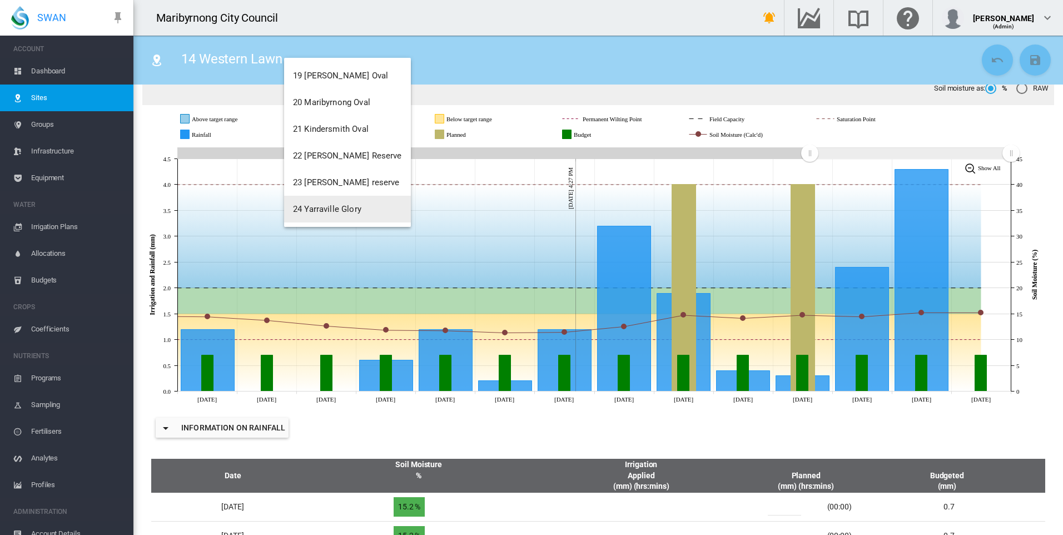
click at [345, 206] on span "24 Yarraville Glory" at bounding box center [327, 209] width 68 height 10
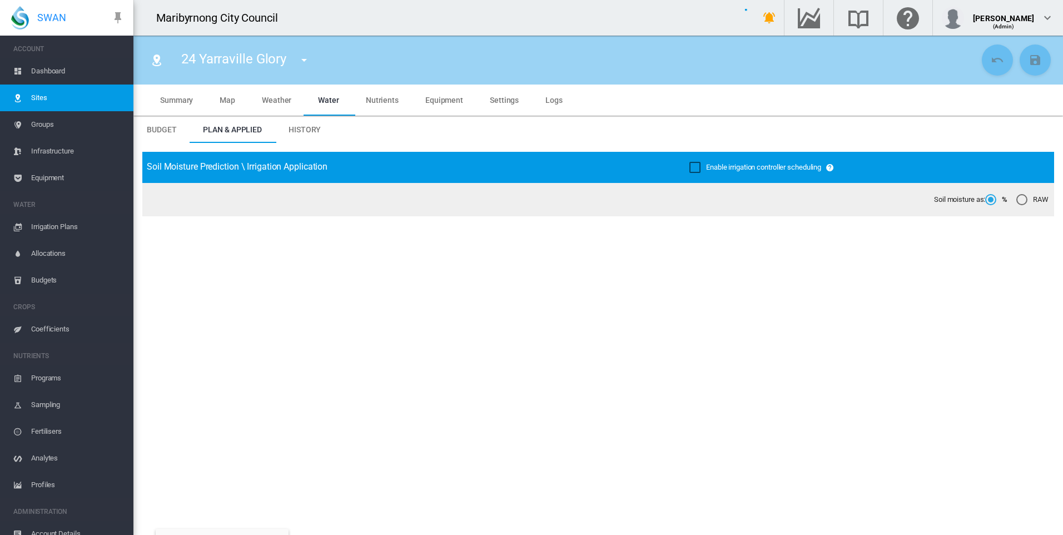
type input "**********"
type input "****"
type input "*********"
type input "**"
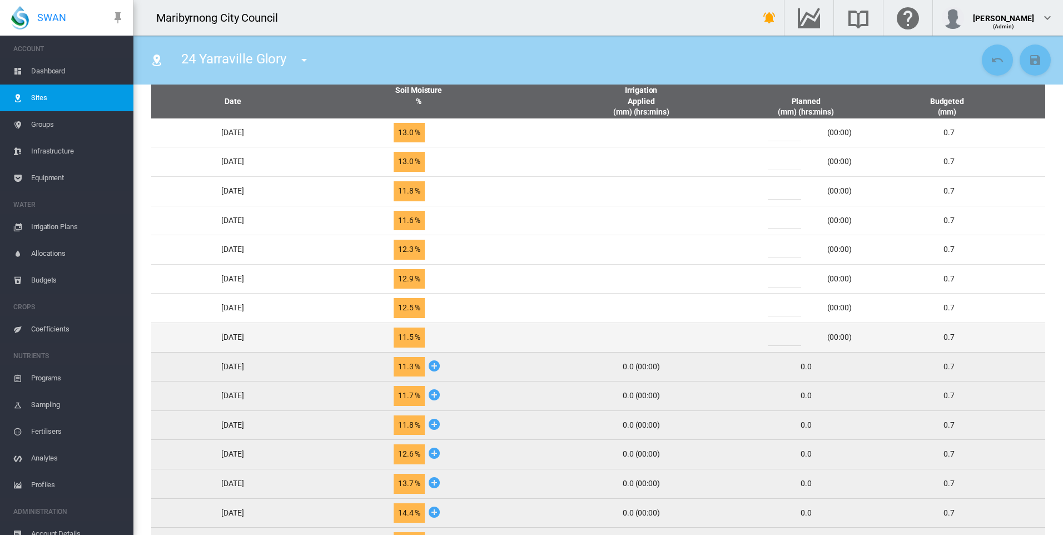
scroll to position [500, 0]
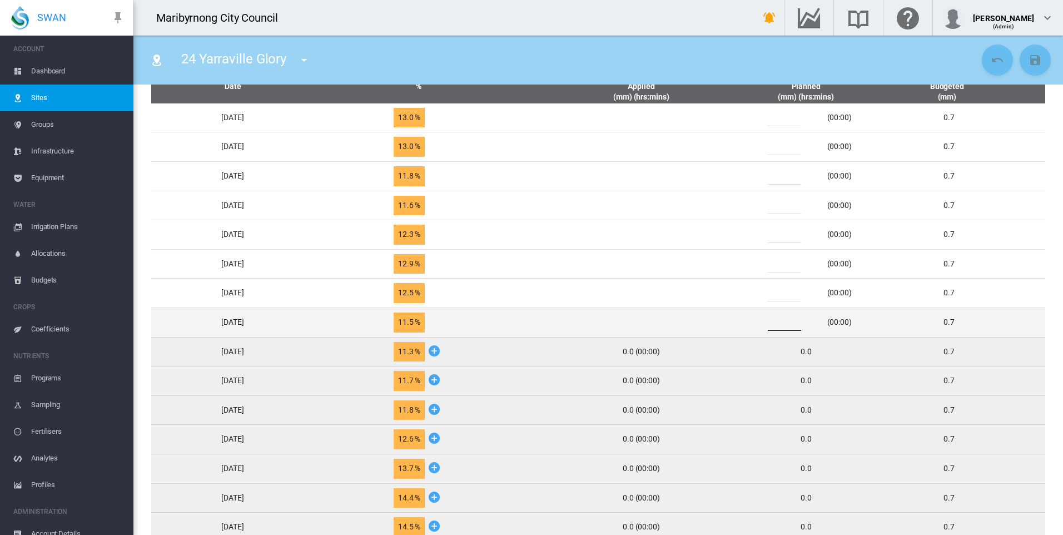
drag, startPoint x: 799, startPoint y: 321, endPoint x: 775, endPoint y: 323, distance: 23.4
click at [775, 323] on div "*" at bounding box center [791, 322] width 67 height 17
type input "*"
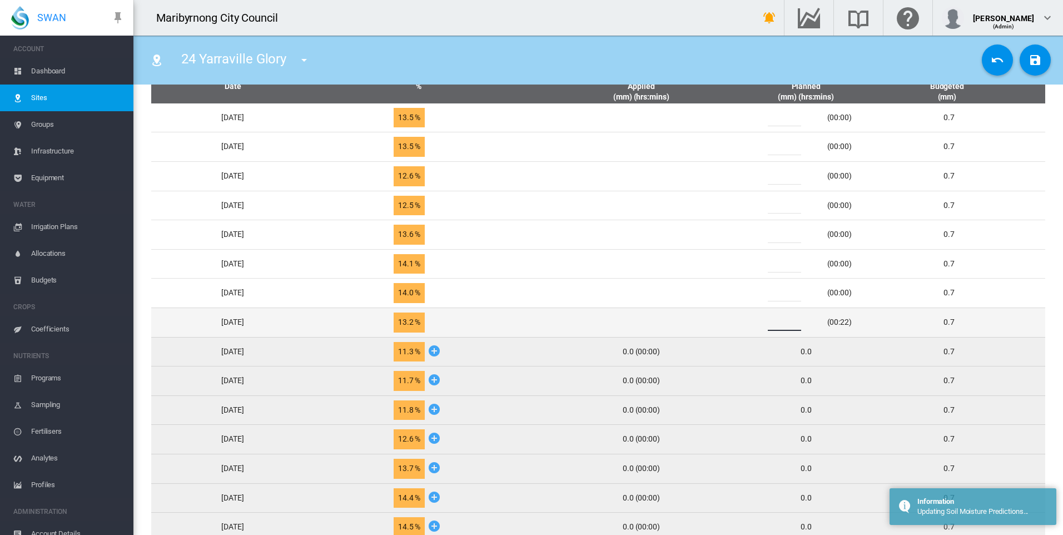
click at [781, 324] on input "*" at bounding box center [784, 322] width 33 height 17
type input "*"
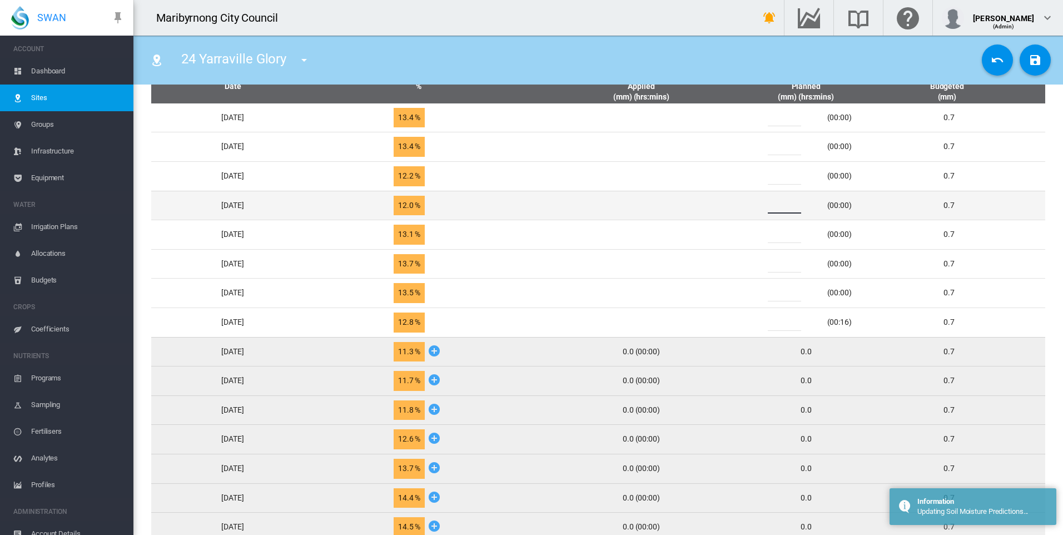
drag, startPoint x: 792, startPoint y: 208, endPoint x: 773, endPoint y: 208, distance: 18.9
click at [773, 208] on div "*" at bounding box center [791, 205] width 67 height 17
type input "*"
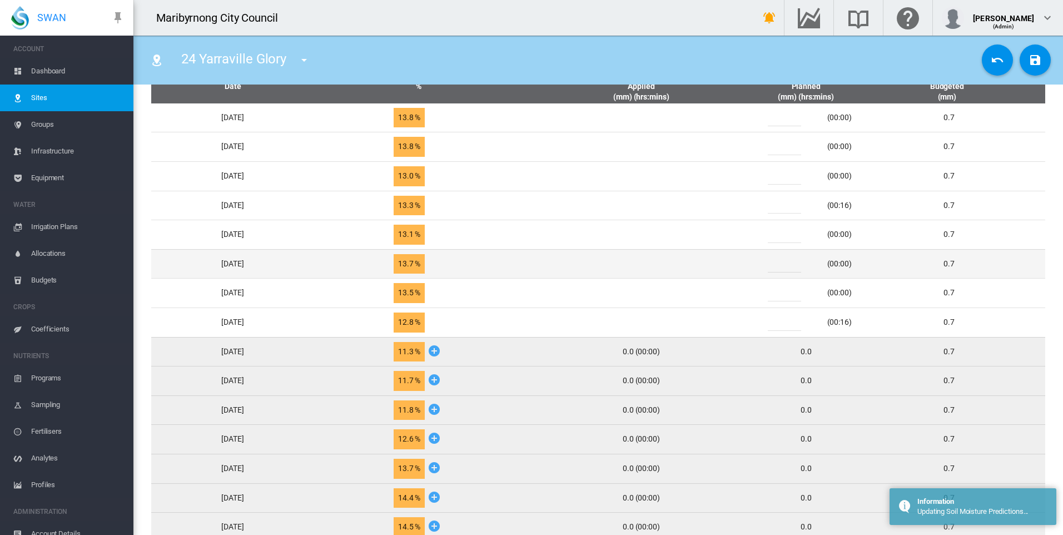
drag, startPoint x: 790, startPoint y: 264, endPoint x: 778, endPoint y: 264, distance: 11.1
click at [778, 264] on div "*" at bounding box center [791, 264] width 67 height 17
type input "*"
drag, startPoint x: 788, startPoint y: 261, endPoint x: 780, endPoint y: 262, distance: 7.9
click at [780, 262] on input "*" at bounding box center [784, 264] width 33 height 17
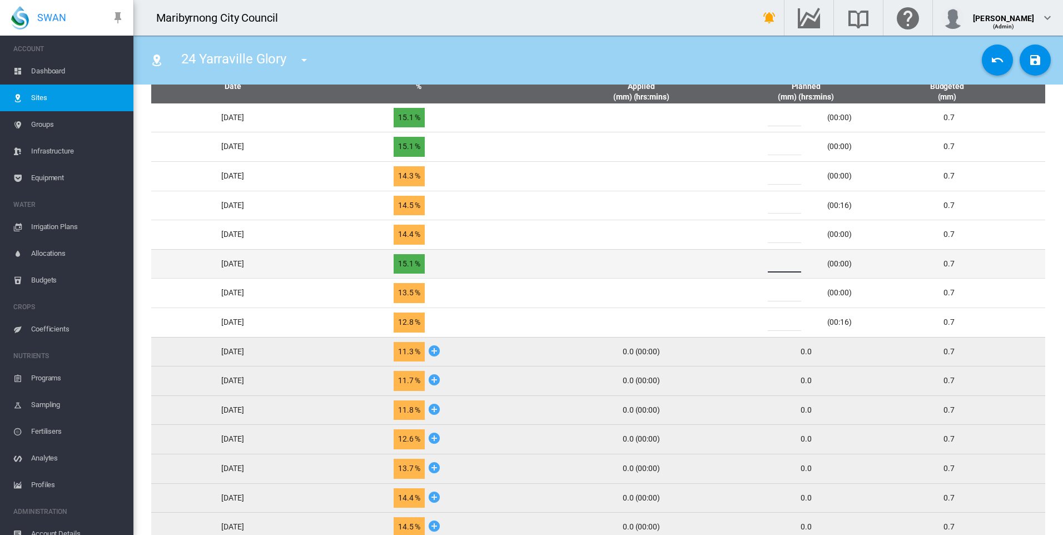
type input "*"
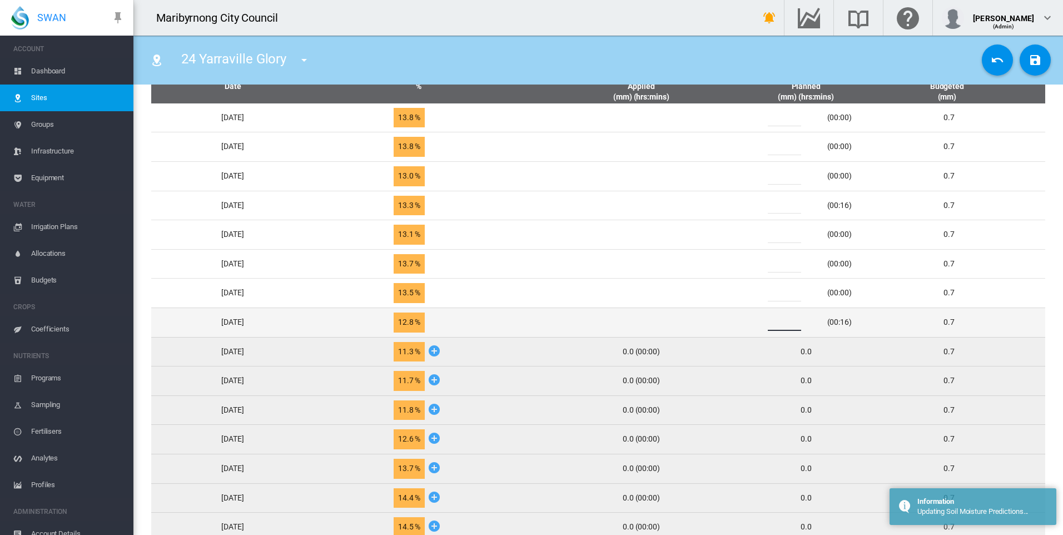
drag, startPoint x: 791, startPoint y: 325, endPoint x: 780, endPoint y: 325, distance: 11.1
click at [780, 325] on div "*" at bounding box center [791, 322] width 67 height 17
click at [801, 325] on input "*" at bounding box center [784, 322] width 33 height 17
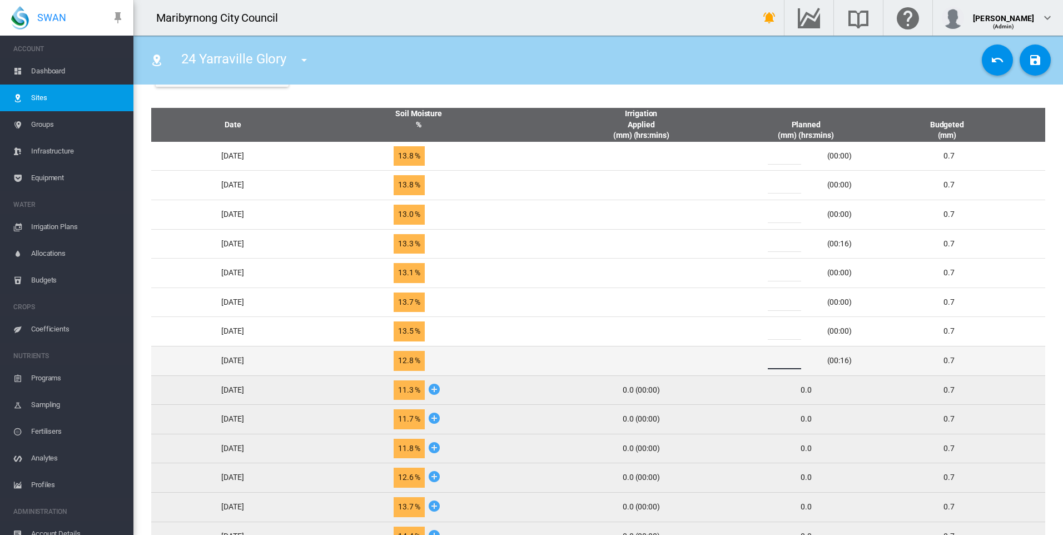
scroll to position [445, 0]
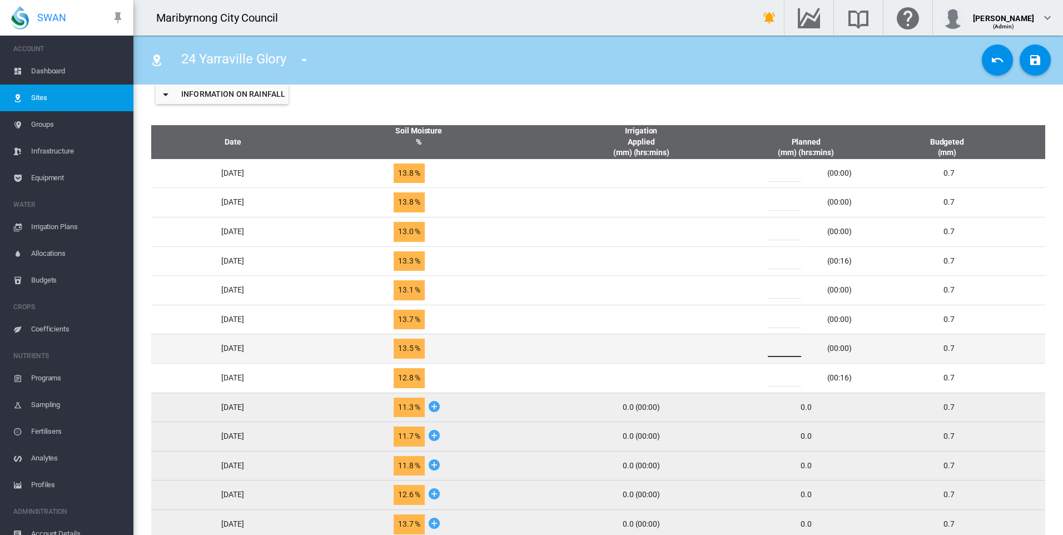
drag, startPoint x: 788, startPoint y: 346, endPoint x: 777, endPoint y: 348, distance: 11.7
click at [777, 348] on div "*" at bounding box center [791, 348] width 67 height 17
type input "*"
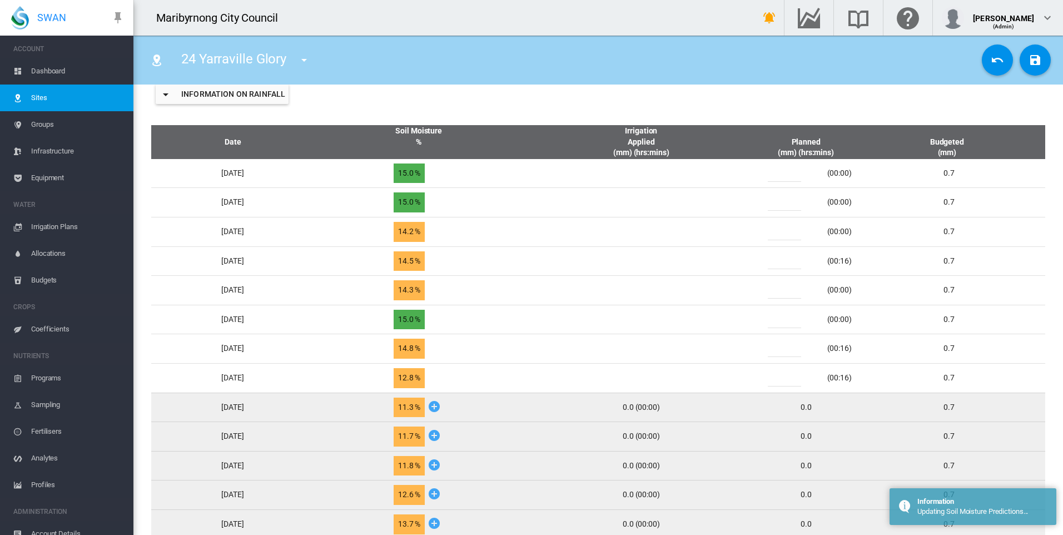
click at [629, 56] on div "24 Yarraville Glory 01 Angliss Reserve 02 Dobson Oval 03 Dobson Soccer 04 Dodem…" at bounding box center [560, 59] width 836 height 31
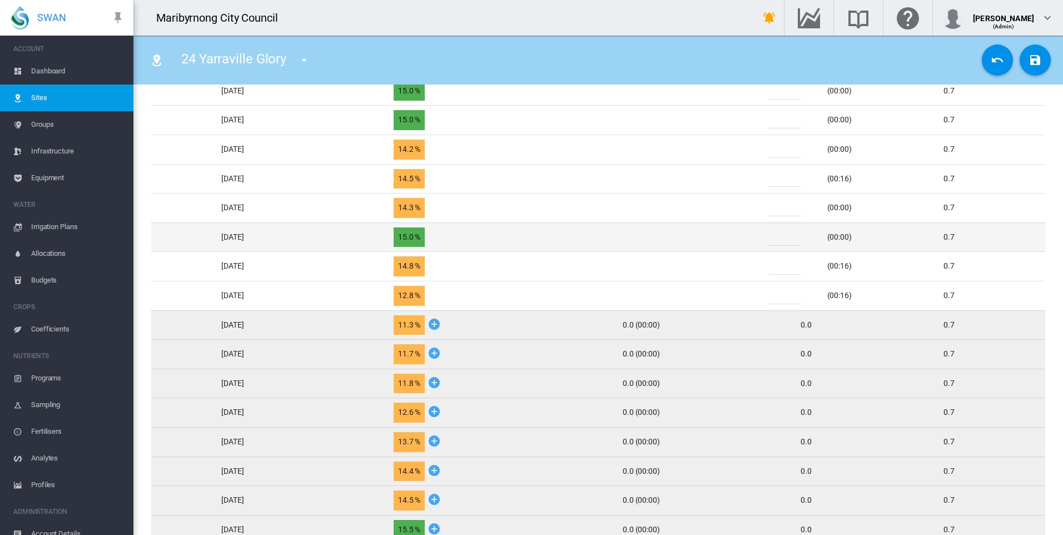
scroll to position [500, 0]
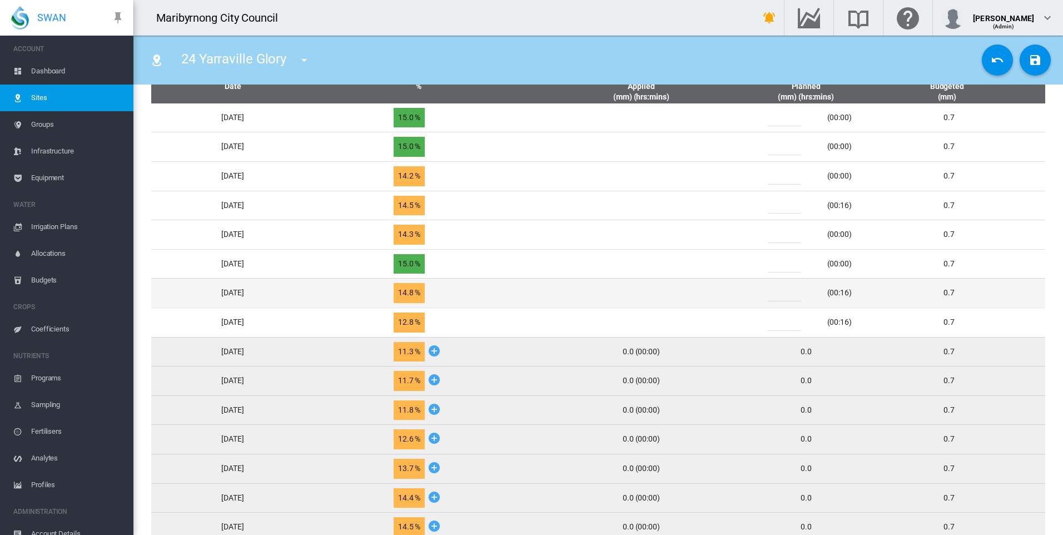
click at [777, 294] on div "*" at bounding box center [791, 293] width 67 height 17
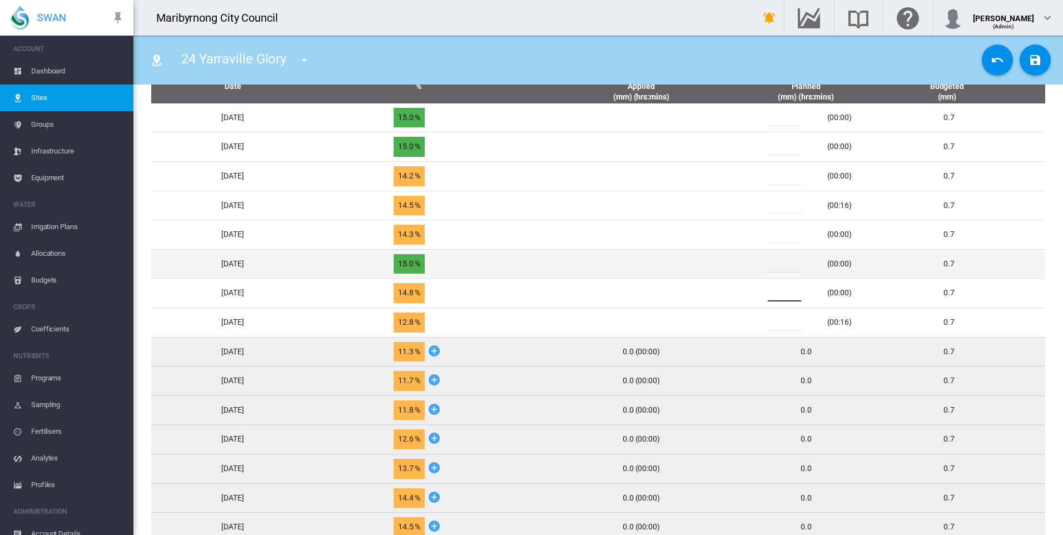
type input "*"
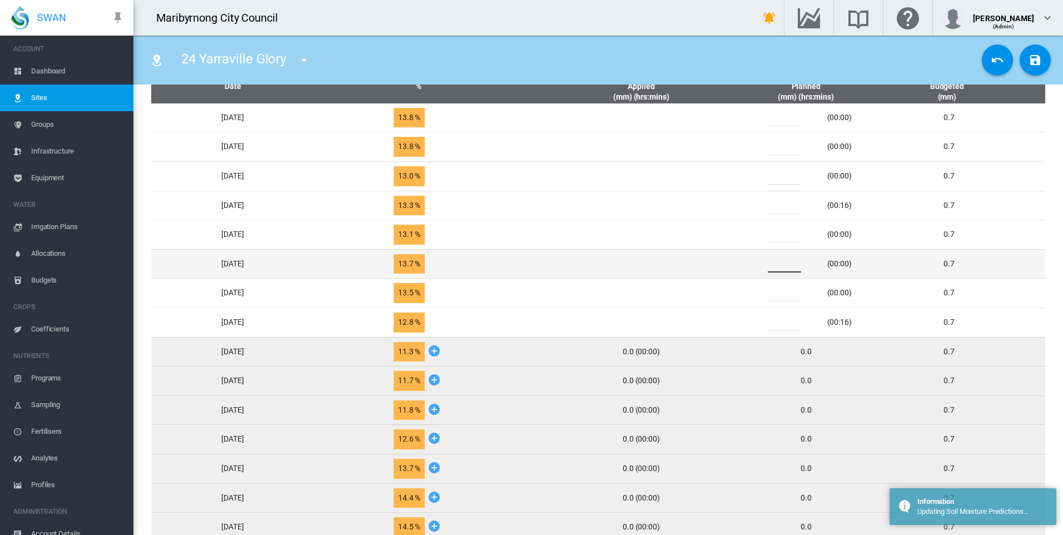
click at [781, 266] on input "*" at bounding box center [784, 264] width 33 height 17
type input "*"
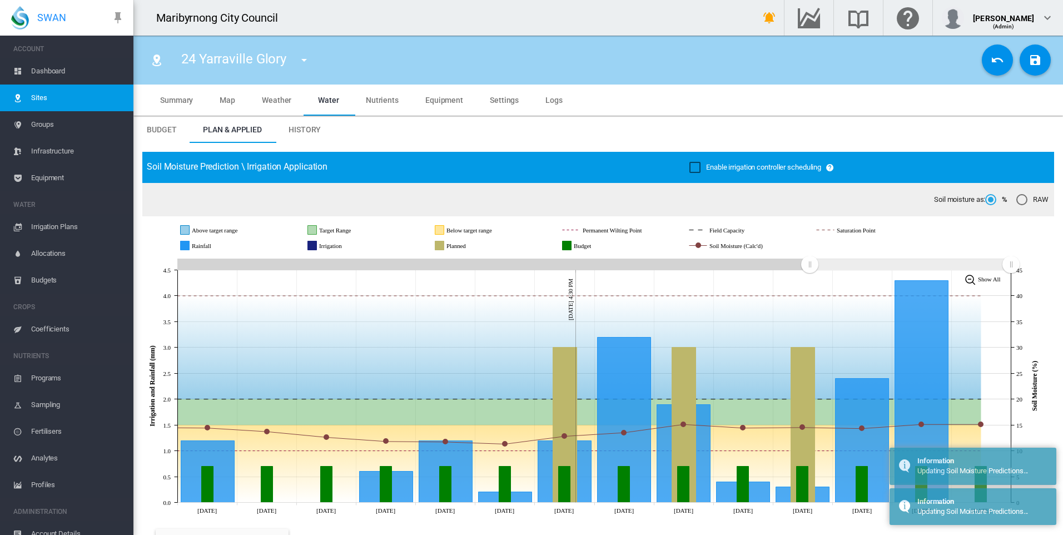
click at [1033, 61] on md-icon "icon-content-save" at bounding box center [1035, 59] width 13 height 13
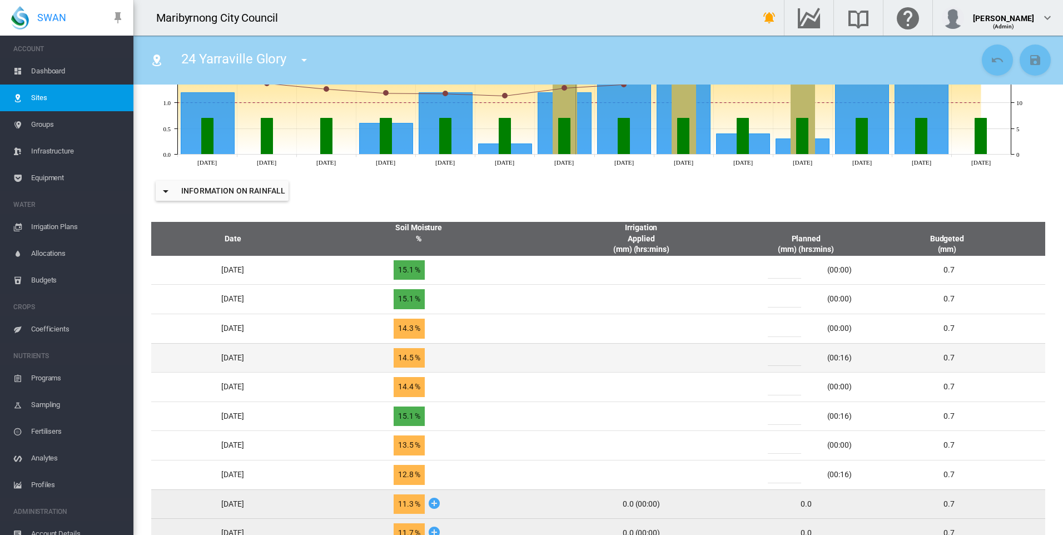
scroll to position [500, 0]
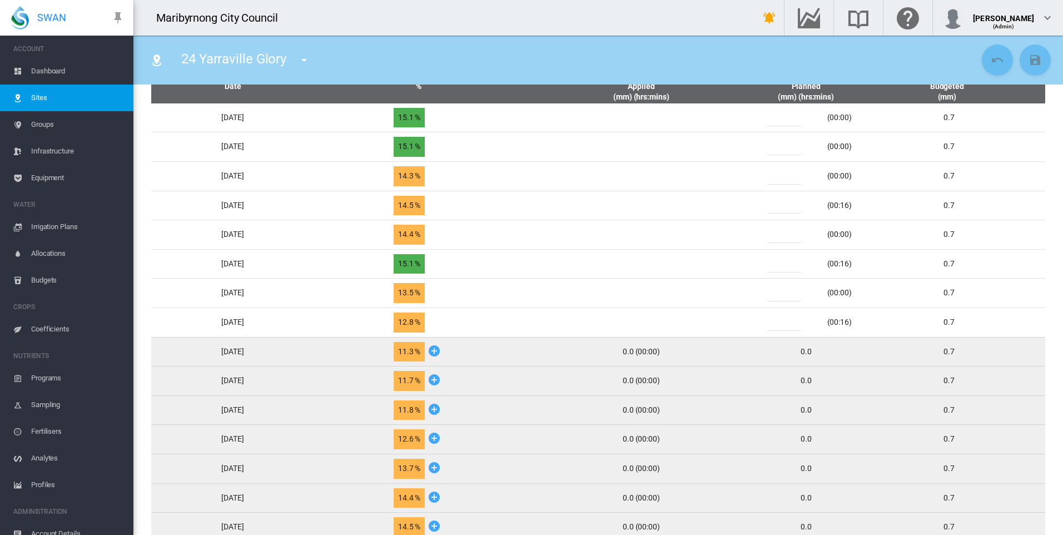
click at [285, 58] on span "24 Yarraville Glory" at bounding box center [233, 59] width 105 height 16
click at [301, 61] on md-icon "icon-menu-down" at bounding box center [303, 59] width 13 height 13
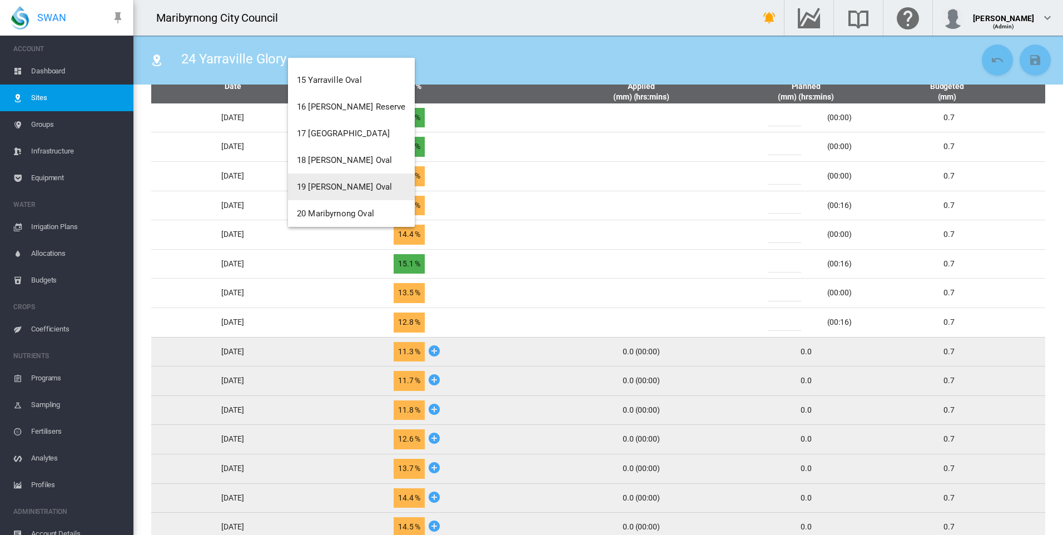
scroll to position [340, 0]
click at [351, 139] on span "15 Yarraville Oval" at bounding box center [329, 136] width 65 height 10
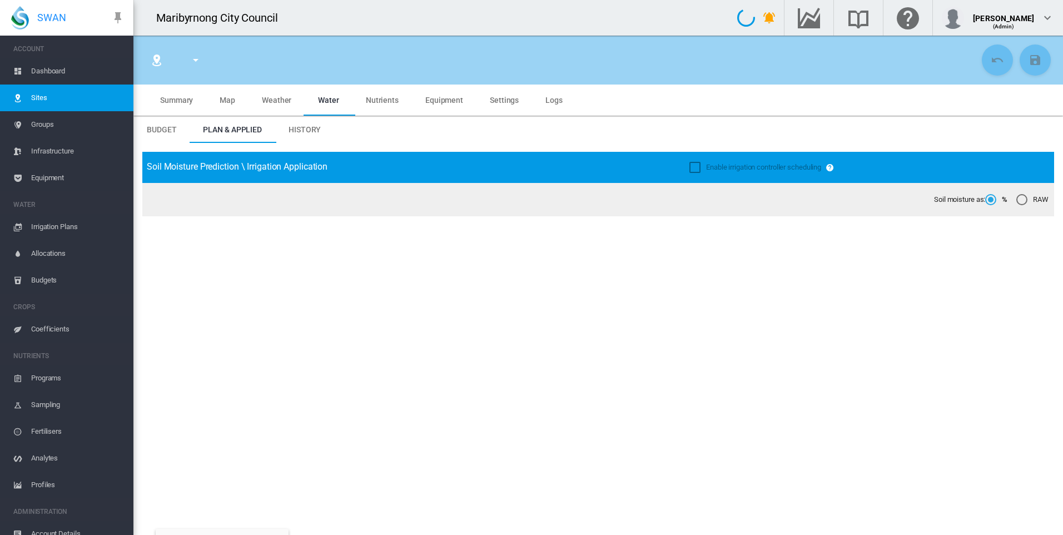
type input "**********"
type input "****"
type input "*********"
type input "**"
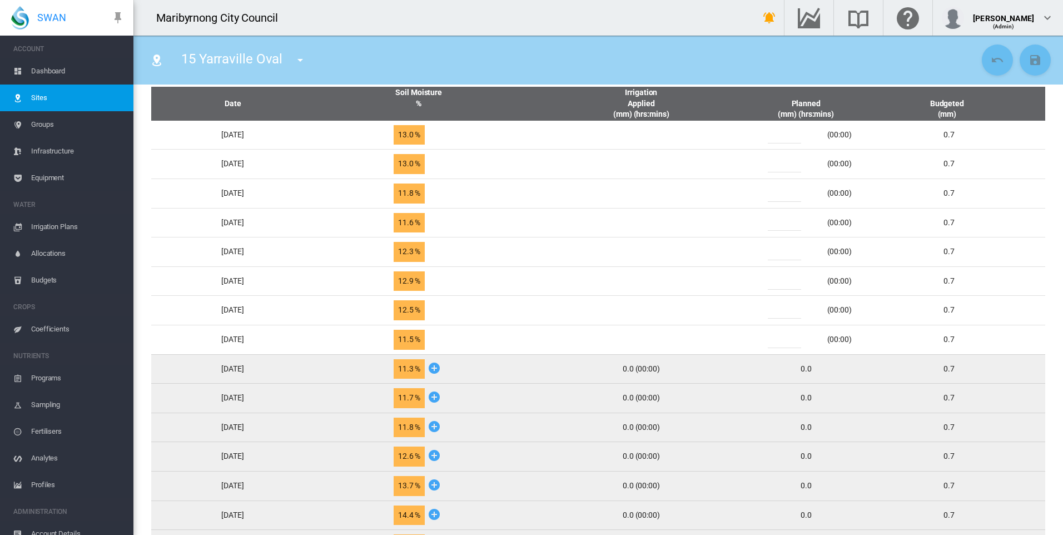
scroll to position [500, 0]
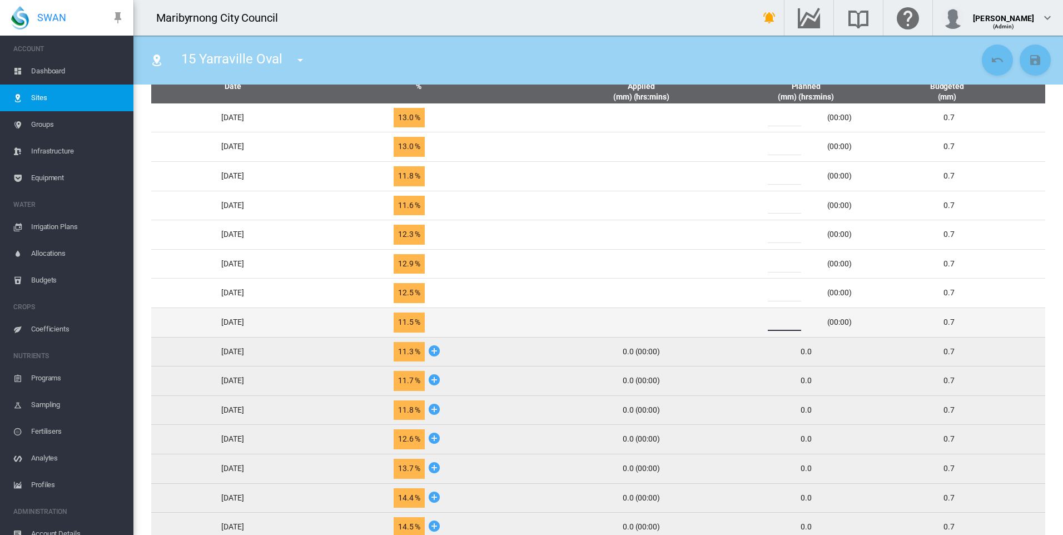
drag, startPoint x: 788, startPoint y: 325, endPoint x: 763, endPoint y: 325, distance: 24.5
click at [766, 325] on td "* (00:00)" at bounding box center [806, 322] width 111 height 29
type input "*"
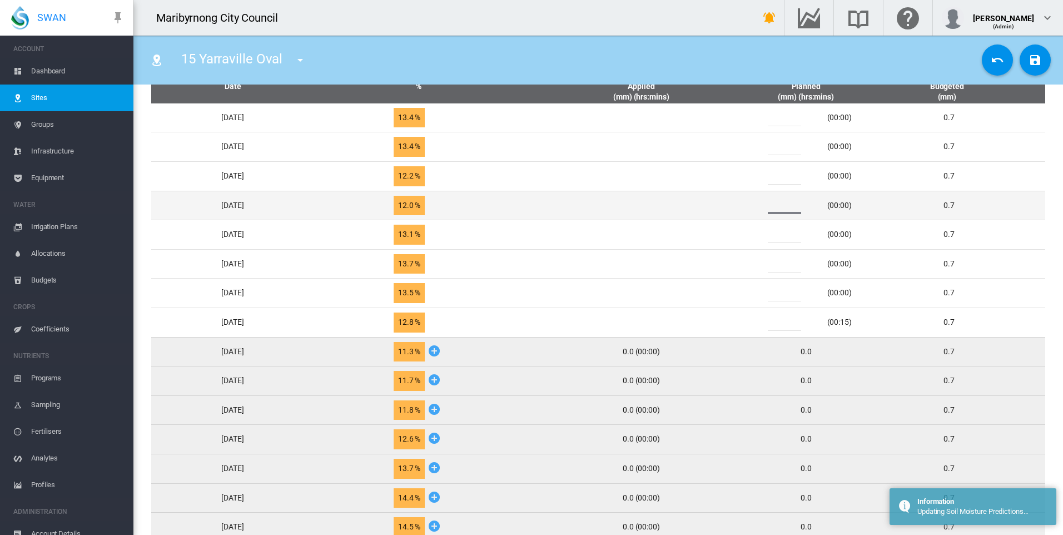
drag, startPoint x: 791, startPoint y: 207, endPoint x: 774, endPoint y: 208, distance: 17.2
click at [774, 208] on div "*" at bounding box center [791, 205] width 67 height 17
type input "*"
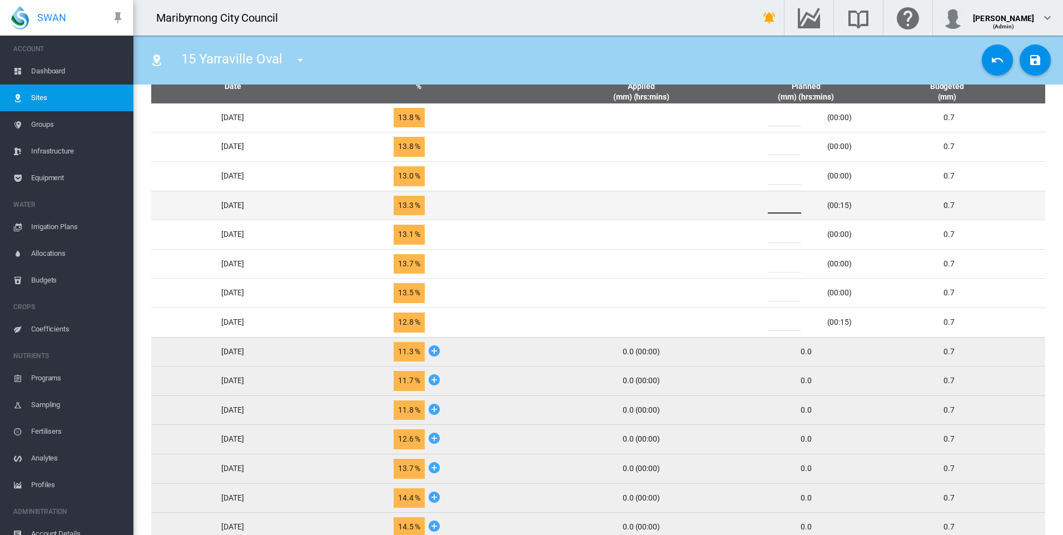
drag, startPoint x: 788, startPoint y: 209, endPoint x: 778, endPoint y: 209, distance: 10.6
click at [778, 209] on div "*" at bounding box center [791, 205] width 67 height 17
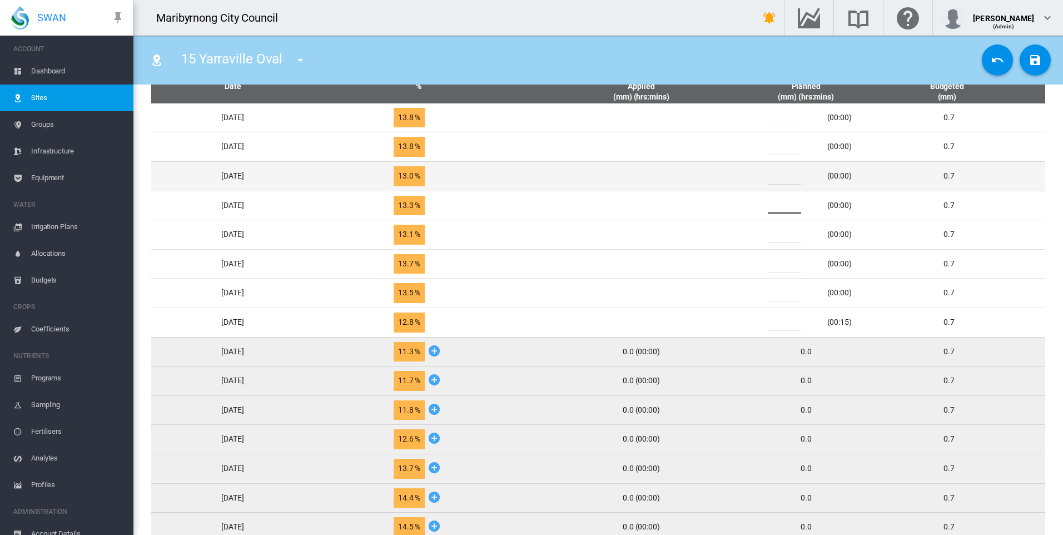
type input "*"
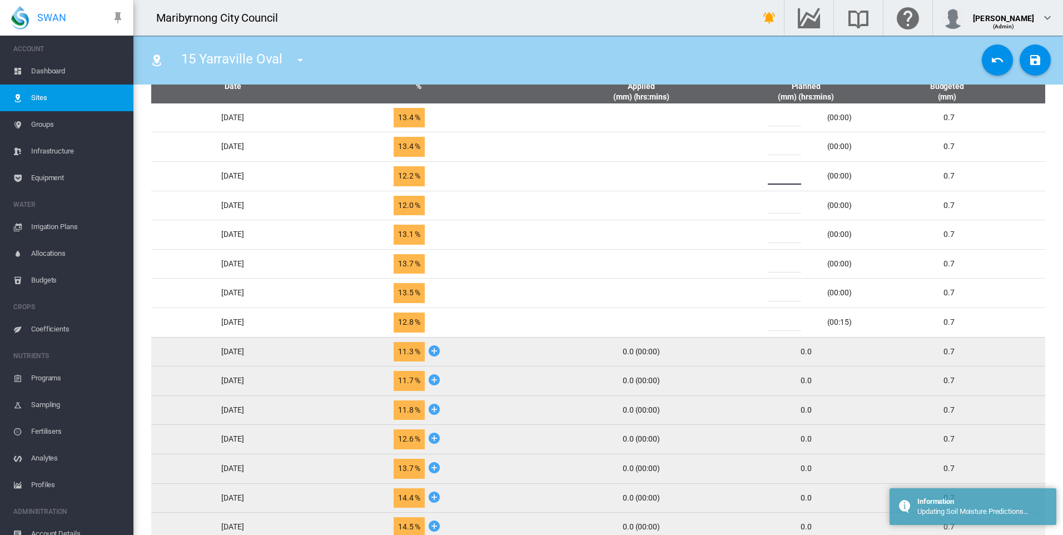
click at [778, 178] on div "*" at bounding box center [791, 176] width 67 height 17
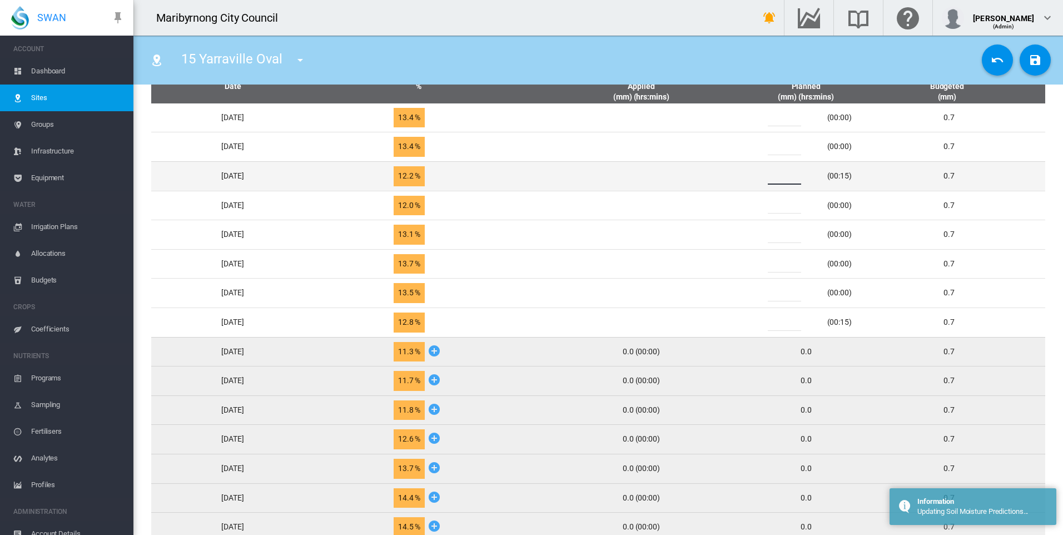
type input "*"
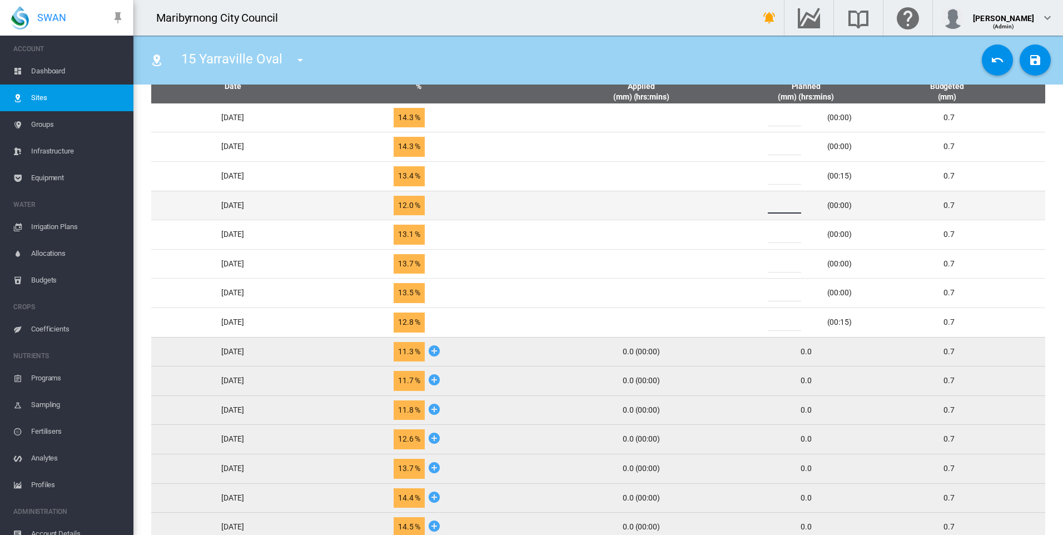
drag, startPoint x: 788, startPoint y: 202, endPoint x: 776, endPoint y: 202, distance: 11.7
click at [776, 202] on div "*" at bounding box center [791, 205] width 67 height 17
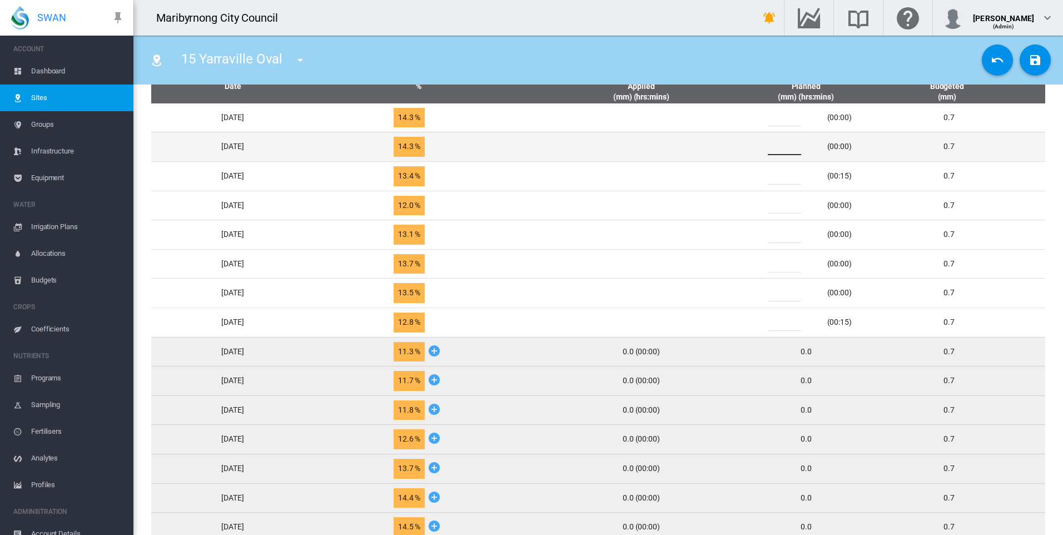
drag, startPoint x: 790, startPoint y: 150, endPoint x: 773, endPoint y: 152, distance: 17.4
click at [773, 152] on div "*" at bounding box center [791, 146] width 67 height 17
type input "*"
drag, startPoint x: 786, startPoint y: 147, endPoint x: 770, endPoint y: 149, distance: 16.2
click at [770, 149] on div "*" at bounding box center [791, 146] width 67 height 17
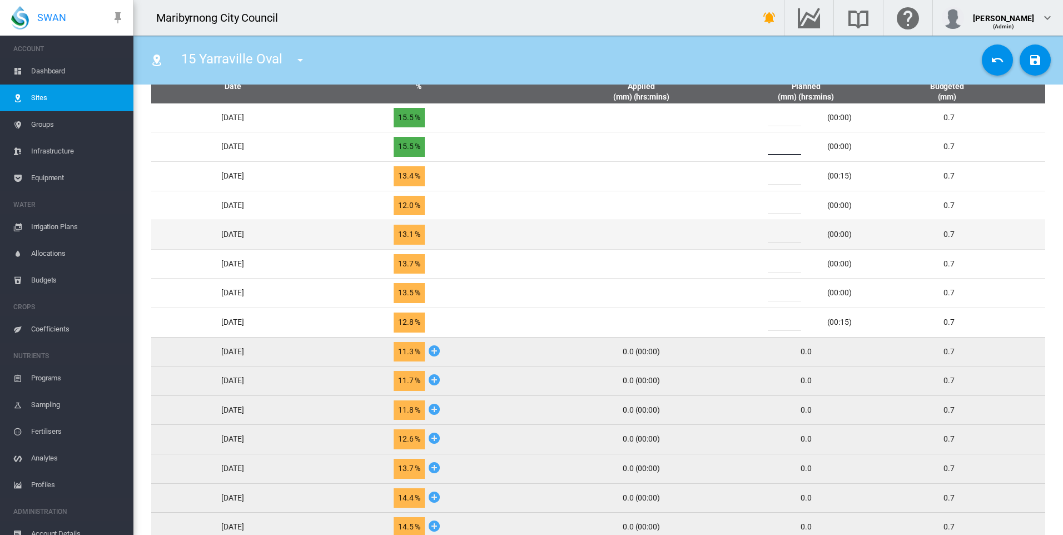
type input "*"
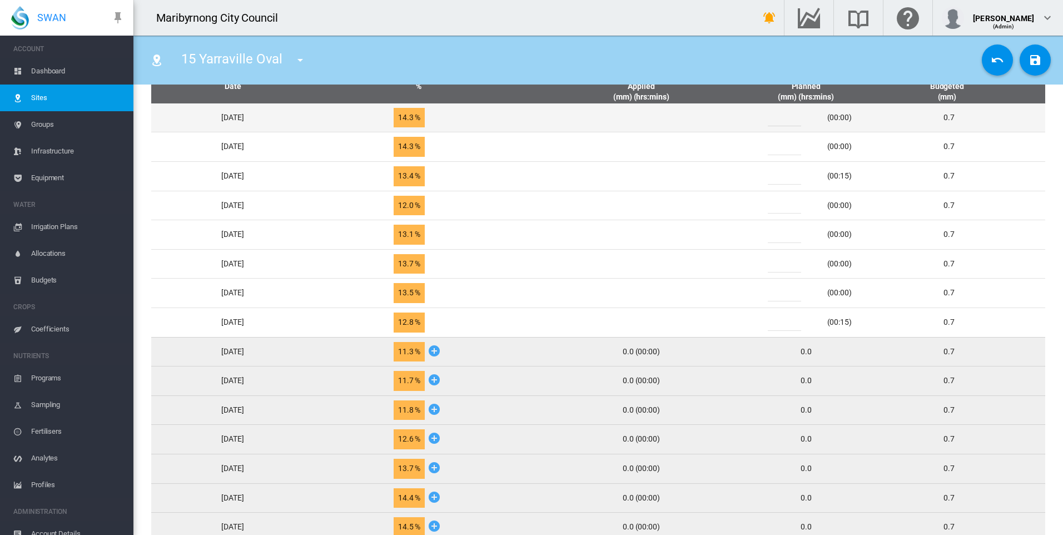
drag, startPoint x: 787, startPoint y: 118, endPoint x: 776, endPoint y: 118, distance: 11.1
click at [776, 118] on div "*" at bounding box center [791, 118] width 67 height 17
type input "*"
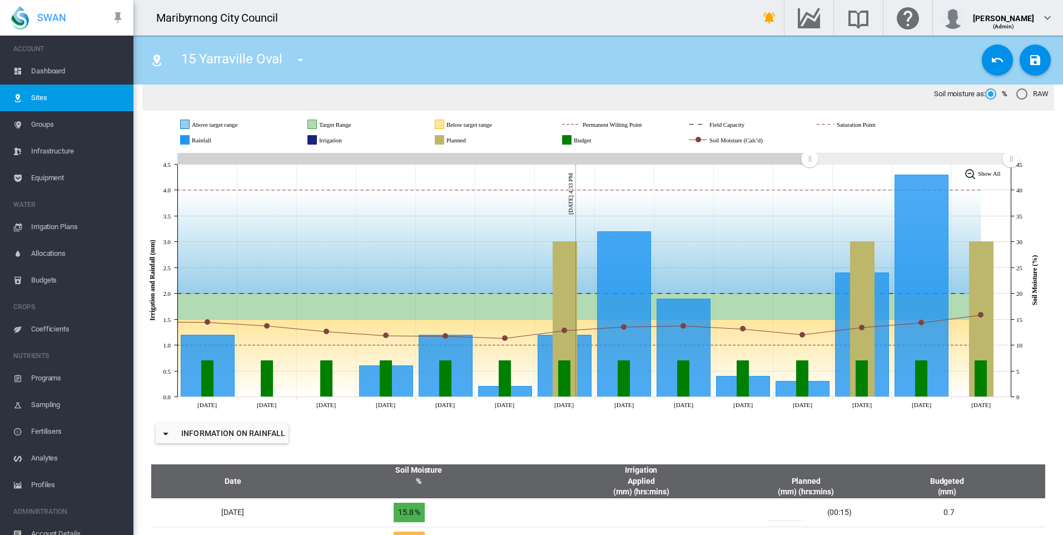
scroll to position [0, 0]
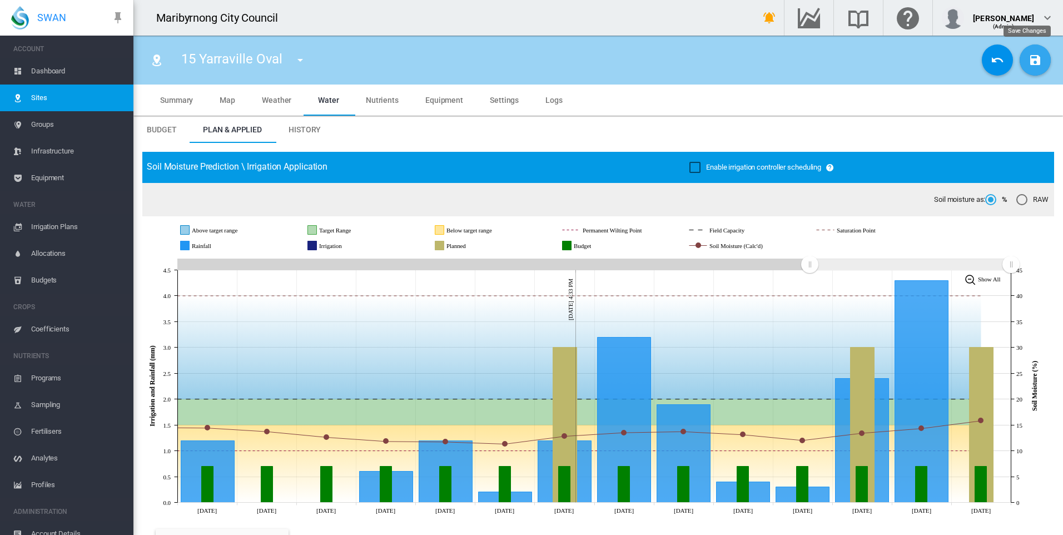
click at [1029, 57] on md-icon "icon-content-save" at bounding box center [1035, 59] width 13 height 13
